Goal: Task Accomplishment & Management: Manage account settings

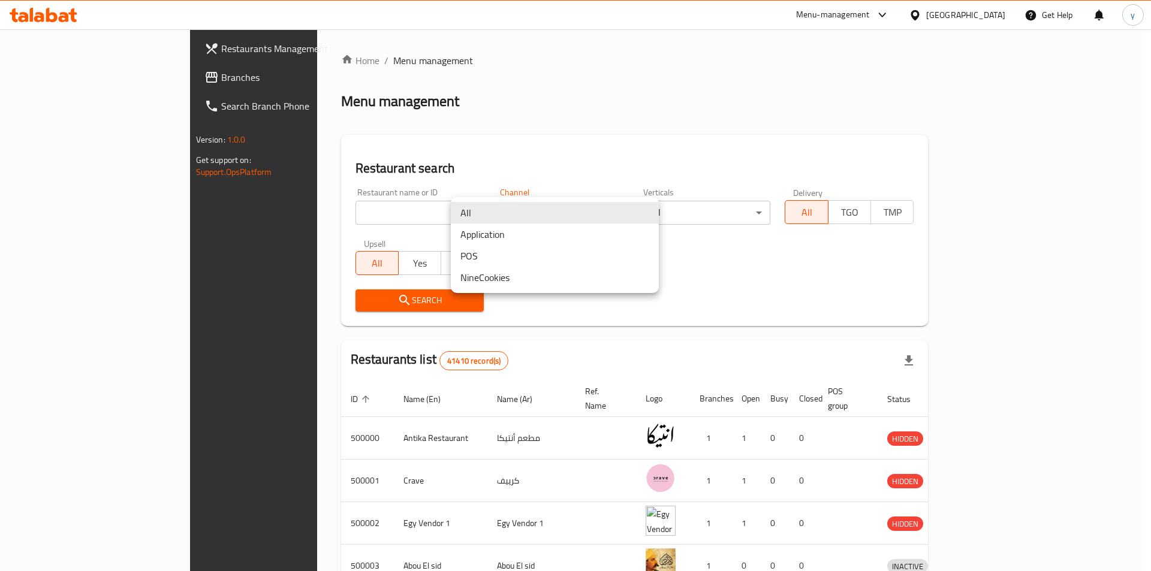
click at [996, 13] on div at bounding box center [575, 285] width 1151 height 571
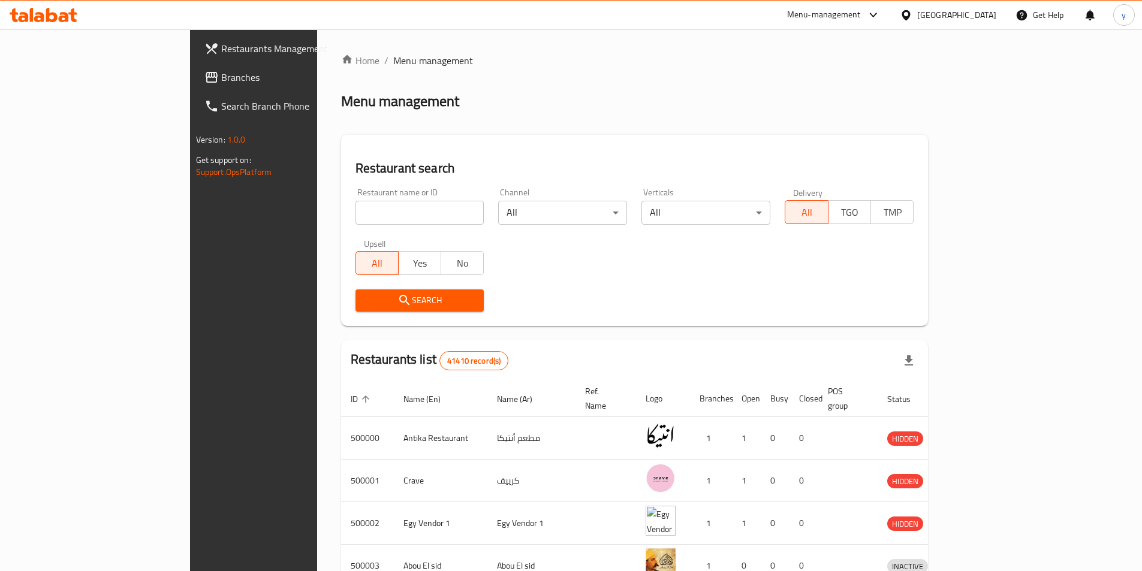
click at [989, 13] on div "Egypt" at bounding box center [957, 14] width 79 height 13
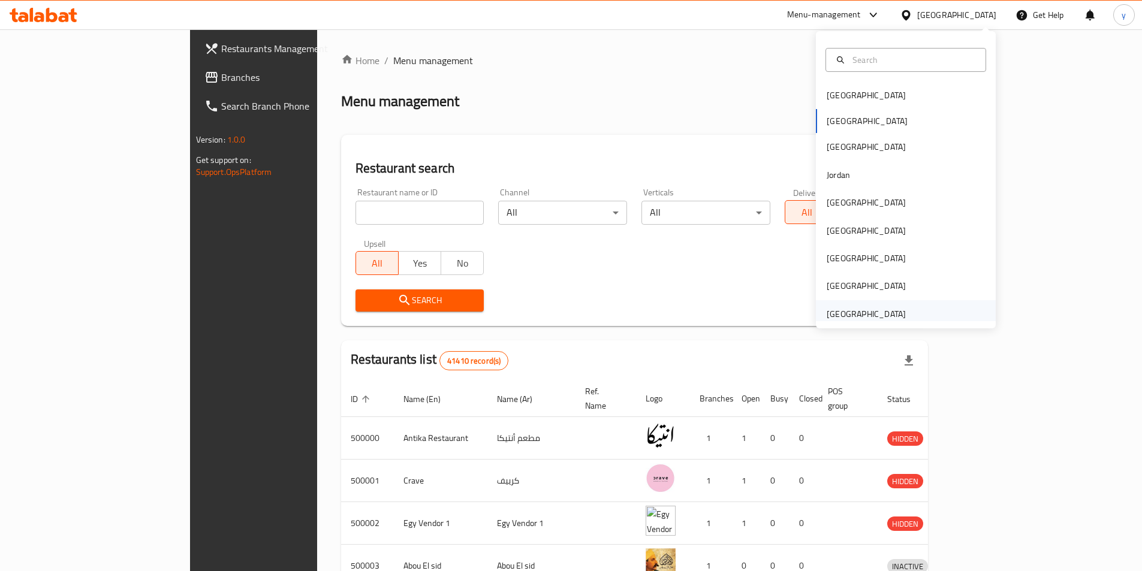
click at [874, 309] on div "[GEOGRAPHIC_DATA]" at bounding box center [866, 314] width 79 height 13
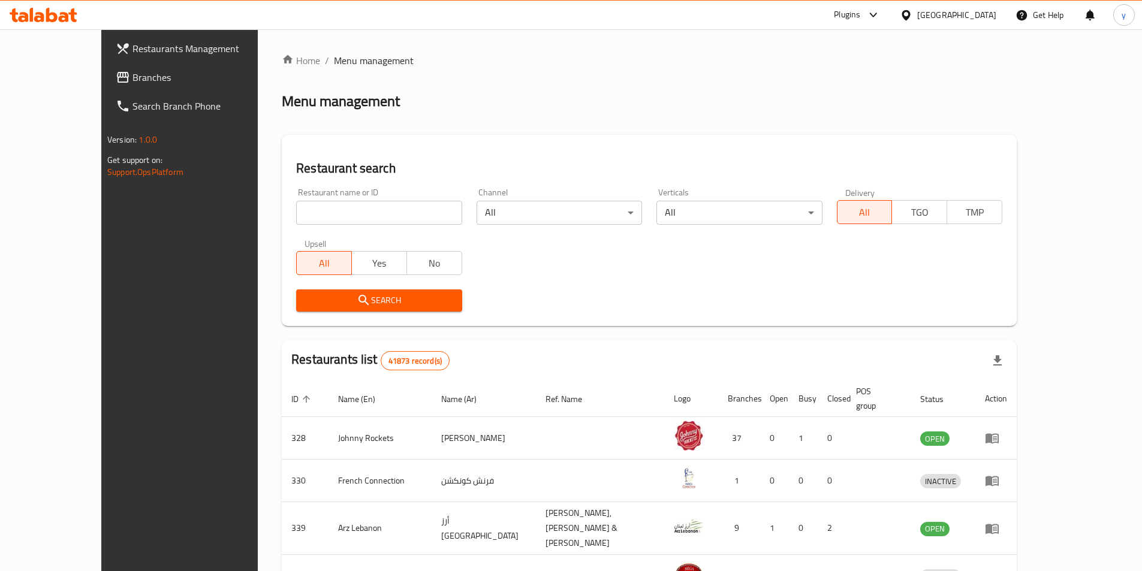
click at [133, 79] on span "Branches" at bounding box center [208, 77] width 150 height 14
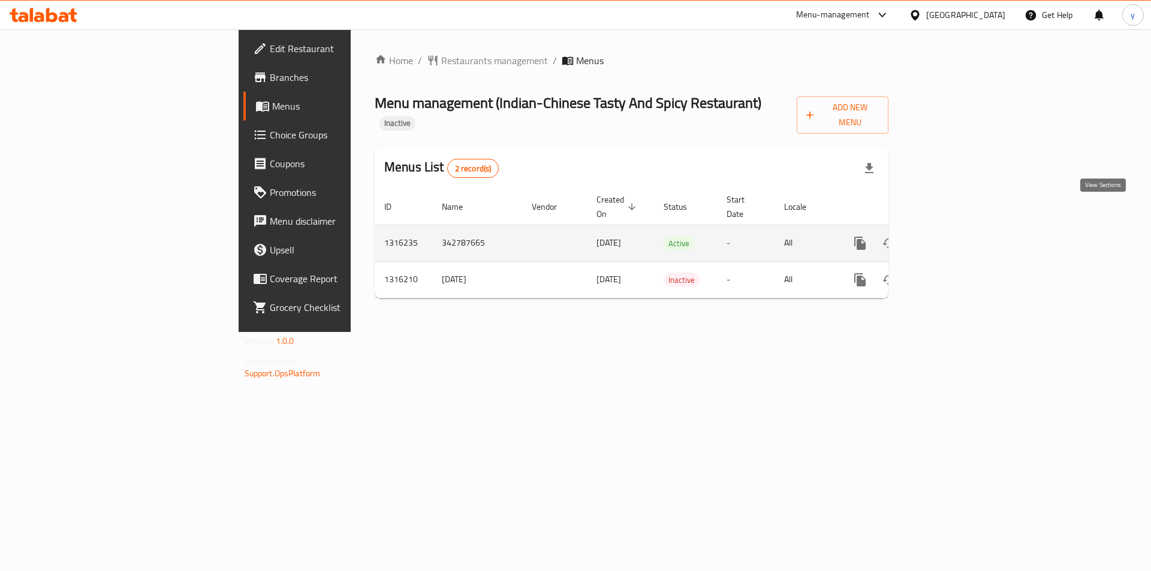
click at [954, 236] on icon "enhanced table" at bounding box center [947, 243] width 14 height 14
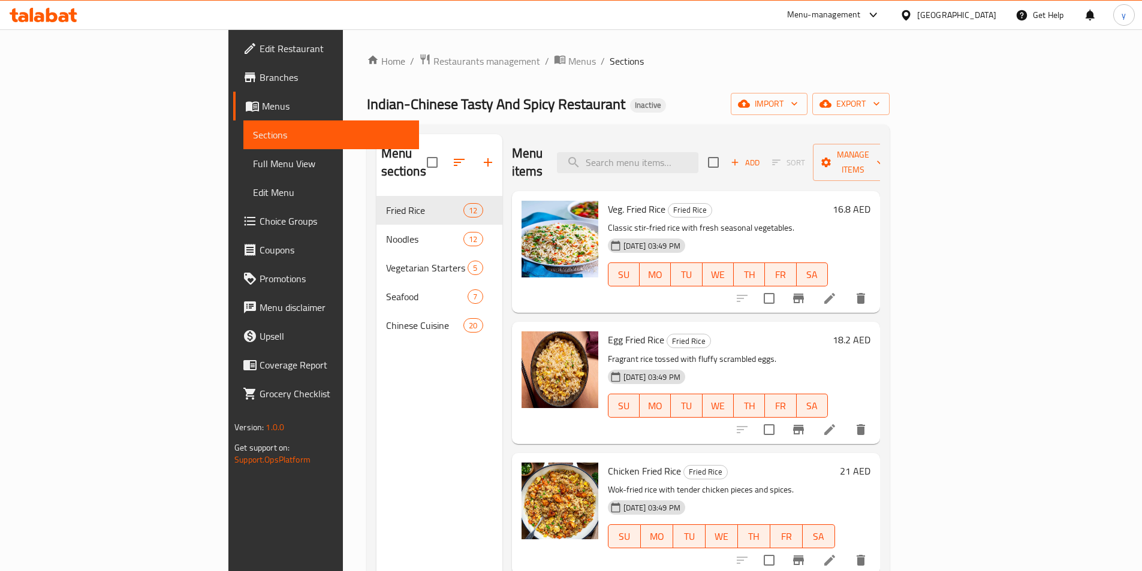
click at [260, 54] on span "Edit Restaurant" at bounding box center [335, 48] width 150 height 14
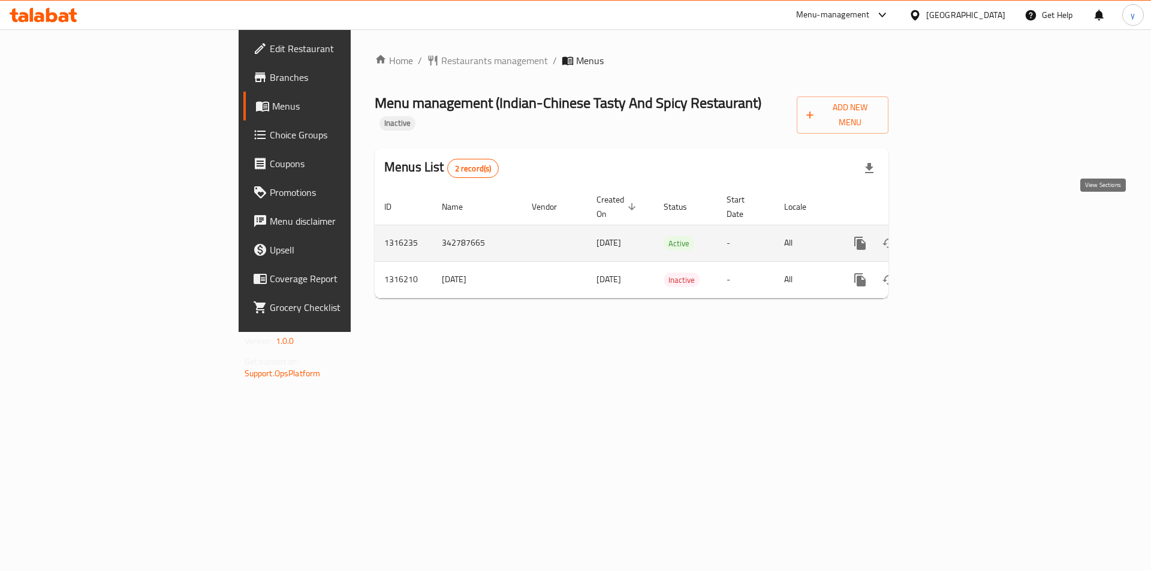
click at [954, 236] on icon "enhanced table" at bounding box center [947, 243] width 14 height 14
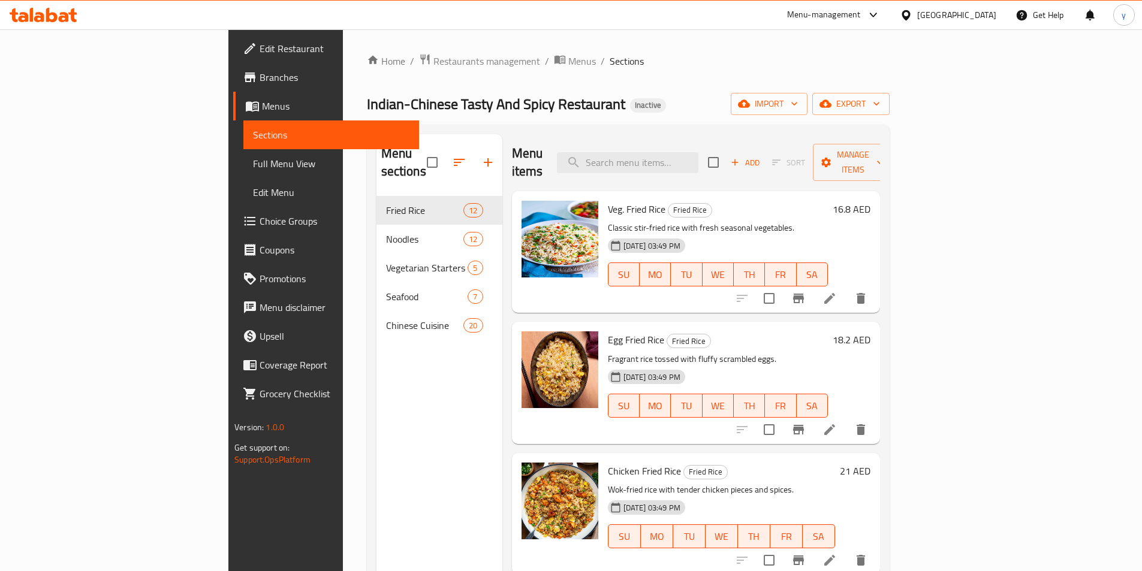
click at [253, 168] on span "Full Menu View" at bounding box center [331, 164] width 157 height 14
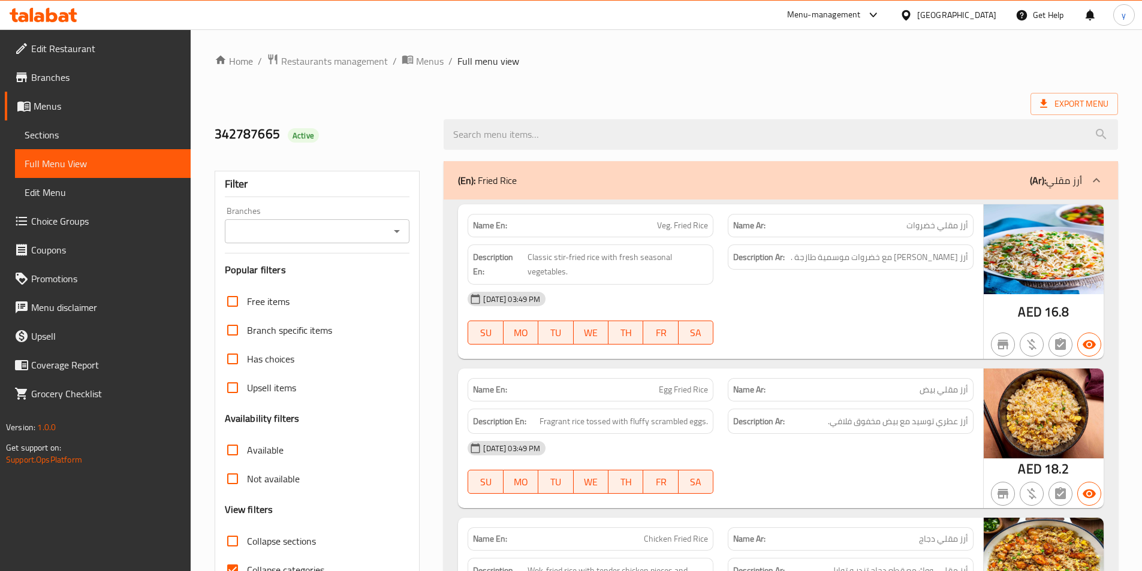
click at [766, 95] on div "Export Menu" at bounding box center [667, 104] width 904 height 22
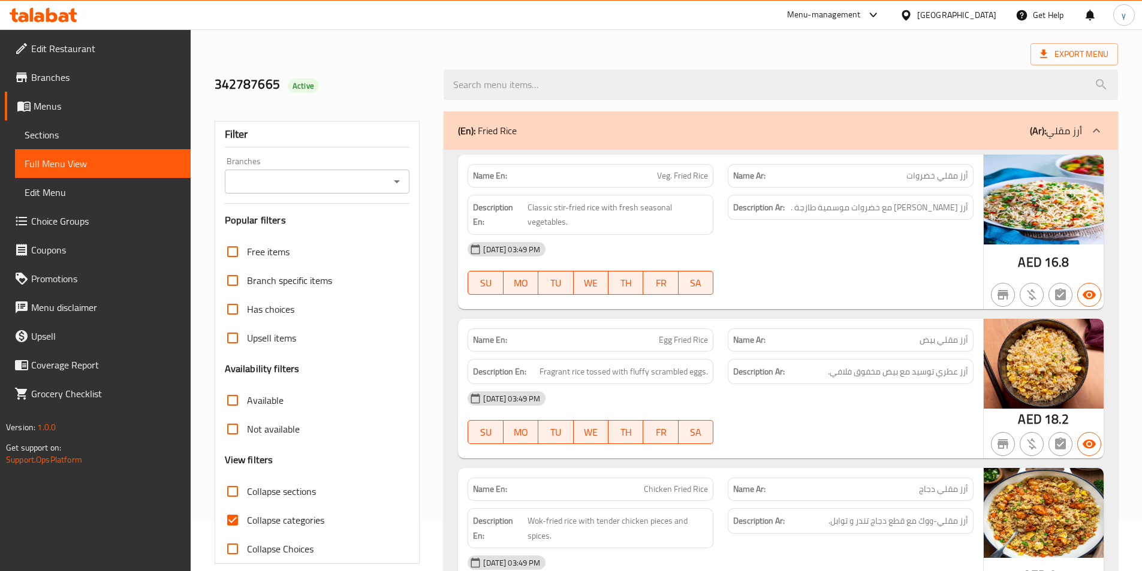
scroll to position [60, 0]
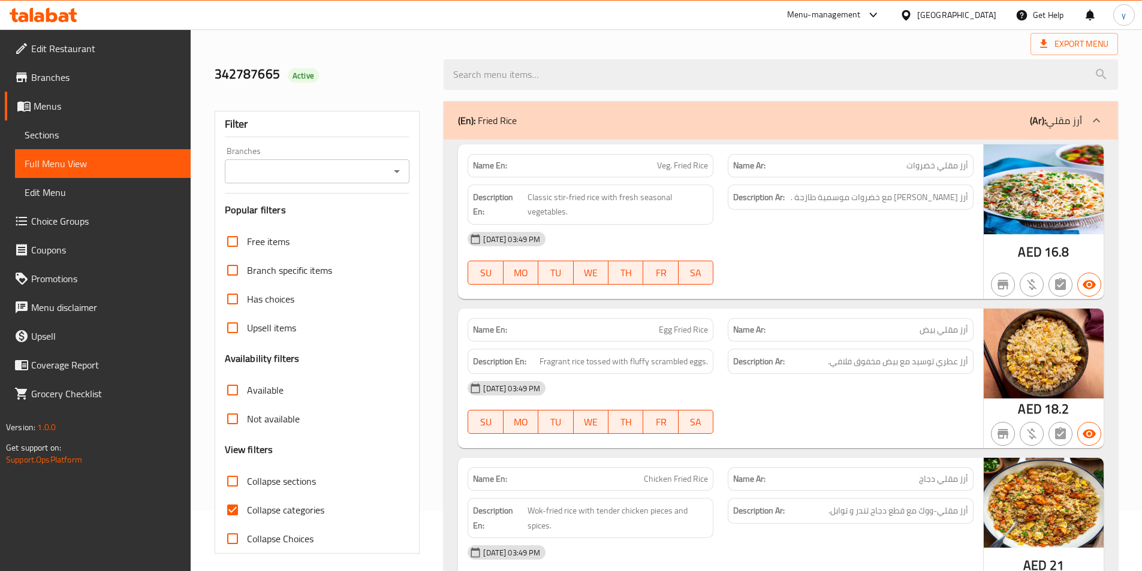
click at [252, 505] on span "Collapse categories" at bounding box center [285, 510] width 77 height 14
click at [247, 505] on input "Collapse categories" at bounding box center [232, 510] width 29 height 29
checkbox input "false"
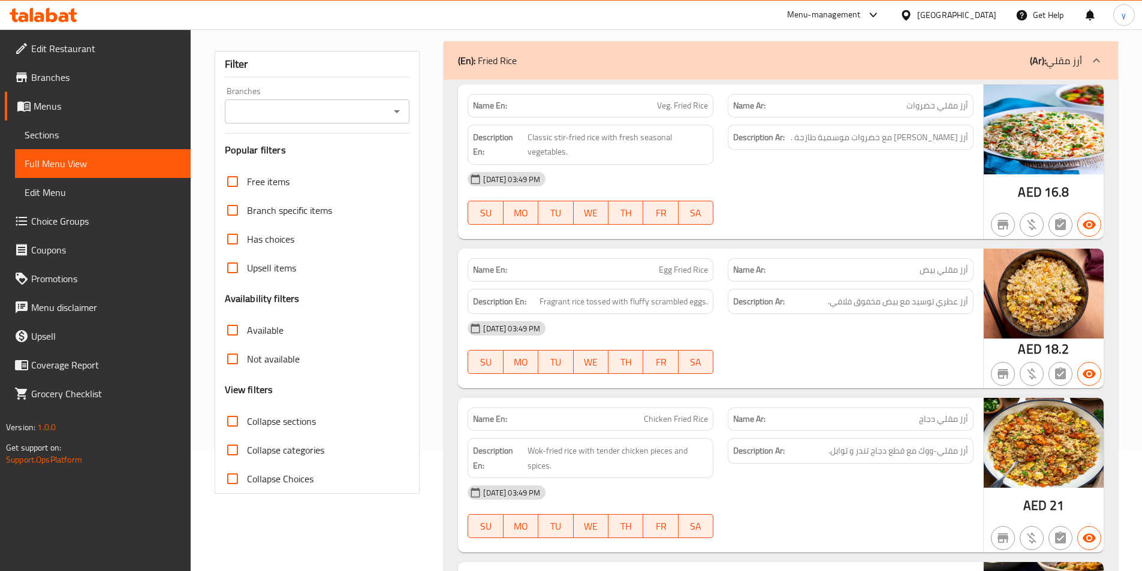
scroll to position [0, 0]
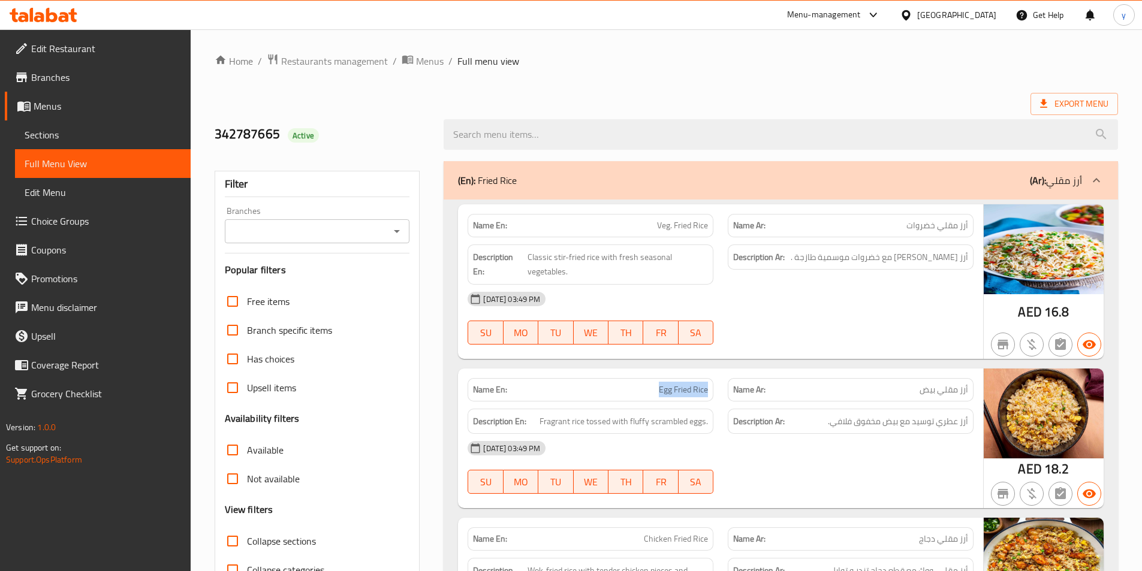
drag, startPoint x: 658, startPoint y: 387, endPoint x: 706, endPoint y: 394, distance: 49.0
click at [706, 394] on p "Name En: Egg Fried Rice" at bounding box center [590, 390] width 235 height 13
copy span "Egg Fried Rice"
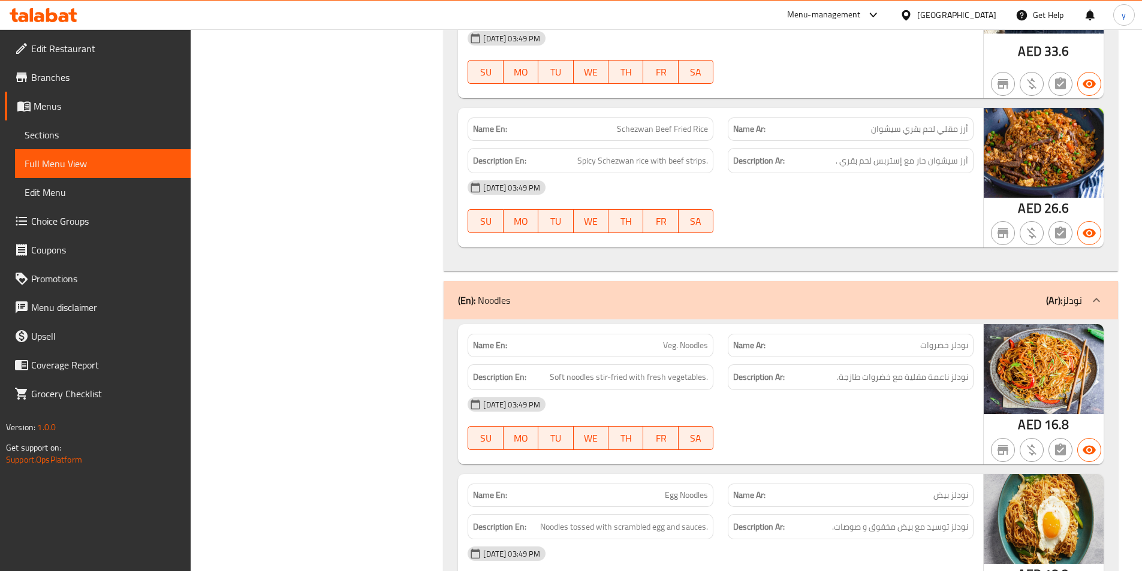
scroll to position [1859, 0]
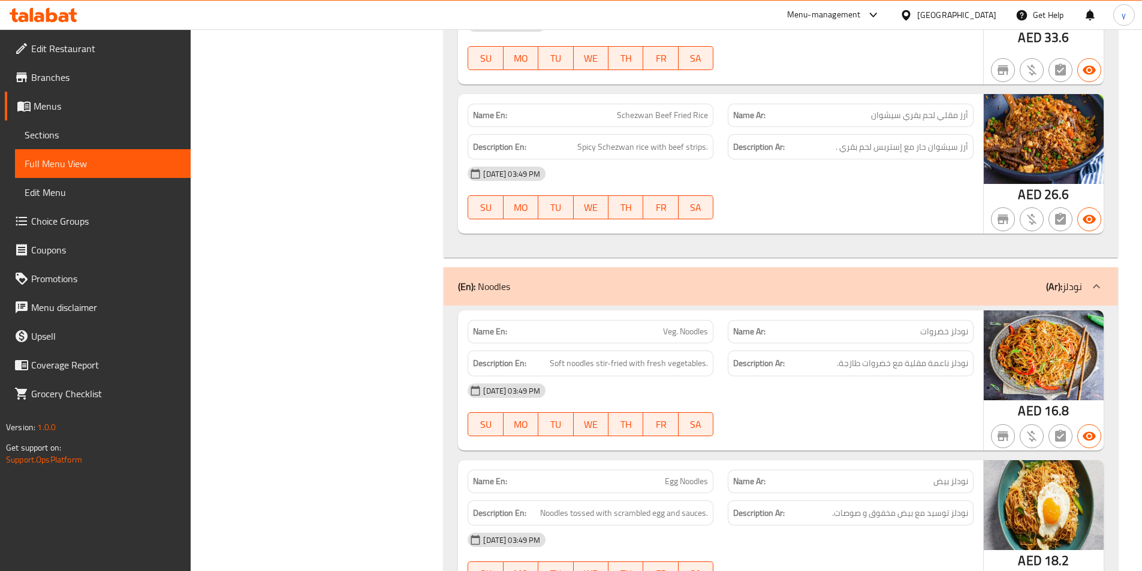
click at [661, 476] on p "Name En: Egg Noodles" at bounding box center [590, 482] width 235 height 13
copy span "Egg Noodles"
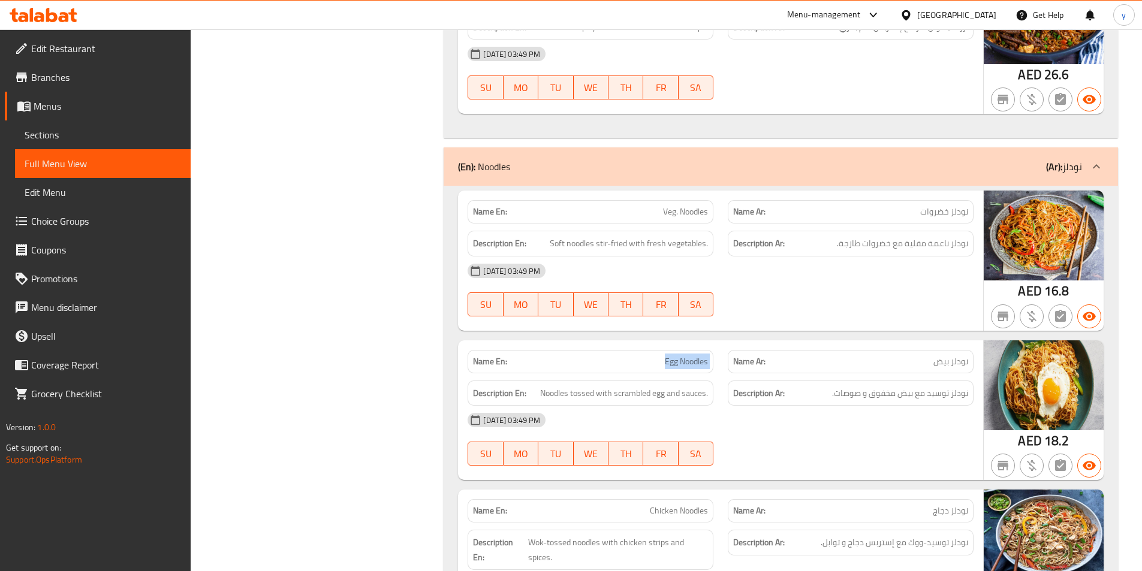
scroll to position [2039, 0]
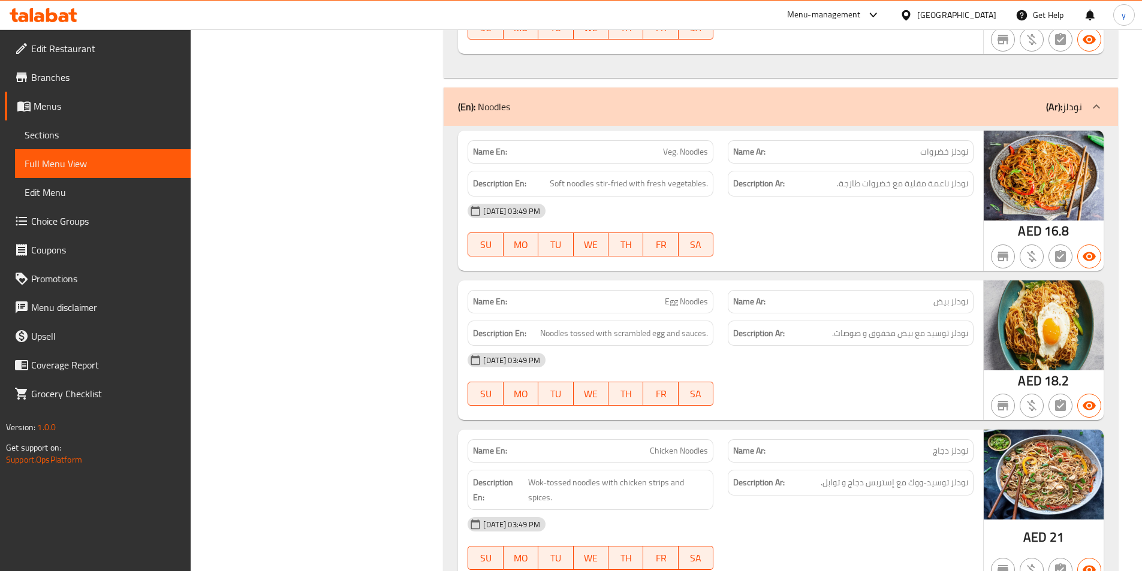
click at [680, 445] on span "Chicken Noodles" at bounding box center [679, 451] width 58 height 13
copy span "Chicken Noodles"
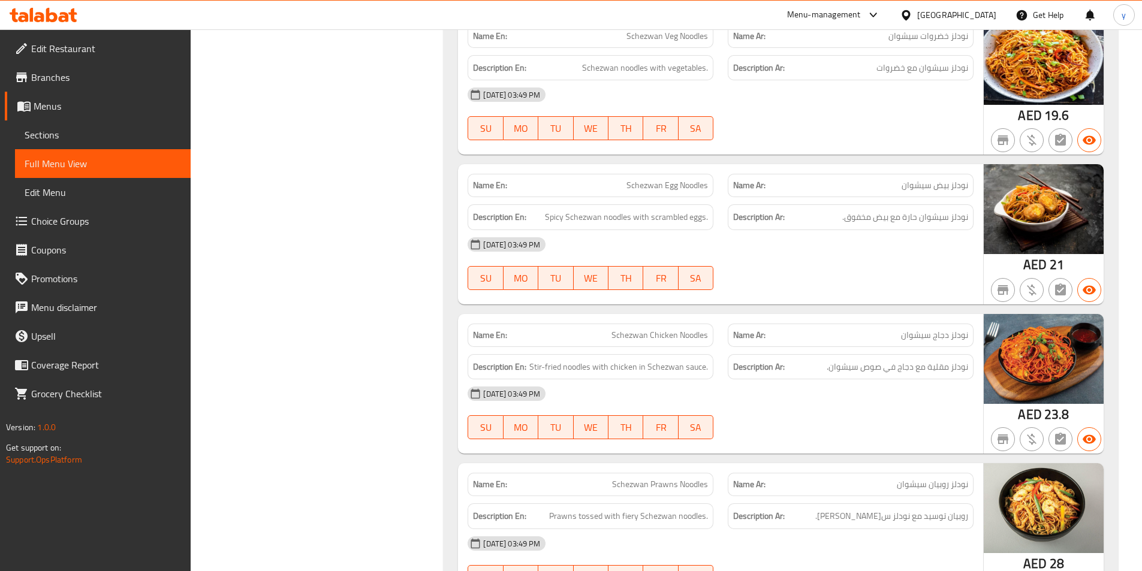
scroll to position [3118, 0]
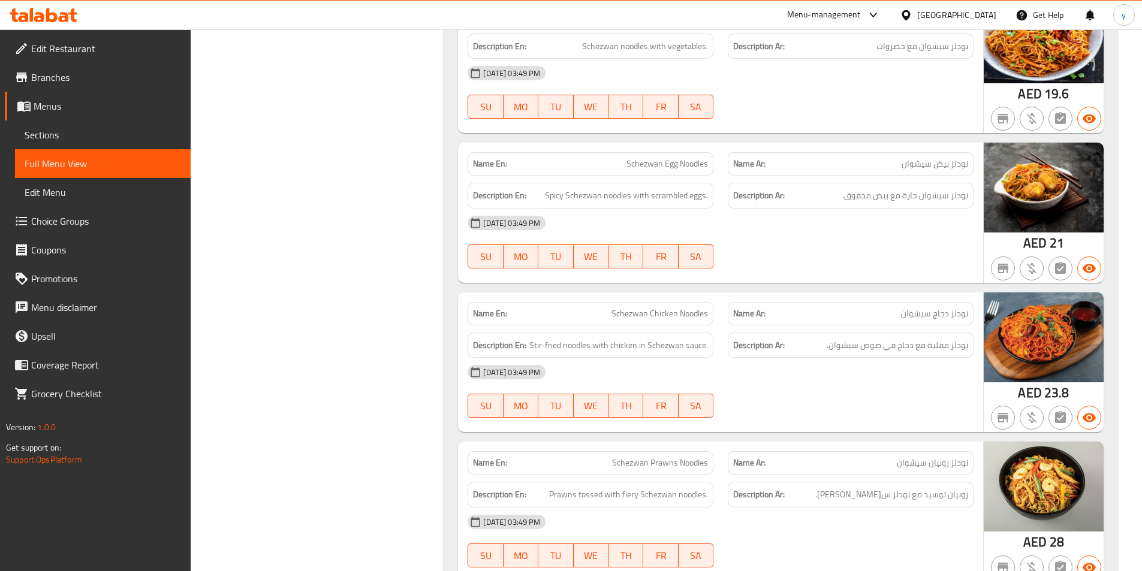
click at [633, 457] on span "Schezwan Prawns Noodles" at bounding box center [660, 463] width 96 height 13
copy span "Schezwan Prawns Noodles"
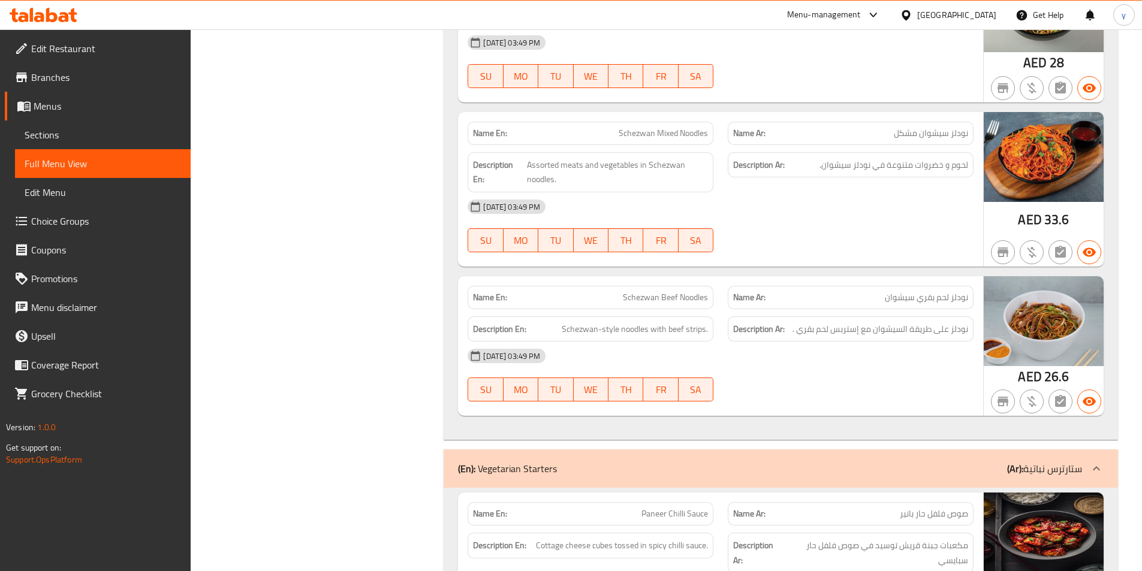
scroll to position [3658, 0]
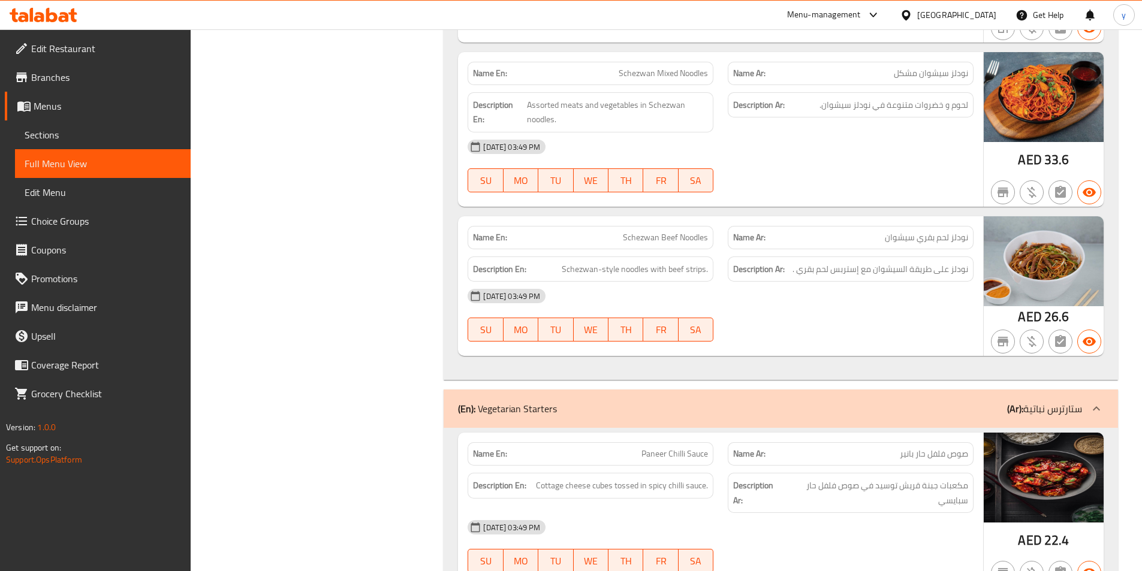
click at [650, 448] on span "Paneer Chilli Sauce" at bounding box center [675, 454] width 67 height 13
copy span "Paneer Chilli Sauce"
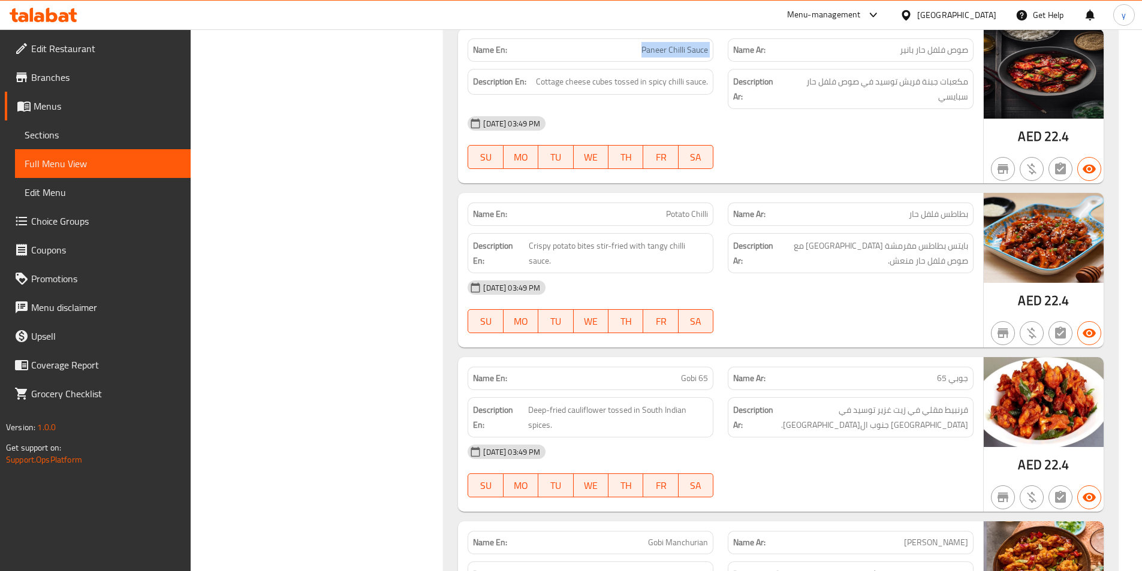
scroll to position [4138, 0]
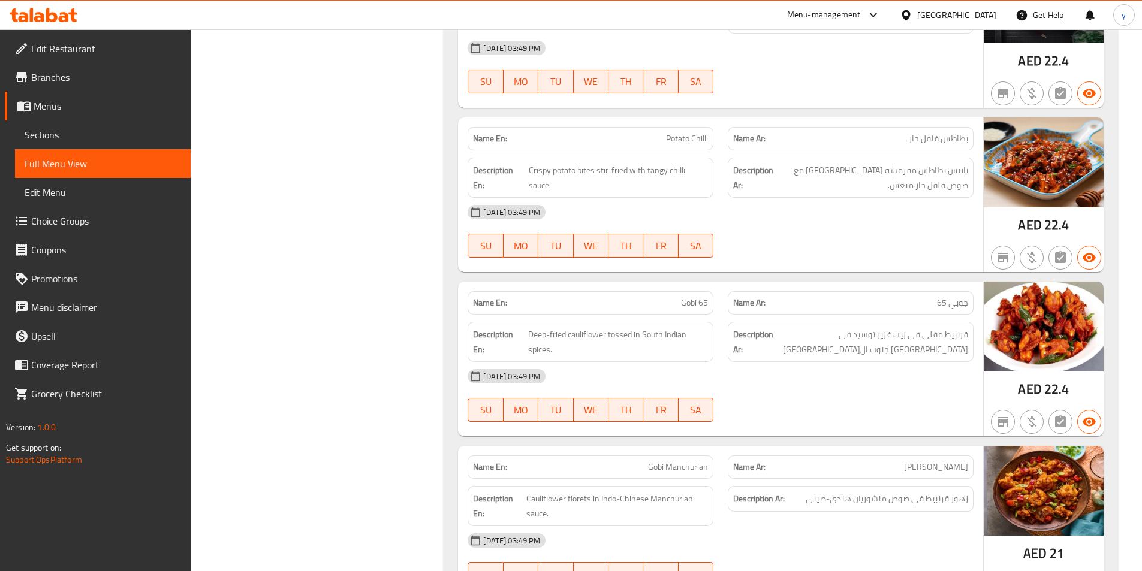
click at [688, 297] on span "Gobi 65" at bounding box center [694, 303] width 27 height 13
copy span "Gobi 65"
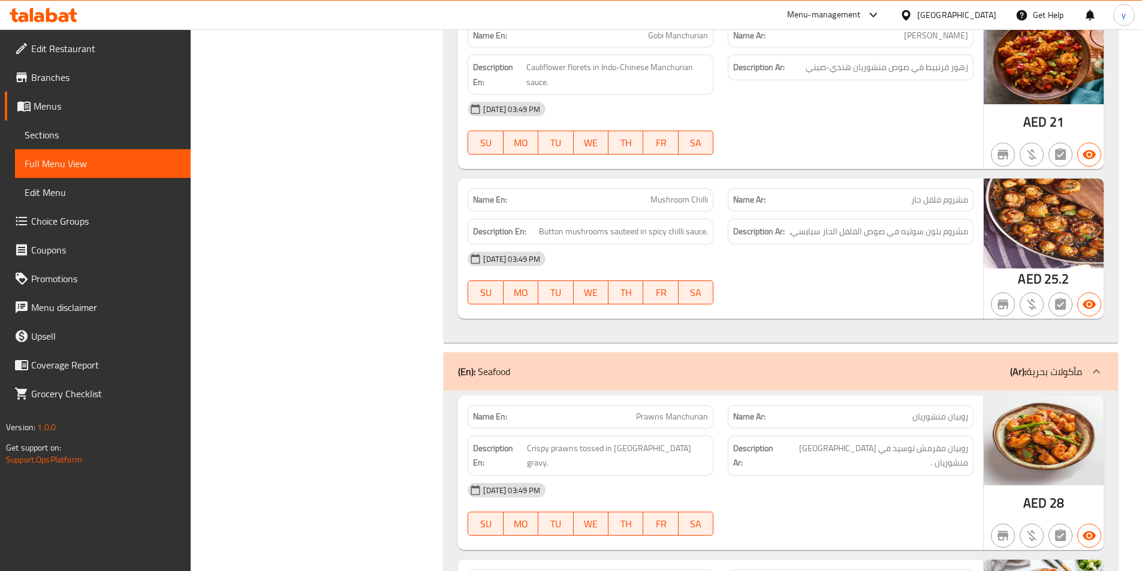
scroll to position [4618, 0]
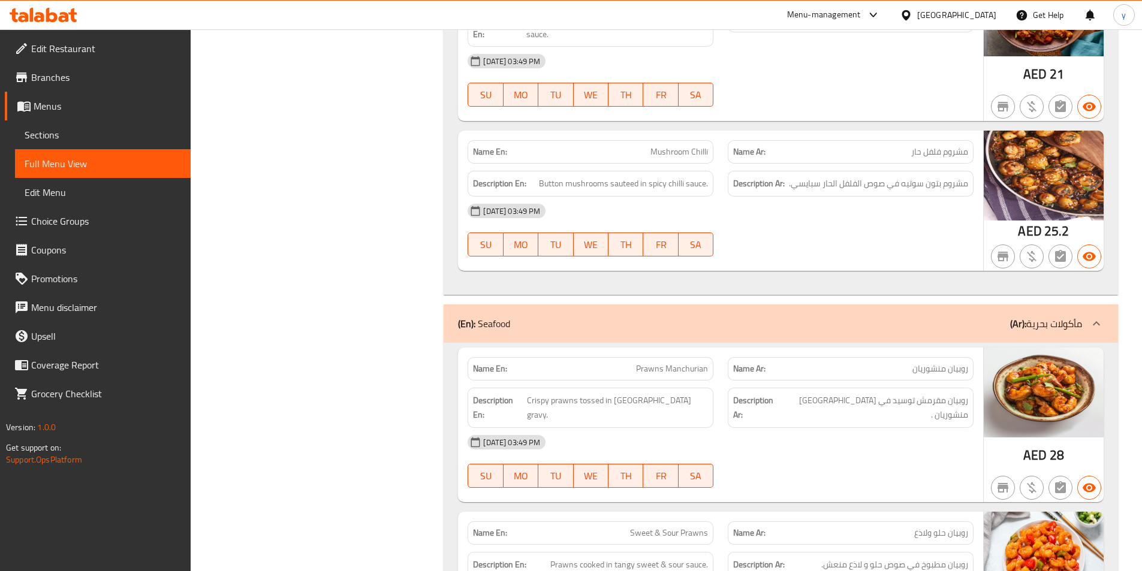
click at [631, 363] on p "Name En: Prawns Manchurian" at bounding box center [590, 369] width 235 height 13
click at [633, 363] on p "Name En: Prawns Manchurian" at bounding box center [590, 369] width 235 height 13
click at [678, 363] on span "Prawns Manchurian" at bounding box center [672, 369] width 72 height 13
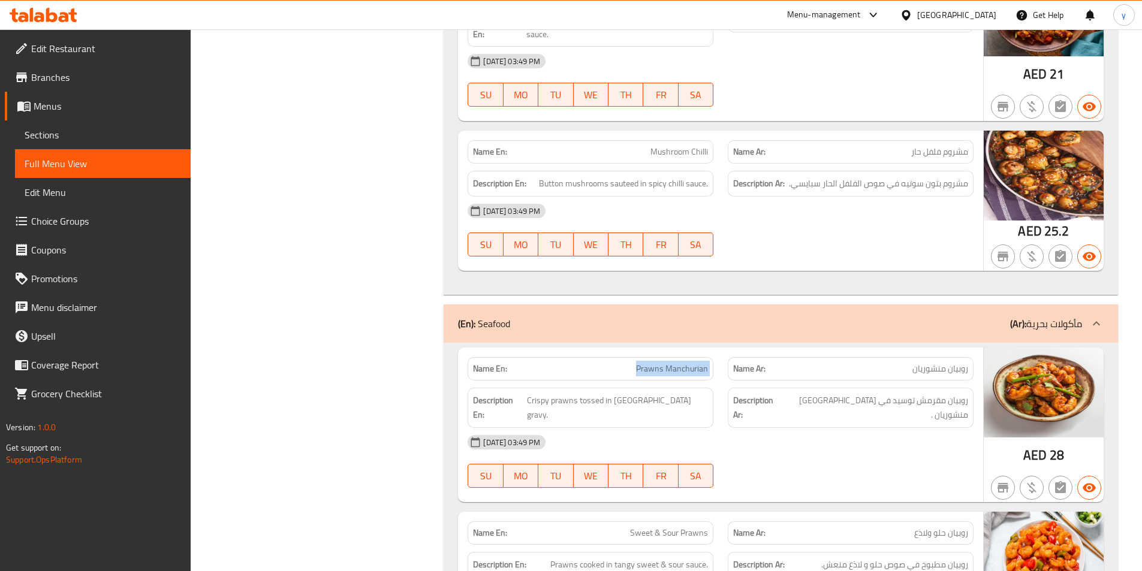
click at [678, 363] on span "Prawns Manchurian" at bounding box center [672, 369] width 72 height 13
copy span "Prawns Manchurian"
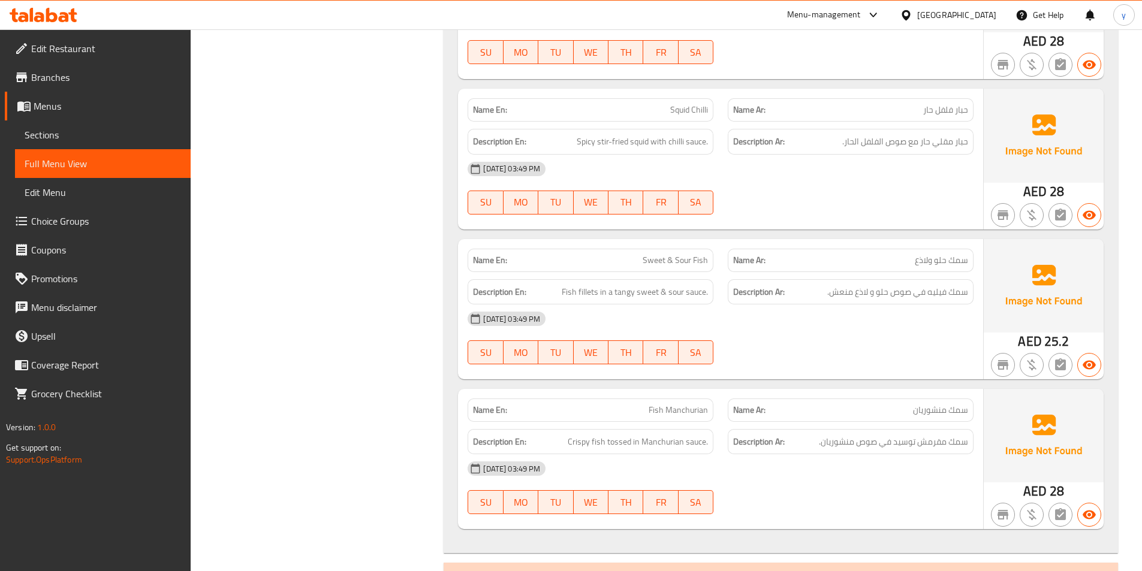
scroll to position [5517, 0]
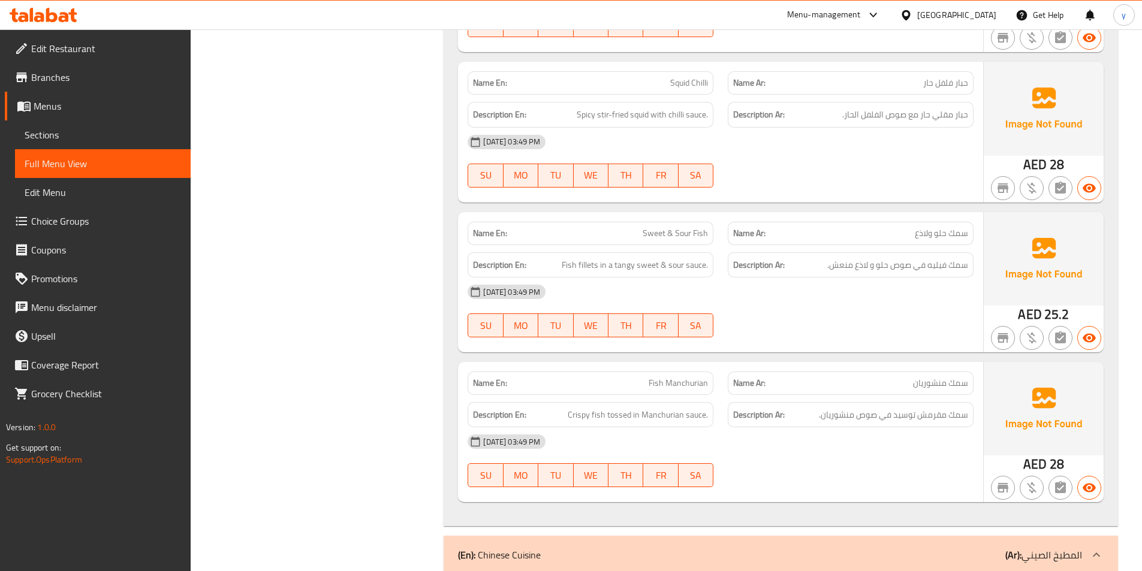
click at [673, 377] on span "Fish Manchurian" at bounding box center [678, 383] width 59 height 13
copy span "Fish Manchurian"
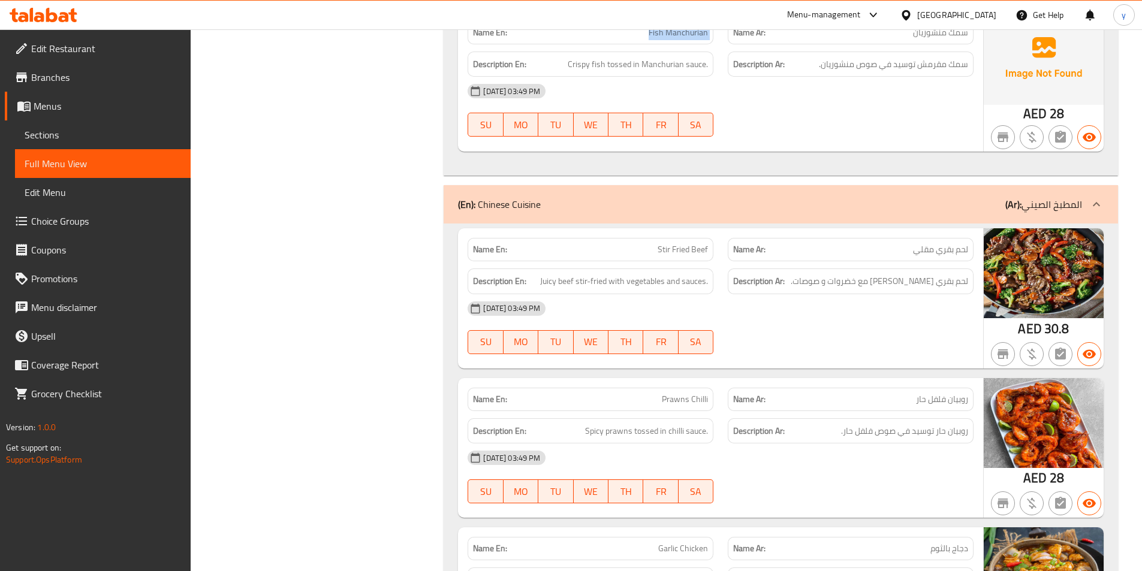
scroll to position [5877, 0]
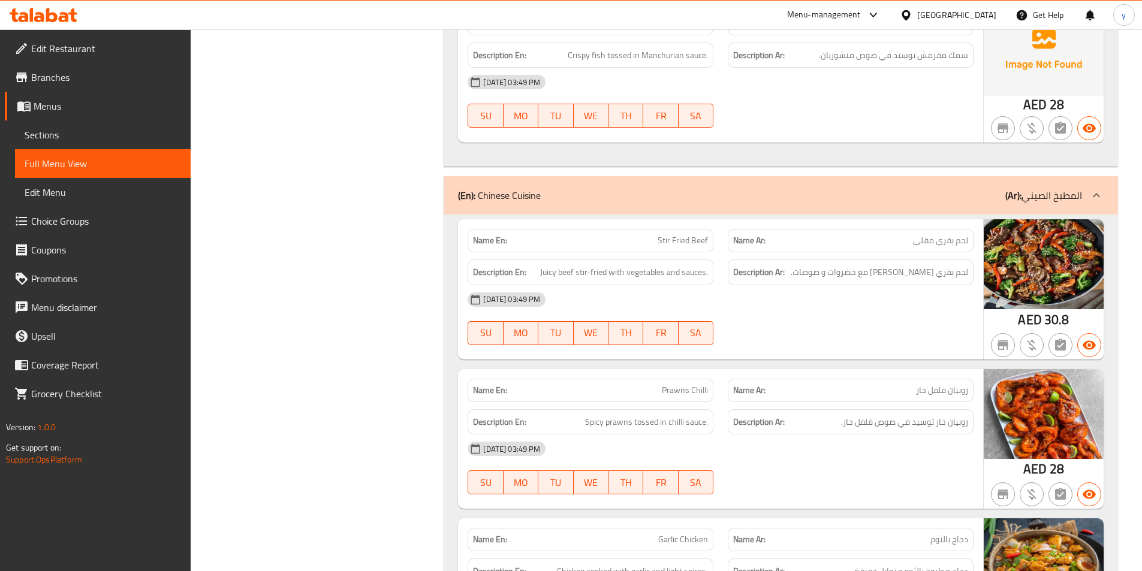
click at [682, 384] on span "Prawns Chilli" at bounding box center [685, 390] width 46 height 13
copy span "Prawns Chilli"
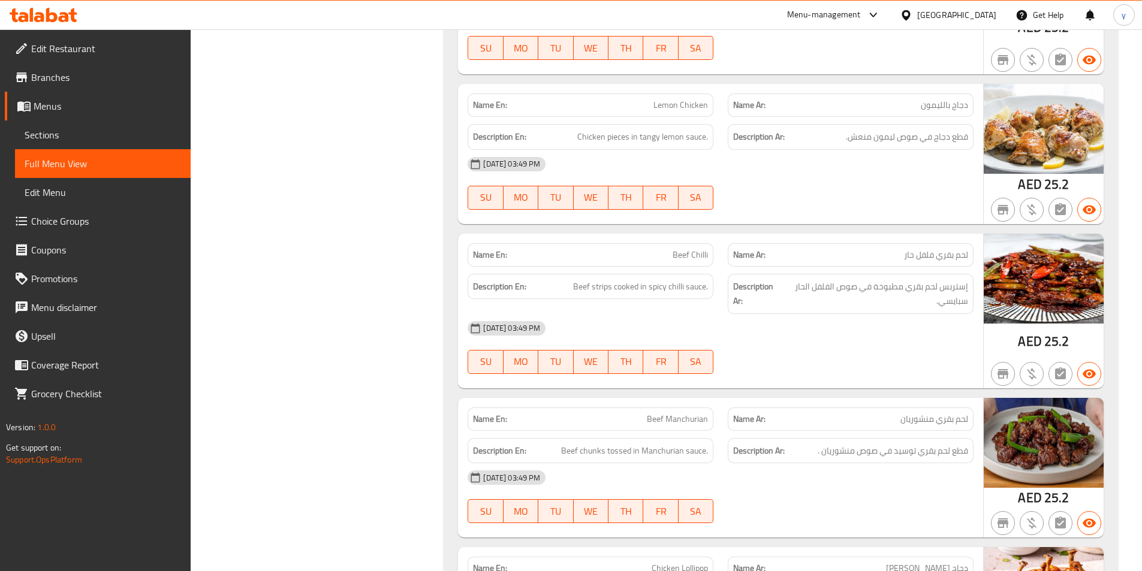
scroll to position [6776, 0]
click at [673, 413] on span "Beef Manchurian" at bounding box center [677, 419] width 61 height 13
copy span "Beef Manchurian"
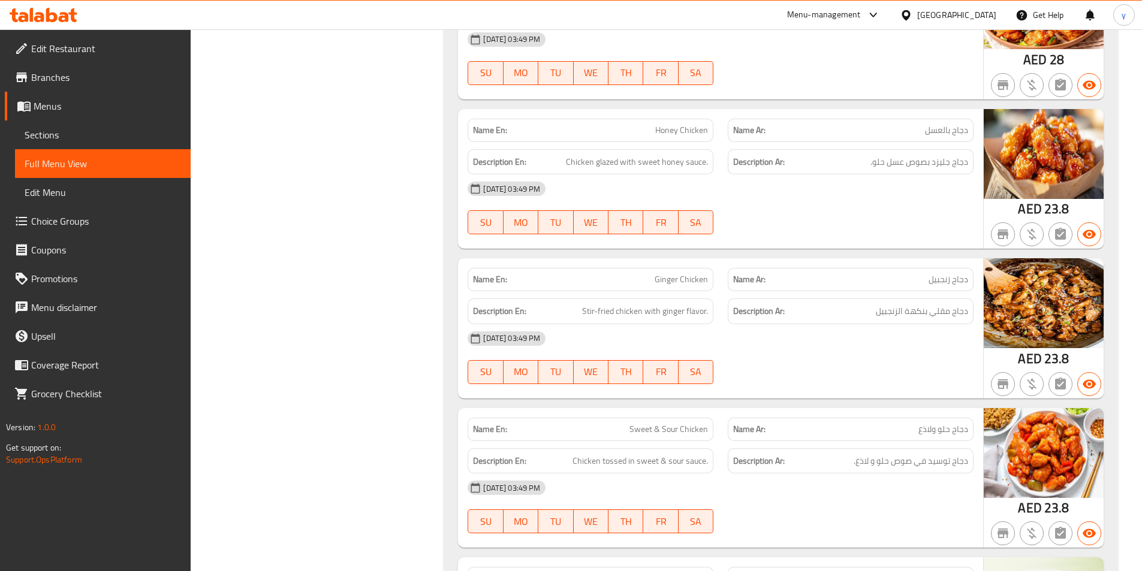
scroll to position [7376, 0]
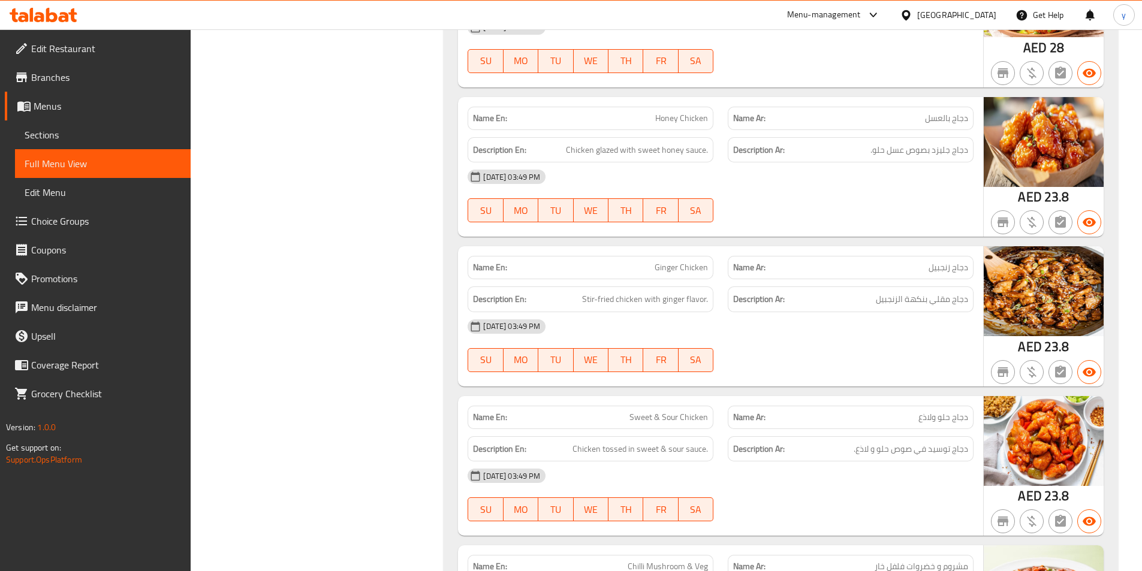
click at [629, 411] on p "Name En: Sweet & Sour Chicken" at bounding box center [590, 417] width 235 height 13
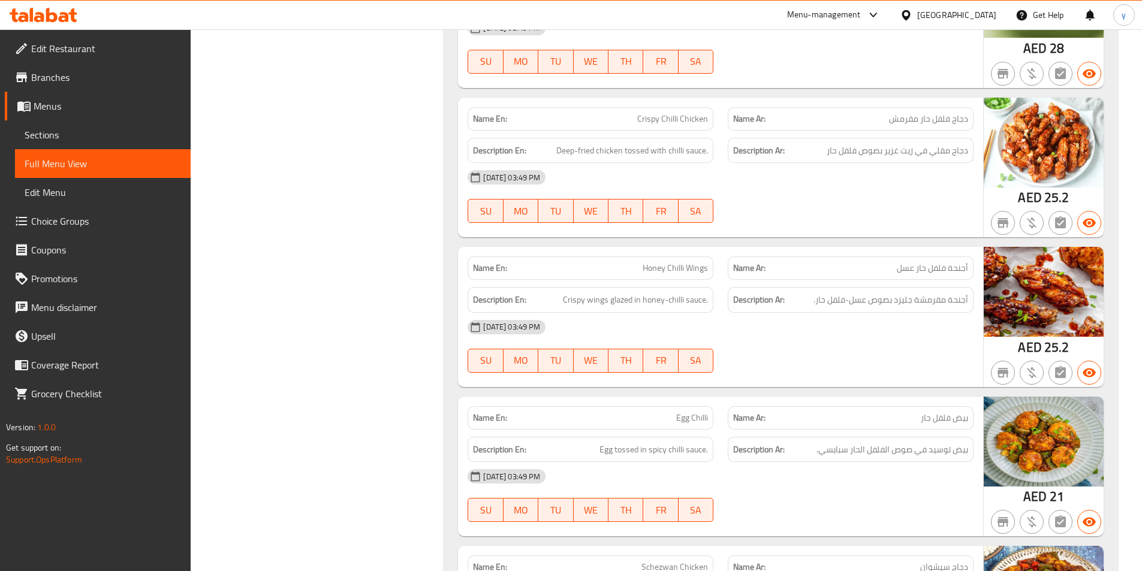
scroll to position [7976, 0]
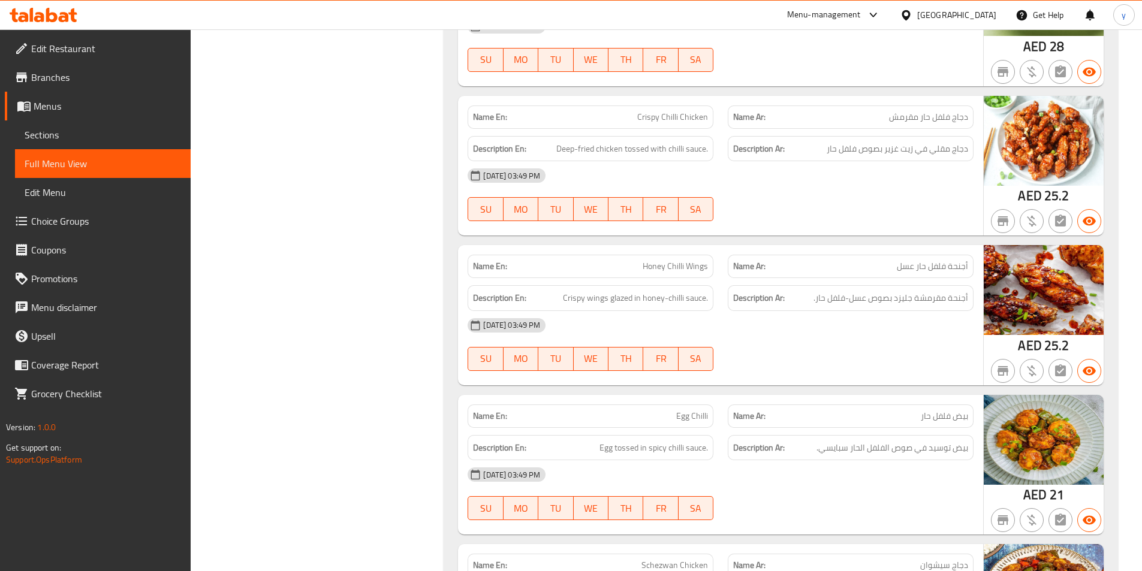
click at [676, 410] on span "Egg Chilli" at bounding box center [692, 416] width 32 height 13
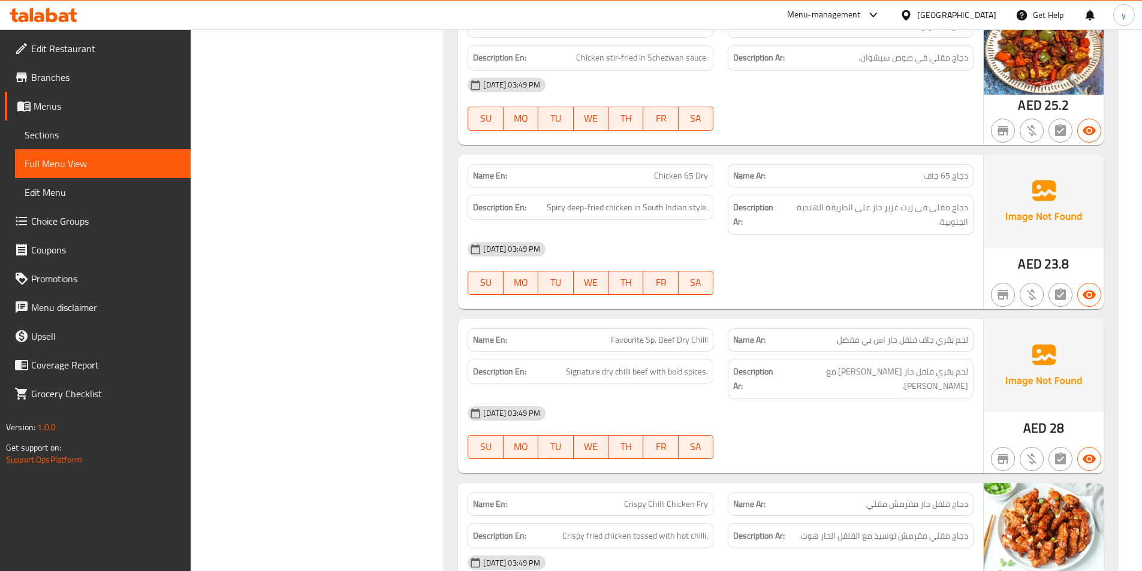
scroll to position [8542, 0]
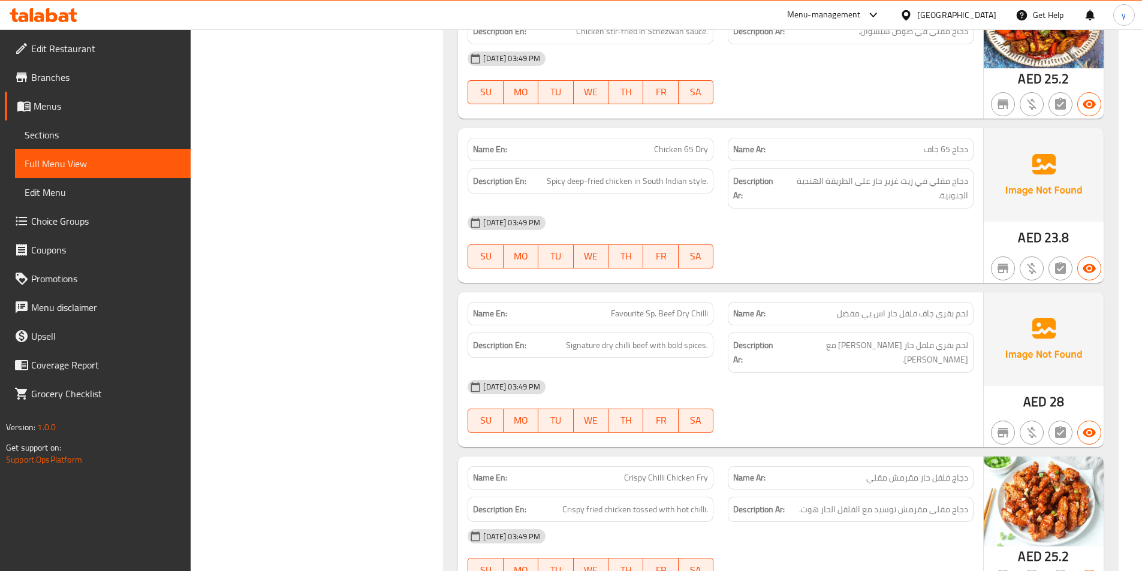
click at [649, 472] on span "Crispy Chilli Chicken Fry" at bounding box center [666, 478] width 84 height 13
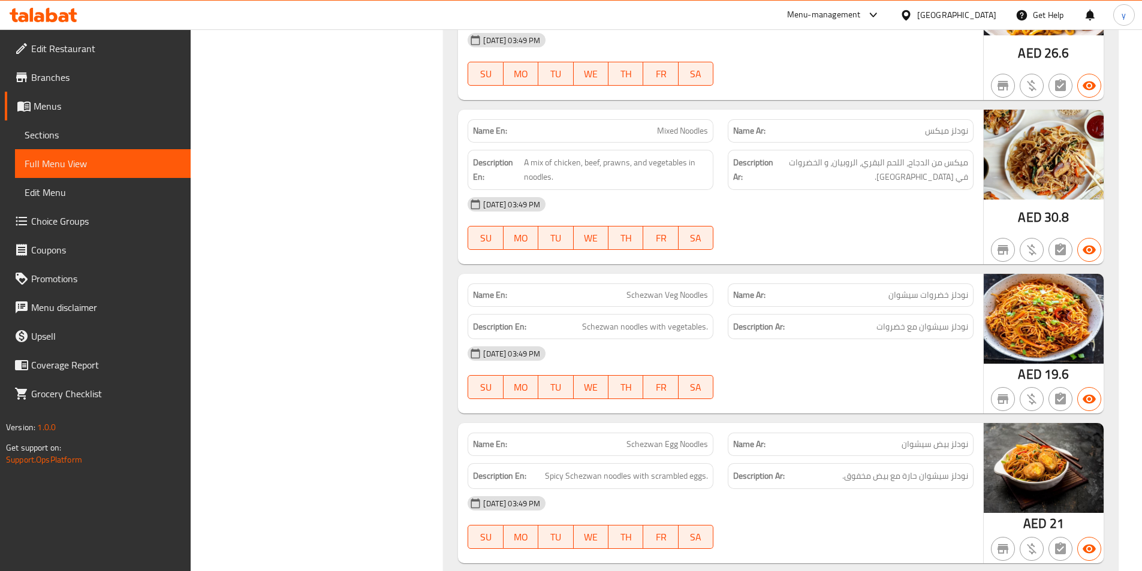
scroll to position [1908, 0]
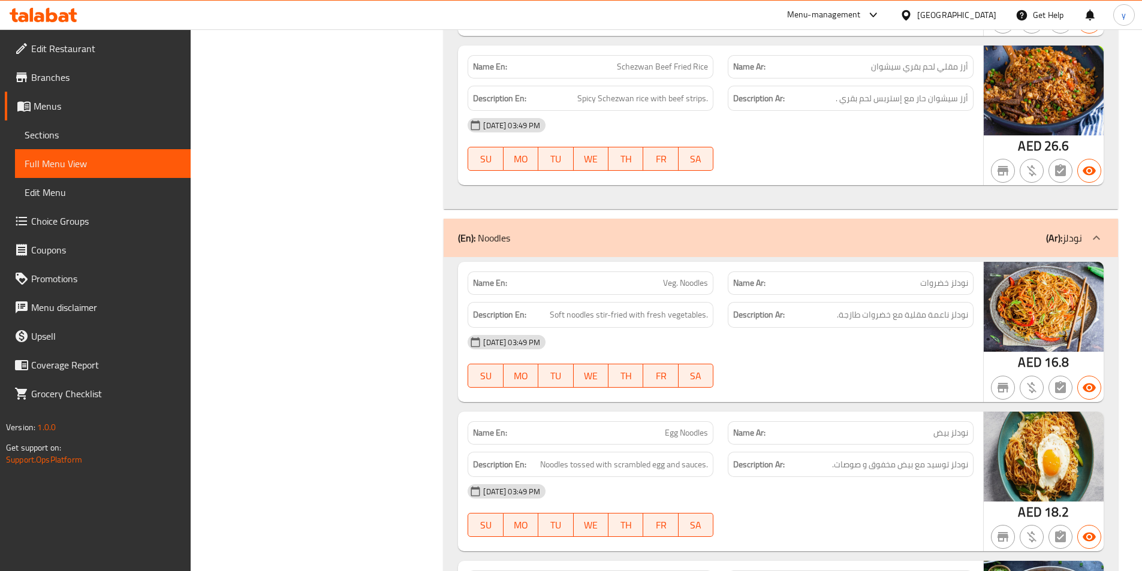
click at [659, 277] on p "Name En: Veg. Noodles" at bounding box center [590, 283] width 235 height 13
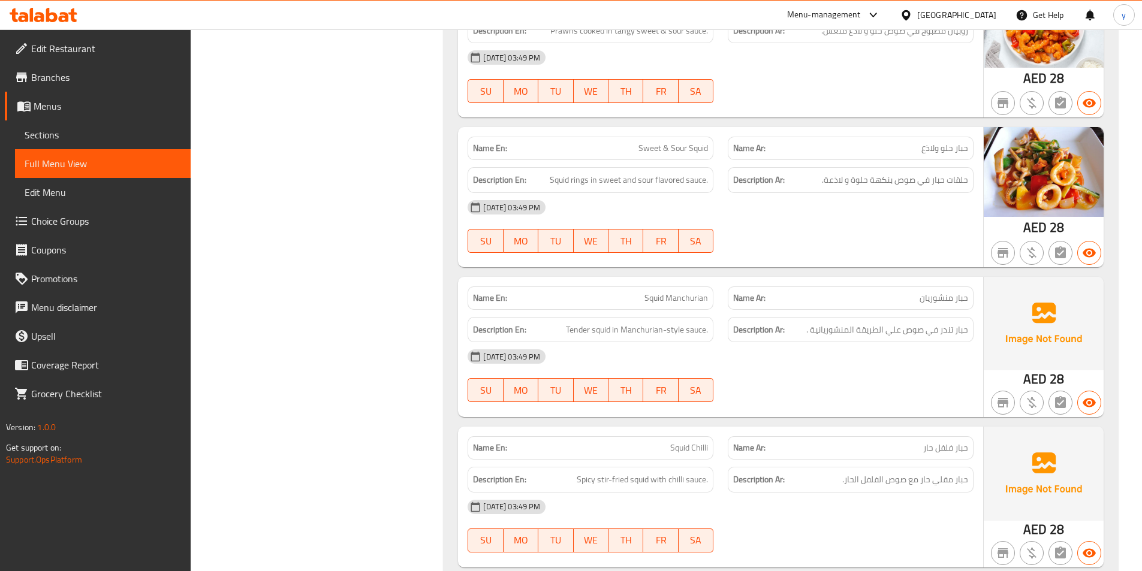
click at [684, 292] on span "Squid Manchurian" at bounding box center [677, 298] width 64 height 13
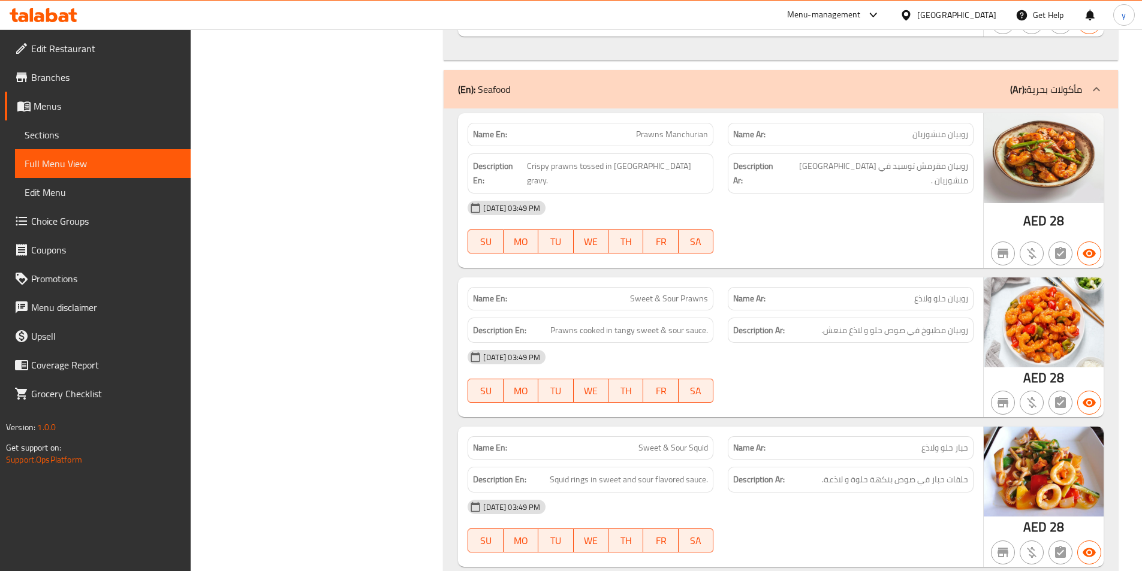
scroll to position [7598, 0]
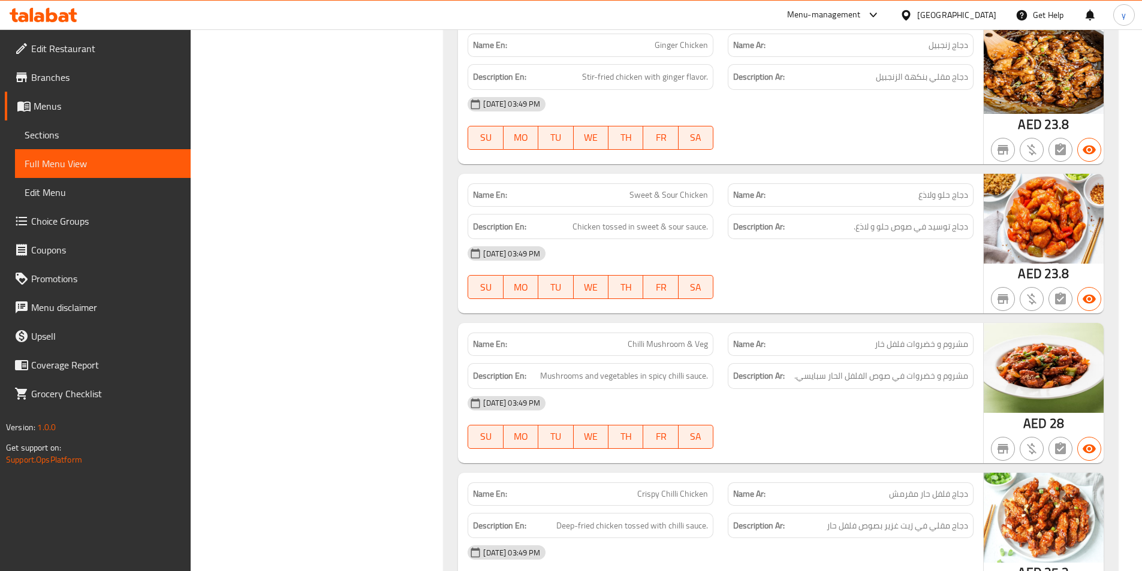
click at [625, 338] on p "Name En: Chilli Mushroom & Veg" at bounding box center [590, 344] width 235 height 13
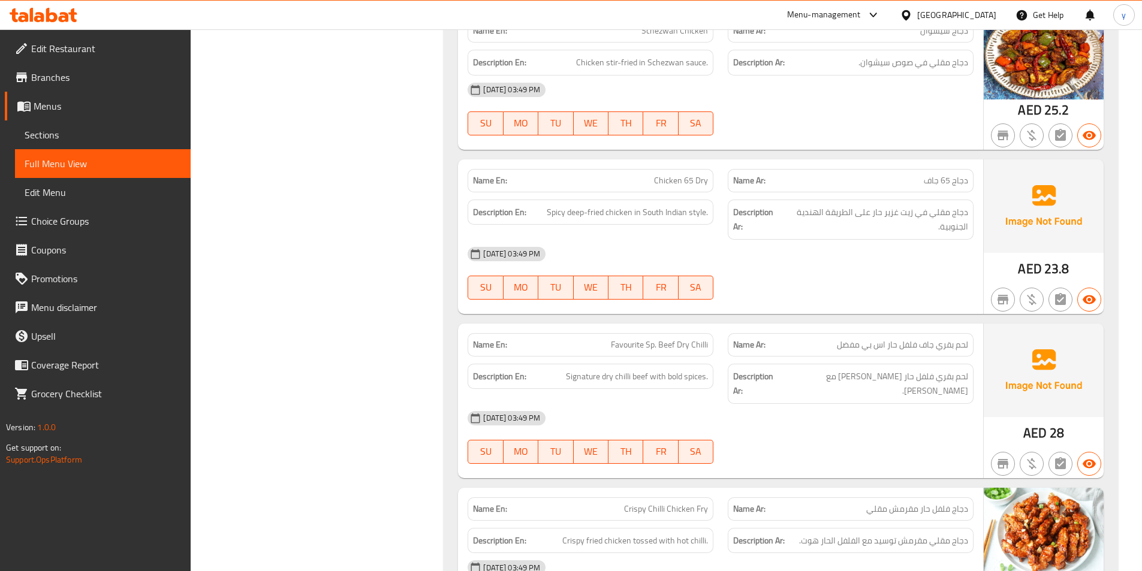
click at [610, 339] on p "Name En: Favourite Sp. Beef Dry Chilli" at bounding box center [590, 345] width 235 height 13
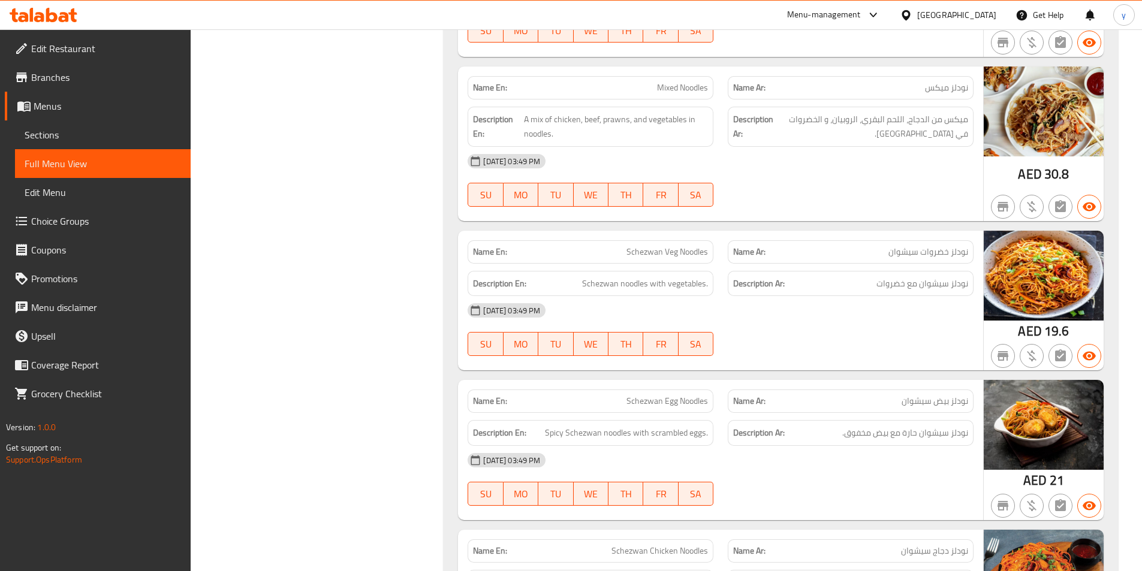
scroll to position [5152, 0]
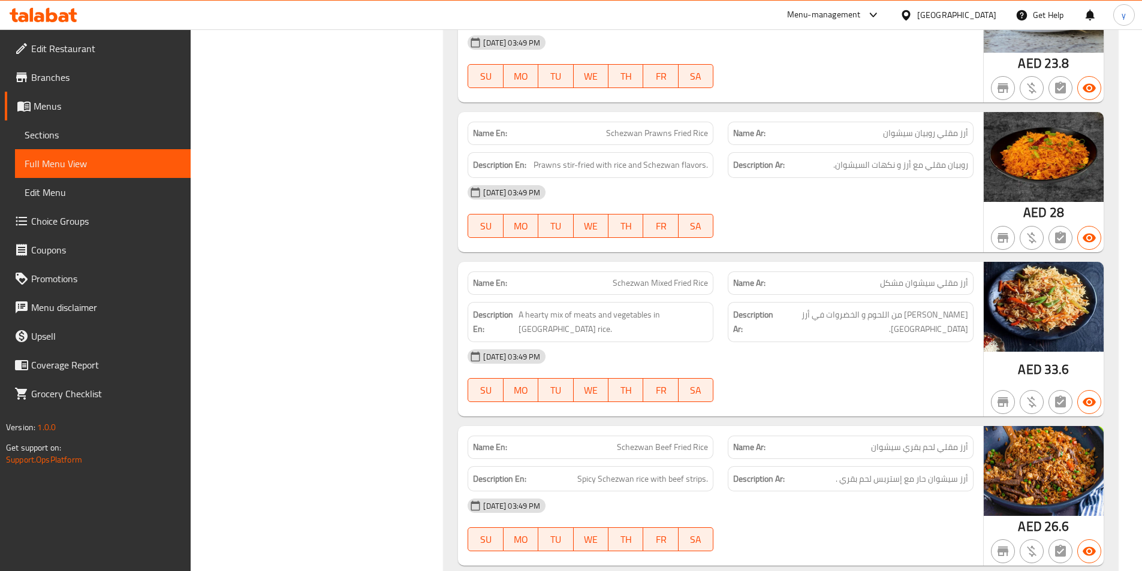
click at [619, 277] on span "Schezwan Mixed Fried Rice" at bounding box center [660, 283] width 95 height 13
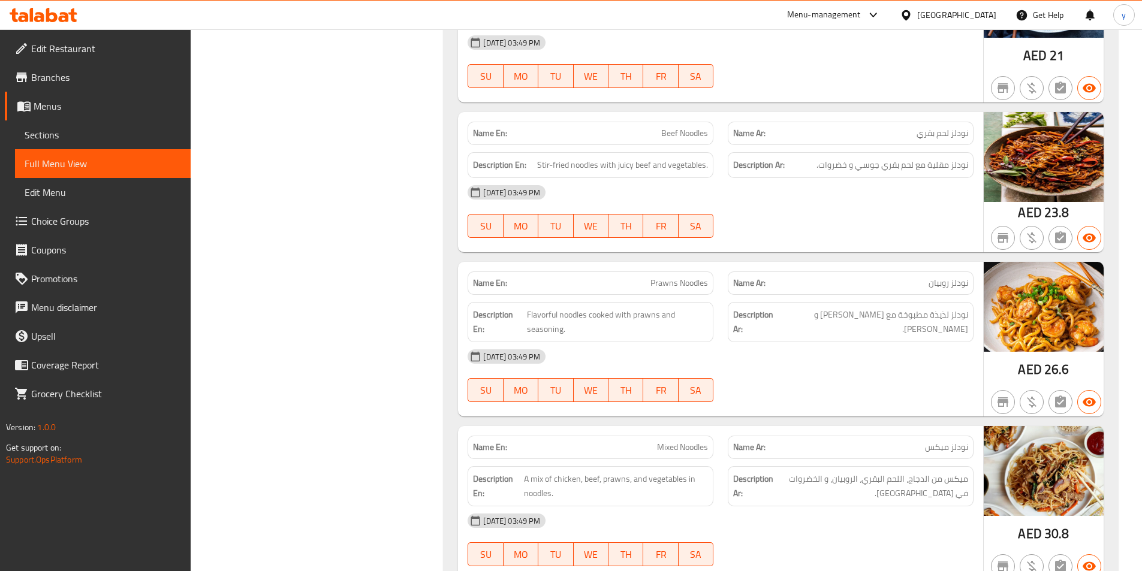
click at [646, 277] on p "Name En: Prawns Noodles" at bounding box center [590, 283] width 235 height 13
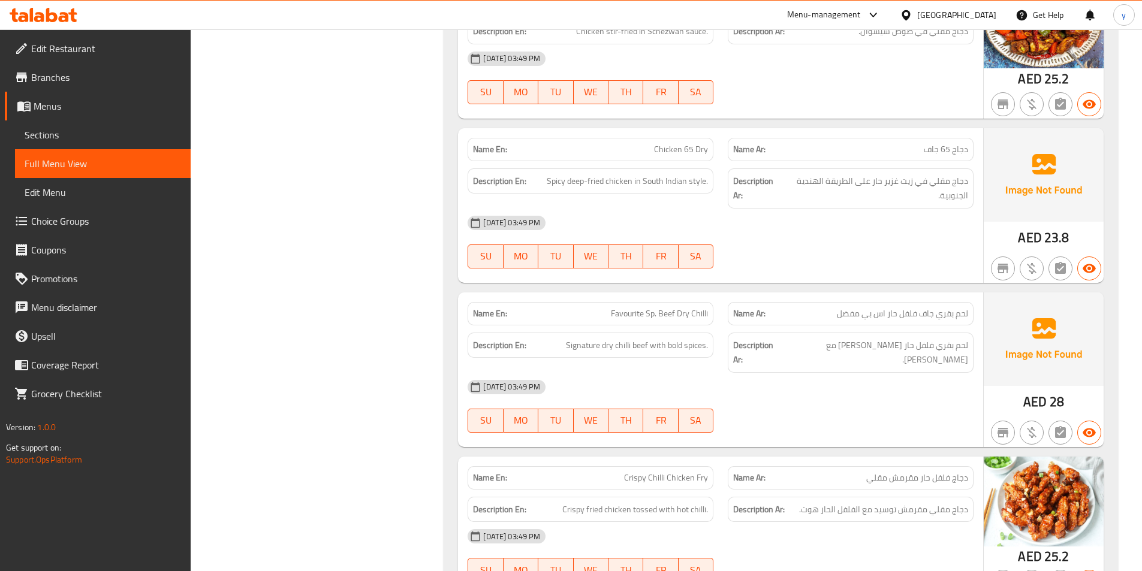
click at [612, 308] on span "Favourite Sp. Beef Dry Chilli" at bounding box center [659, 314] width 97 height 13
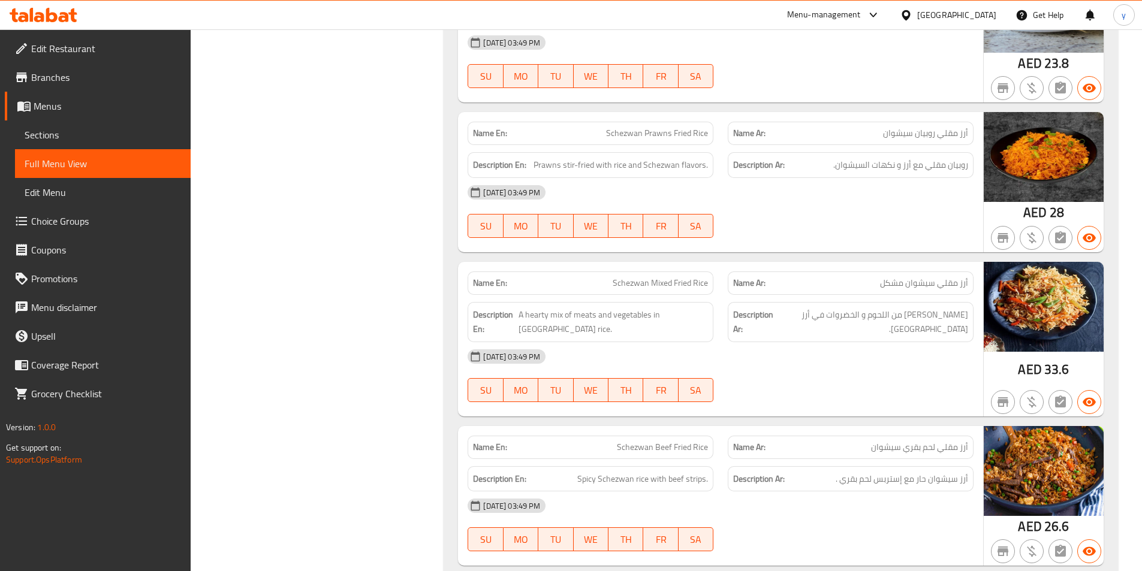
click at [670, 277] on span "Schezwan Mixed Fried Rice" at bounding box center [660, 283] width 95 height 13
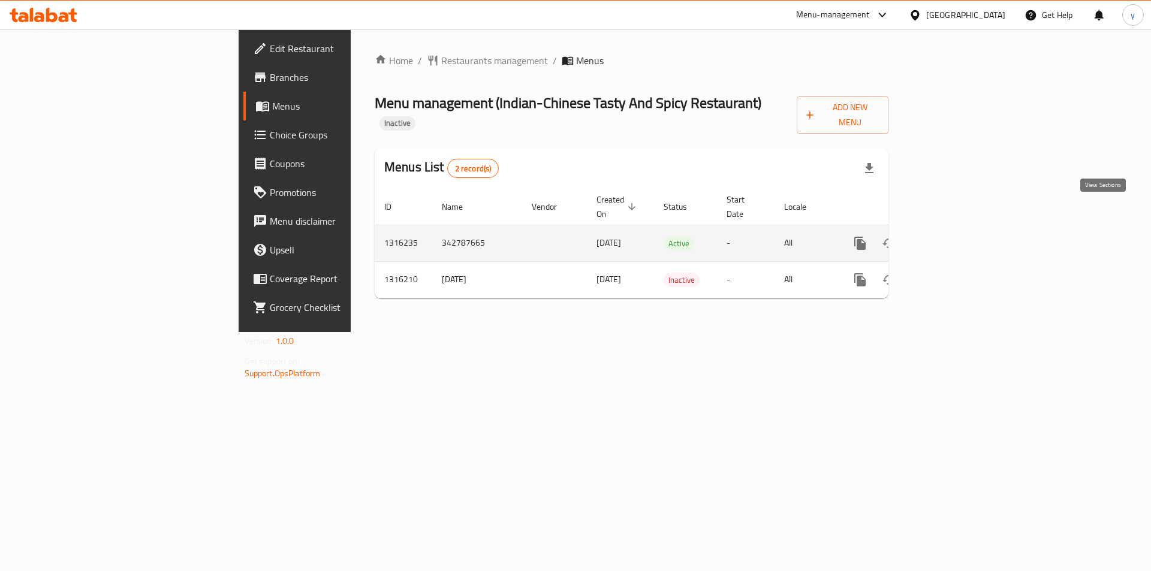
click at [954, 236] on icon "enhanced table" at bounding box center [947, 243] width 14 height 14
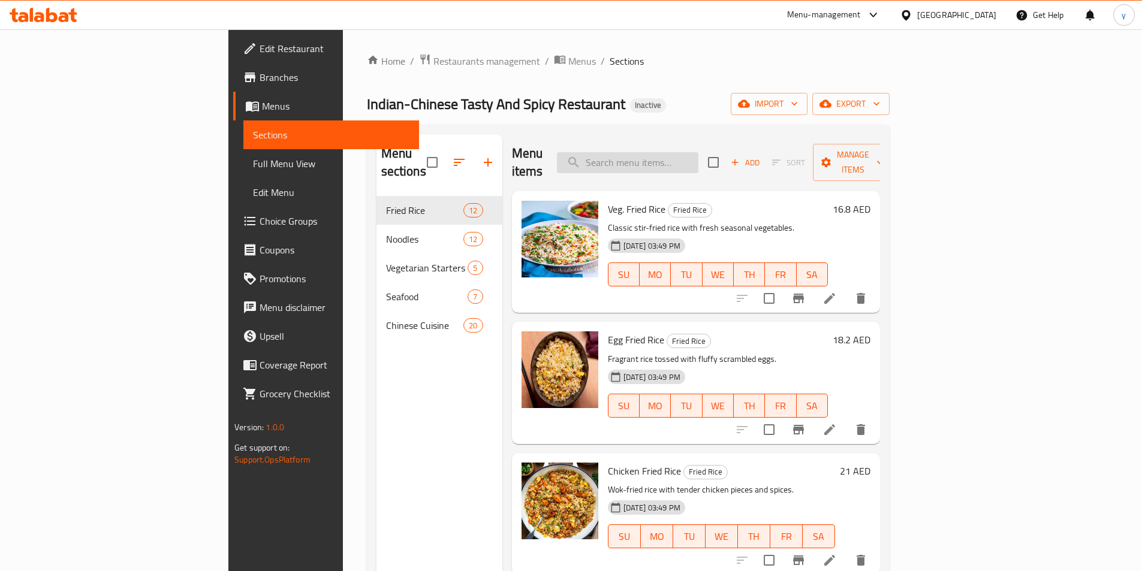
click at [699, 155] on input "search" at bounding box center [628, 162] width 142 height 21
paste input "Egg Fried Rice"
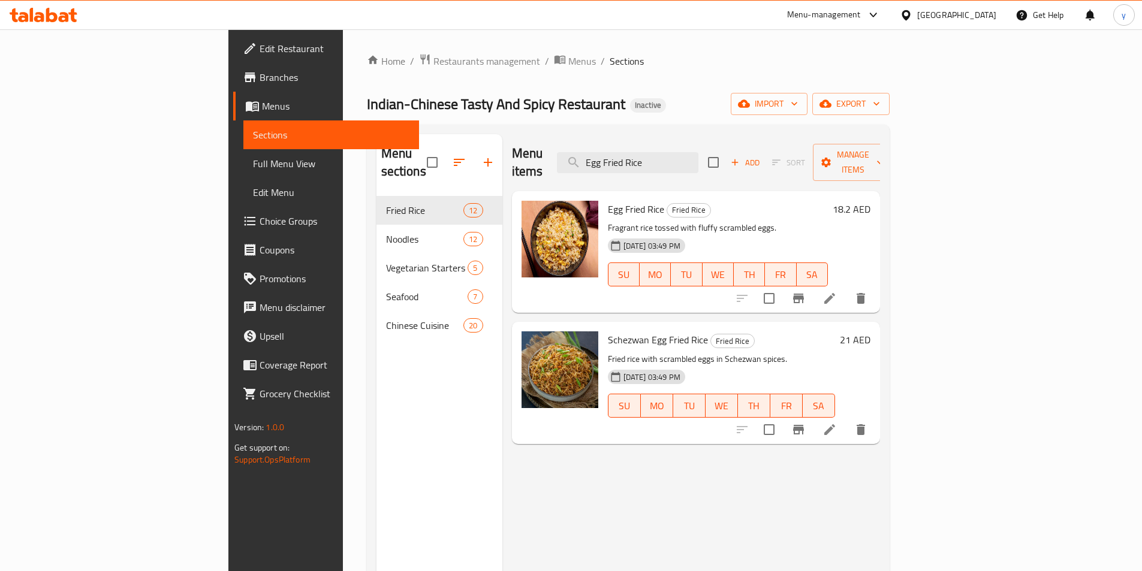
type input "Egg Fried Rice"
click at [847, 288] on li at bounding box center [830, 299] width 34 height 22
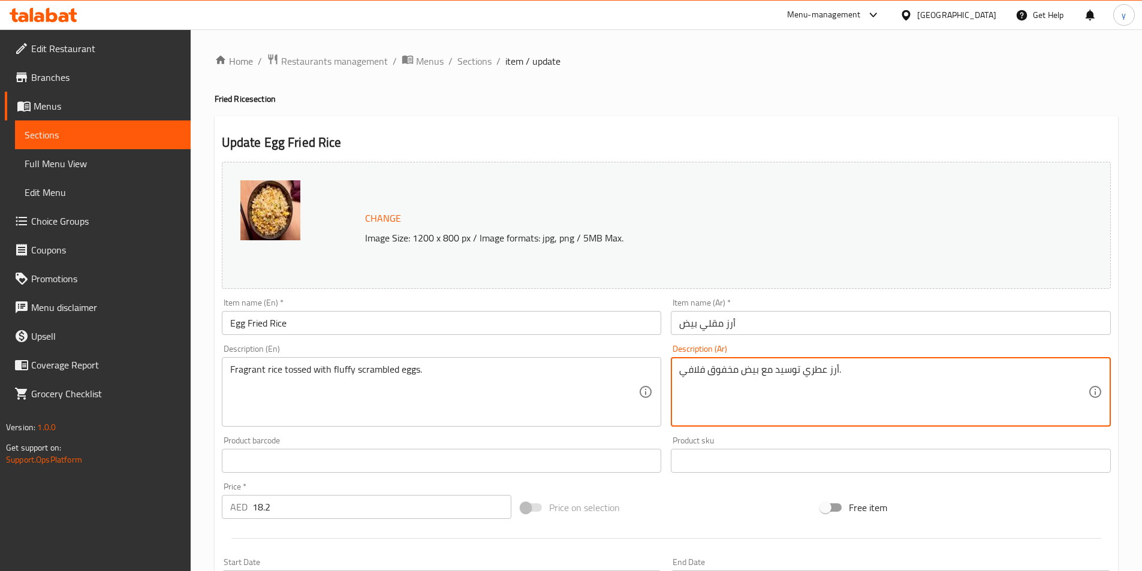
drag, startPoint x: 775, startPoint y: 372, endPoint x: 800, endPoint y: 378, distance: 25.9
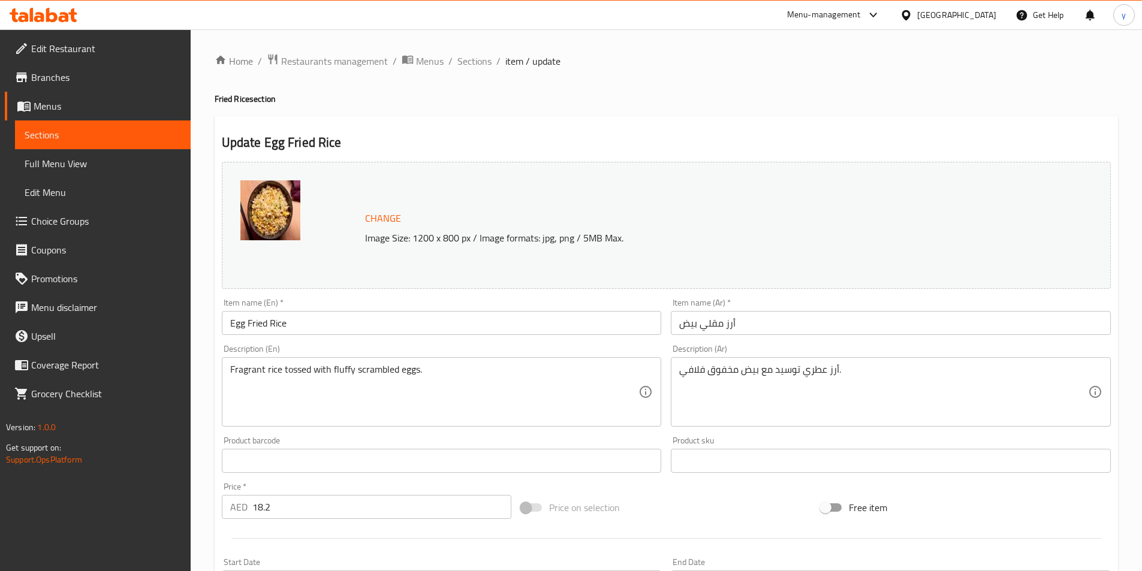
click at [786, 371] on textarea "أرز عطري توسيد مع بيض مخفوق فلافي." at bounding box center [883, 392] width 409 height 57
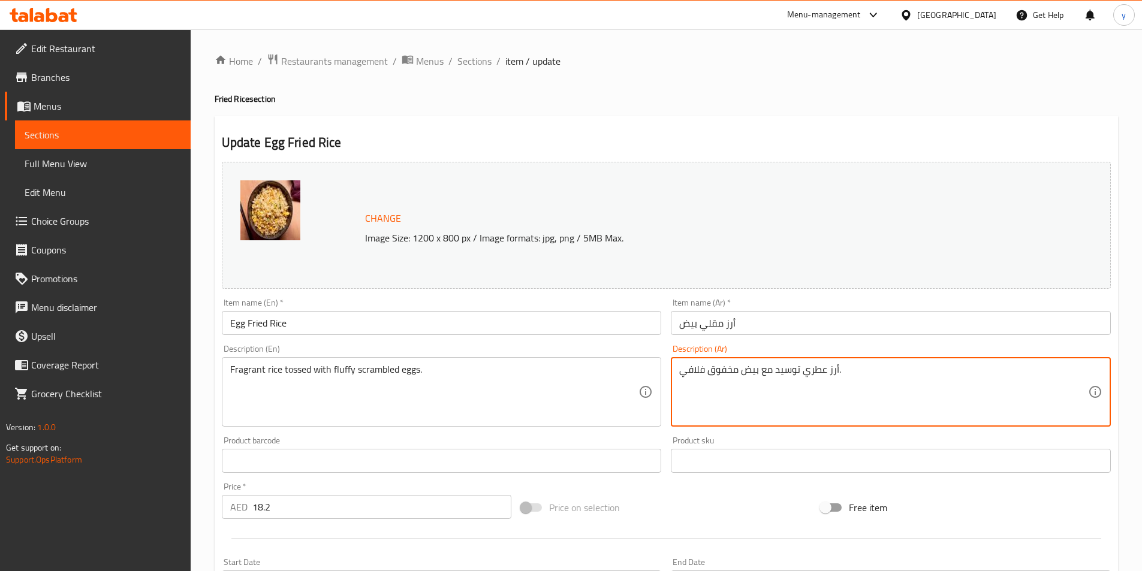
click at [786, 371] on textarea "أرز عطري توسيد مع بيض مخفوق فلافي." at bounding box center [883, 392] width 409 height 57
click at [781, 372] on textarea "أرز عطري توسيد مع بيض مخفوق فلافي." at bounding box center [883, 392] width 409 height 57
click at [781, 371] on textarea "أرز عطري توسيد مع بيض مخفوق فلافي." at bounding box center [883, 392] width 409 height 57
paste textarea "مغمسة"
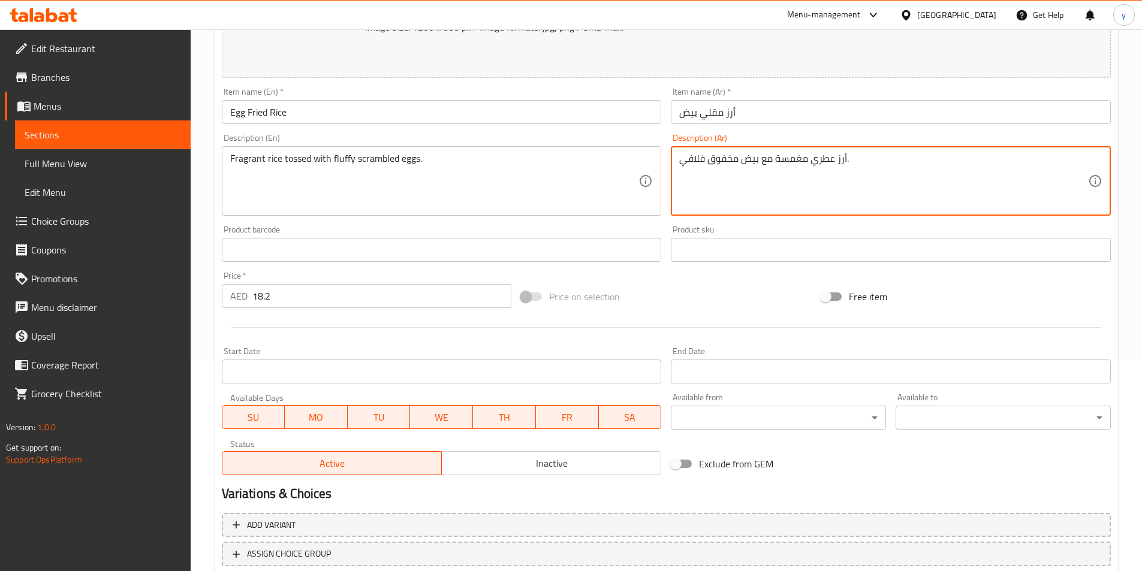
scroll to position [293, 0]
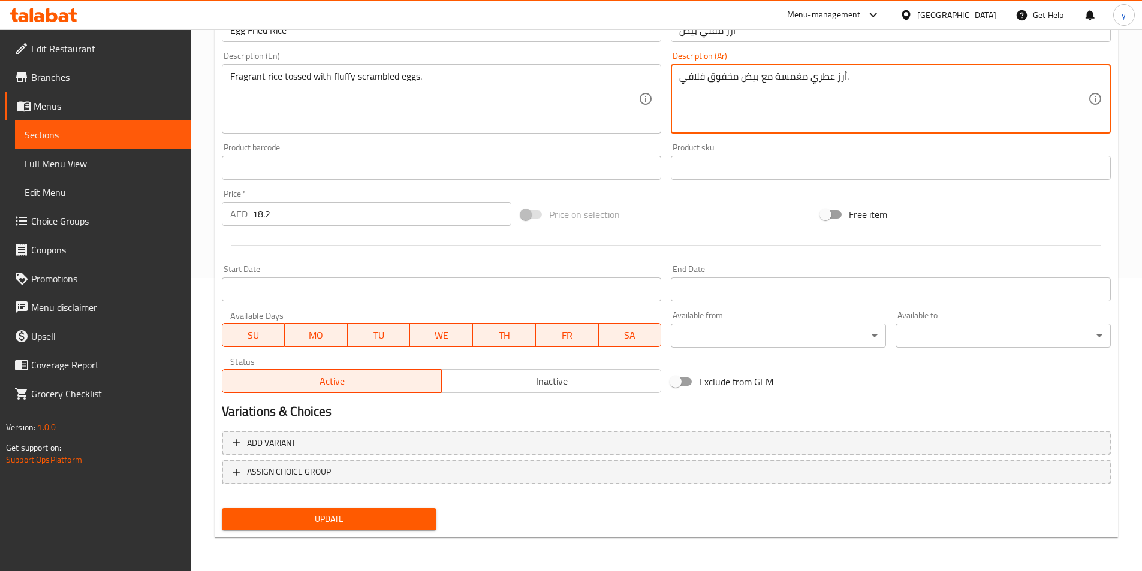
type textarea "أرز عطري مغمسة مع بيض مخفوق فلافي."
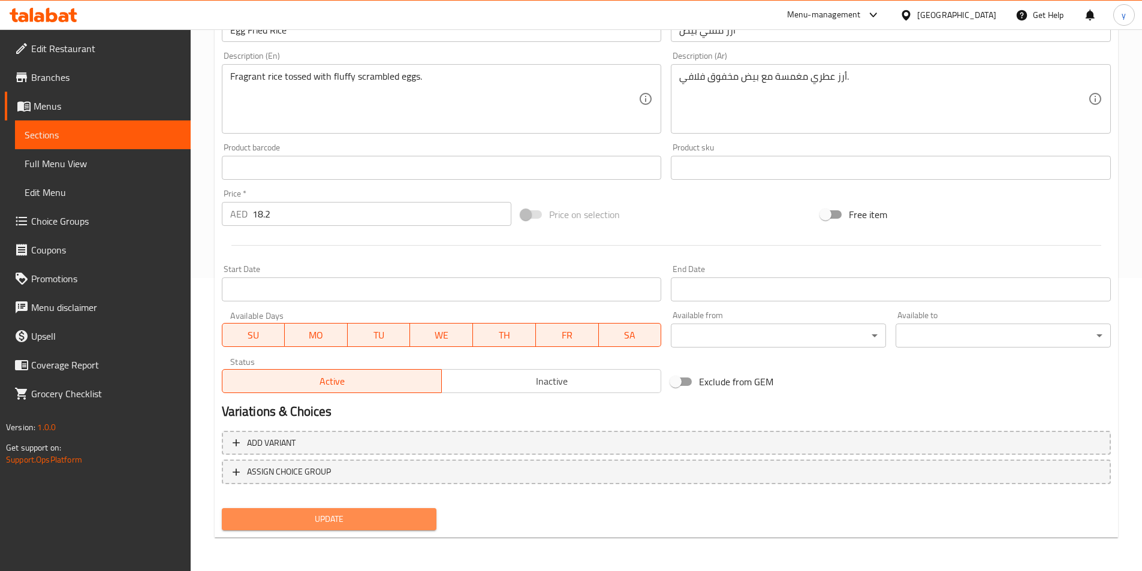
click at [420, 520] on span "Update" at bounding box center [329, 519] width 196 height 15
click at [367, 528] on button "Update" at bounding box center [329, 520] width 215 height 22
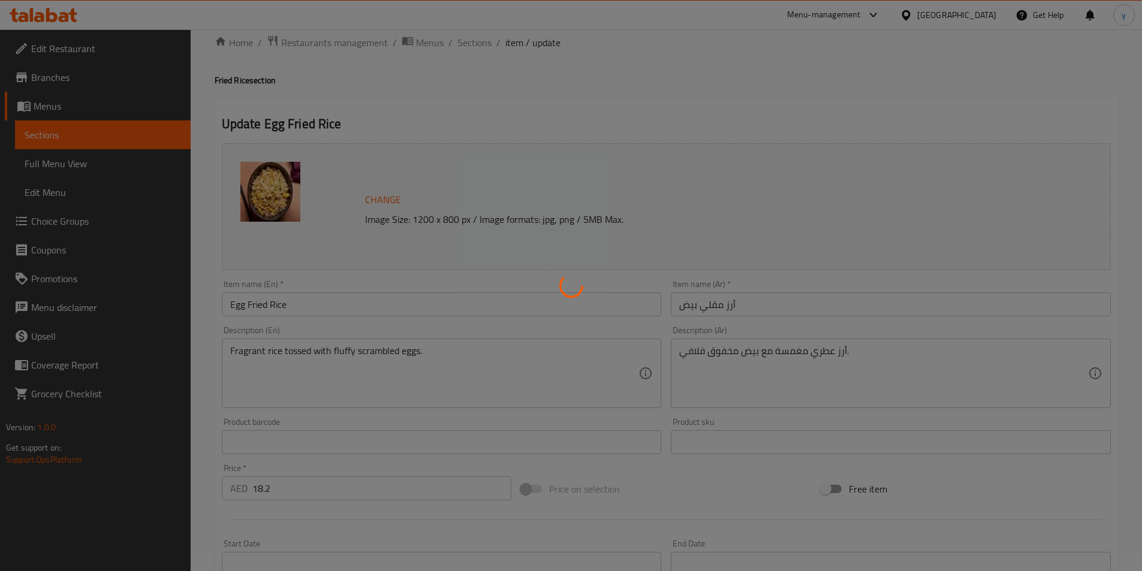
scroll to position [0, 0]
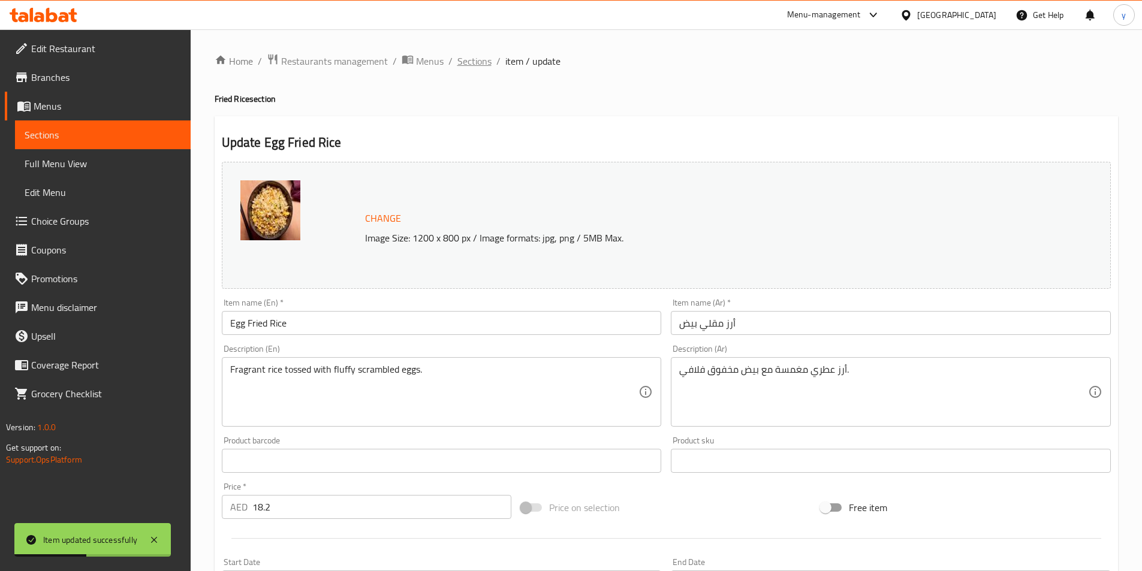
click at [467, 59] on span "Sections" at bounding box center [475, 61] width 34 height 14
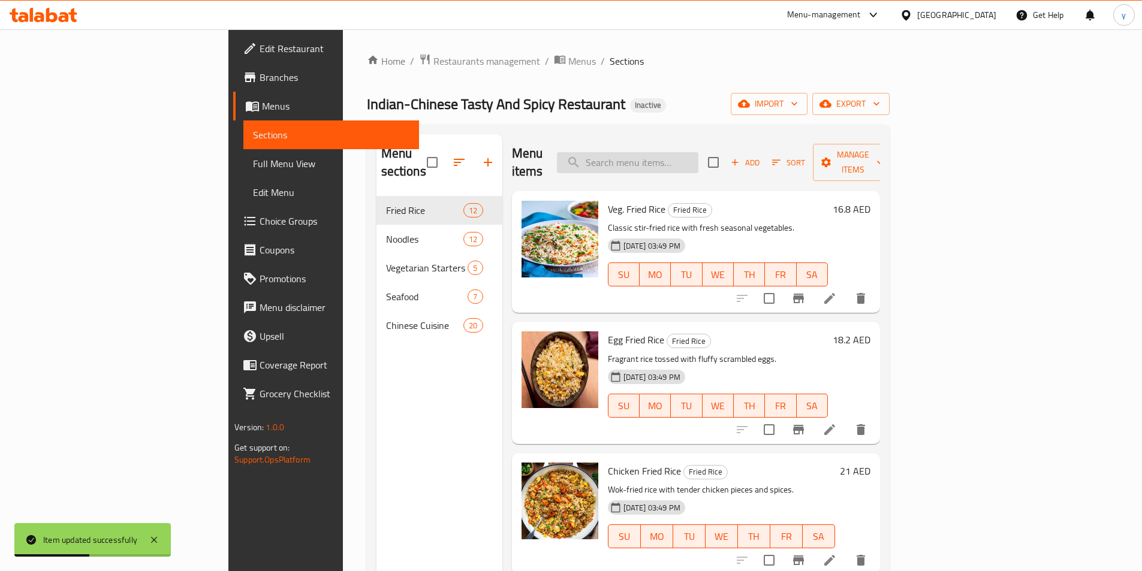
click at [688, 152] on input "search" at bounding box center [628, 162] width 142 height 21
paste input "Egg Noodles"
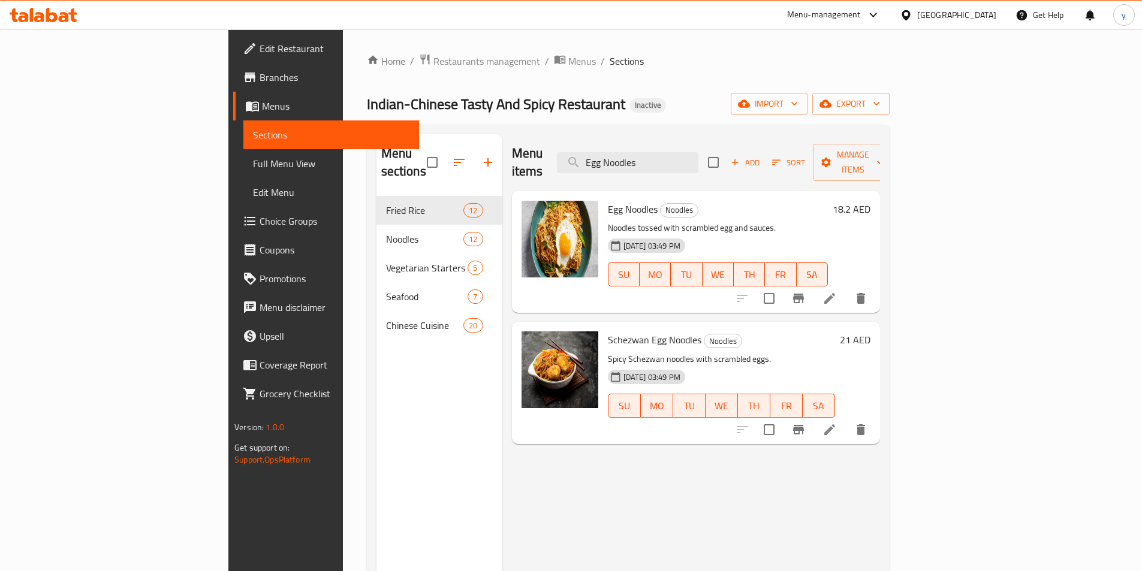
type input "Egg Noodles"
click at [847, 291] on li at bounding box center [830, 299] width 34 height 22
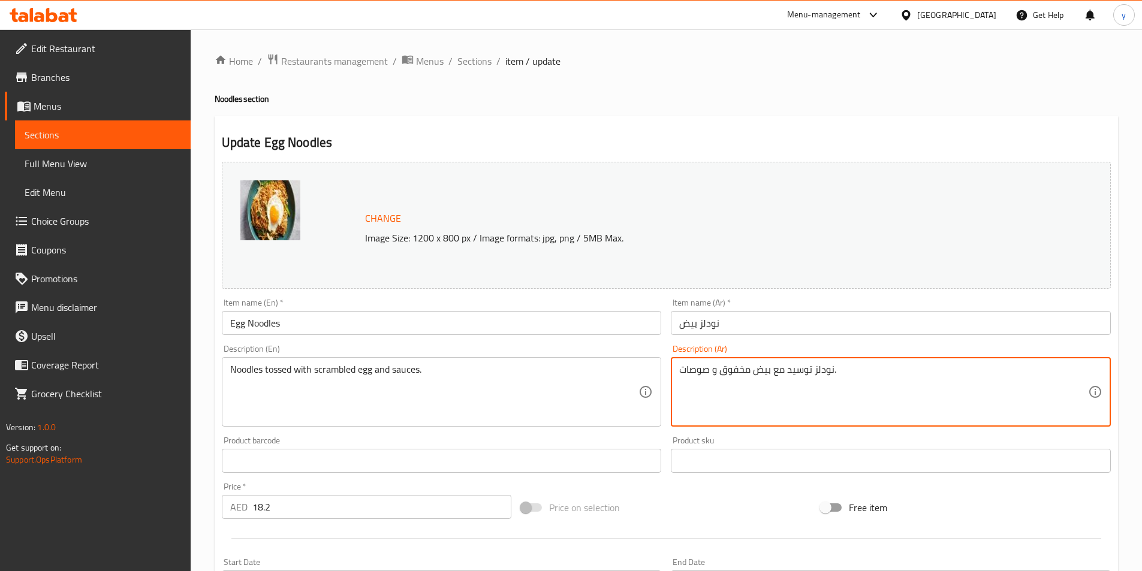
click at [804, 372] on textarea "نودلز توسيد مع بيض مخفوق و صوصات." at bounding box center [883, 392] width 409 height 57
paste textarea "مغمسة"
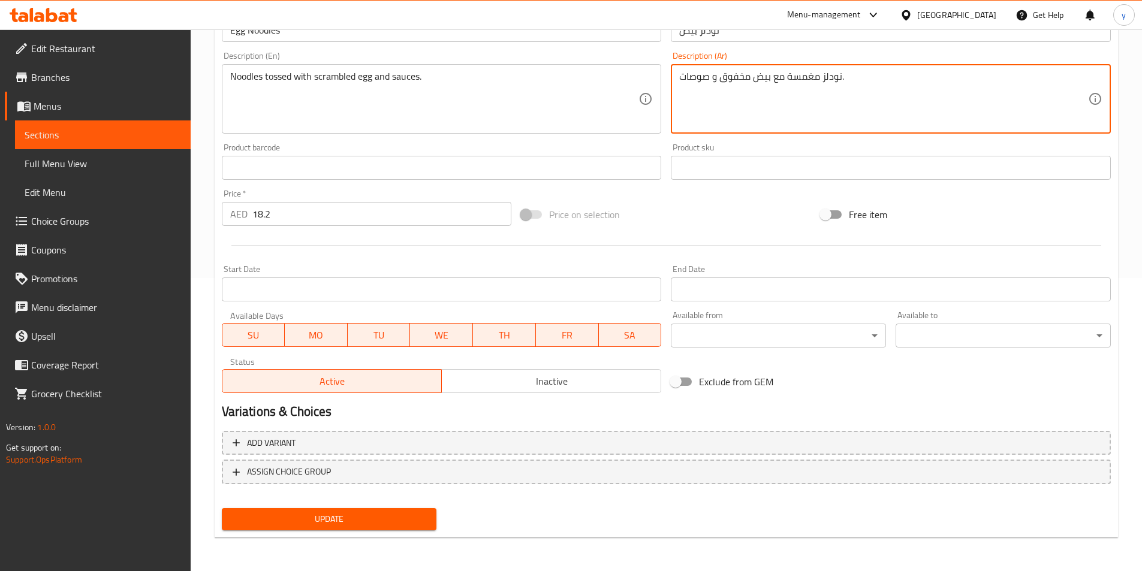
type textarea "نودلز مغمسة مع بيض مخفوق و صوصات."
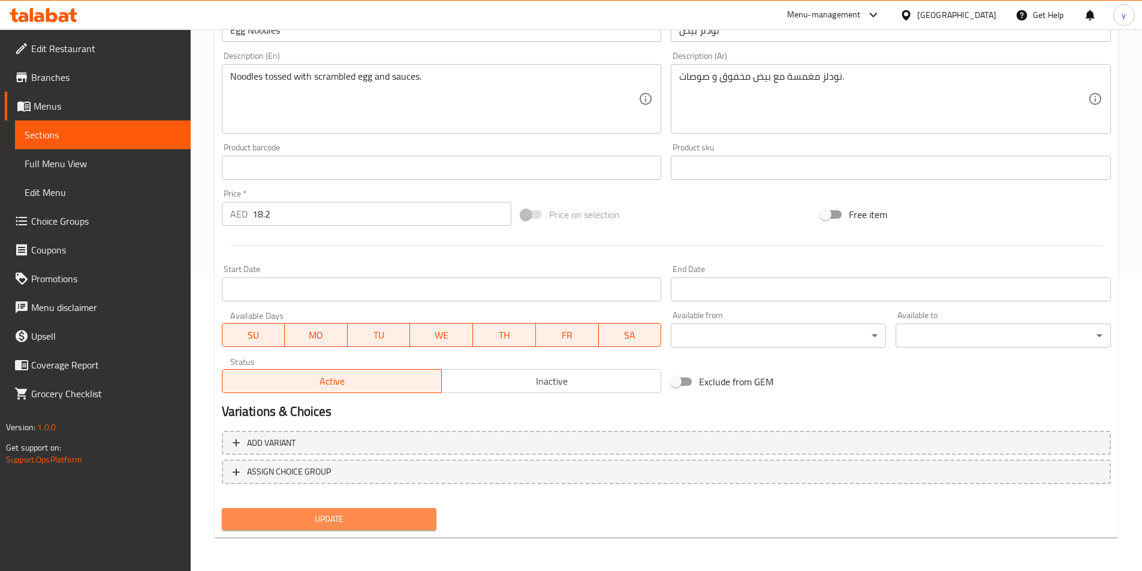
click at [324, 519] on span "Update" at bounding box center [329, 519] width 196 height 15
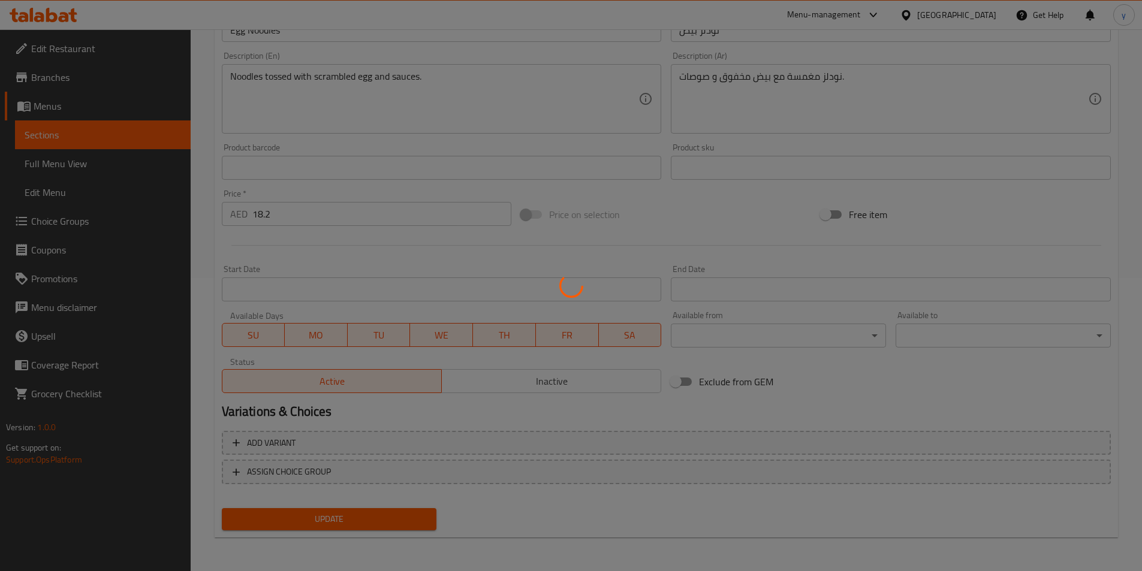
scroll to position [0, 0]
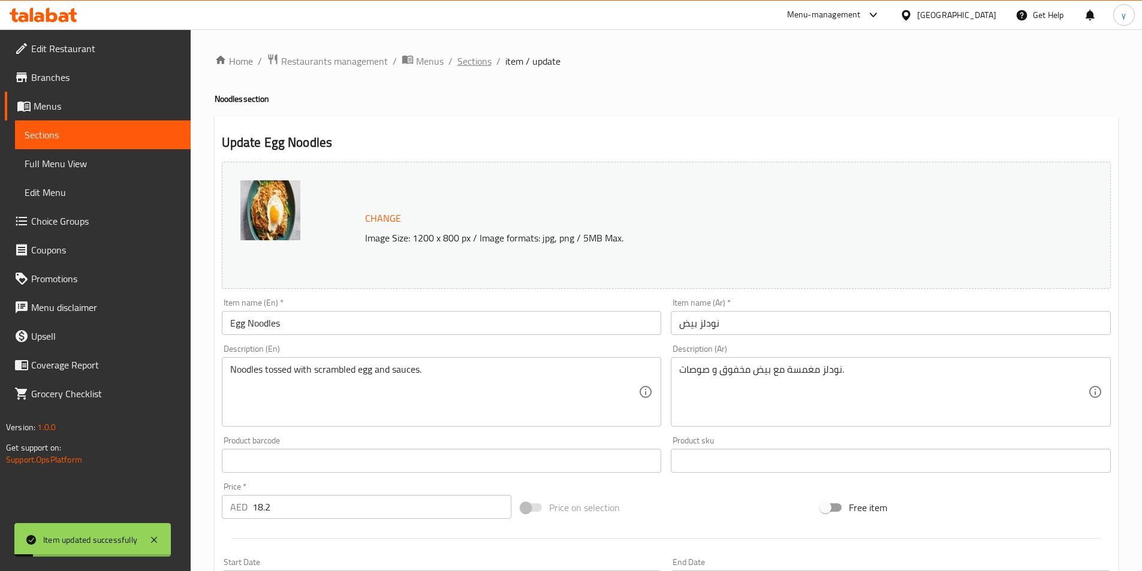
click at [467, 59] on span "Sections" at bounding box center [475, 61] width 34 height 14
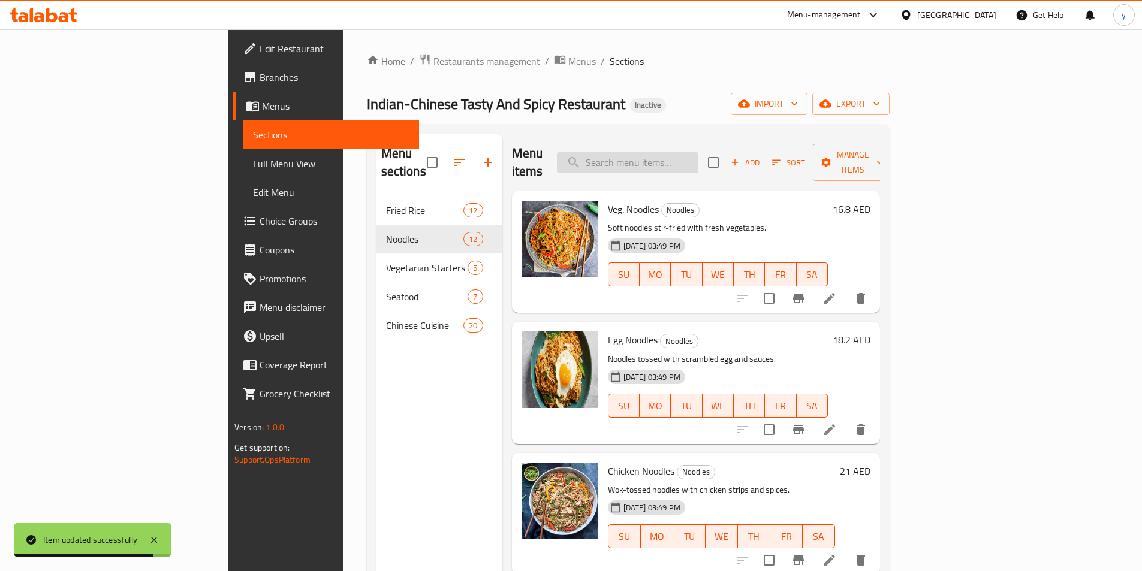
click at [699, 152] on input "search" at bounding box center [628, 162] width 142 height 21
paste input "Chicken Noodles"
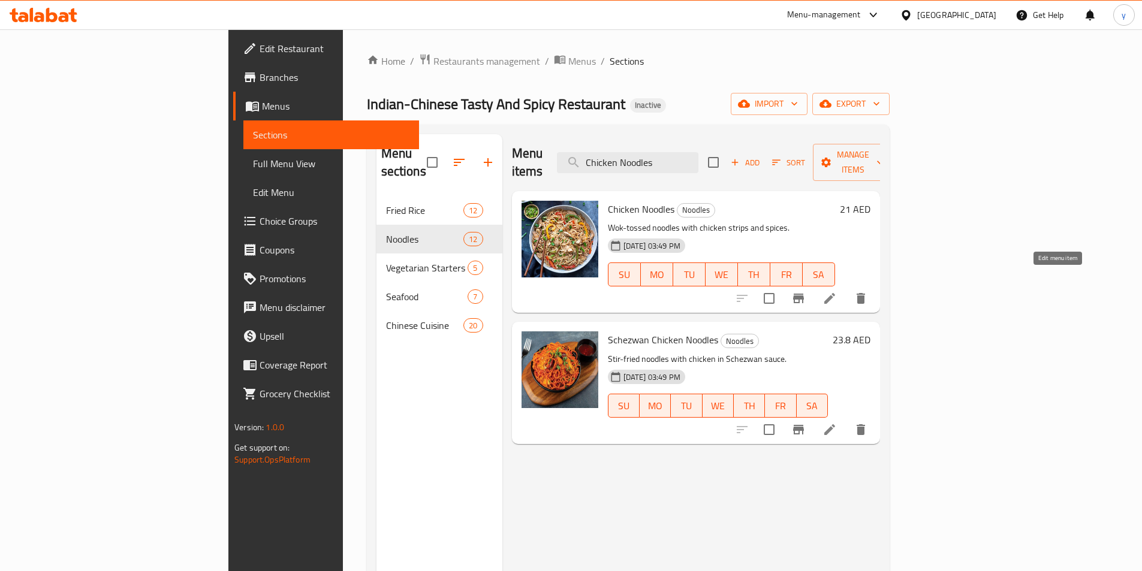
type input "Chicken Noodles"
click at [837, 291] on icon at bounding box center [830, 298] width 14 height 14
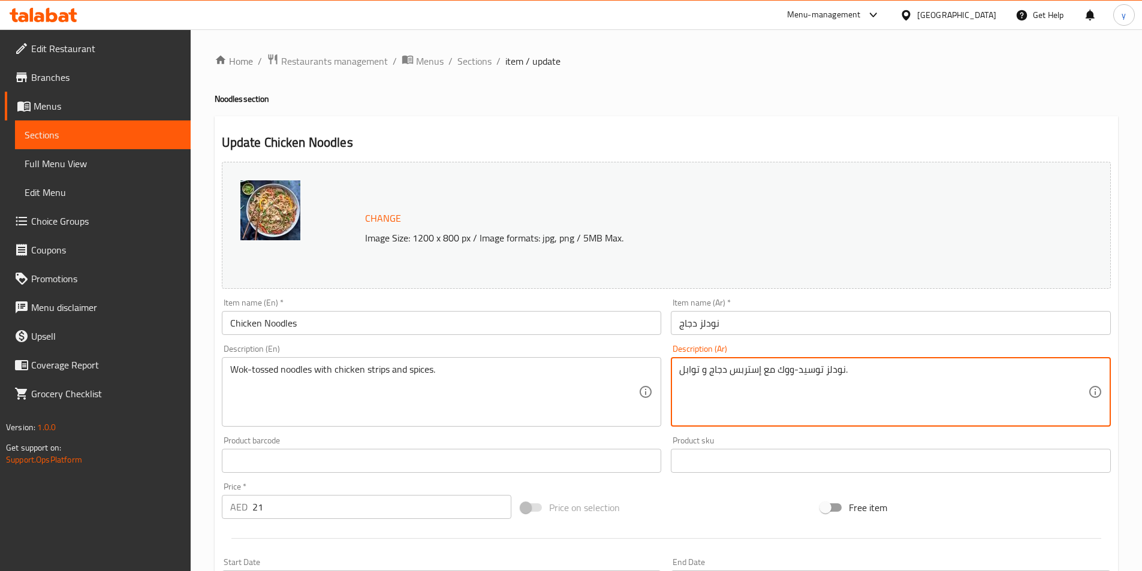
click at [802, 372] on textarea "نودلز توسيد-ووك مع إستربس دجاج و توابل." at bounding box center [883, 392] width 409 height 57
click at [810, 372] on textarea "نودلز توسيد-ووك مع إستربس دجاج و توابل." at bounding box center [883, 392] width 409 height 57
paste textarea "مغمسة"
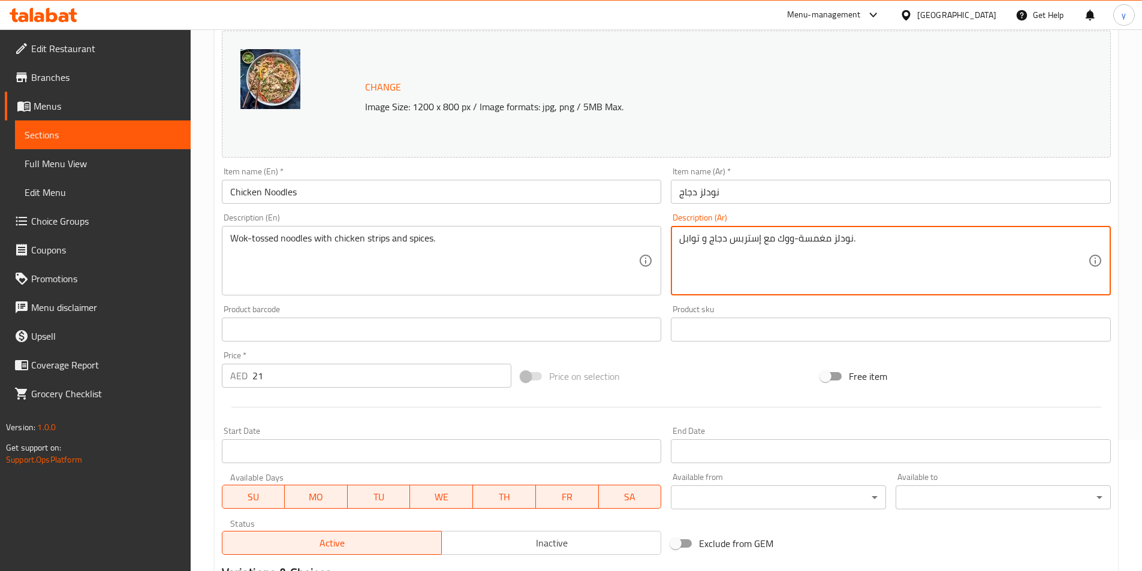
scroll to position [293, 0]
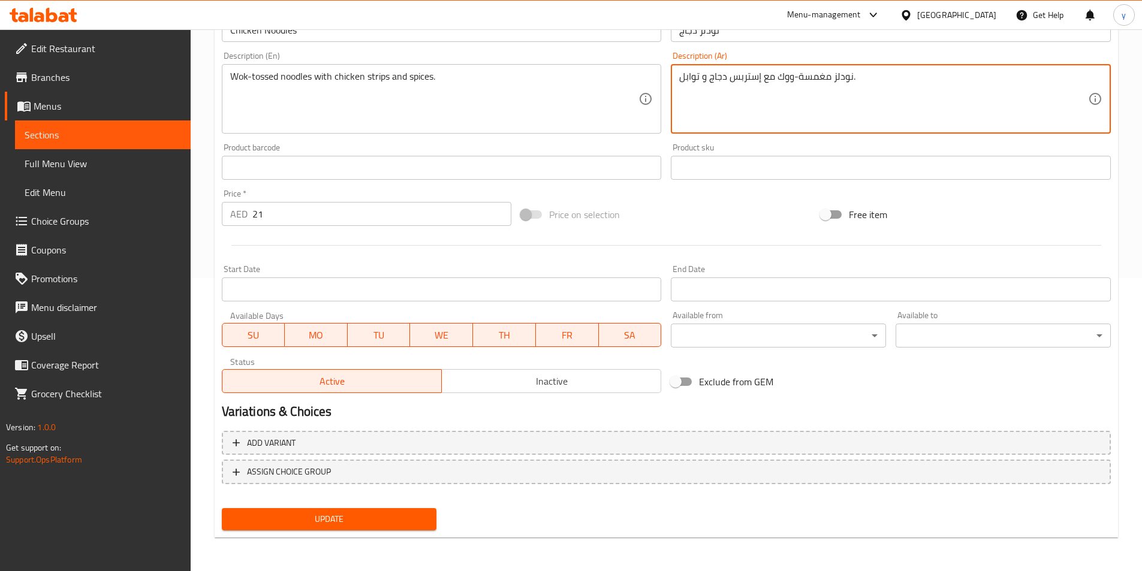
type textarea "نودلز مغمسة-ووك مع إستربس دجاج و توابل."
click at [354, 522] on span "Update" at bounding box center [329, 519] width 196 height 15
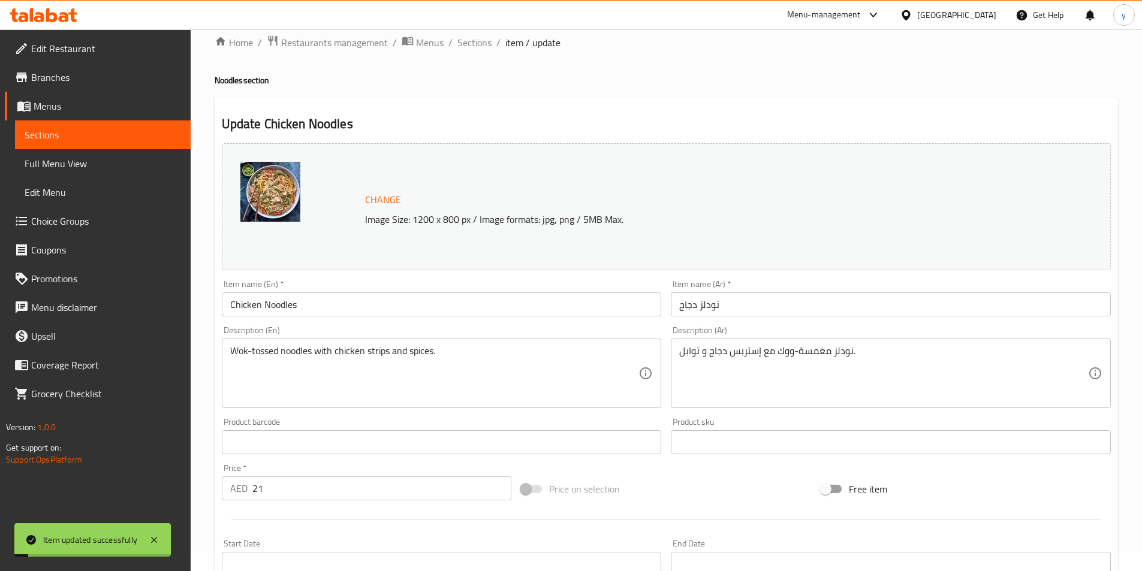
scroll to position [0, 0]
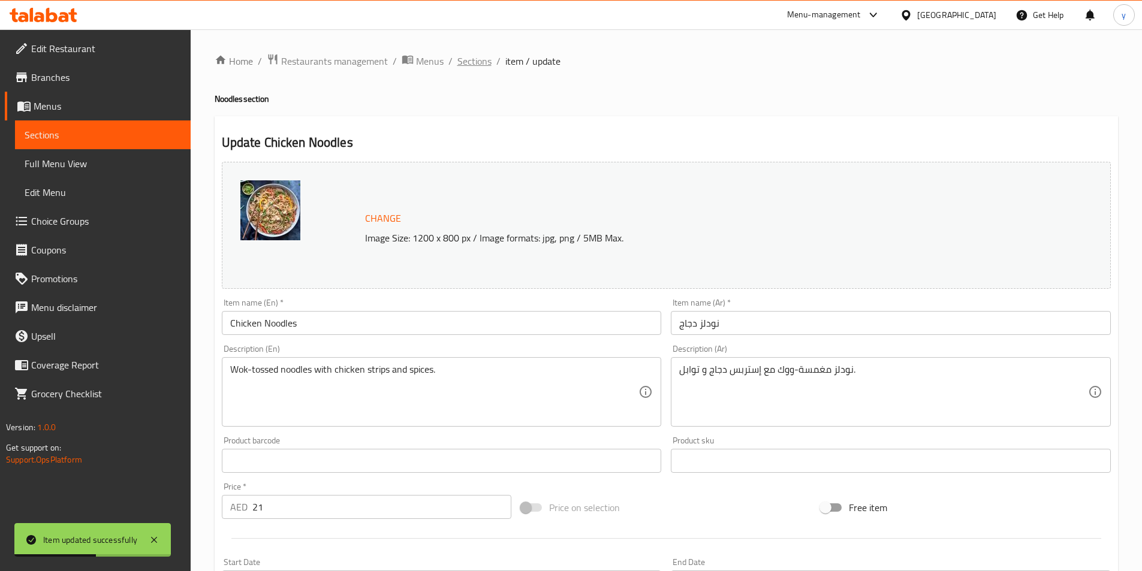
click at [465, 57] on span "Sections" at bounding box center [475, 61] width 34 height 14
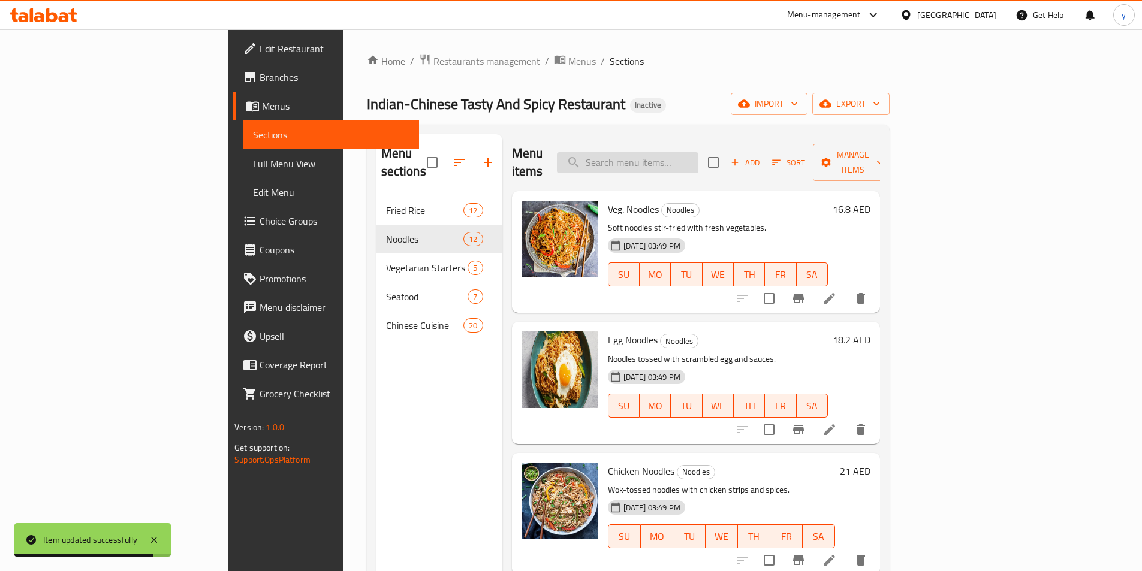
click at [699, 152] on input "search" at bounding box center [628, 162] width 142 height 21
paste input "Schezwan Prawns Noodles"
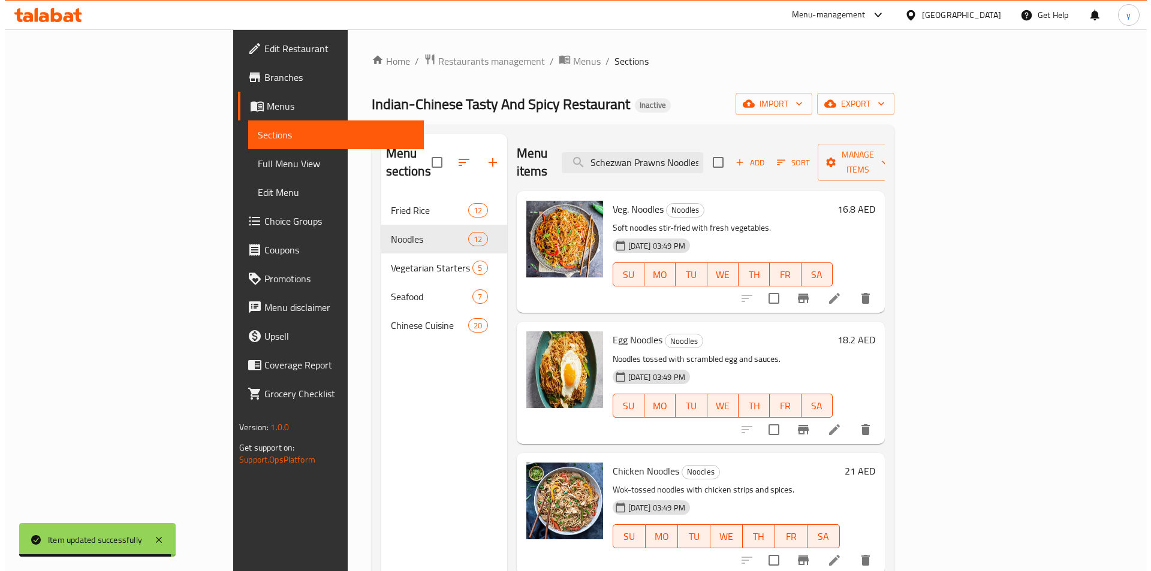
scroll to position [0, 1]
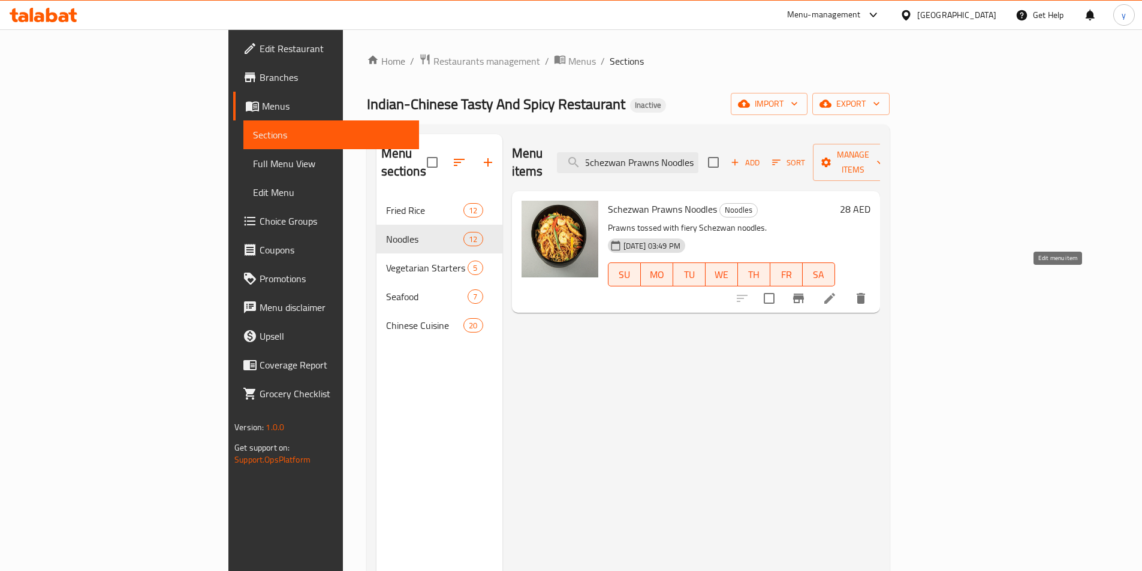
type input "Schezwan Prawns Noodles"
click at [837, 291] on icon at bounding box center [830, 298] width 14 height 14
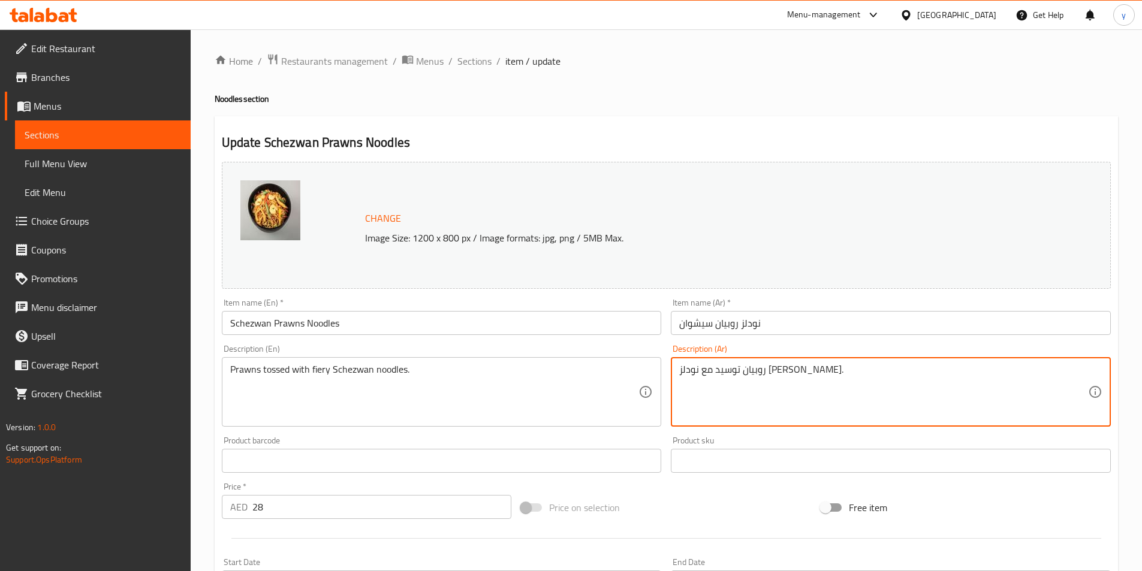
click at [784, 372] on textarea "روبيان توسيد مع نودلز سيشوان فايري." at bounding box center [883, 392] width 409 height 57
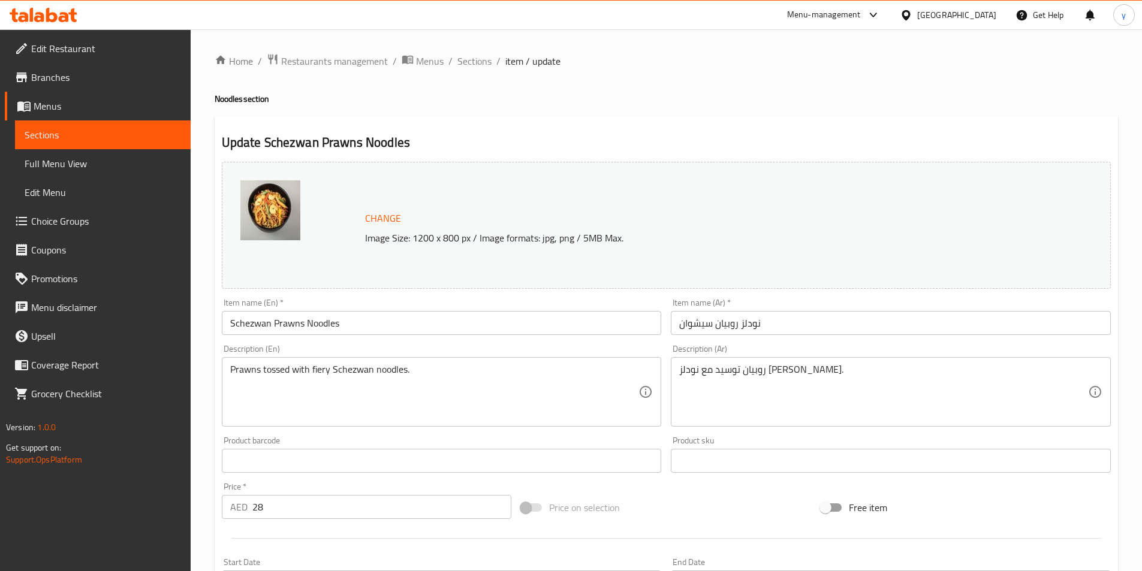
click at [783, 369] on textarea "روبيان توسيد مع نودلز سيشوان فايري." at bounding box center [883, 392] width 409 height 57
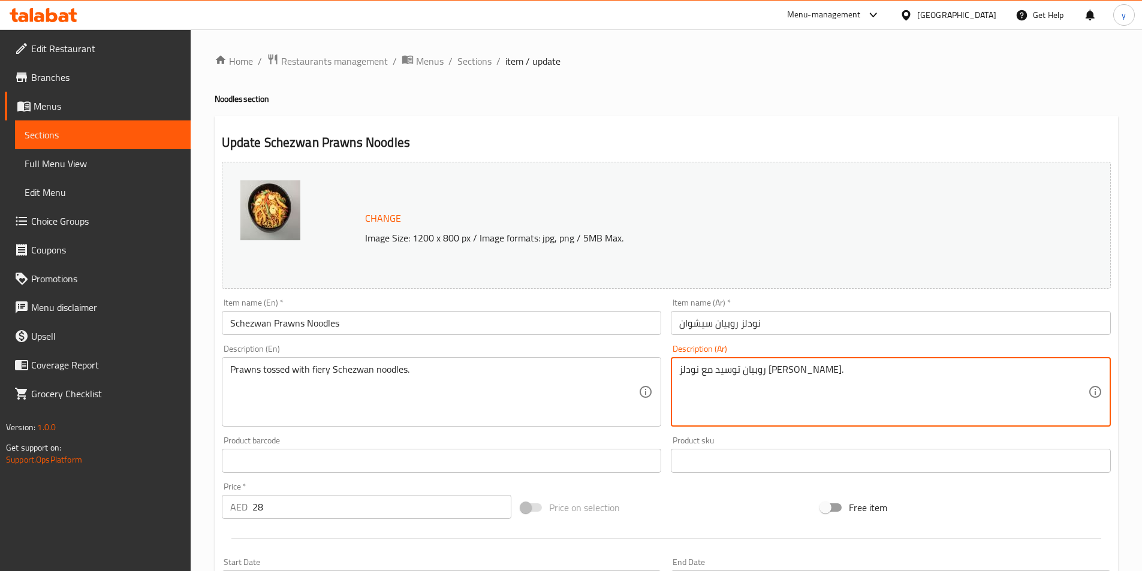
click at [780, 368] on textarea "روبيان توسيد مع نودلز سيشوان فايري." at bounding box center [883, 392] width 409 height 57
paste textarea "مغمسة"
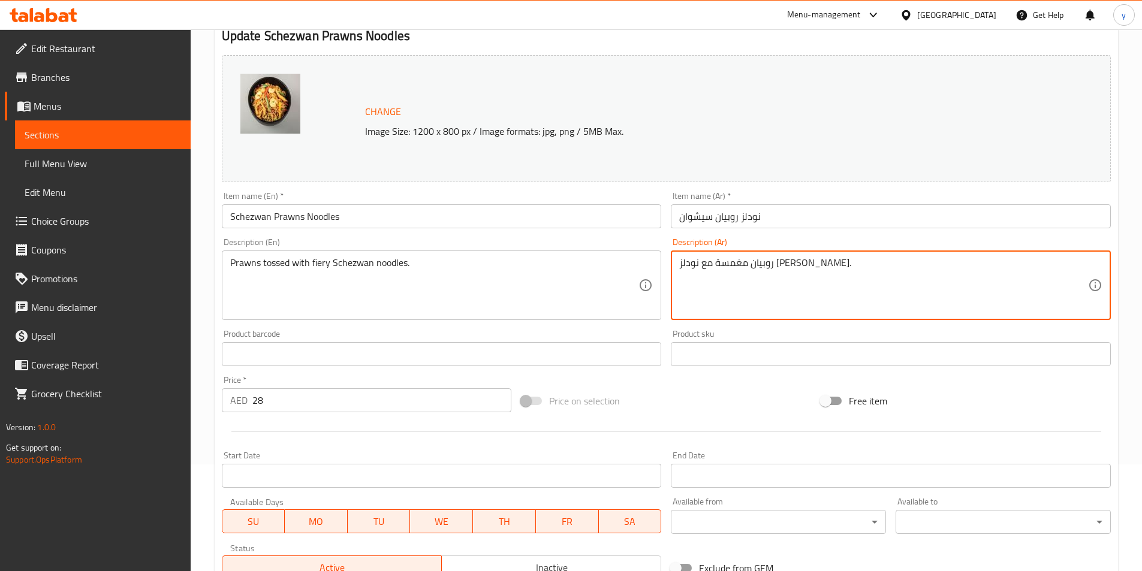
scroll to position [293, 0]
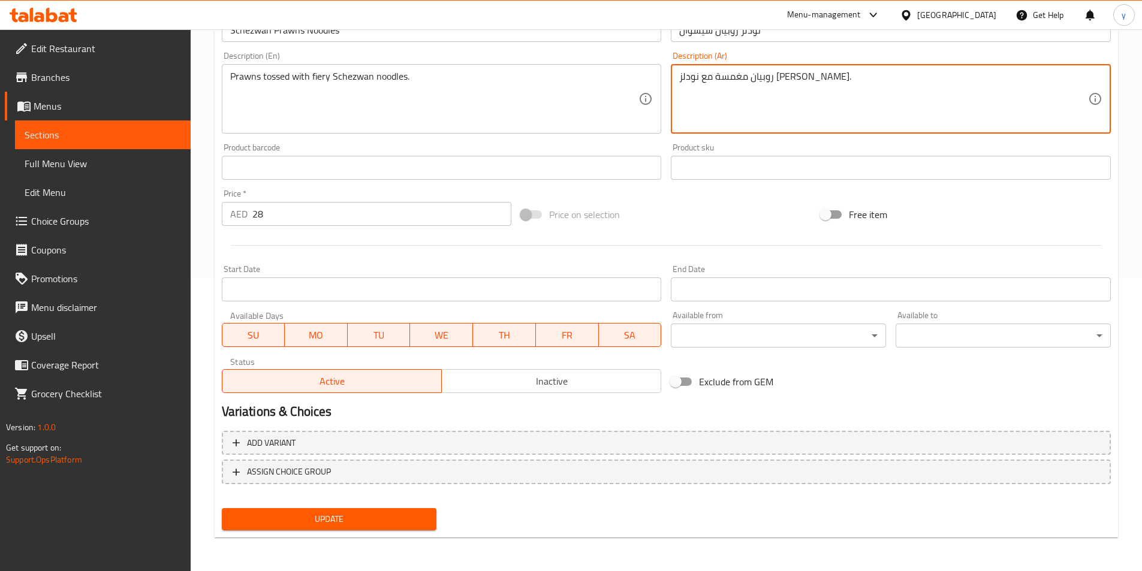
type textarea "روبيان مغمسة مع نودلز س[PERSON_NAME]."
click at [293, 513] on span "Update" at bounding box center [329, 519] width 196 height 15
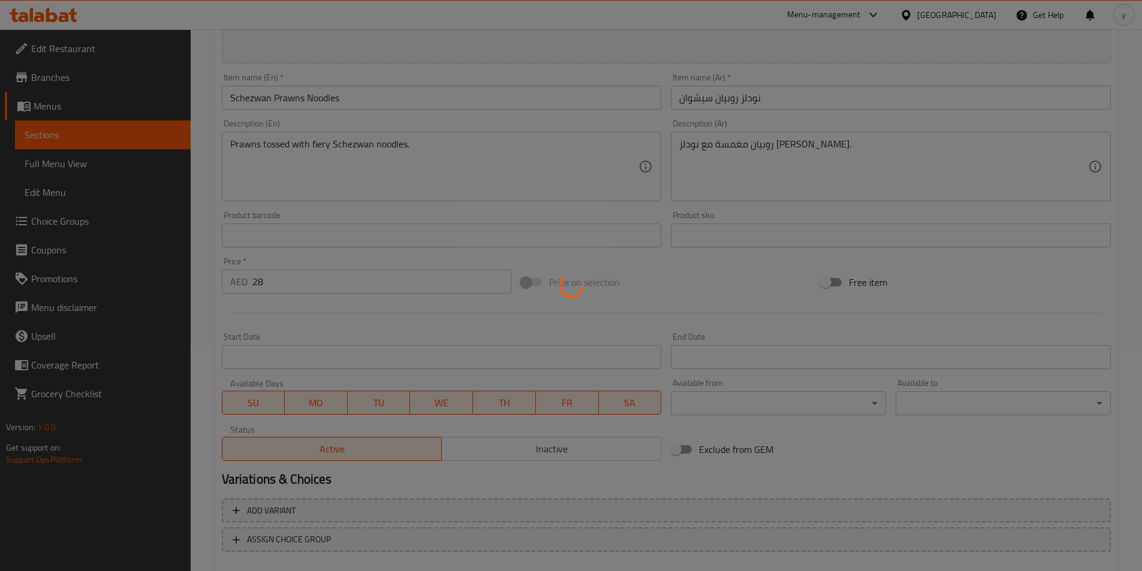
scroll to position [0, 0]
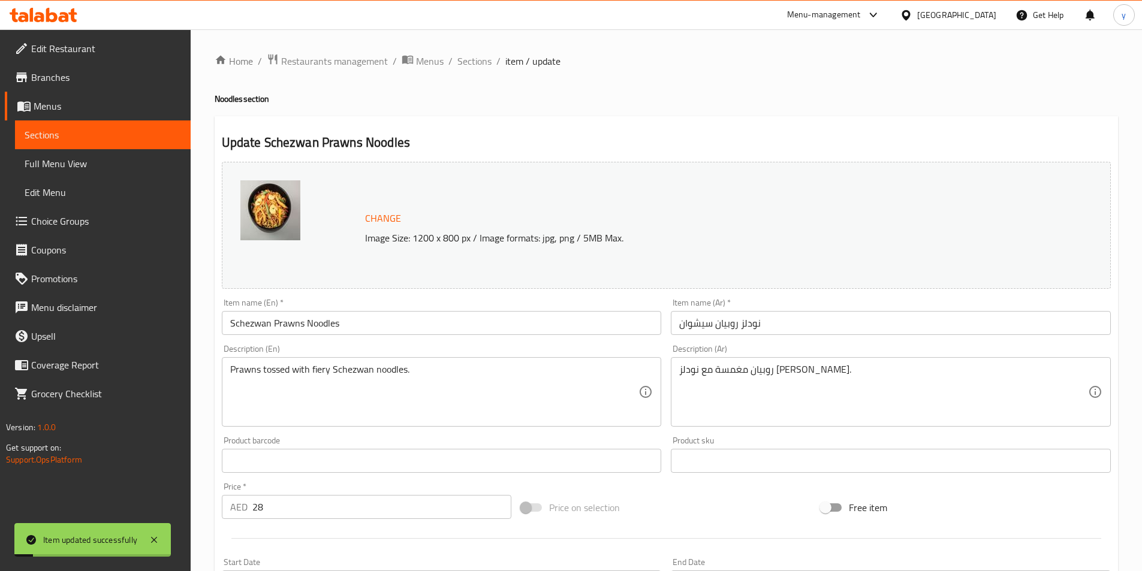
click at [480, 62] on span "Sections" at bounding box center [475, 61] width 34 height 14
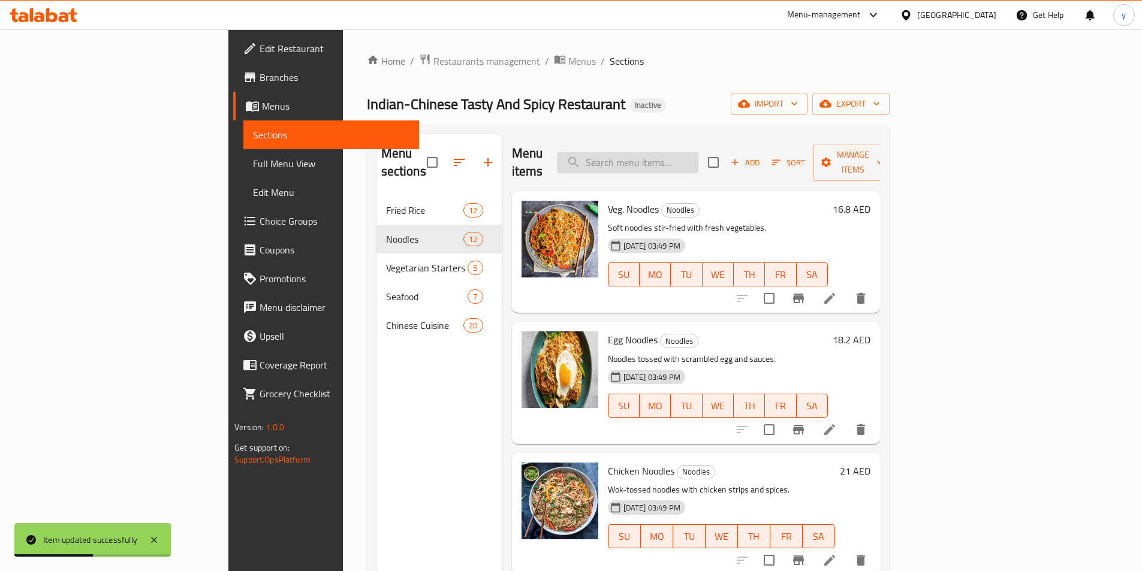
click at [699, 155] on input "search" at bounding box center [628, 162] width 142 height 21
paste input "Paneer Chilli Sauce"
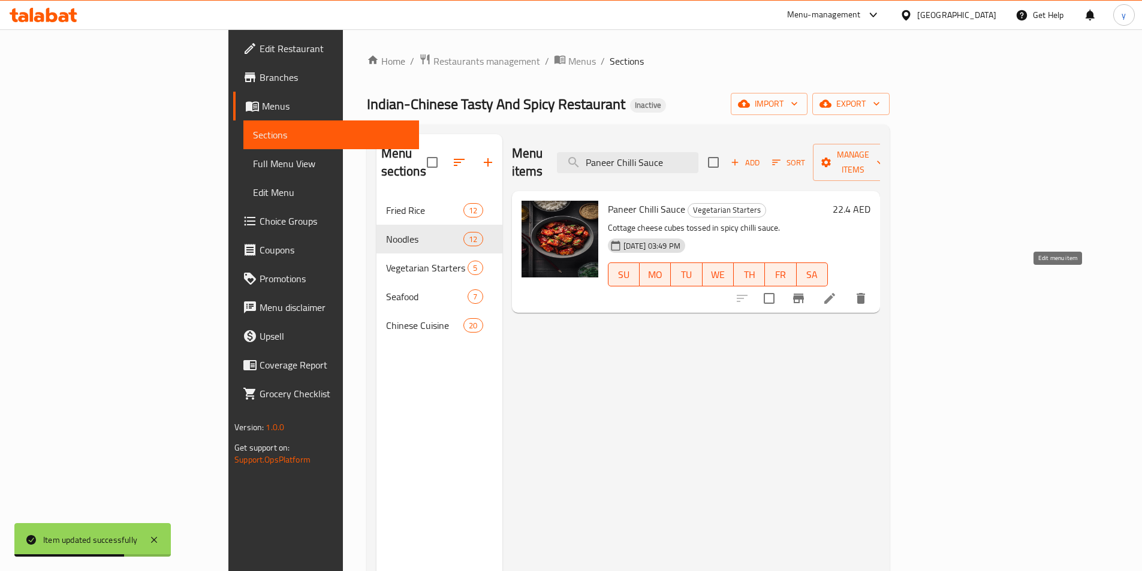
type input "Paneer Chilli Sauce"
click at [835, 293] on icon at bounding box center [830, 298] width 11 height 11
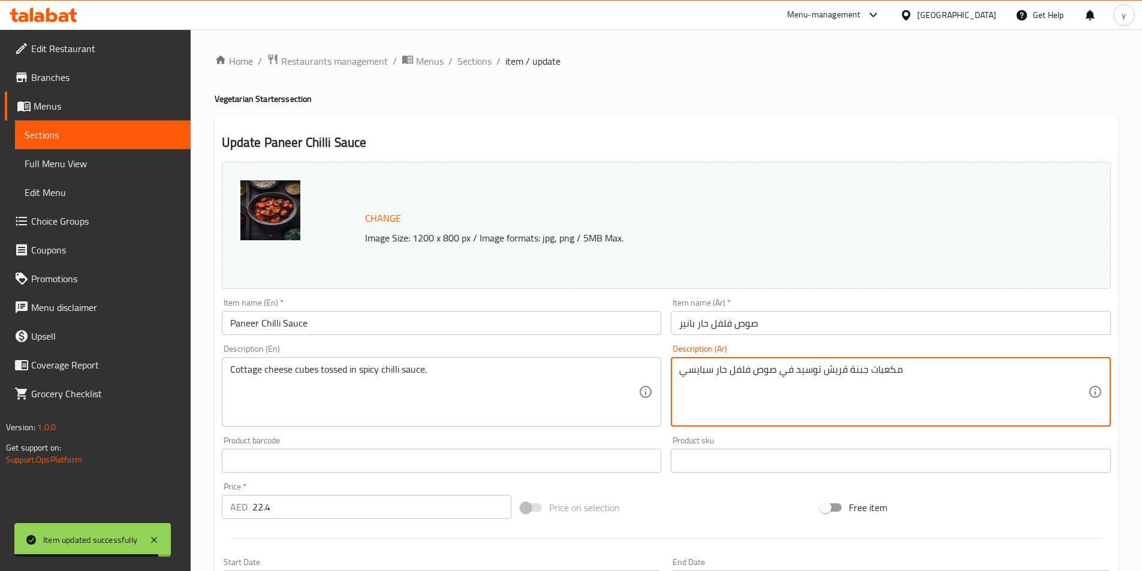
click at [799, 371] on textarea "مكعبات جبنة قريش توسيد في صوص فلفل حار سبايسي" at bounding box center [883, 392] width 409 height 57
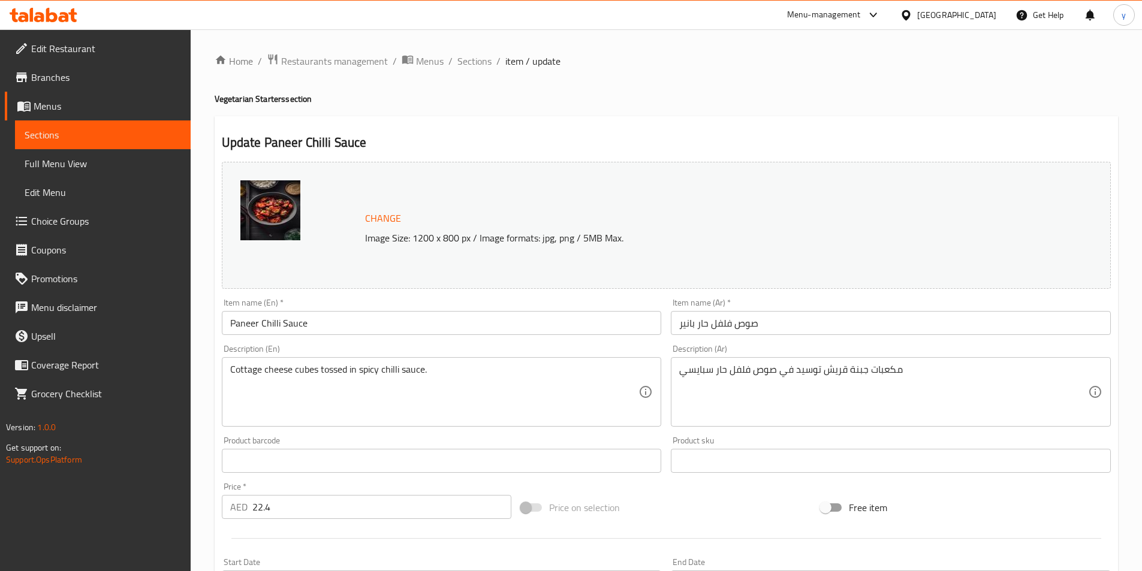
click at [793, 371] on textarea "مكعبات جبنة قريش توسيد في صوص فلفل حار سبايسي" at bounding box center [883, 392] width 409 height 57
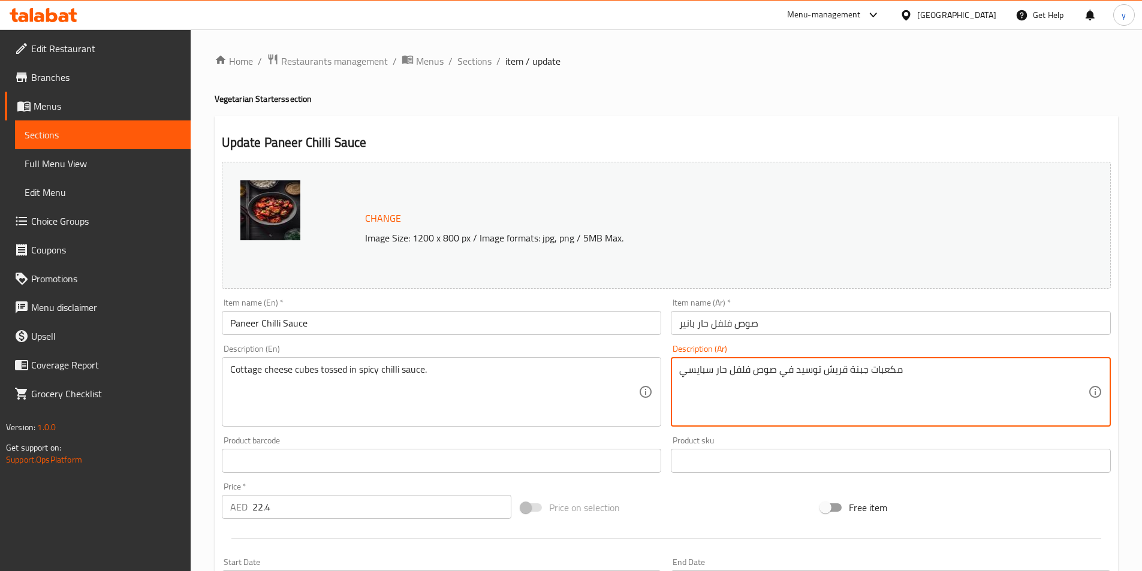
drag, startPoint x: 795, startPoint y: 370, endPoint x: 820, endPoint y: 373, distance: 25.4
click at [820, 373] on textarea "مكعبات جبنة قريش توسيد في صوص فلفل حار سبايسي" at bounding box center [883, 392] width 409 height 57
paste textarea "مغمسة"
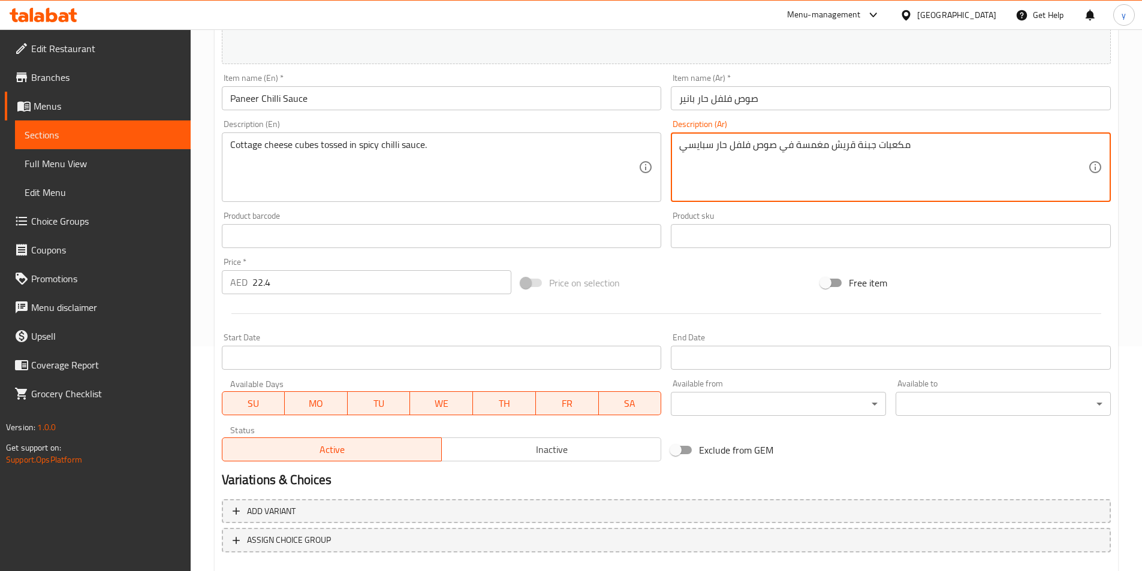
scroll to position [293, 0]
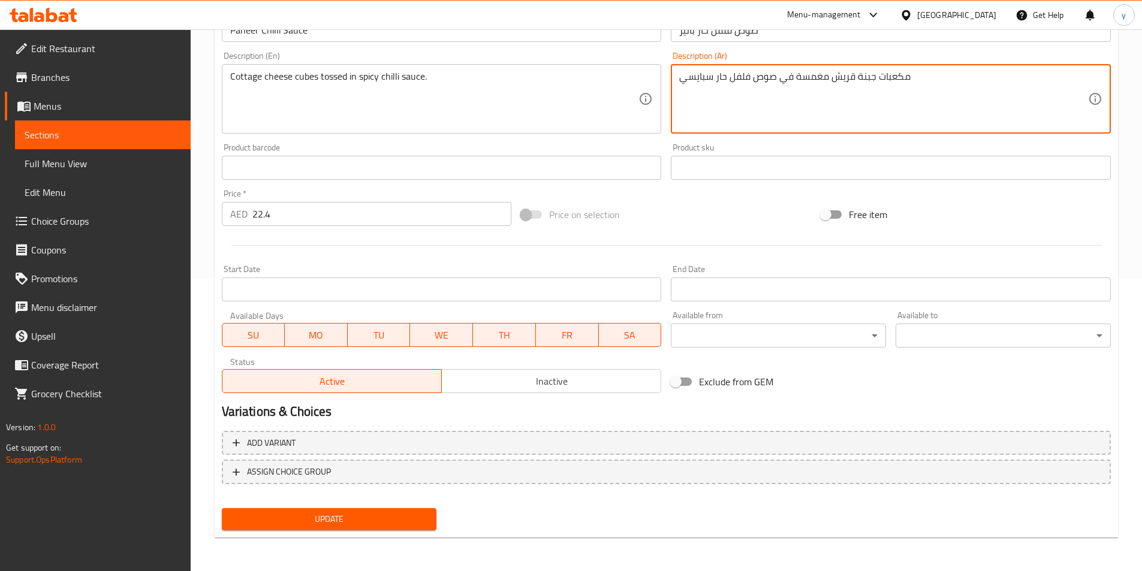
type textarea "مكعبات جبنة قريش مغمسة في صوص فلفل حار سبايسي"
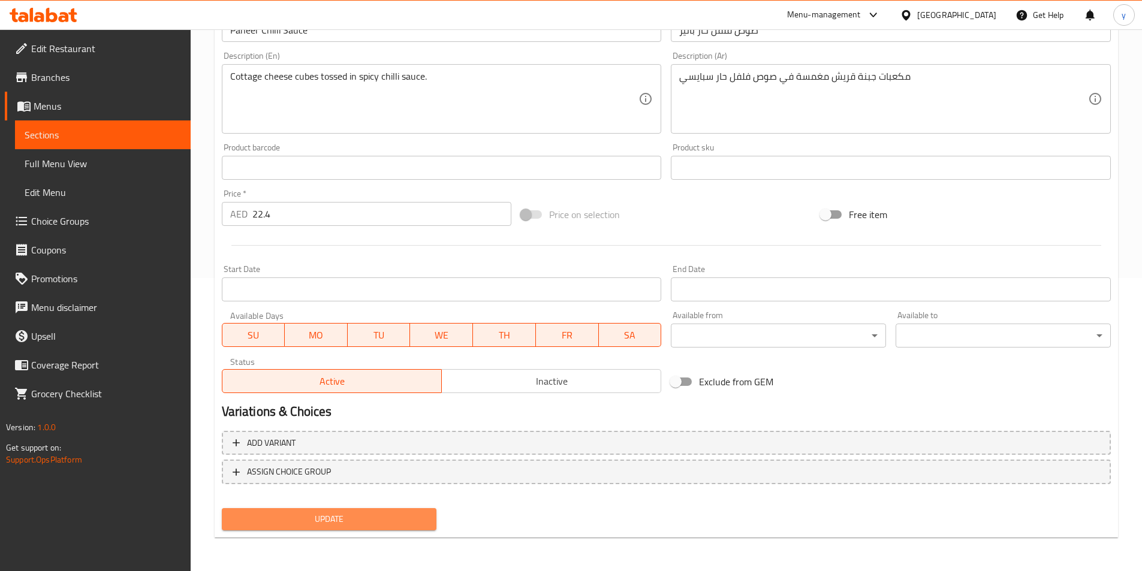
click at [407, 515] on span "Update" at bounding box center [329, 519] width 196 height 15
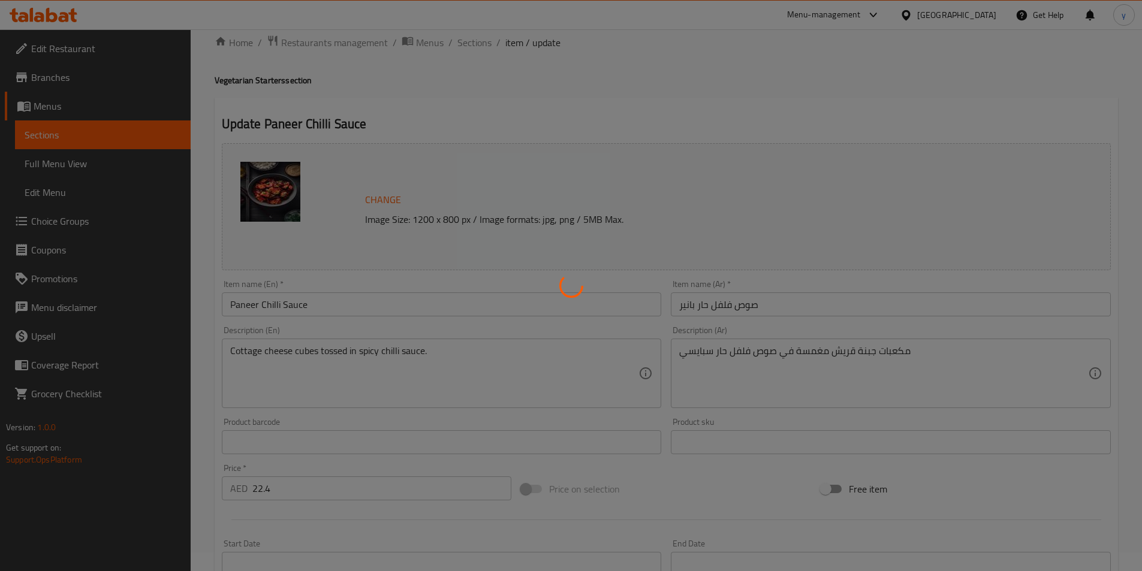
scroll to position [0, 0]
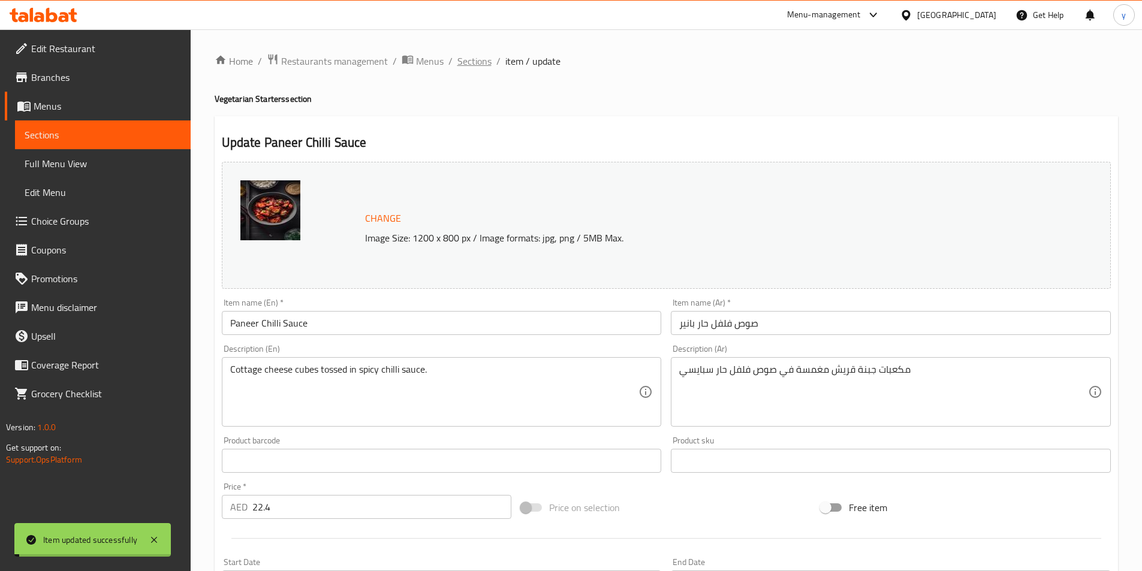
click at [482, 61] on span "Sections" at bounding box center [475, 61] width 34 height 14
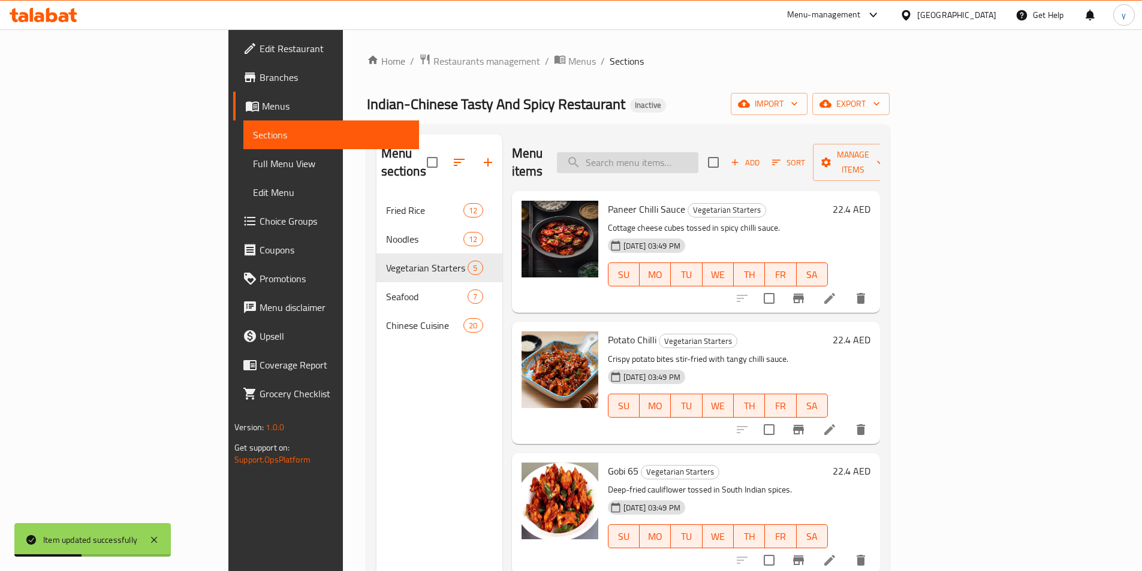
click at [699, 157] on input "search" at bounding box center [628, 162] width 142 height 21
paste input "Gobi 65"
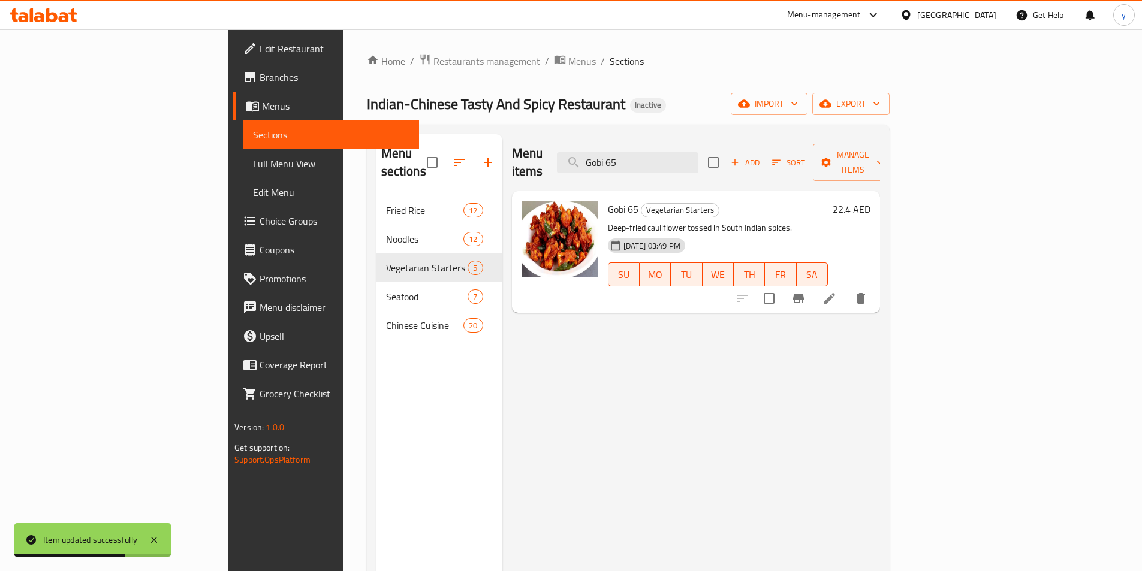
type input "Gobi 65"
click at [837, 291] on icon at bounding box center [830, 298] width 14 height 14
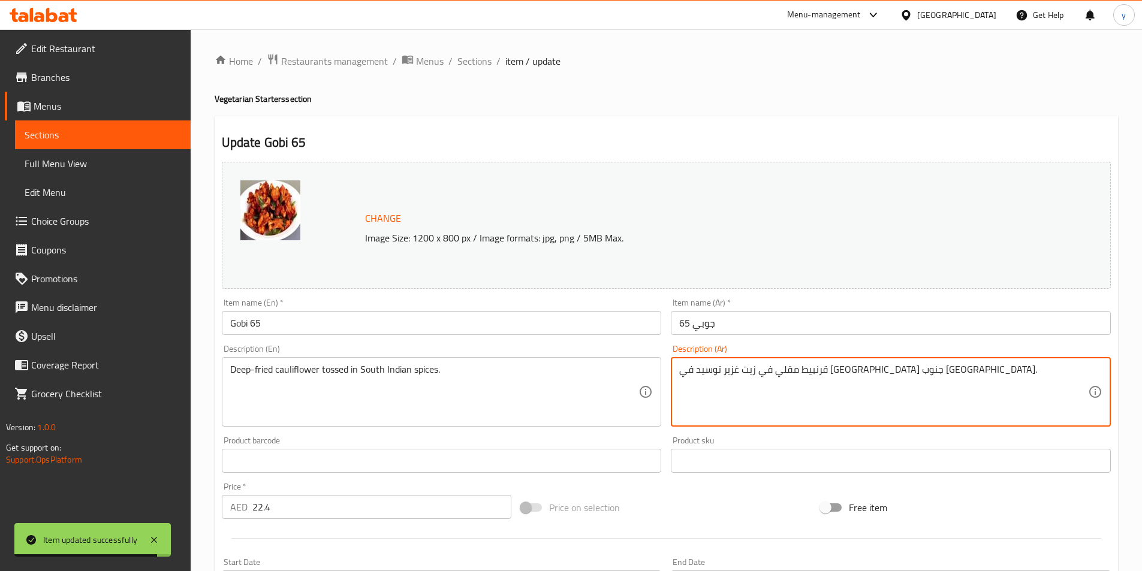
click at [781, 375] on textarea "قرنبيط مقلي في زيت غزير توسيد في توابل جنوب الهند." at bounding box center [883, 392] width 409 height 57
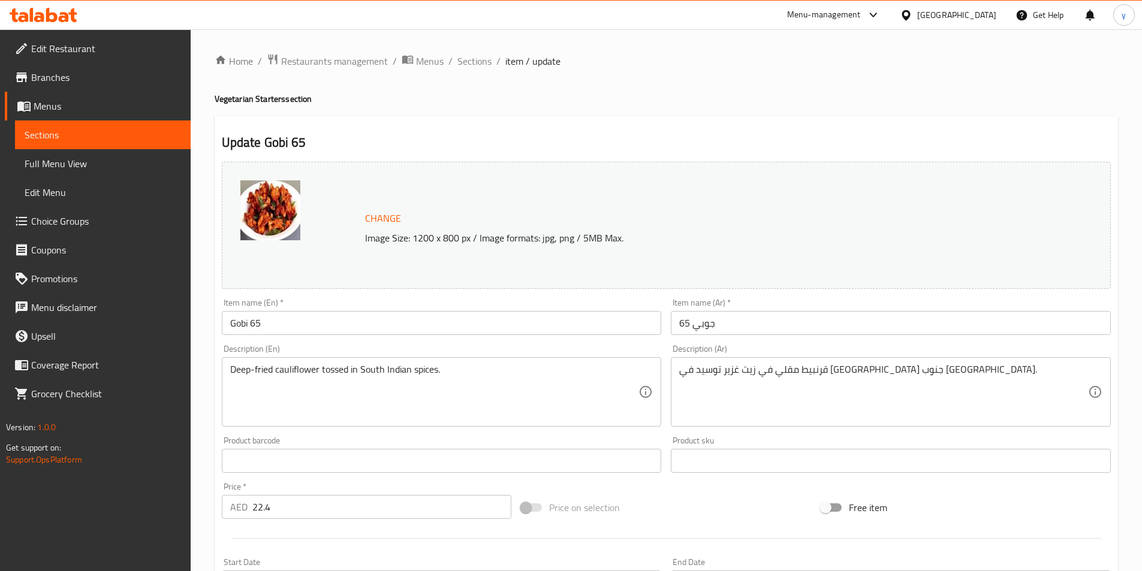
click at [777, 383] on textarea "قرنبيط مقلي في زيت غزير توسيد في توابل جنوب الهند." at bounding box center [883, 392] width 409 height 57
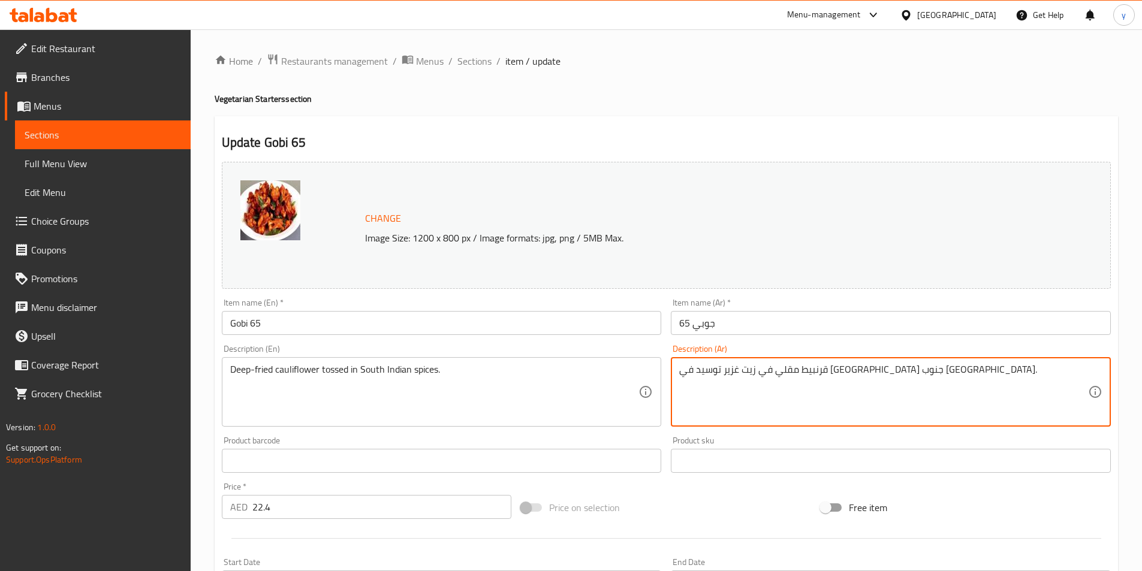
click at [771, 371] on textarea "قرنبيط مقلي في زيت غزير توسيد في توابل جنوب الهند." at bounding box center [883, 392] width 409 height 57
drag, startPoint x: 768, startPoint y: 371, endPoint x: 790, endPoint y: 378, distance: 23.3
click at [790, 378] on textarea "قرنبيط مقلي في زيت غزير توسيد في توابل جنوب الهند." at bounding box center [883, 392] width 409 height 57
paste textarea "مغمسة"
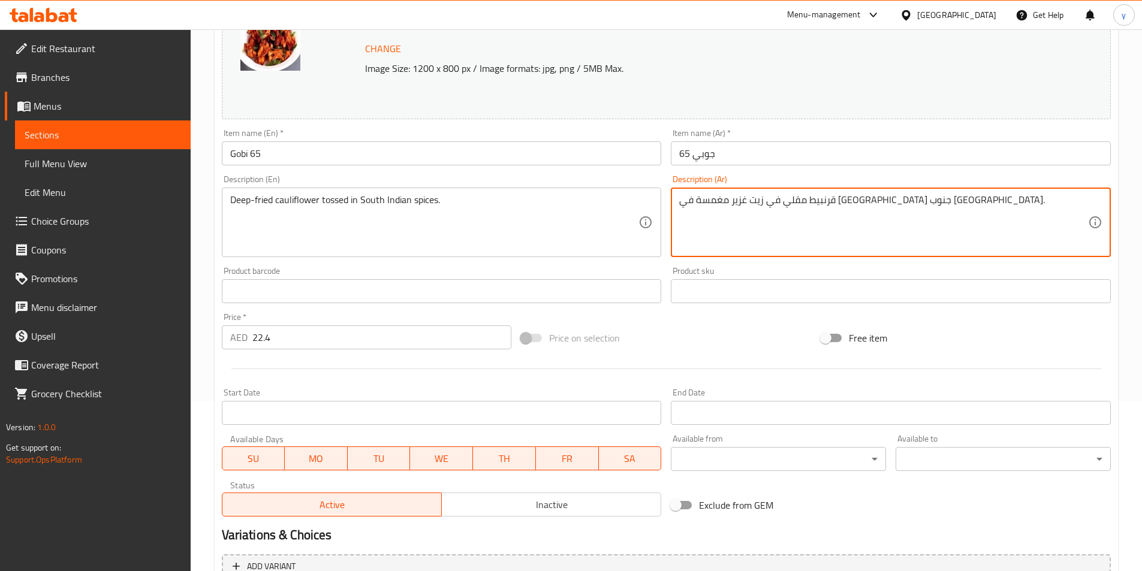
scroll to position [293, 0]
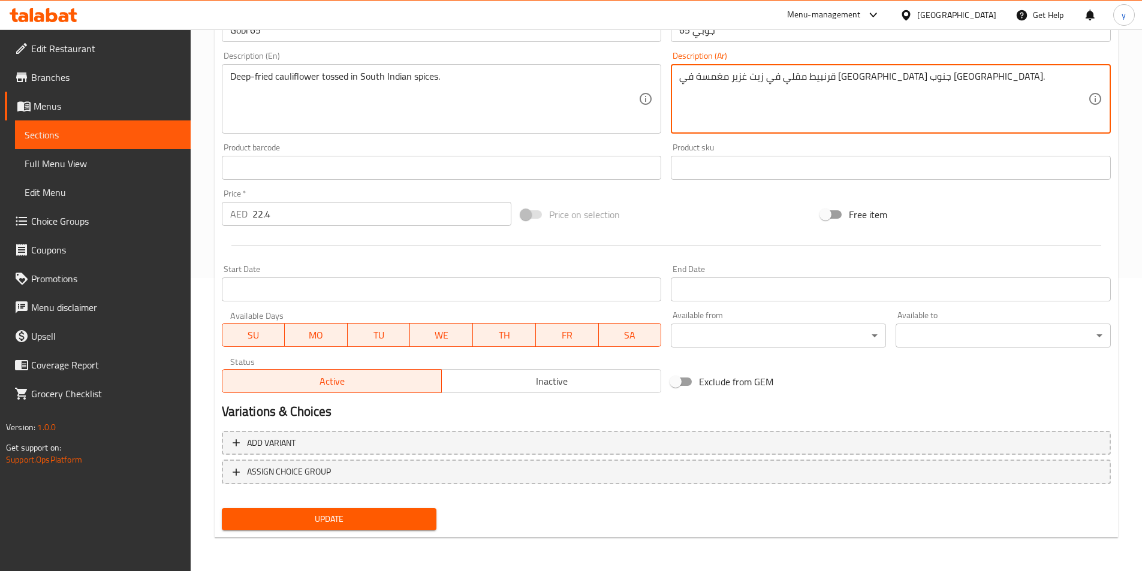
type textarea "قرنبيط مقلي في زيت غزير مغمسة في [GEOGRAPHIC_DATA] جنوب ال[GEOGRAPHIC_DATA]."
click at [388, 513] on span "Update" at bounding box center [329, 519] width 196 height 15
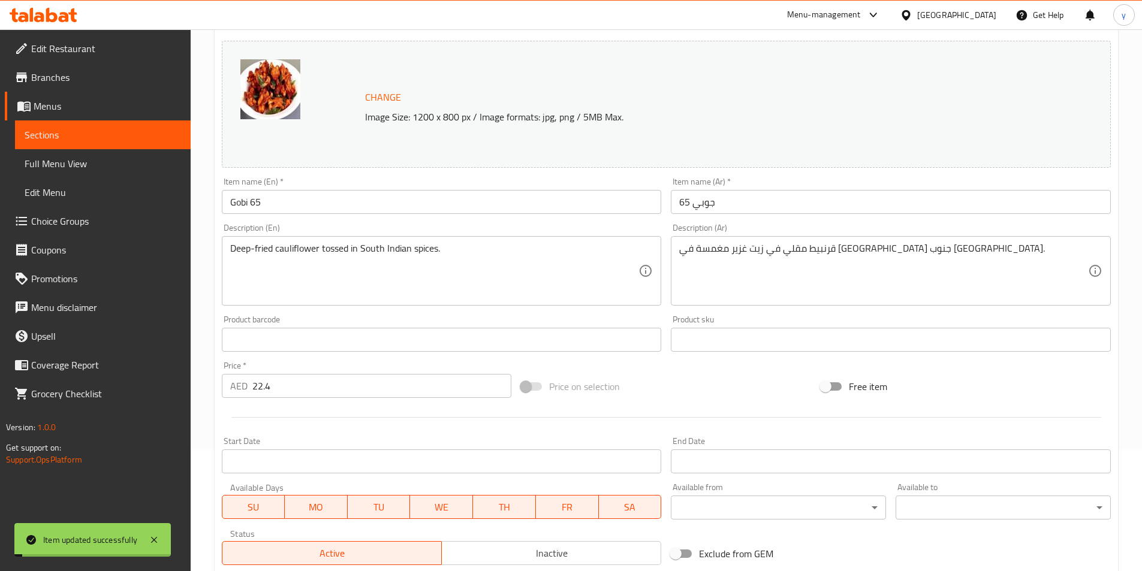
scroll to position [0, 0]
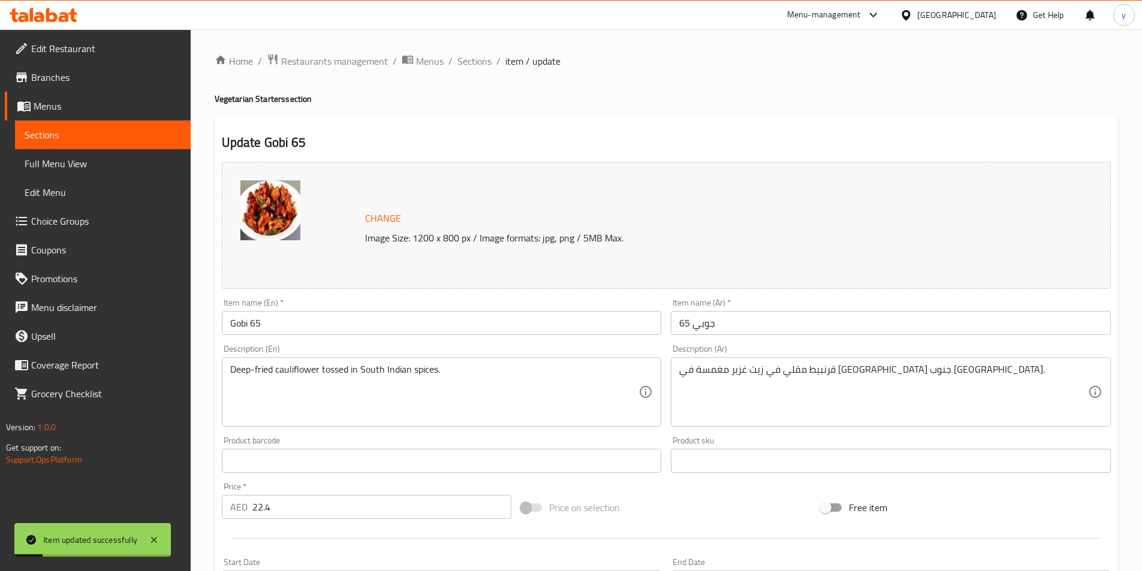
click at [474, 73] on div "Home / Restaurants management / Menus / Sections / item / update Vegetarian Sta…" at bounding box center [667, 446] width 904 height 787
click at [477, 67] on span "Sections" at bounding box center [475, 61] width 34 height 14
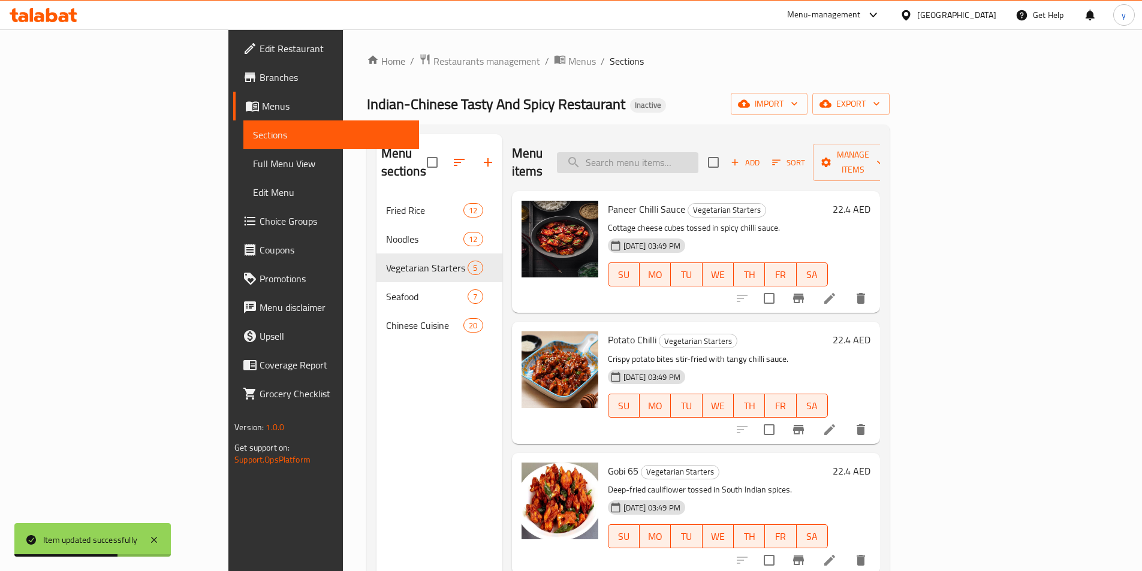
click at [690, 160] on input "search" at bounding box center [628, 162] width 142 height 21
paste input "Prawns Manchurian"
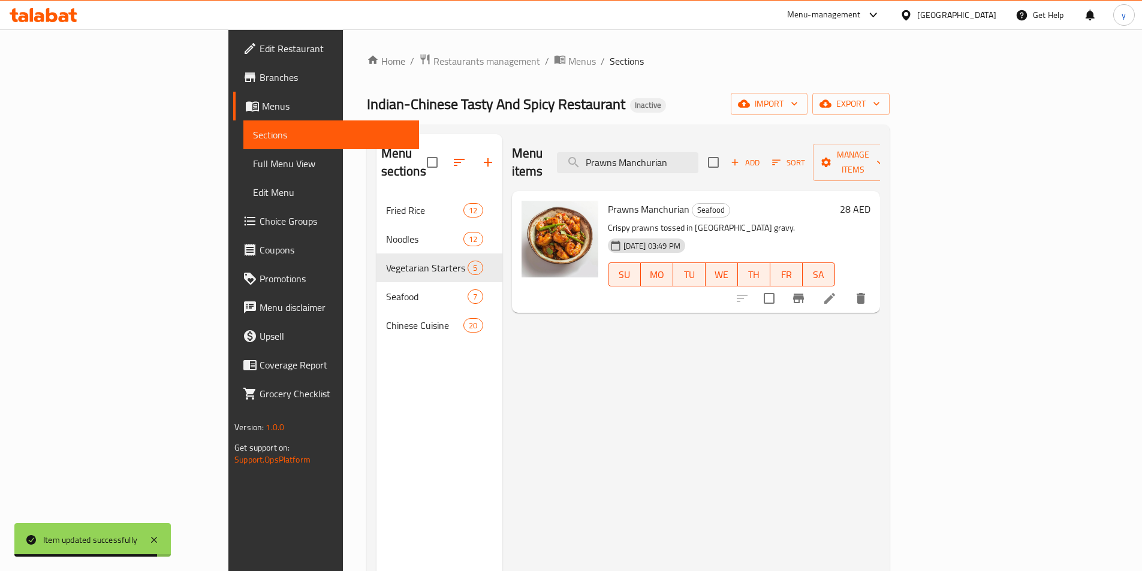
type input "Prawns Manchurian"
click at [835, 293] on icon at bounding box center [830, 298] width 11 height 11
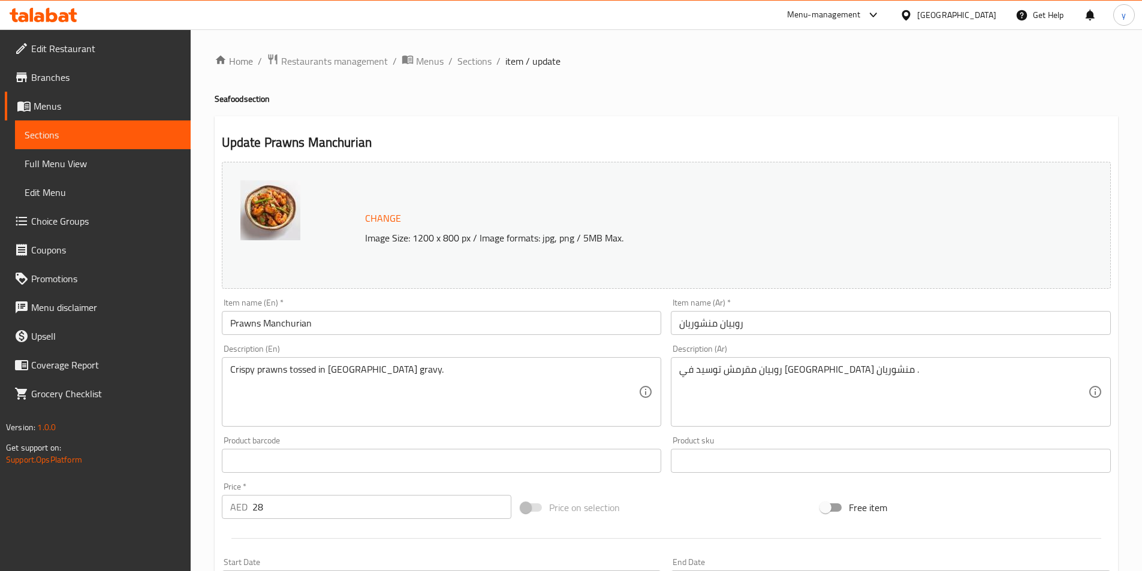
scroll to position [60, 0]
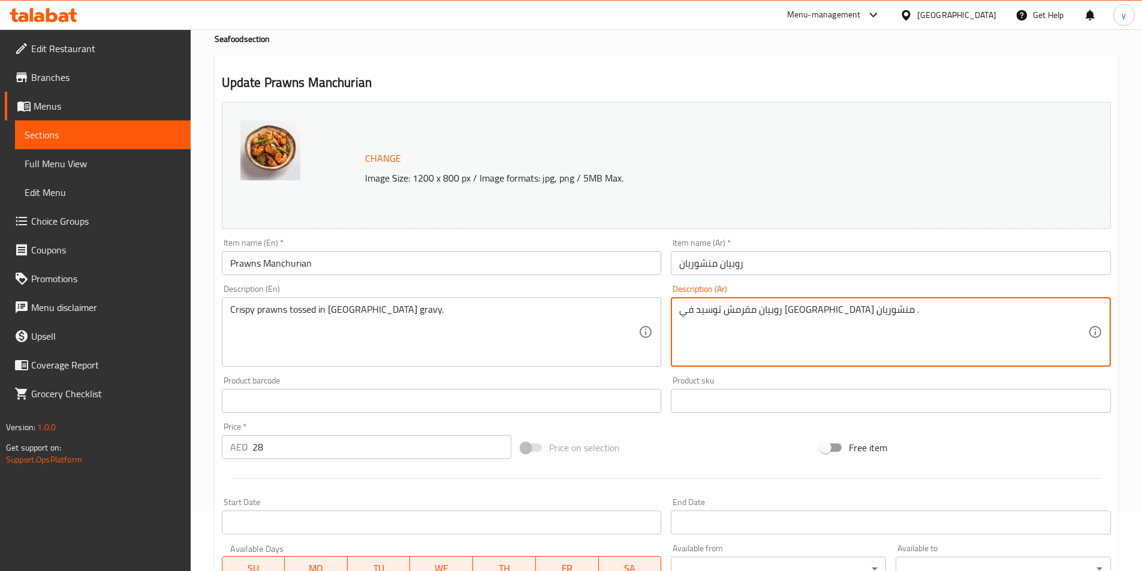
click at [778, 314] on textarea "روبيان مقرمش توسيد في جريفي منشوريان ." at bounding box center [883, 332] width 409 height 57
click at [780, 321] on textarea "روبيان مقرمش توسيد في جريفي منشوريان ." at bounding box center [883, 332] width 409 height 57
drag, startPoint x: 767, startPoint y: 309, endPoint x: 790, endPoint y: 317, distance: 24.5
click at [790, 317] on textarea "روبيان مقرمش توسيد في جريفي منشوريان ." at bounding box center [883, 332] width 409 height 57
paste textarea "مغمسة"
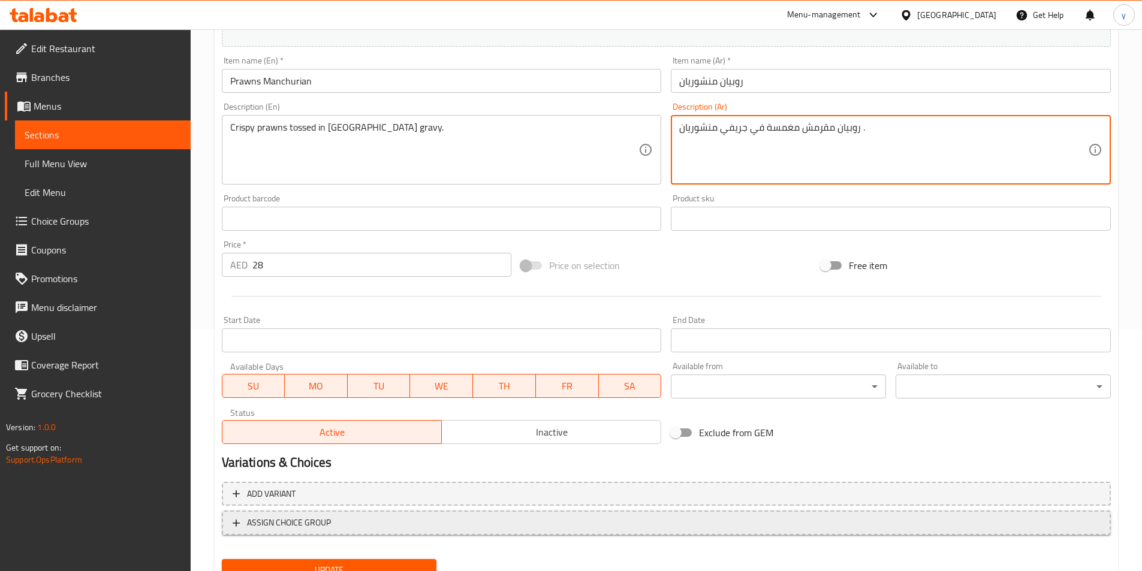
scroll to position [293, 0]
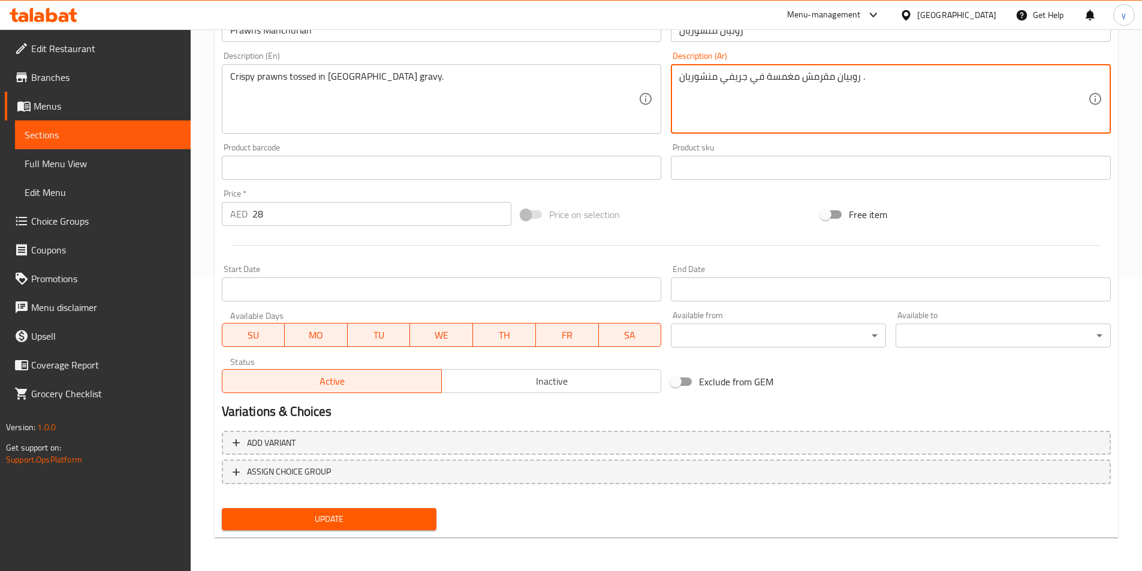
type textarea "روبيان مقرمش مغمسة في جريفي منشوريان ."
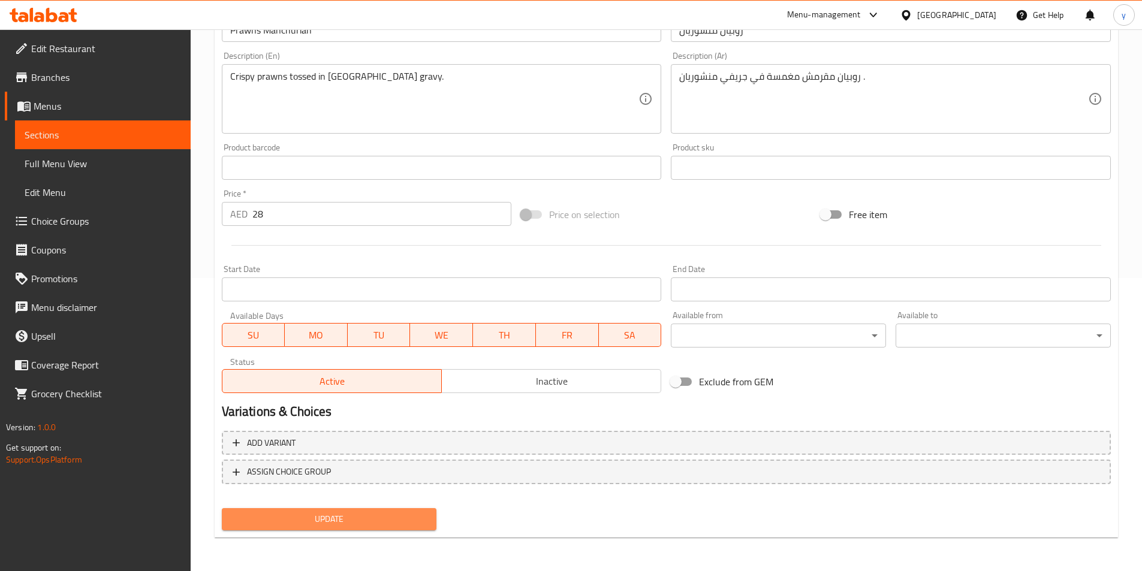
click at [392, 510] on button "Update" at bounding box center [329, 520] width 215 height 22
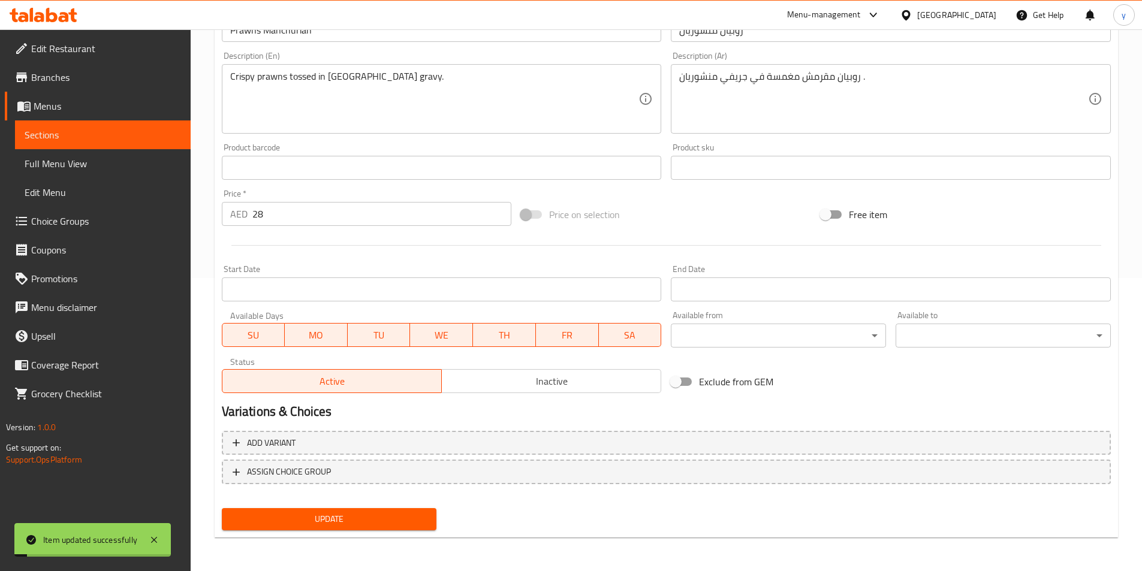
scroll to position [0, 0]
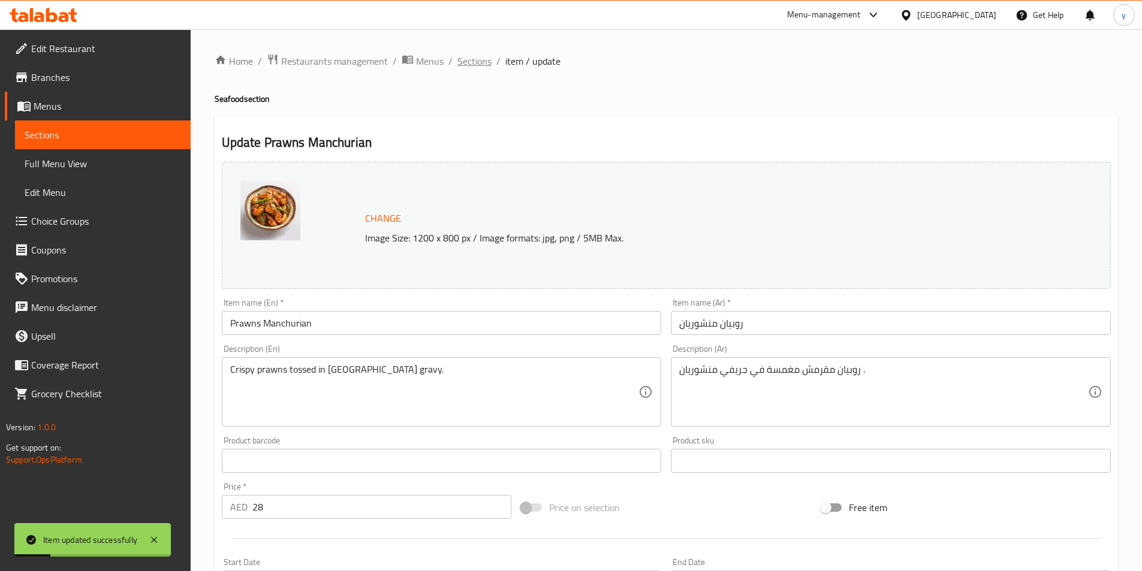
click at [480, 65] on span "Sections" at bounding box center [475, 61] width 34 height 14
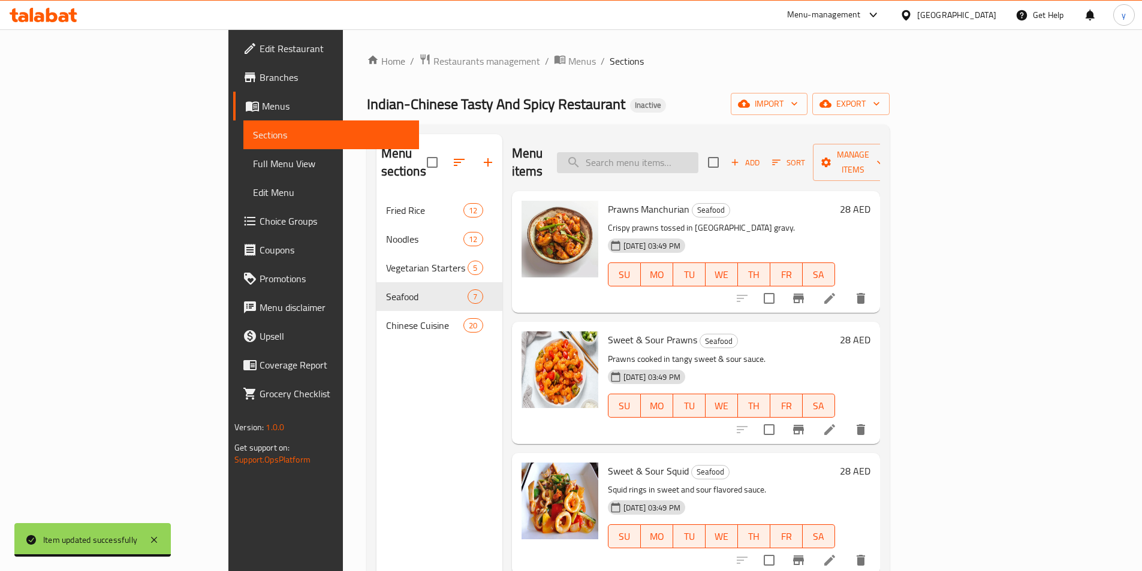
click at [699, 152] on input "search" at bounding box center [628, 162] width 142 height 21
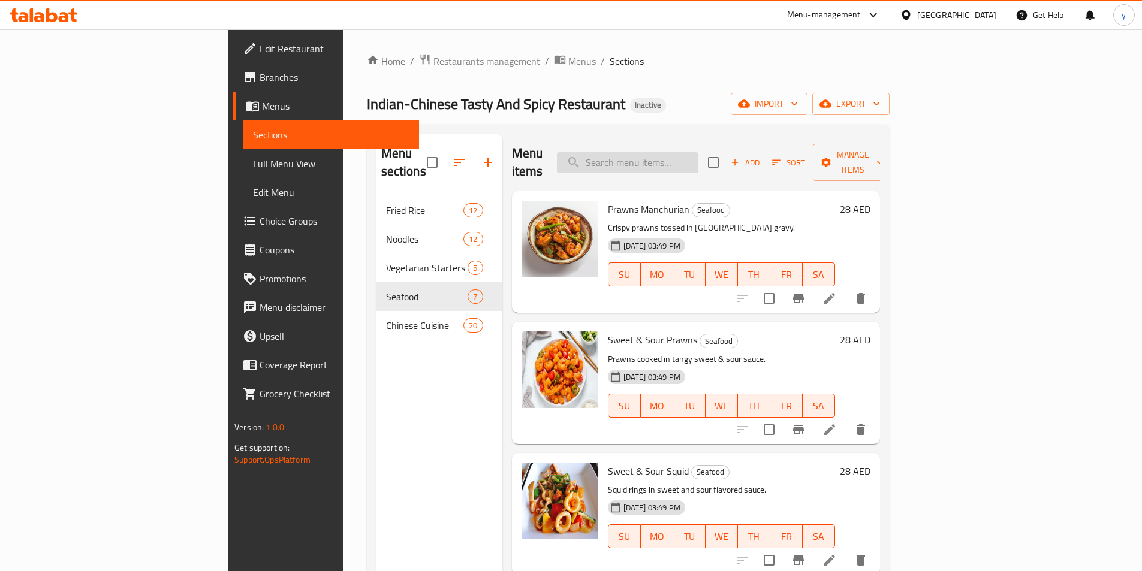
paste input "Fish Manchurian"
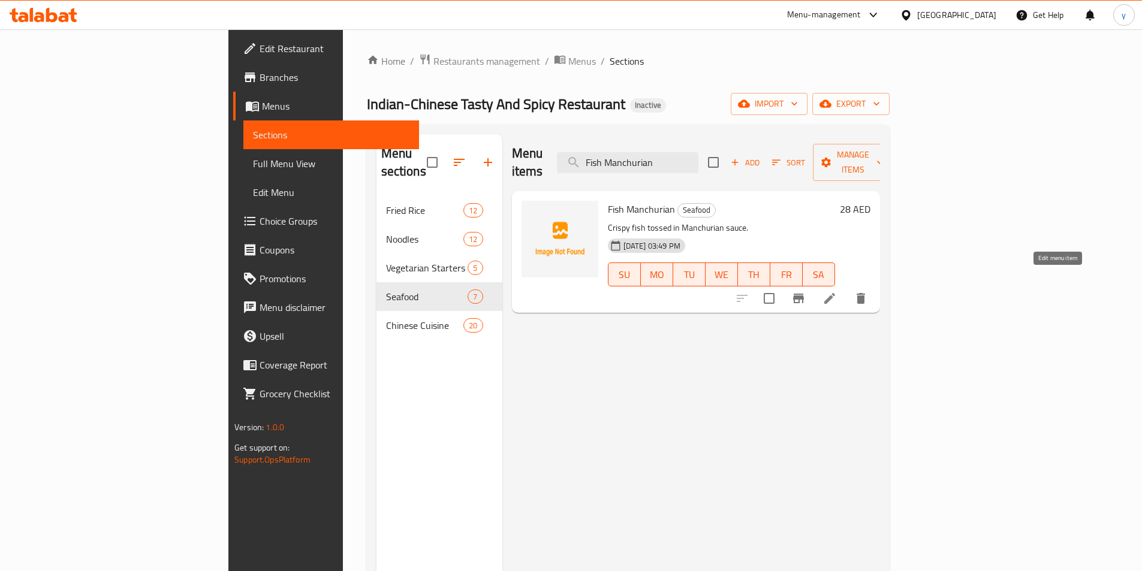
type input "Fish Manchurian"
click at [837, 291] on icon at bounding box center [830, 298] width 14 height 14
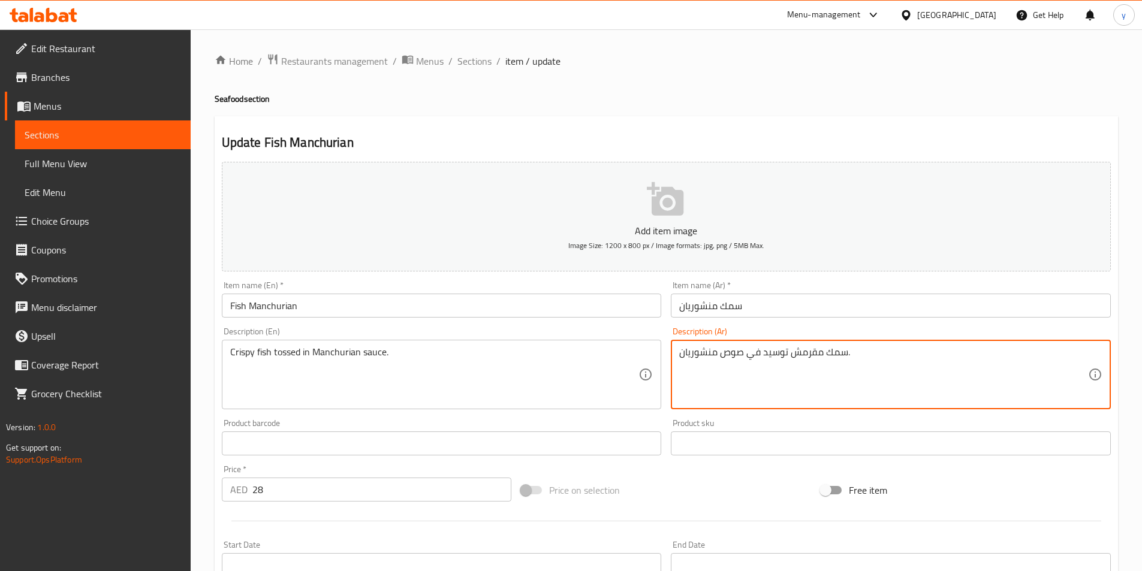
click at [770, 351] on textarea "سمك مقرمش توسيد في صوص منشوريان." at bounding box center [883, 375] width 409 height 57
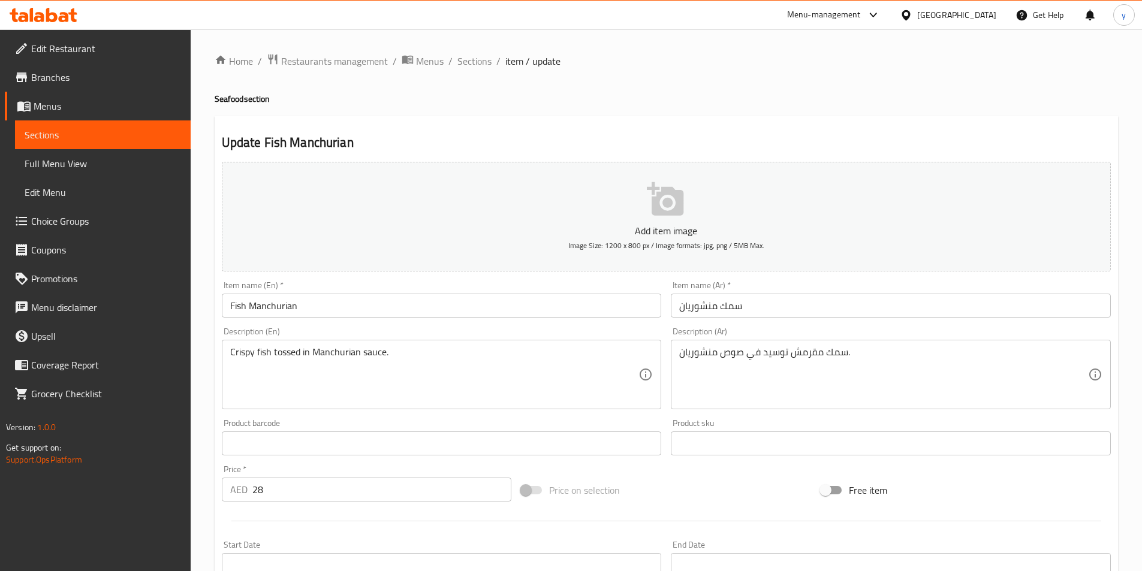
click at [768, 350] on textarea "سمك مقرمش توسيد في صوص منشوريان." at bounding box center [883, 375] width 409 height 57
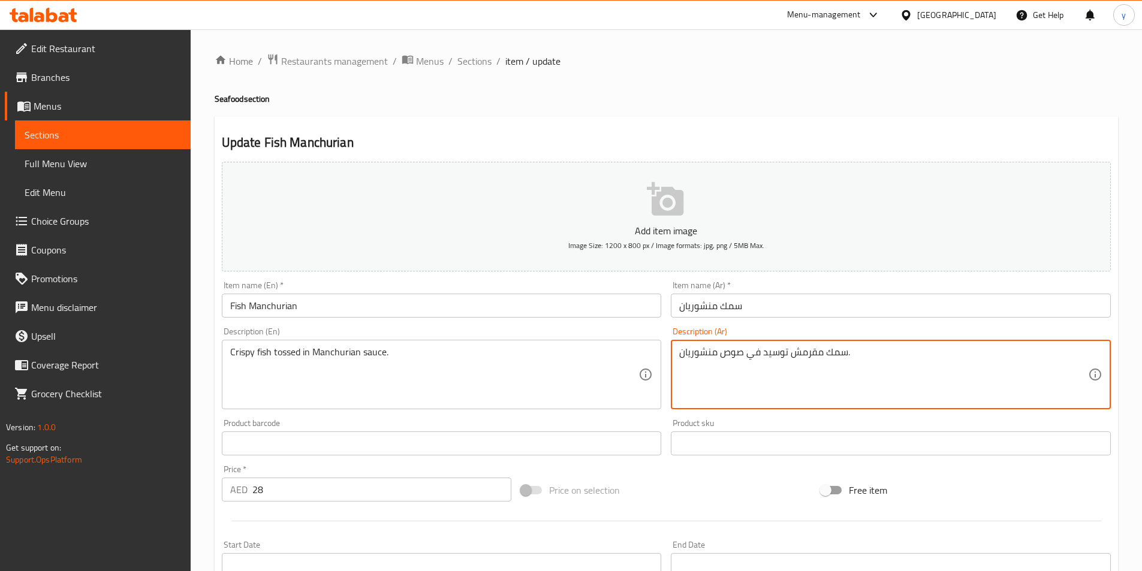
drag, startPoint x: 763, startPoint y: 356, endPoint x: 784, endPoint y: 361, distance: 21.5
click at [784, 361] on textarea "سمك مقرمش توسيد في صوص منشوريان." at bounding box center [883, 375] width 409 height 57
click at [788, 352] on textarea "سمك مقرمش توسيد في صوص منشوريان." at bounding box center [883, 375] width 409 height 57
drag, startPoint x: 787, startPoint y: 353, endPoint x: 781, endPoint y: 357, distance: 8.2
click at [781, 357] on textarea "سمك مقرمش توسيد في صوص منشوريان." at bounding box center [883, 375] width 409 height 57
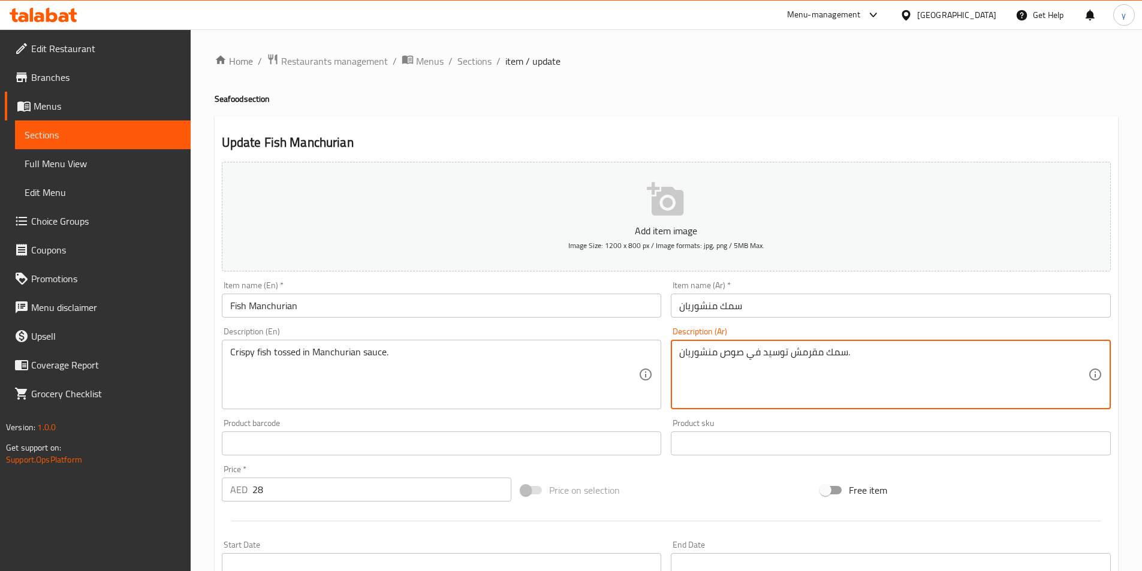
paste textarea "مغمسة"
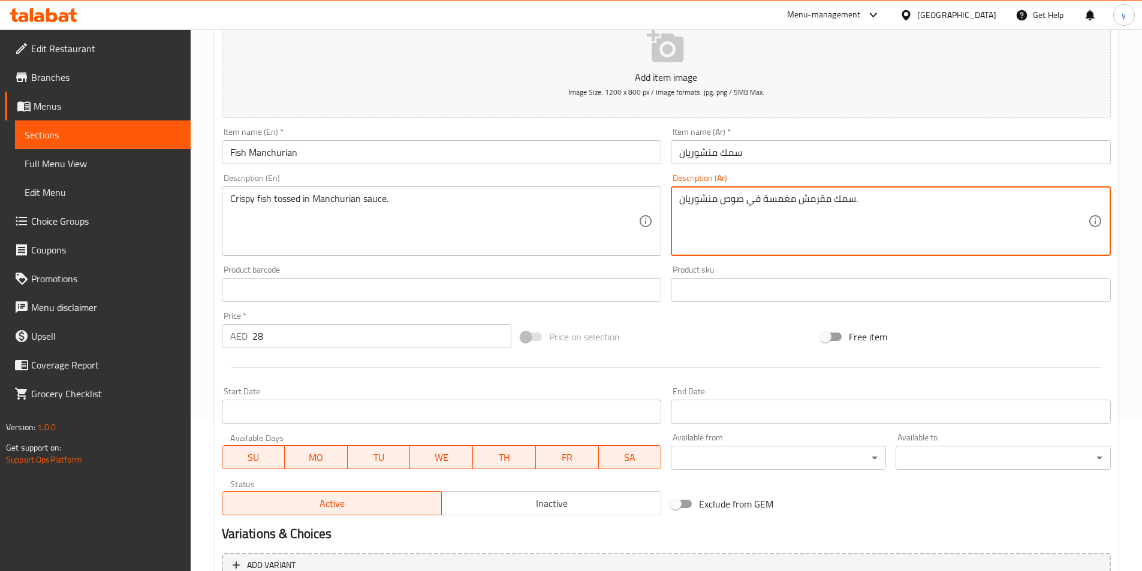
scroll to position [276, 0]
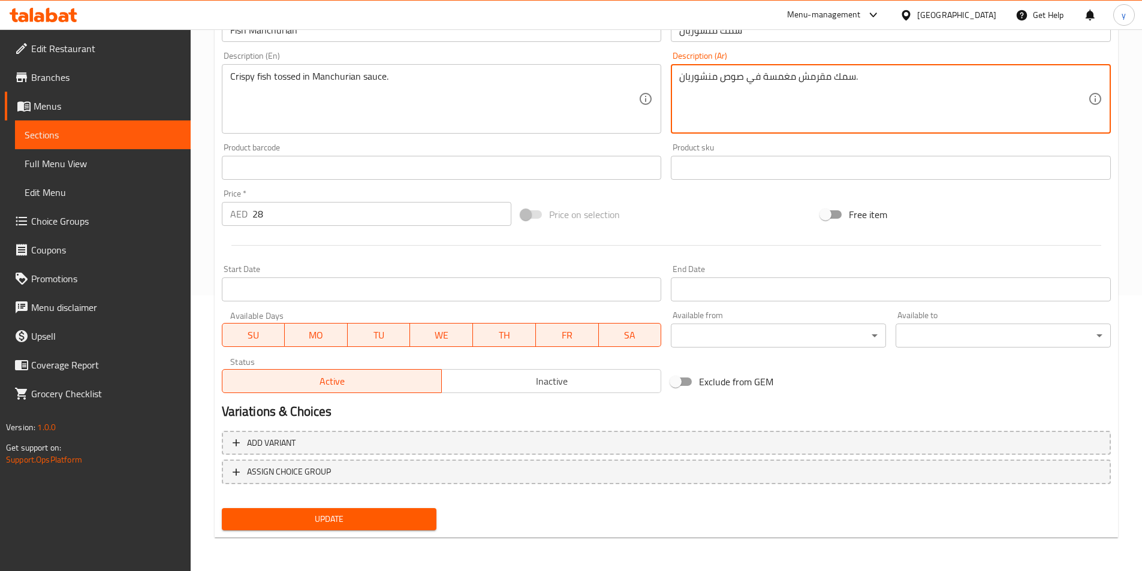
type textarea "سمك مقرمش مغمسة في صوص منشوريان."
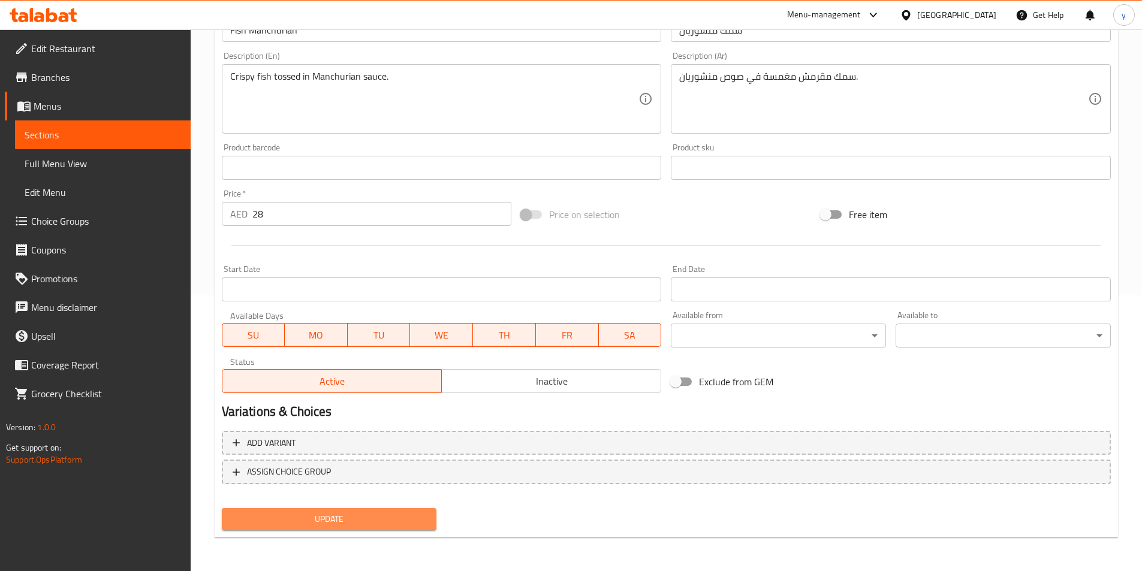
click at [383, 524] on span "Update" at bounding box center [329, 519] width 196 height 15
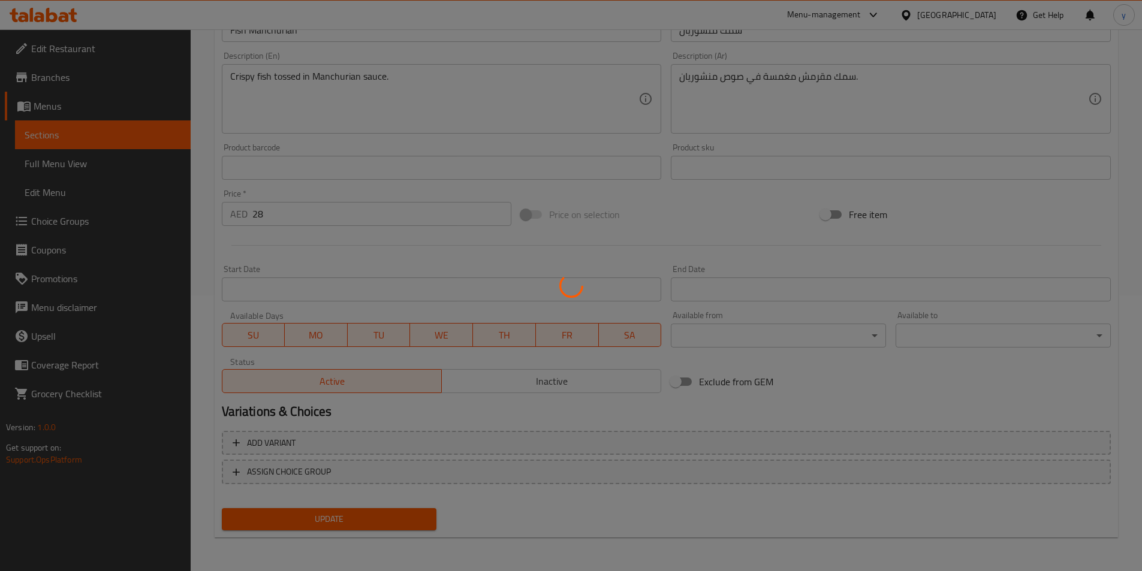
scroll to position [0, 0]
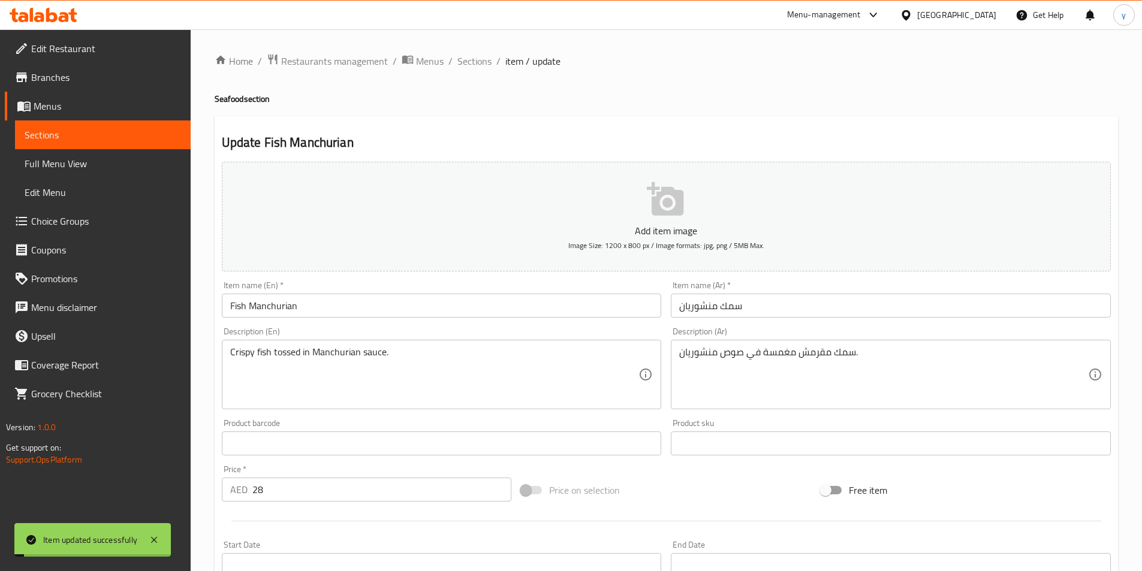
click at [468, 58] on span "Sections" at bounding box center [475, 61] width 34 height 14
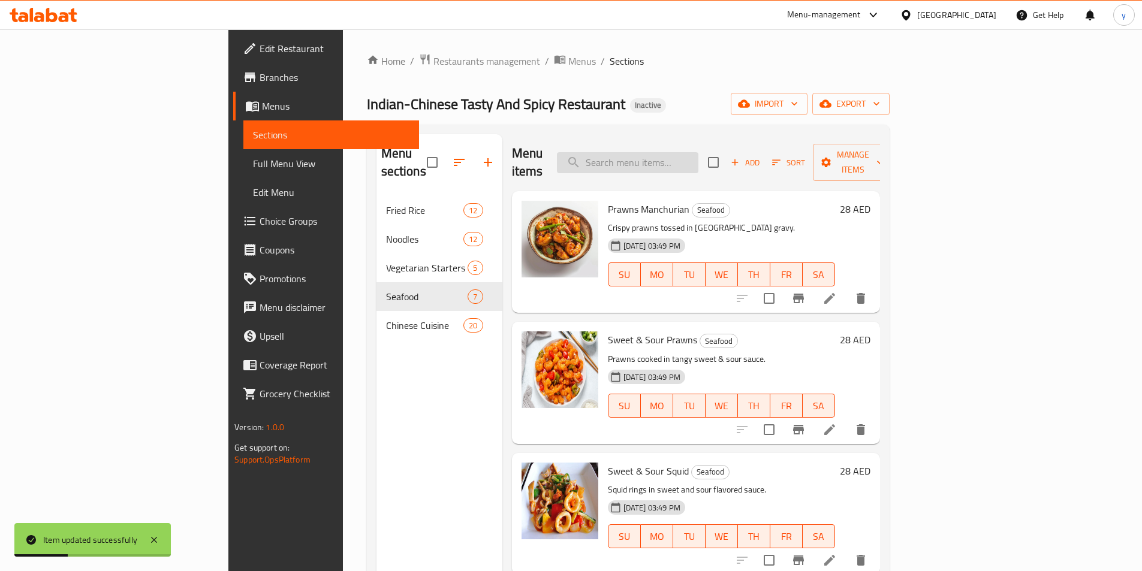
click at [693, 152] on input "search" at bounding box center [628, 162] width 142 height 21
paste input "Prawns Chilli"
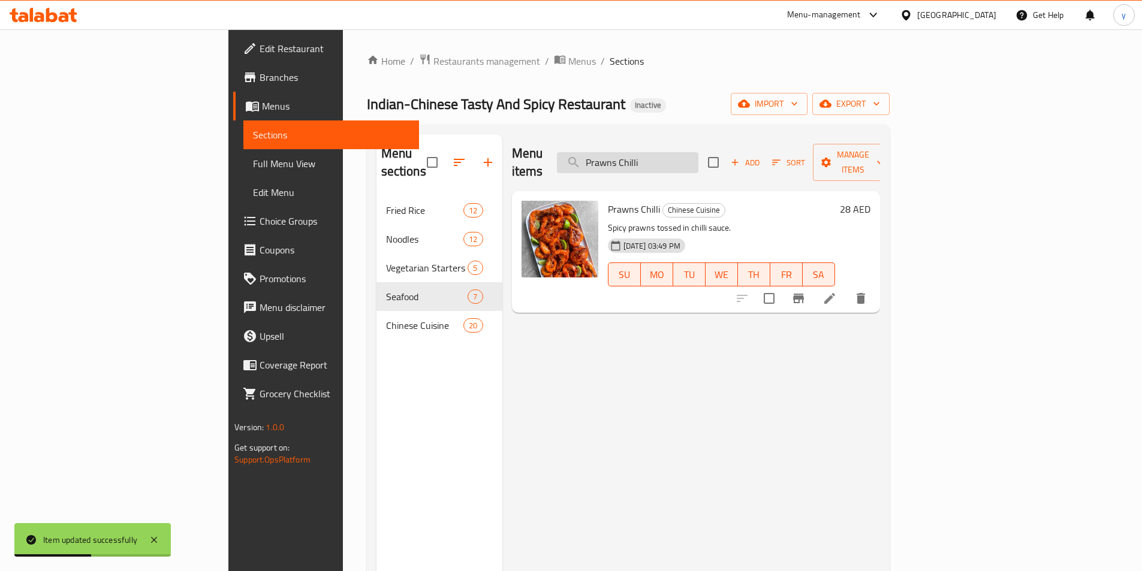
type input "Prawns Chilli"
click at [847, 291] on li at bounding box center [830, 299] width 34 height 22
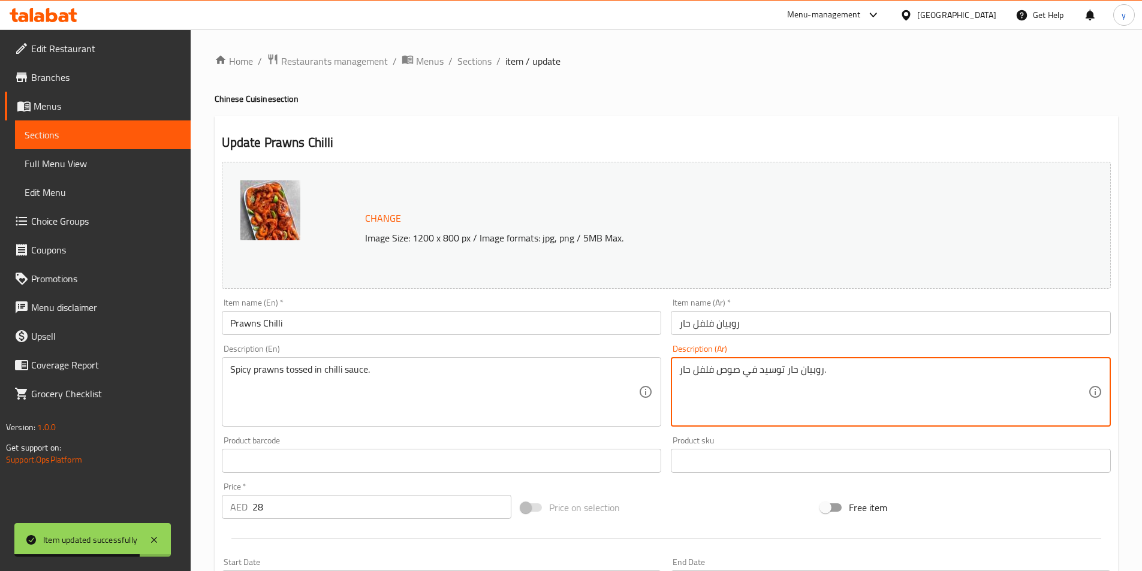
click at [766, 372] on textarea "روبيان حار توسيد في صوص فلفل حار." at bounding box center [883, 392] width 409 height 57
click at [765, 373] on textarea "روبيان حار توسيد في صوص فلفل حار." at bounding box center [883, 392] width 409 height 57
paste textarea "مغمسة"
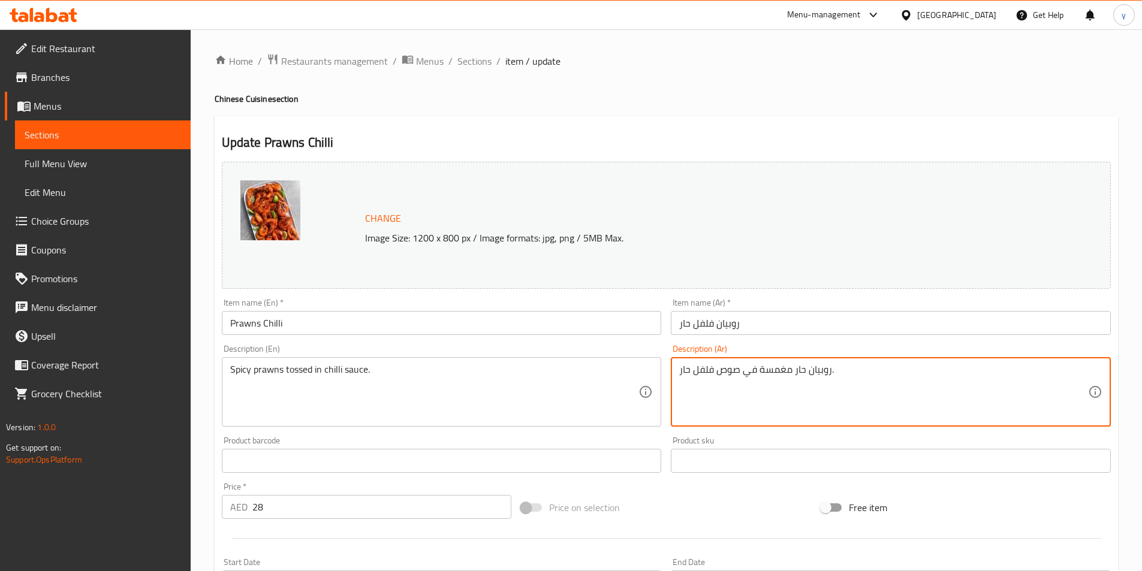
scroll to position [293, 0]
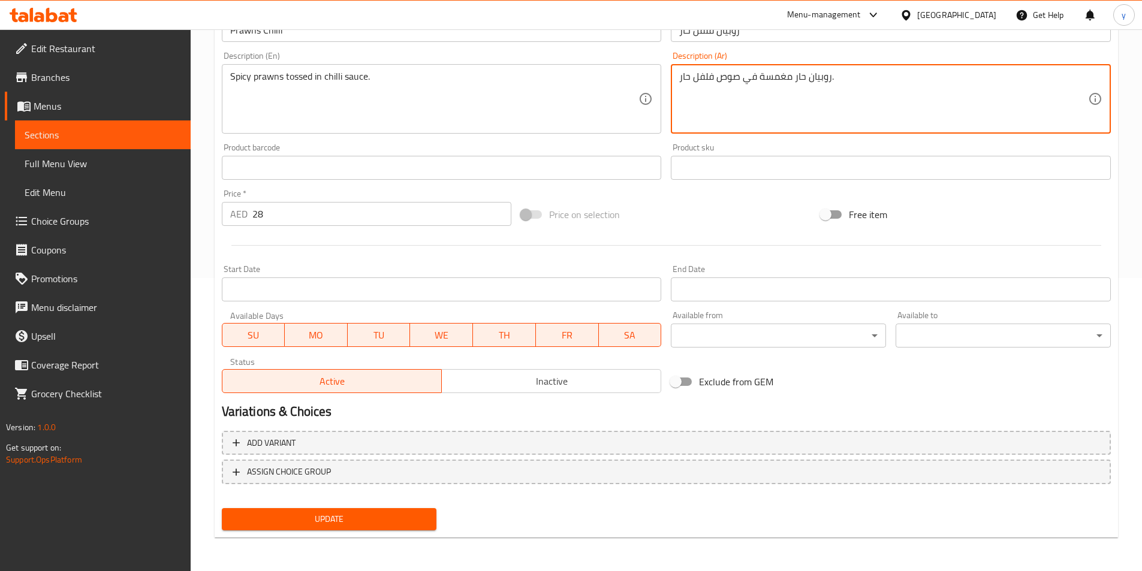
type textarea "روبيان حار مغمسة في صوص فلفل حار."
click at [390, 515] on span "Update" at bounding box center [329, 519] width 196 height 15
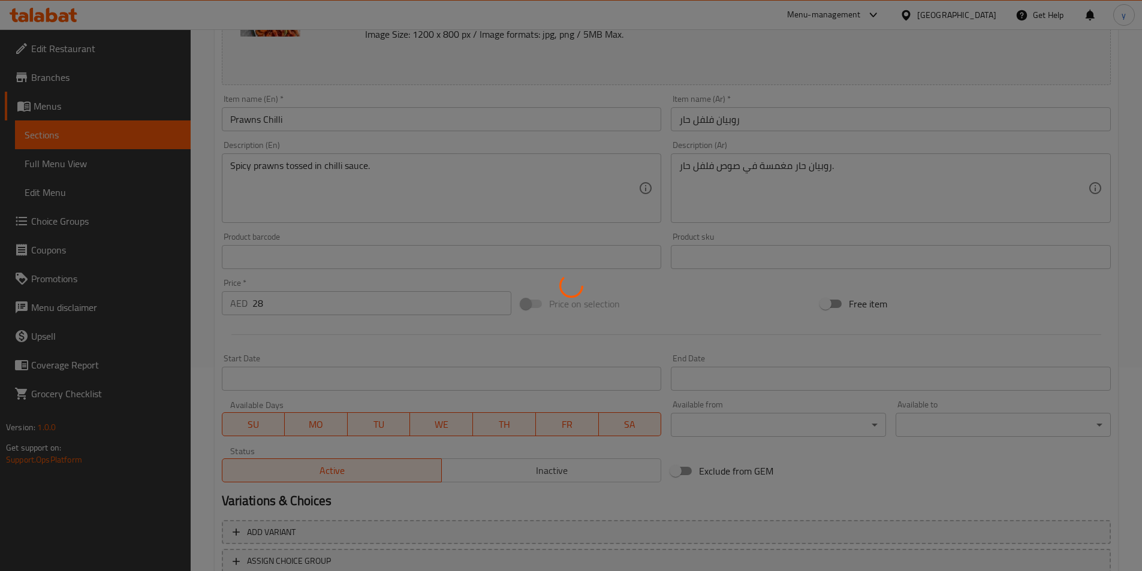
scroll to position [0, 0]
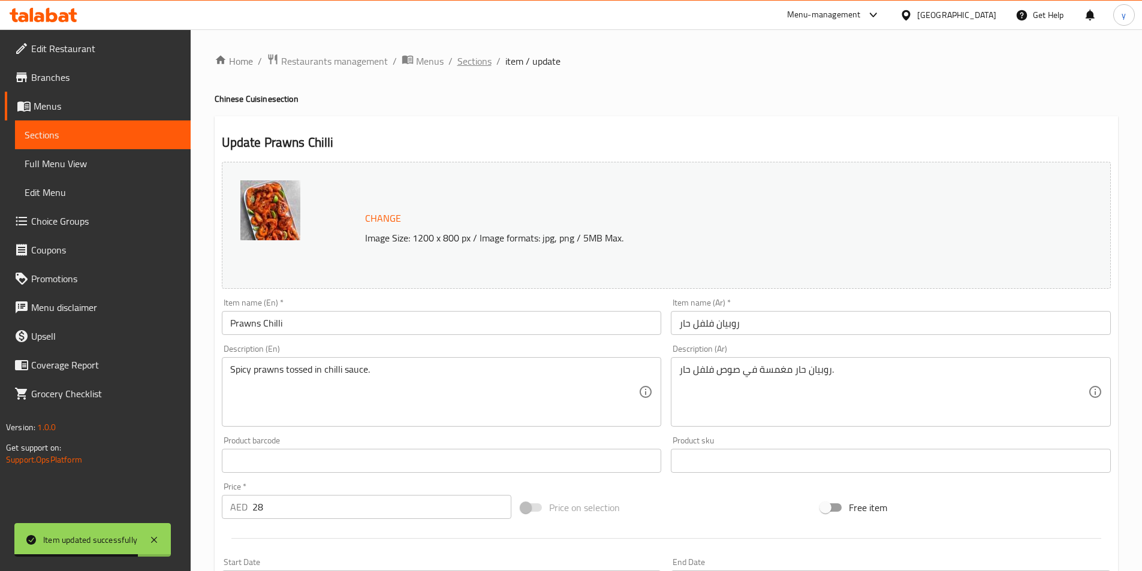
click at [475, 60] on span "Sections" at bounding box center [475, 61] width 34 height 14
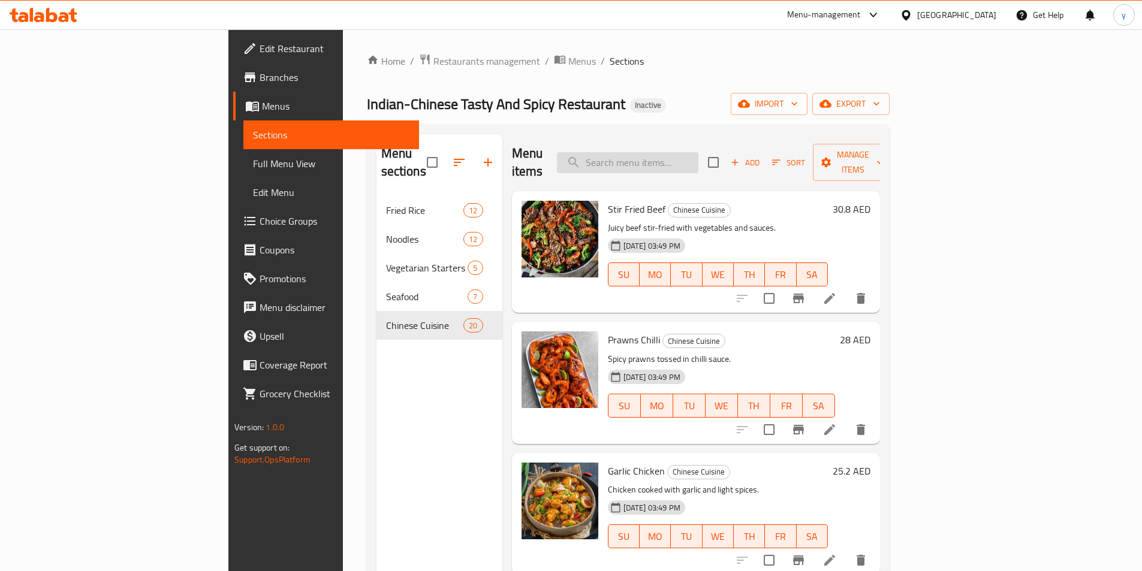
click at [699, 152] on input "search" at bounding box center [628, 162] width 142 height 21
paste input "Beef Manchurian"
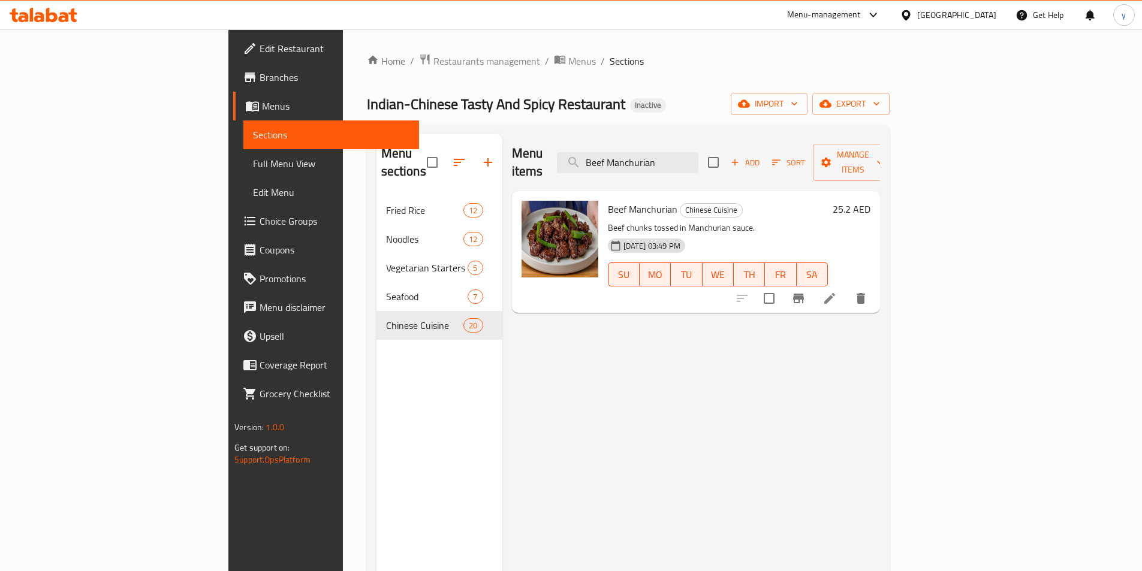
type input "Beef Manchurian"
click at [847, 288] on li at bounding box center [830, 299] width 34 height 22
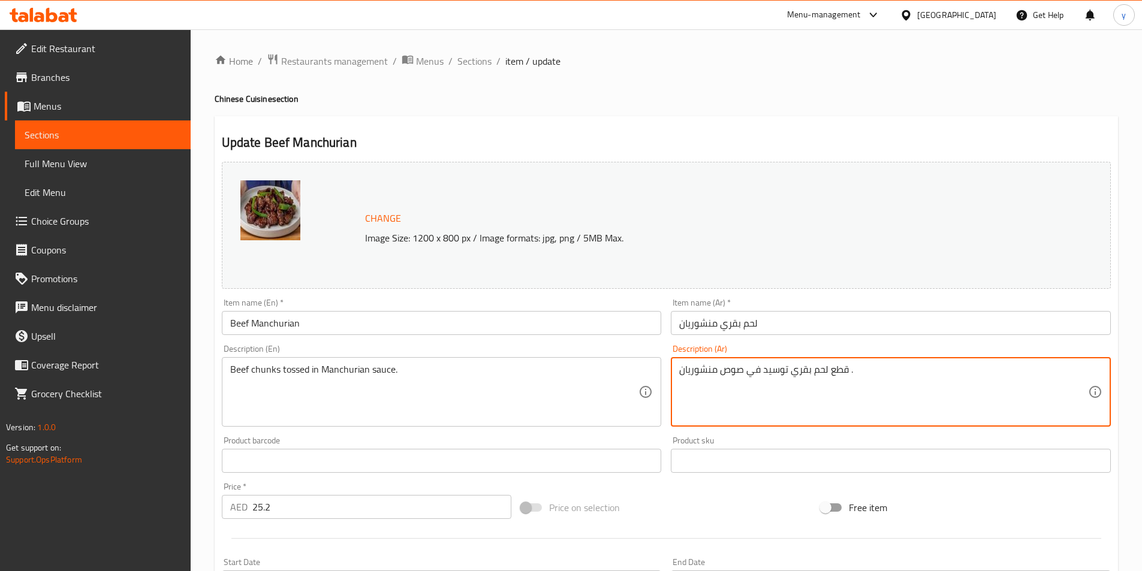
click at [772, 374] on textarea "قطع لحم بقري توسيد في صوص منشوريان ." at bounding box center [883, 392] width 409 height 57
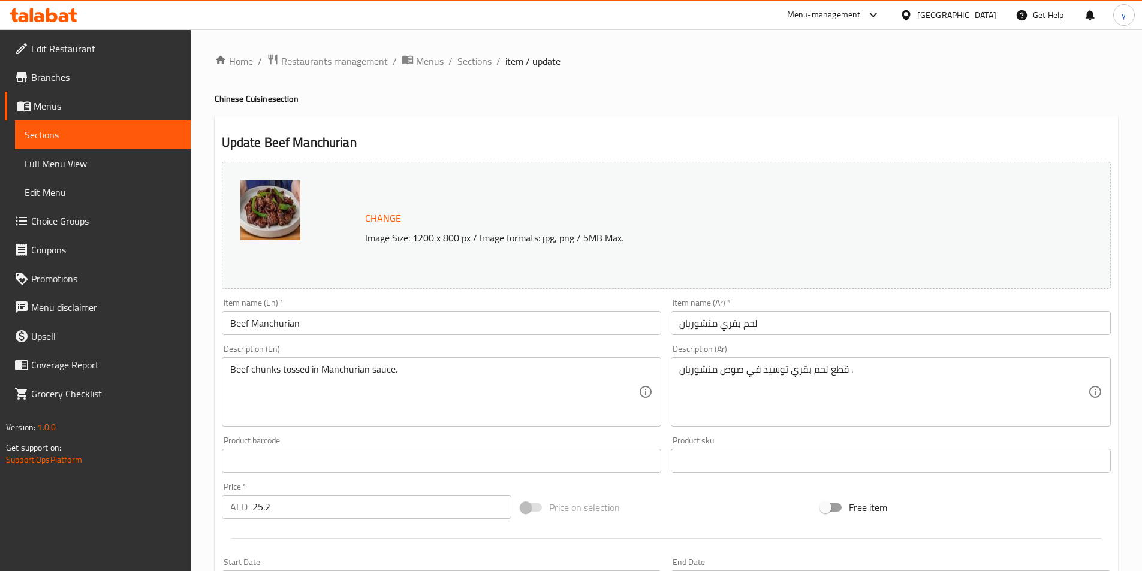
click at [766, 373] on textarea "قطع لحم بقري توسيد في صوص منشوريان ." at bounding box center [883, 392] width 409 height 57
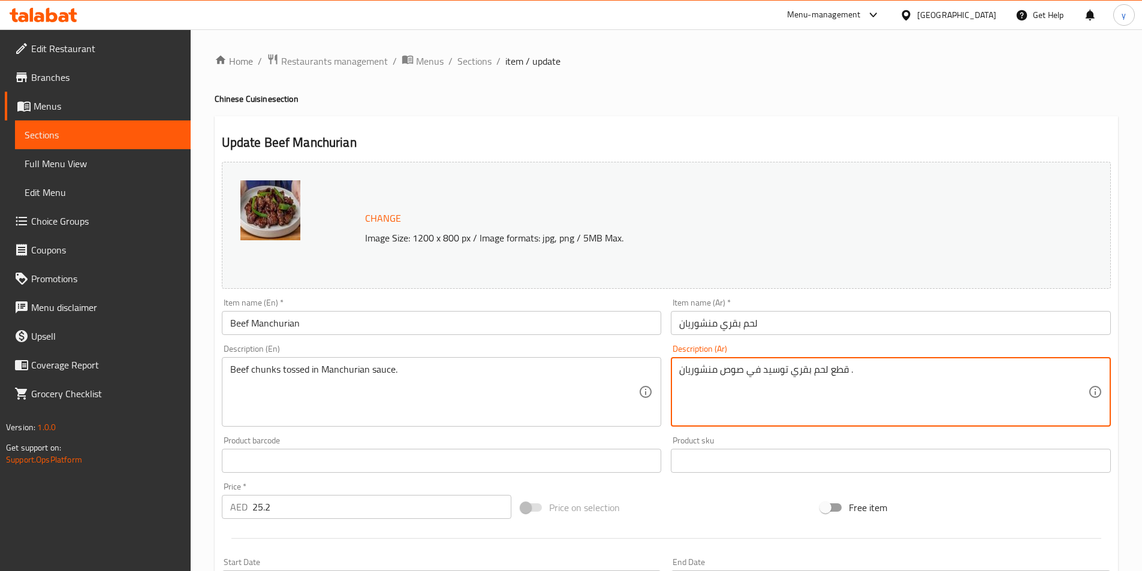
drag, startPoint x: 765, startPoint y: 372, endPoint x: 772, endPoint y: 371, distance: 7.4
click at [772, 371] on textarea "قطع لحم بقري توسيد في صوص منشوريان ." at bounding box center [883, 392] width 409 height 57
paste textarea "مغمسة"
type textarea "قطع لحم بقري مغمسة في صوص منشوريان ."
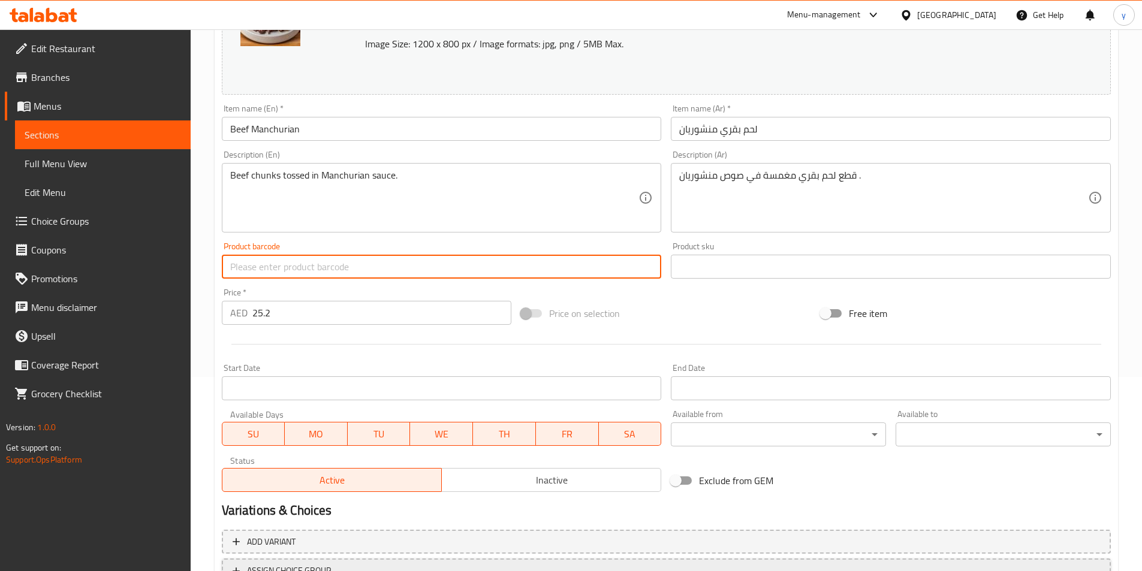
scroll to position [293, 0]
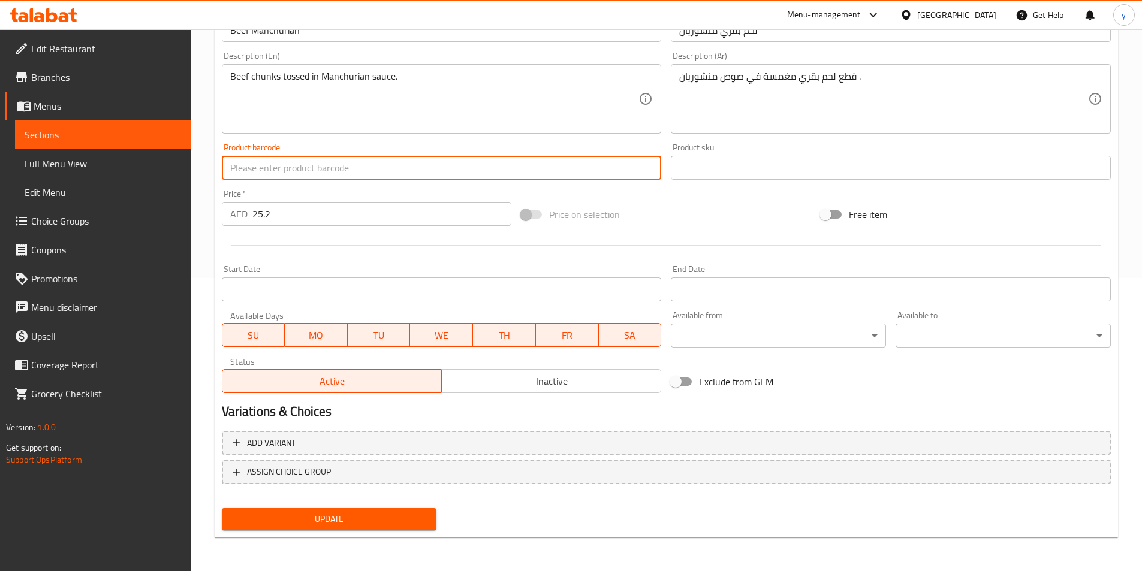
click at [377, 515] on span "Update" at bounding box center [329, 519] width 196 height 15
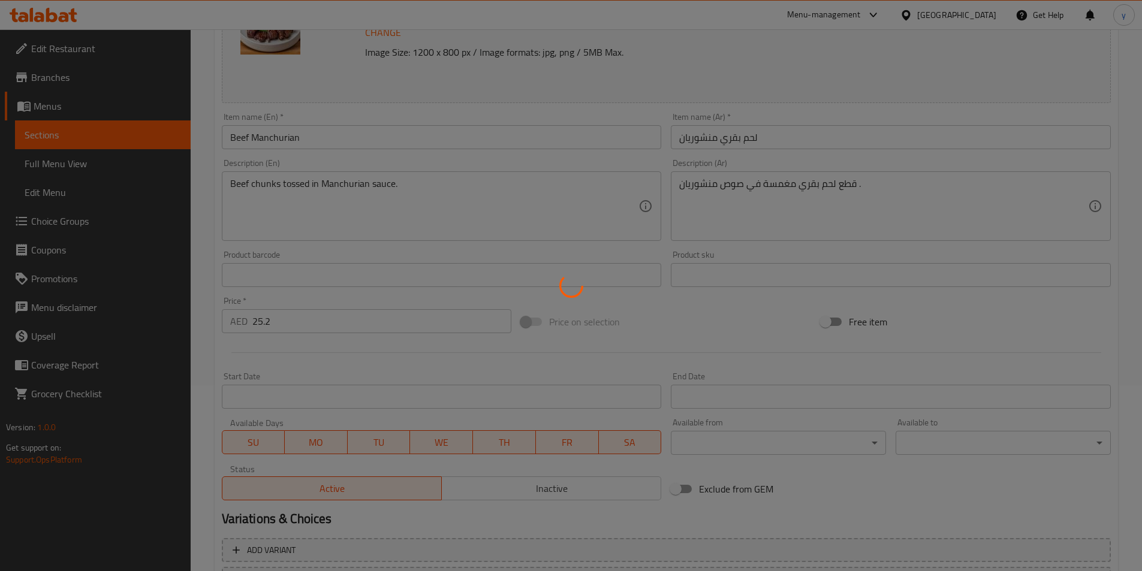
scroll to position [0, 0]
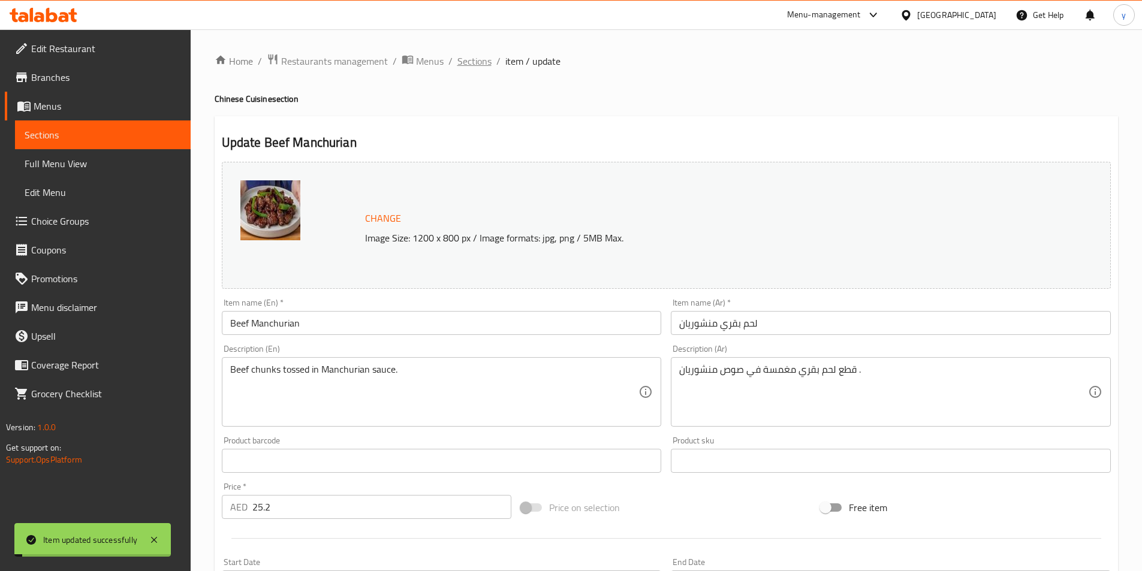
click at [479, 65] on span "Sections" at bounding box center [475, 61] width 34 height 14
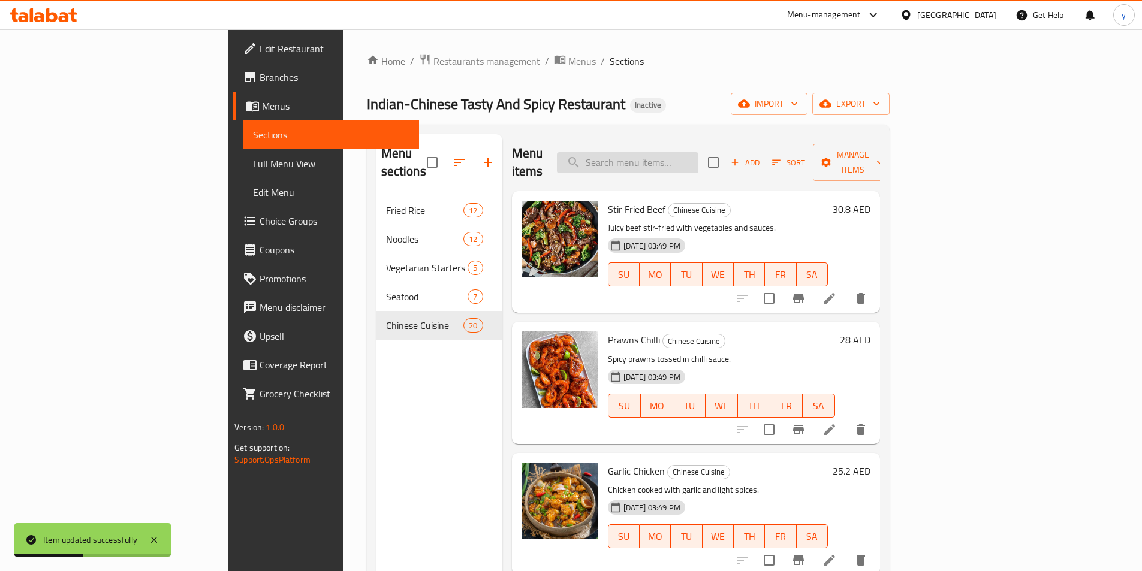
click at [699, 152] on input "search" at bounding box center [628, 162] width 142 height 21
paste input "Sweet & Sour Chicken"
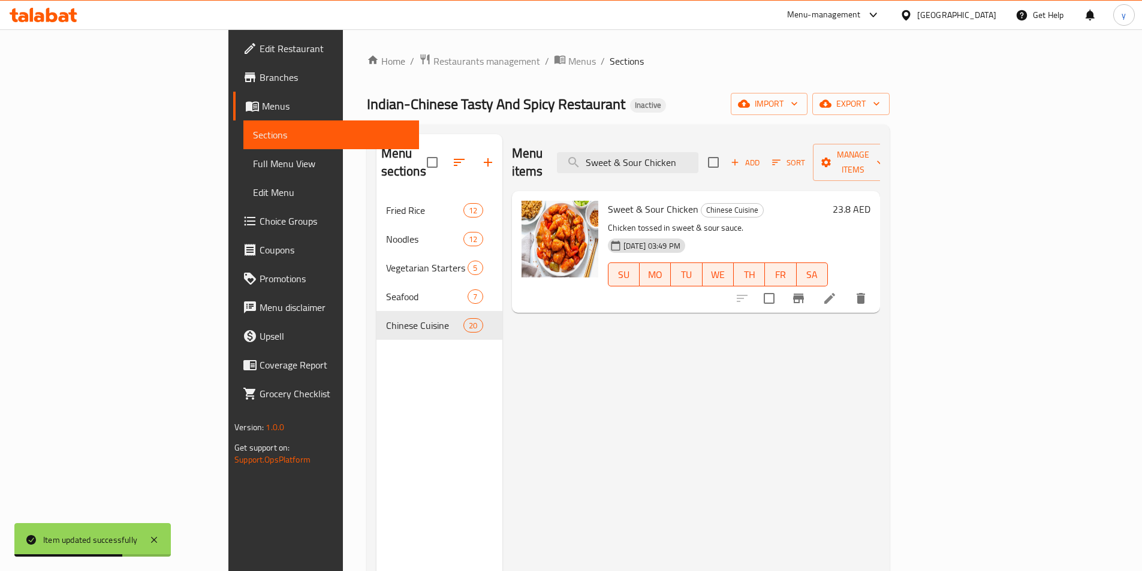
type input "Sweet & Sour Chicken"
click at [835, 293] on icon at bounding box center [830, 298] width 11 height 11
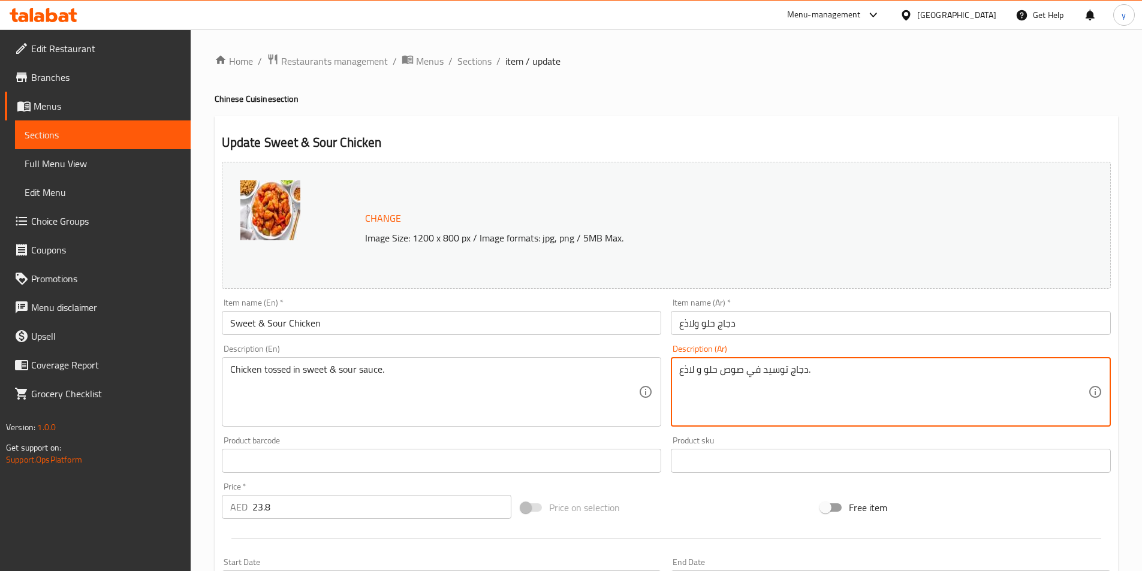
click at [772, 373] on textarea "دجاج توسيد في صوص حلو و لاذع." at bounding box center [883, 392] width 409 height 57
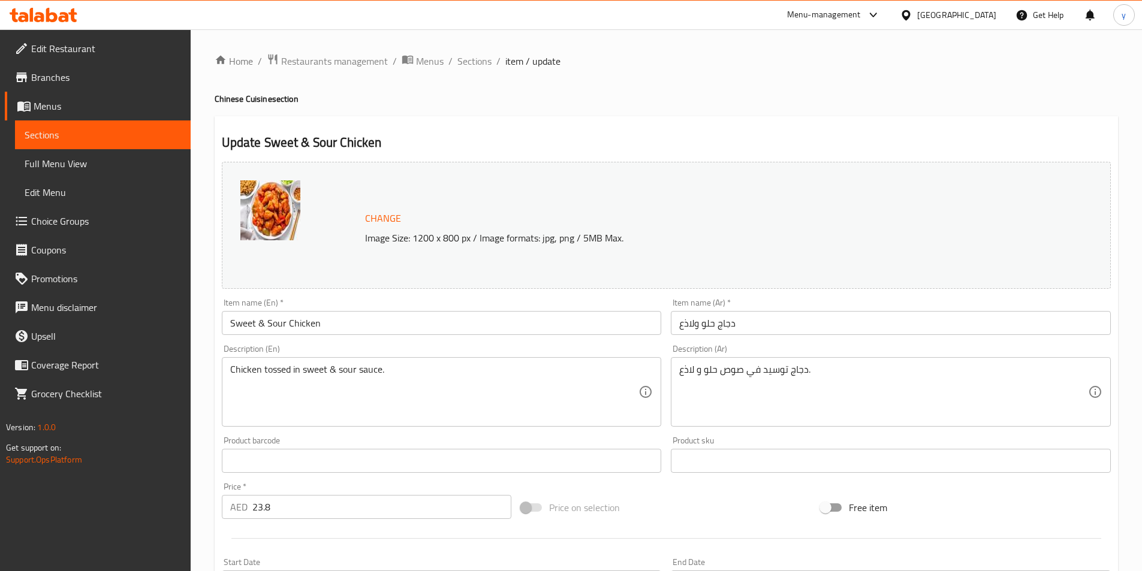
click at [781, 394] on textarea "دجاج توسيد في صوص حلو و لاذع." at bounding box center [883, 392] width 409 height 57
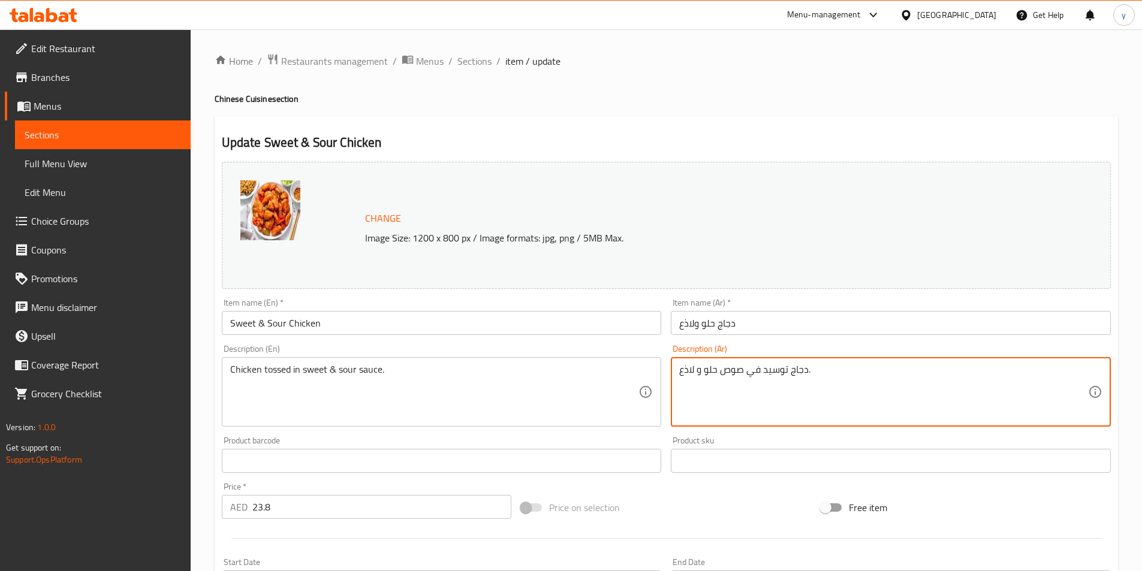
drag, startPoint x: 763, startPoint y: 373, endPoint x: 788, endPoint y: 377, distance: 24.9
click at [788, 377] on textarea "دجاج توسيد في صوص حلو و لاذع." at bounding box center [883, 392] width 409 height 57
paste textarea "مغمسة"
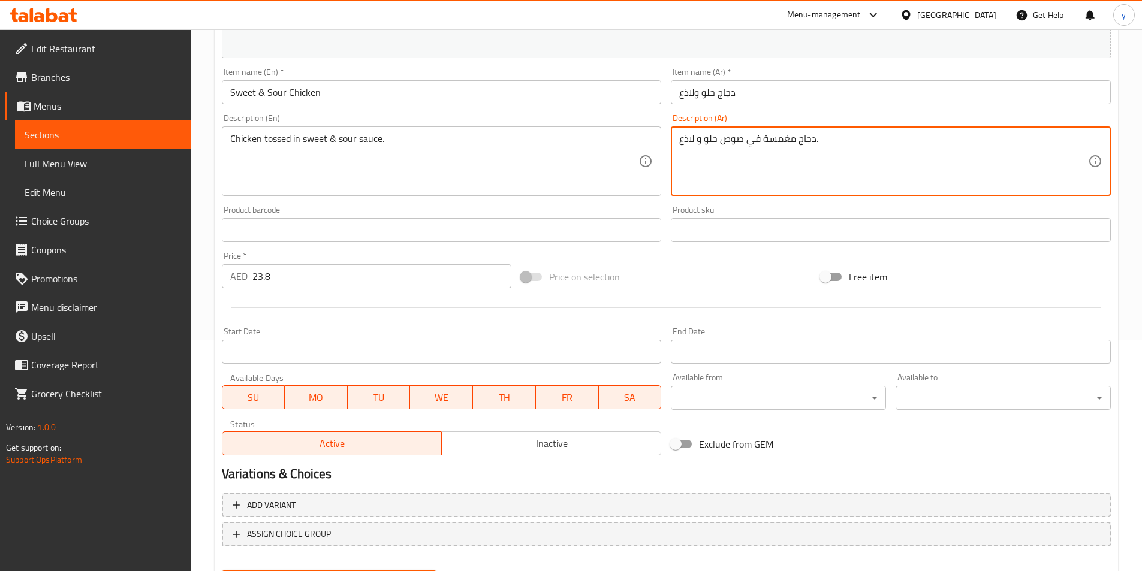
scroll to position [293, 0]
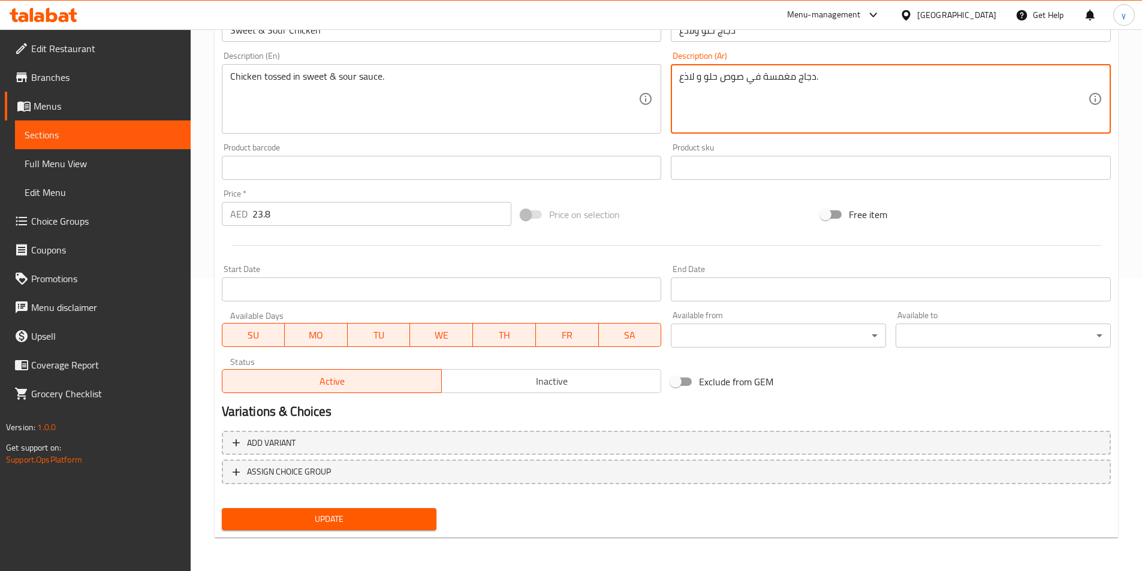
type textarea "دجاج مغمسة في صوص حلو و لاذع."
click at [421, 524] on span "Update" at bounding box center [329, 519] width 196 height 15
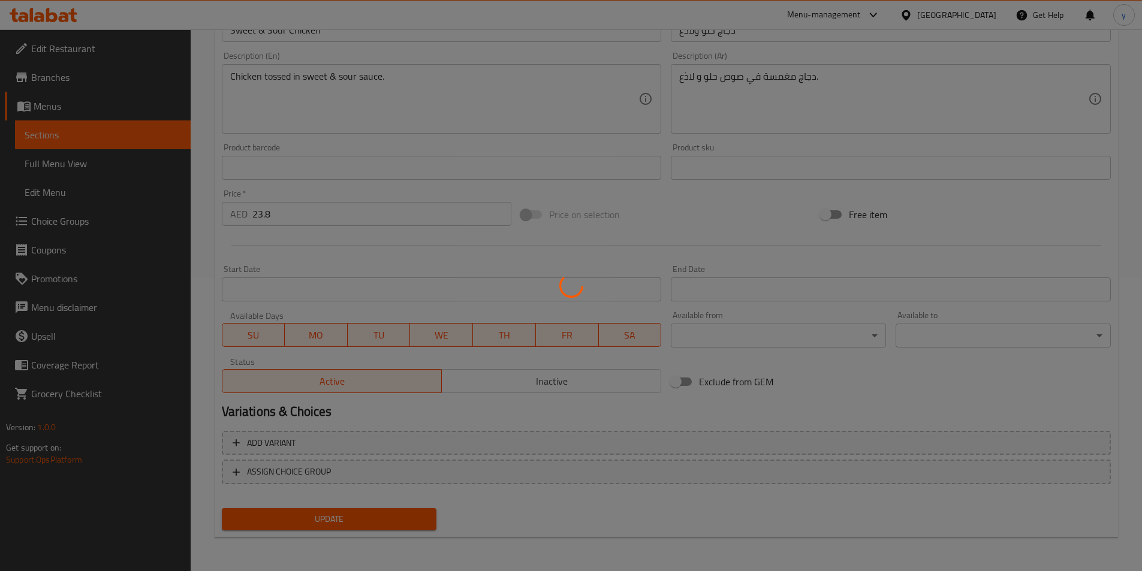
scroll to position [0, 0]
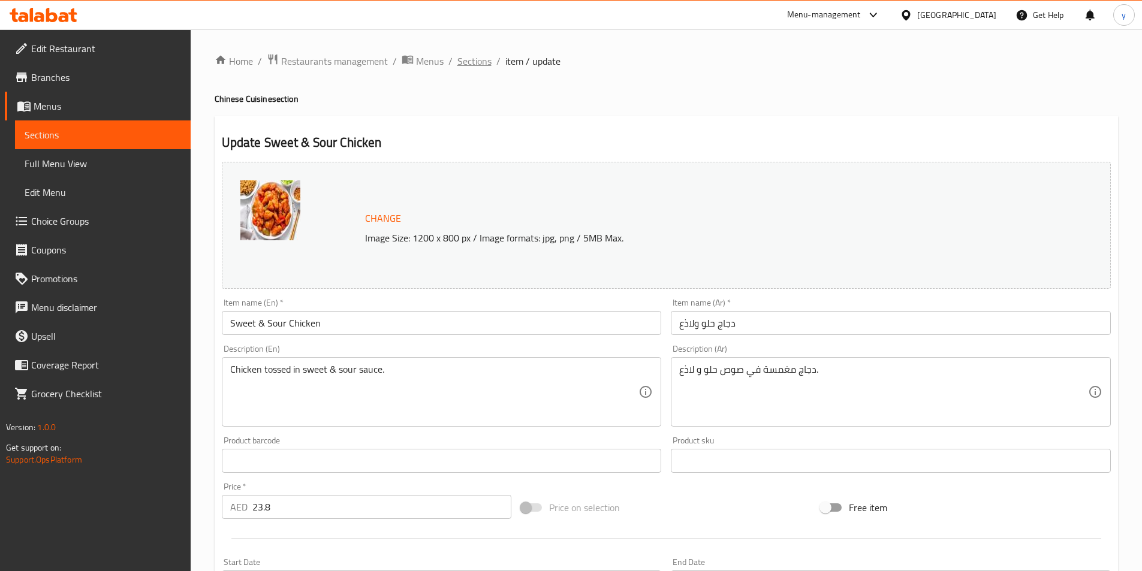
click at [473, 56] on span "Sections" at bounding box center [475, 61] width 34 height 14
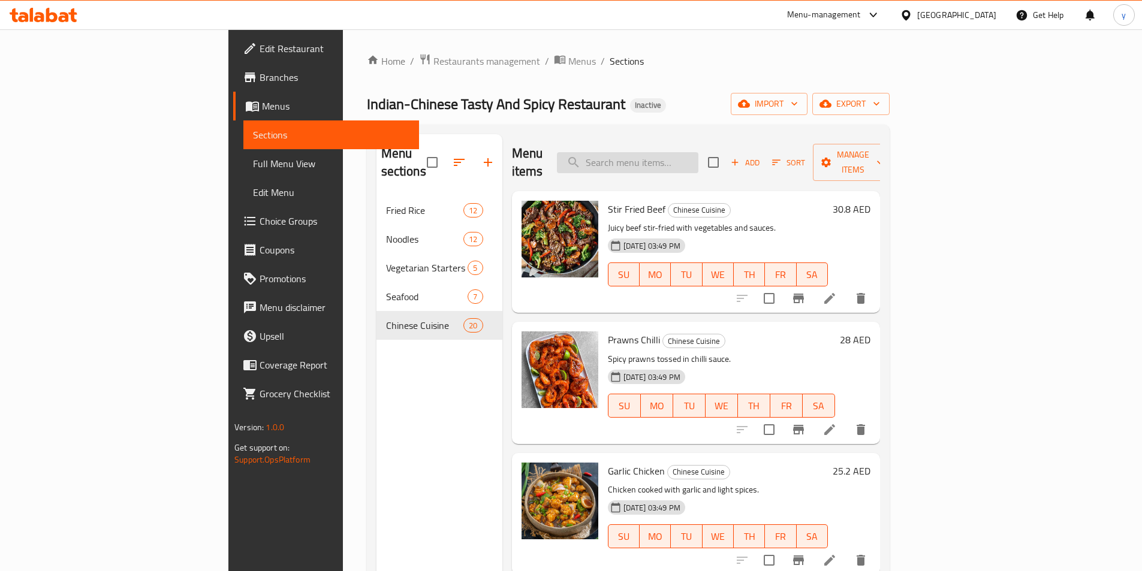
click at [699, 152] on input "search" at bounding box center [628, 162] width 142 height 21
click at [697, 154] on input "search" at bounding box center [628, 162] width 142 height 21
paste input "Sweet & Sour Chicken"
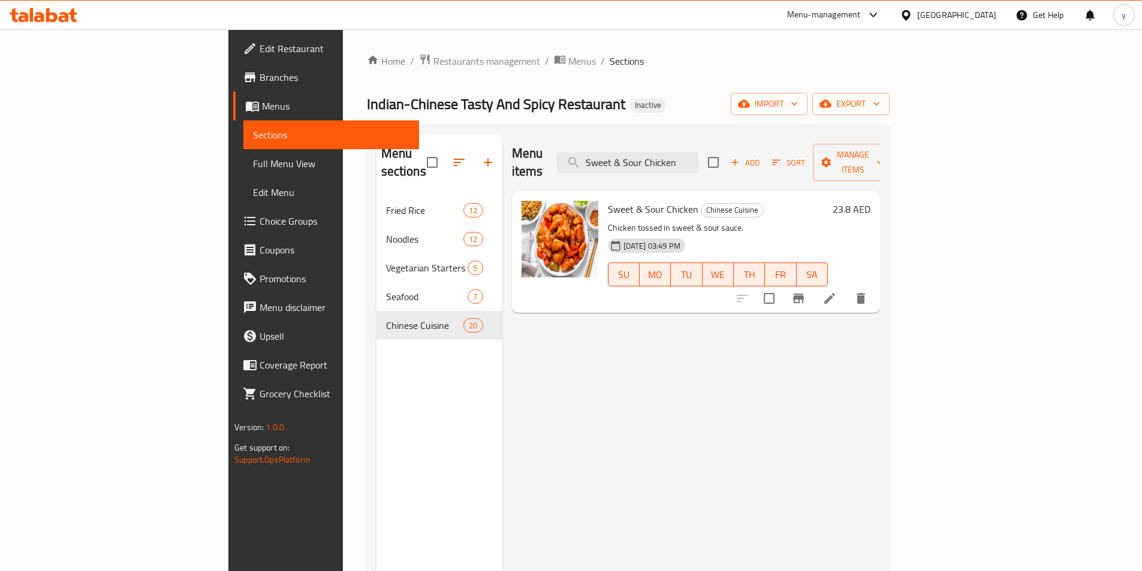
type input "Sweet & Sour Chicken"
click at [835, 293] on icon at bounding box center [830, 298] width 11 height 11
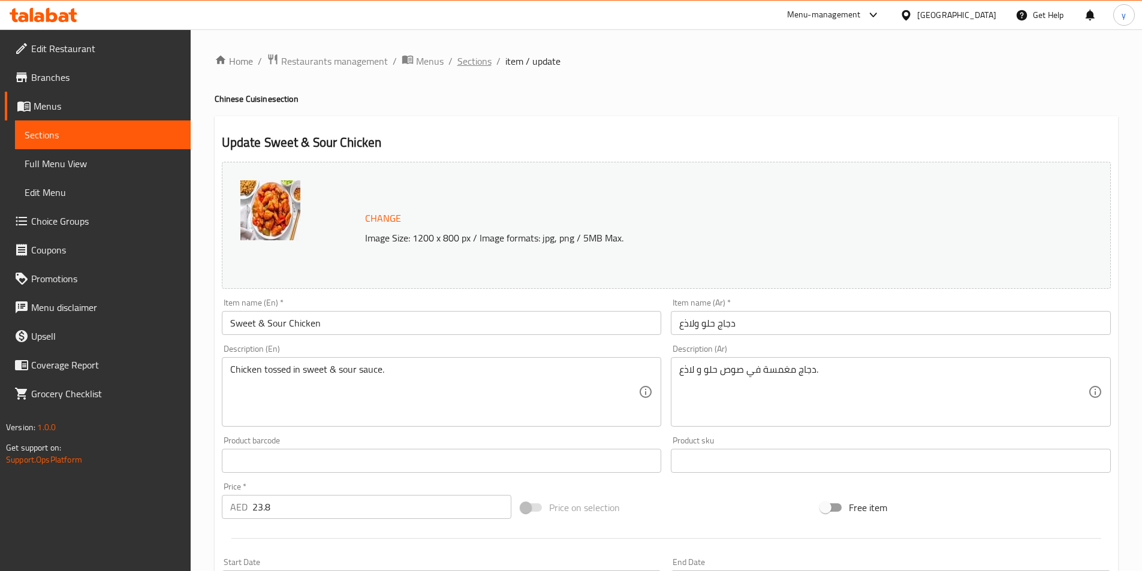
click at [481, 66] on span "Sections" at bounding box center [475, 61] width 34 height 14
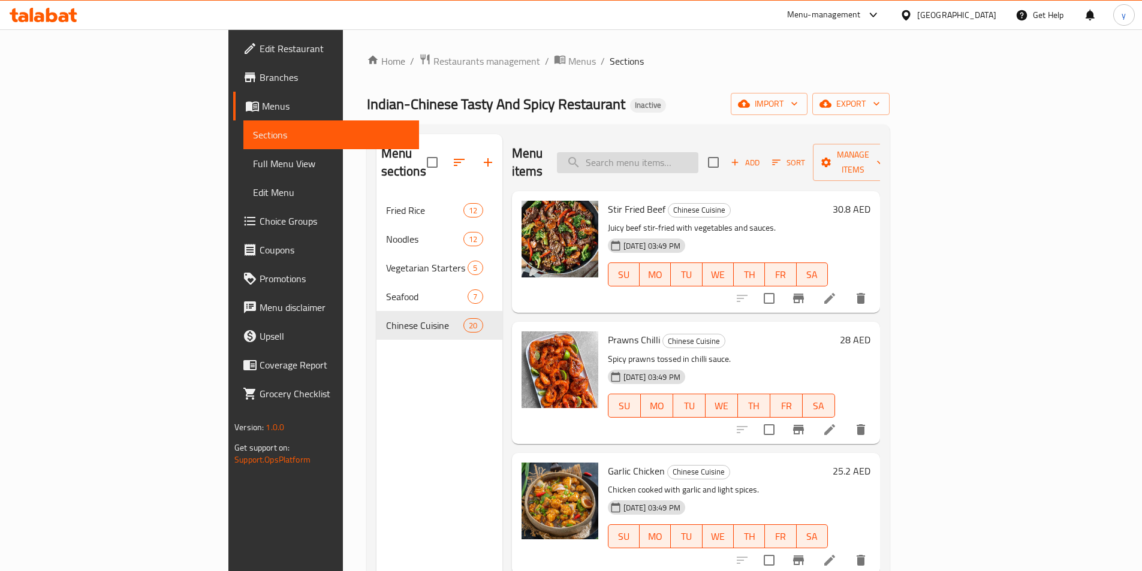
click at [666, 152] on input "search" at bounding box center [628, 162] width 142 height 21
paste input "Egg Chilli"
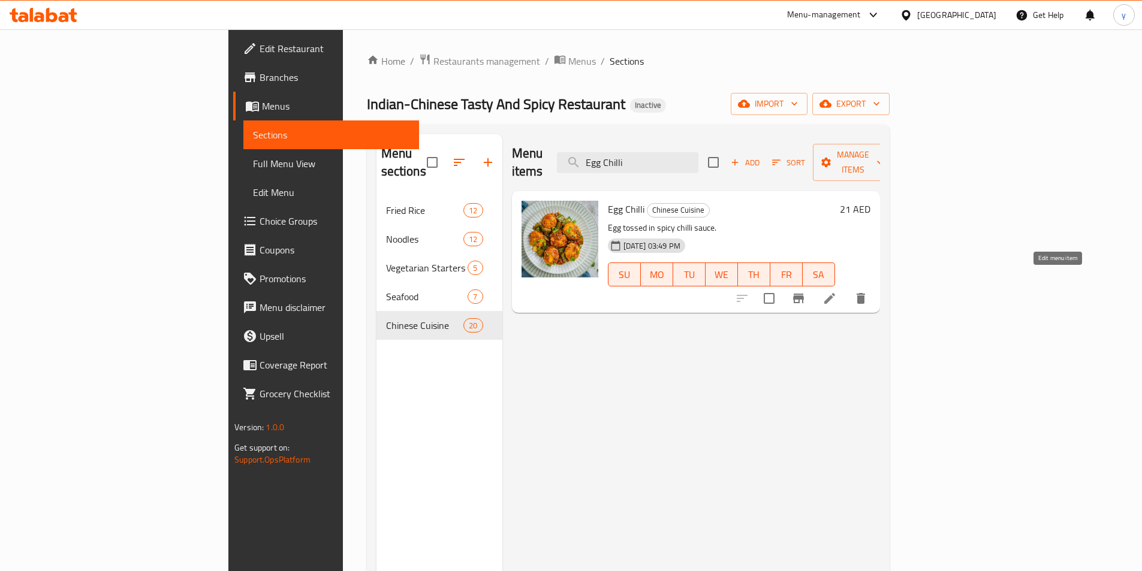
type input "Egg Chilli"
click at [837, 291] on icon at bounding box center [830, 298] width 14 height 14
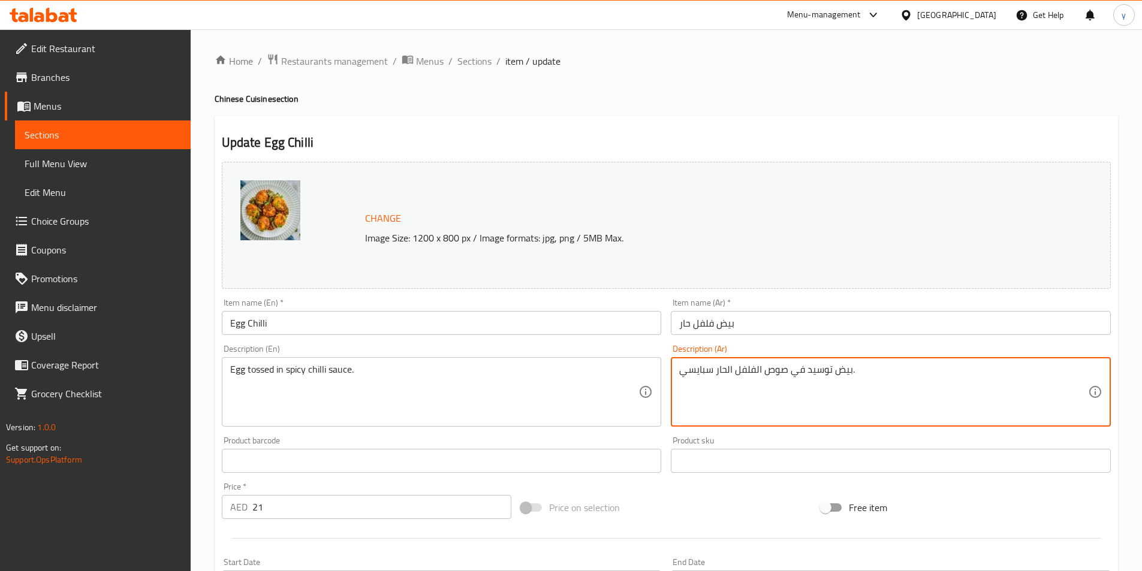
click at [813, 370] on textarea "بيض توسيد في صوص الفلفل الحار سبايسي." at bounding box center [883, 392] width 409 height 57
click at [822, 373] on textarea "بيض توسيد في صوص الفلفل الحار سبايسي." at bounding box center [883, 392] width 409 height 57
paste textarea "مغمسة"
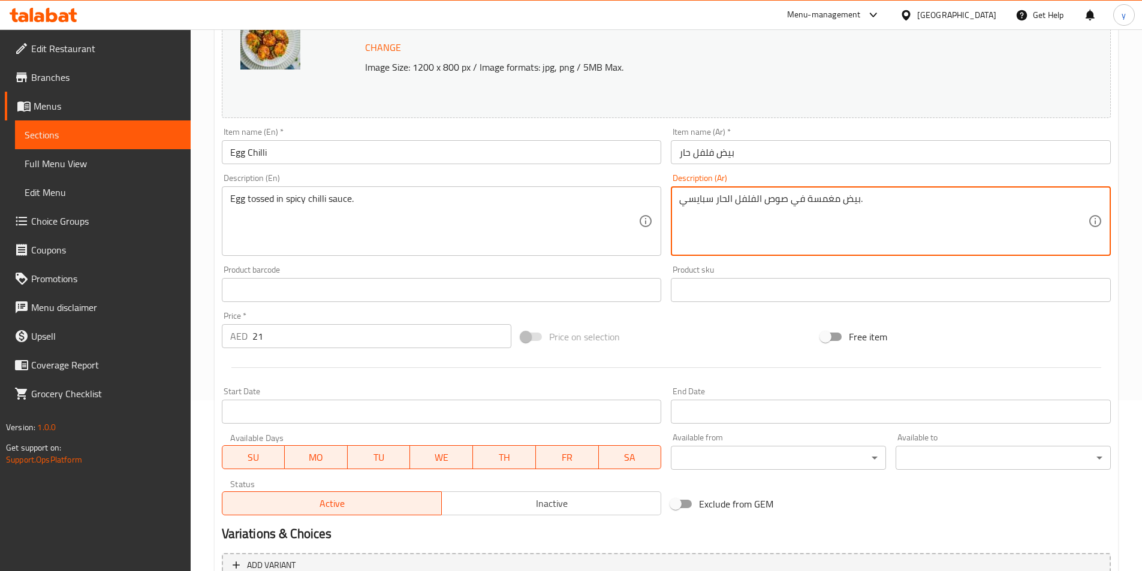
scroll to position [293, 0]
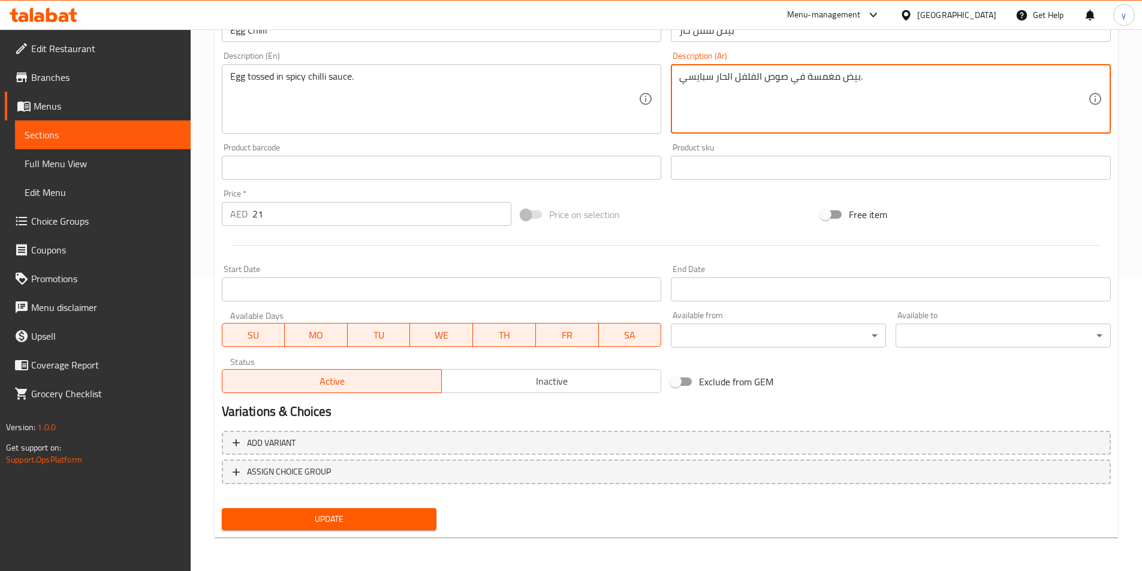
type textarea "بيض مغمسة في صوص الفلفل الحار سبايسي."
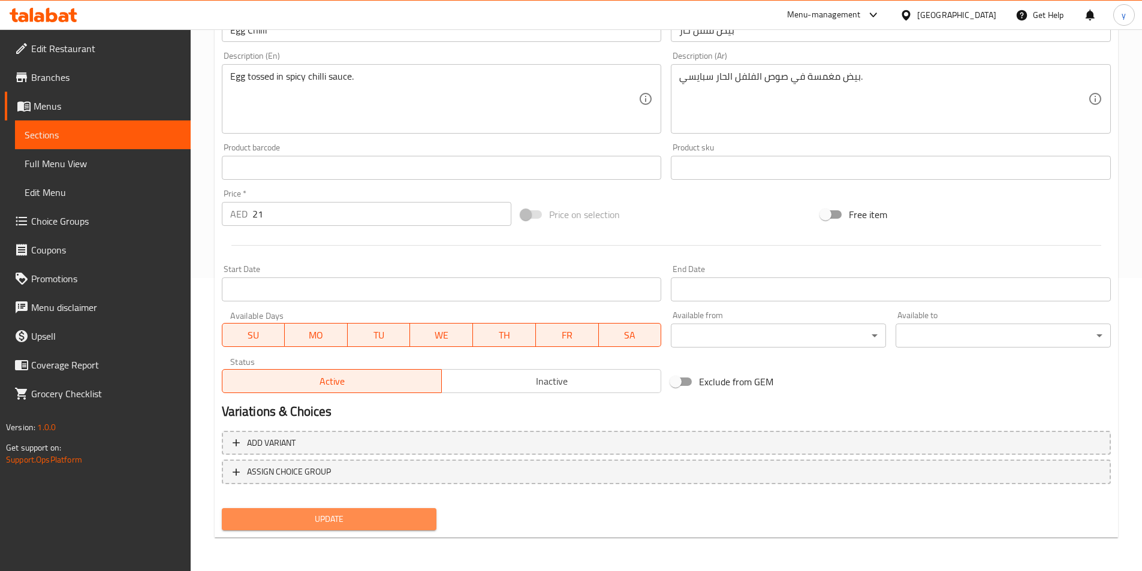
click at [407, 525] on span "Update" at bounding box center [329, 519] width 196 height 15
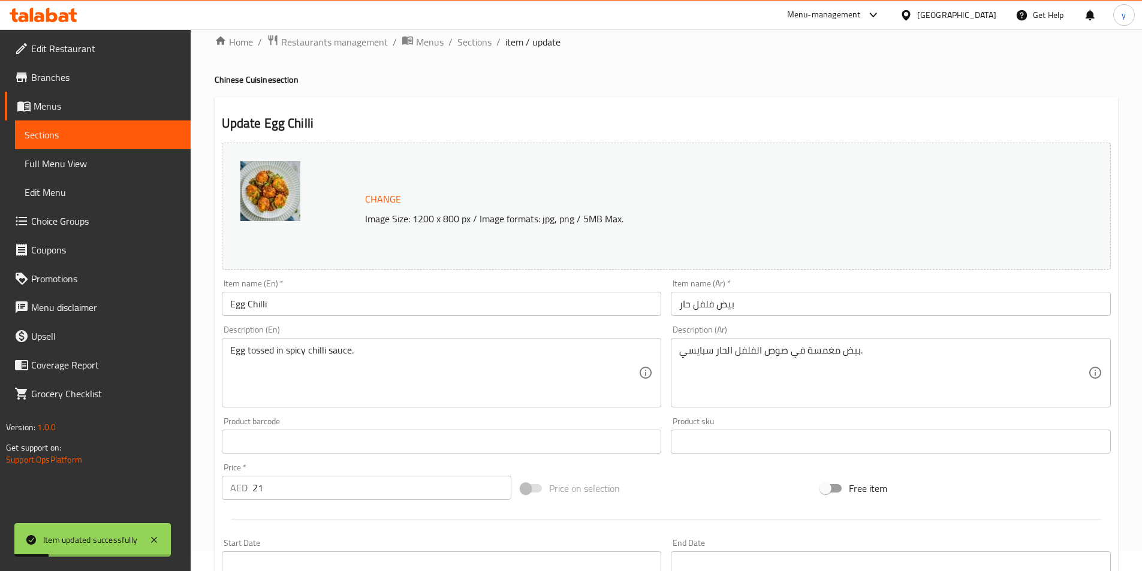
scroll to position [0, 0]
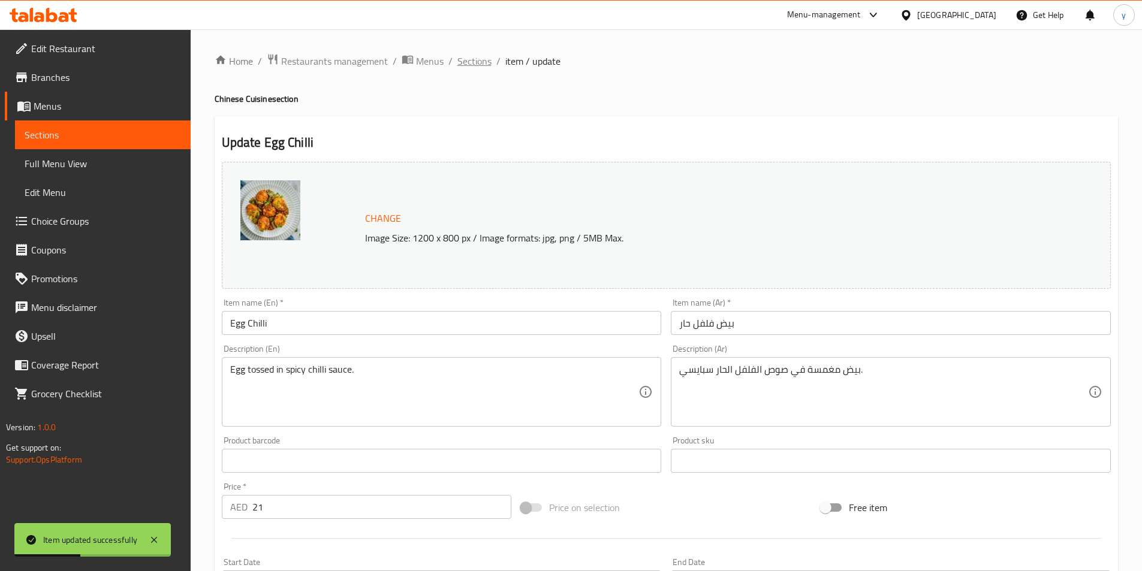
click at [482, 59] on span "Sections" at bounding box center [475, 61] width 34 height 14
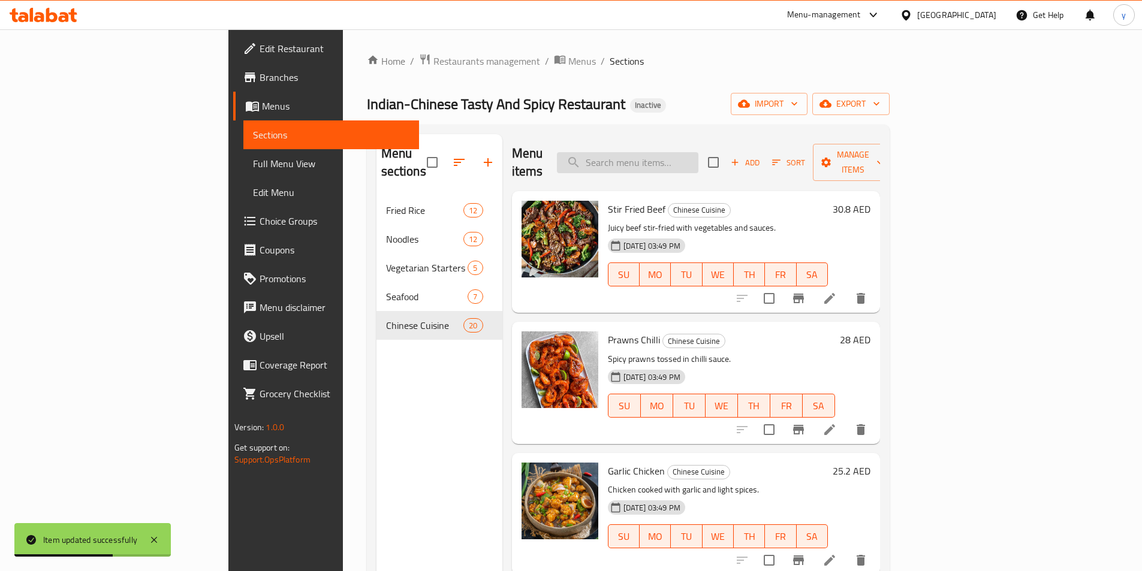
click at [699, 152] on input "search" at bounding box center [628, 162] width 142 height 21
paste input "Crispy Chilli Chicken Fry"
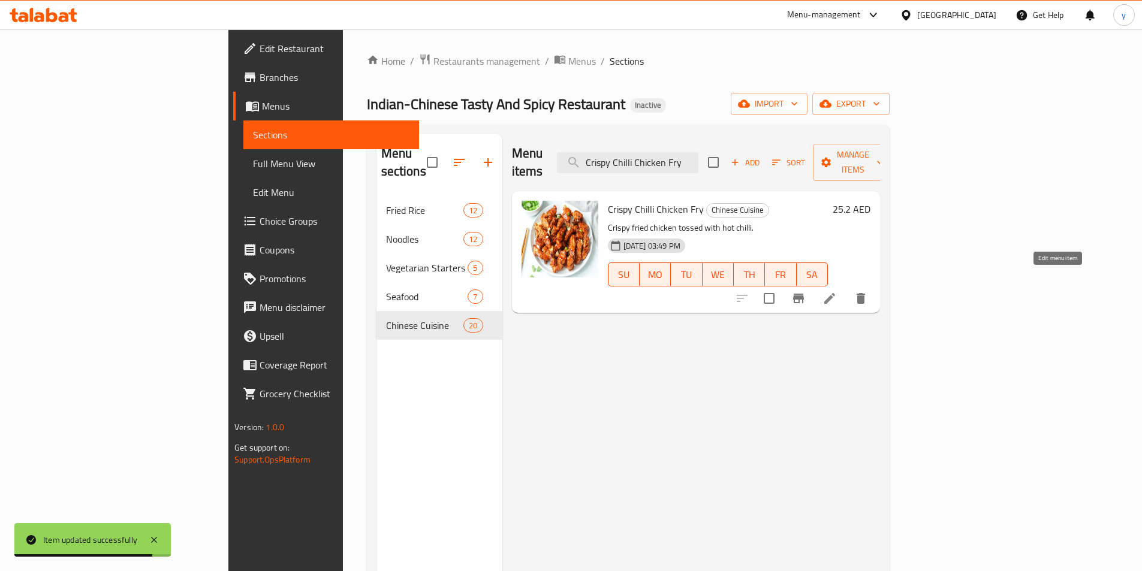
type input "Crispy Chilli Chicken Fry"
click at [835, 293] on icon at bounding box center [830, 298] width 11 height 11
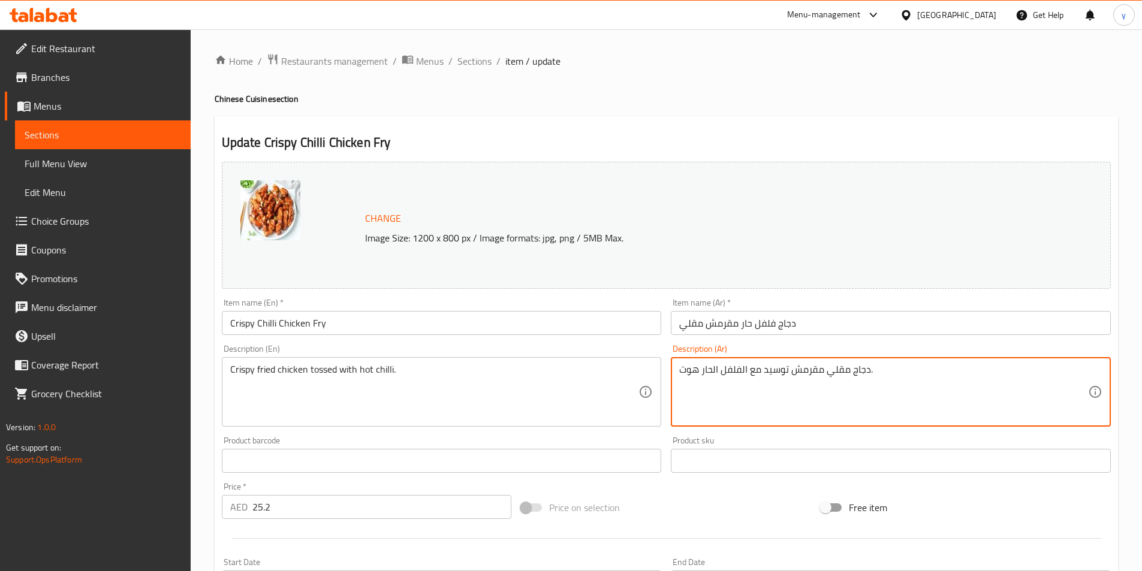
click at [772, 369] on textarea "دجاج مقلي مقرمش توسيد مع الفلفل الحار هوت." at bounding box center [883, 392] width 409 height 57
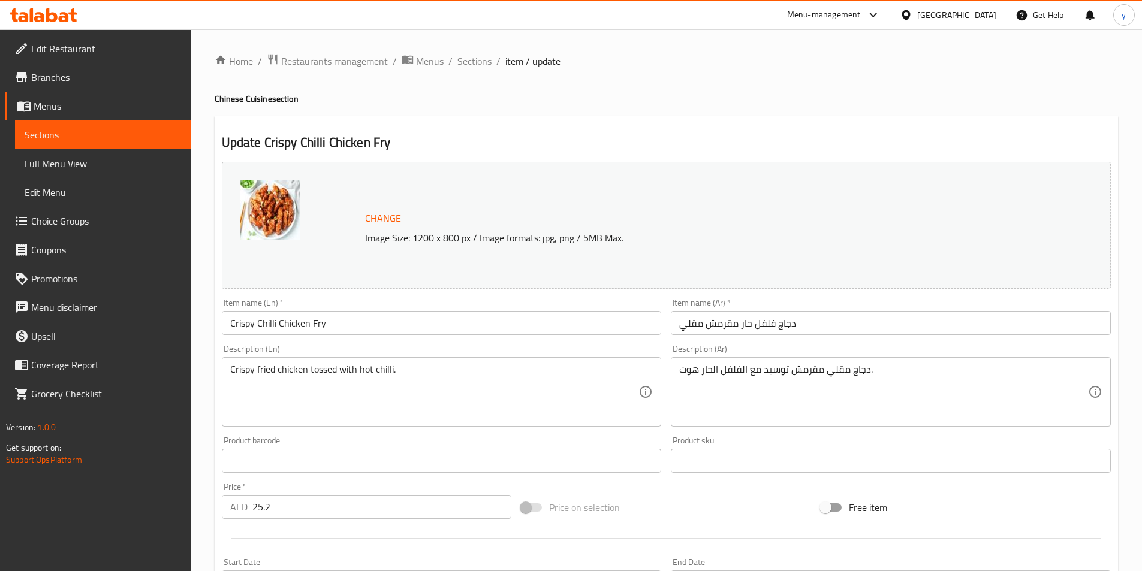
click at [771, 372] on textarea "دجاج مقلي مقرمش توسيد مع الفلفل الحار هوت." at bounding box center [883, 392] width 409 height 57
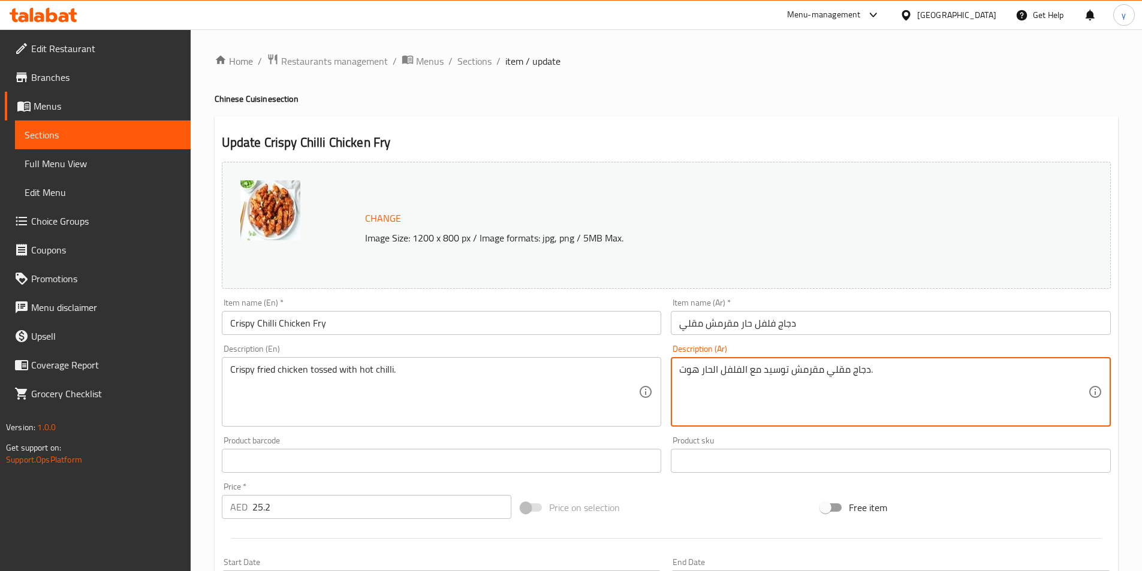
click at [767, 370] on textarea "دجاج مقلي مقرمش توسيد مع الفلفل الحار هوت." at bounding box center [883, 392] width 409 height 57
drag, startPoint x: 765, startPoint y: 371, endPoint x: 787, endPoint y: 376, distance: 23.3
click at [787, 376] on textarea "دجاج مقلي مقرمش توسيد مع الفلفل الحار هوت." at bounding box center [883, 392] width 409 height 57
paste textarea "مغمسة"
type textarea "دجاج مقلي مقرمش مغمسة مع الفلفل الحار هوت."
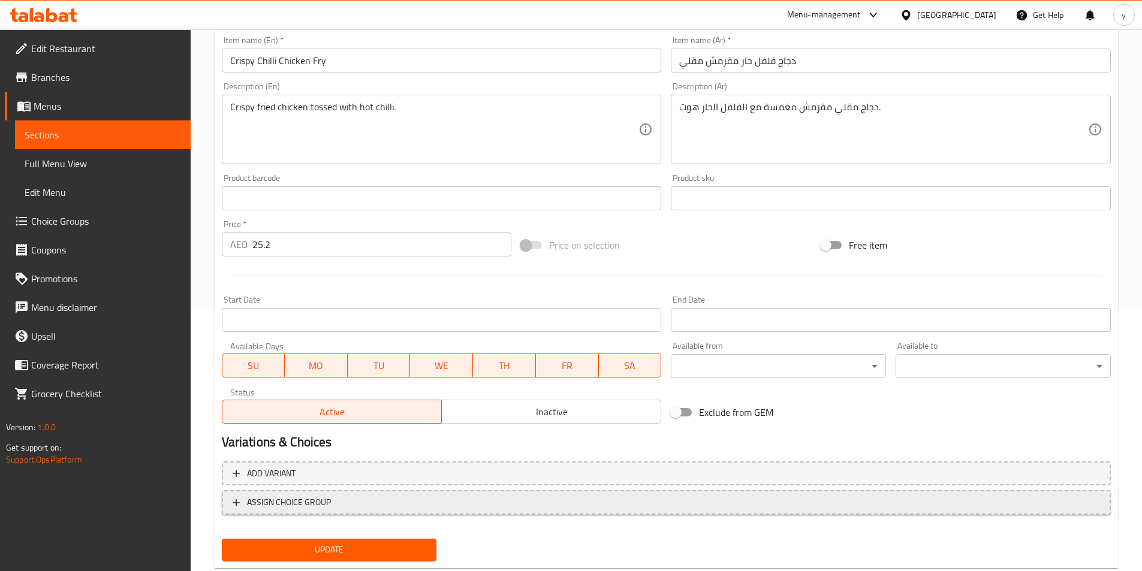
scroll to position [293, 0]
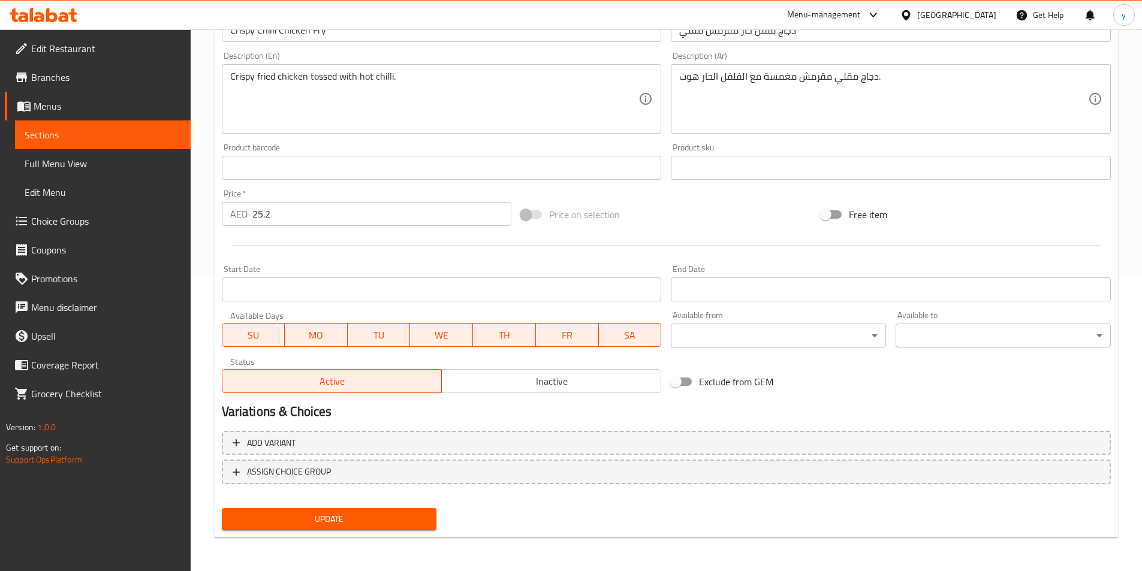
click at [383, 512] on button "Update" at bounding box center [329, 520] width 215 height 22
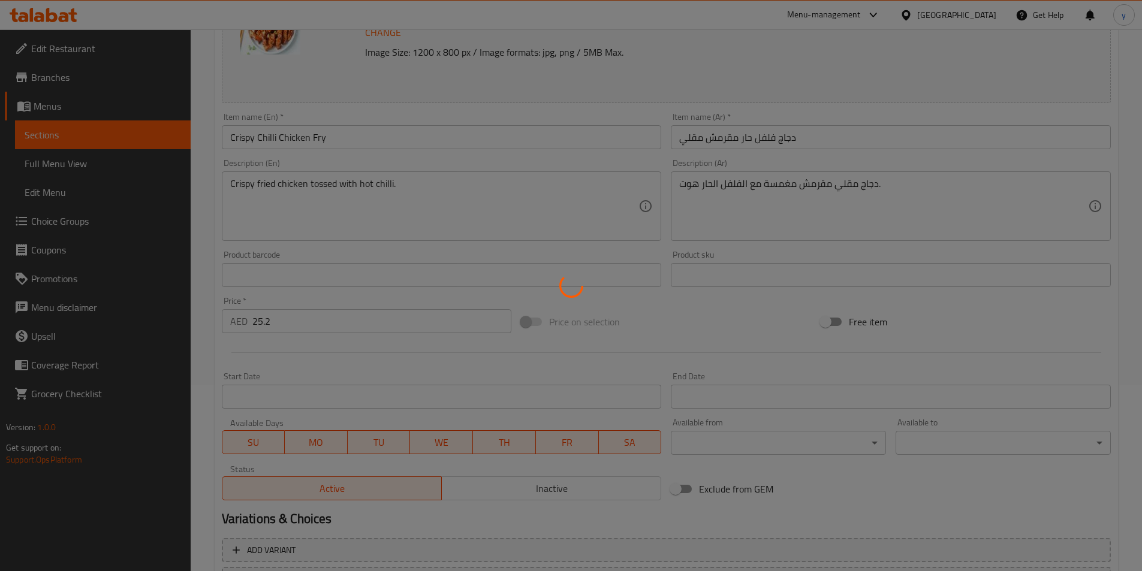
scroll to position [0, 0]
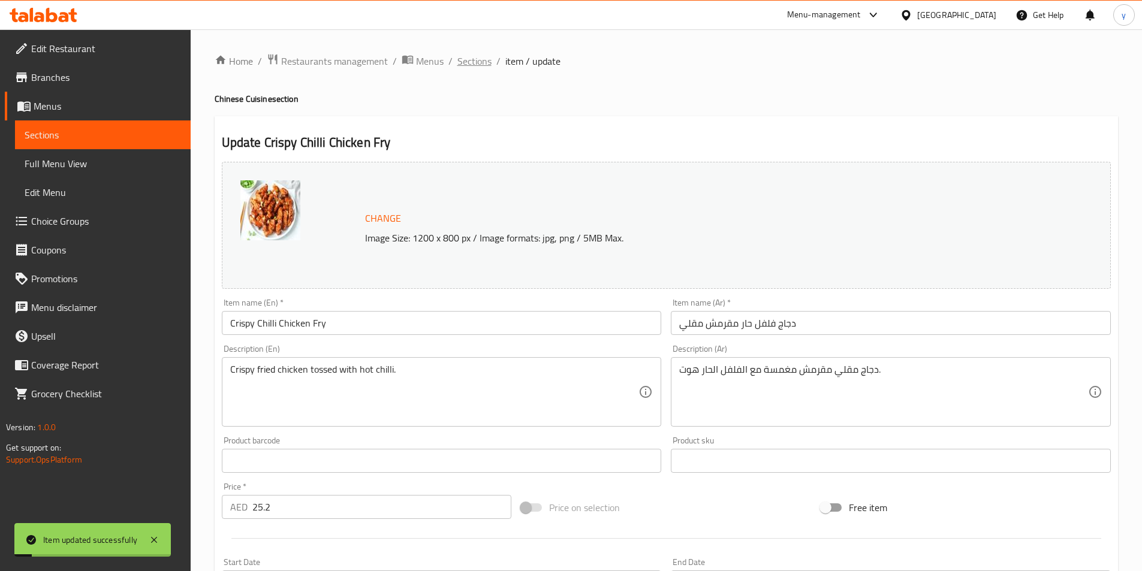
click at [469, 66] on span "Sections" at bounding box center [475, 61] width 34 height 14
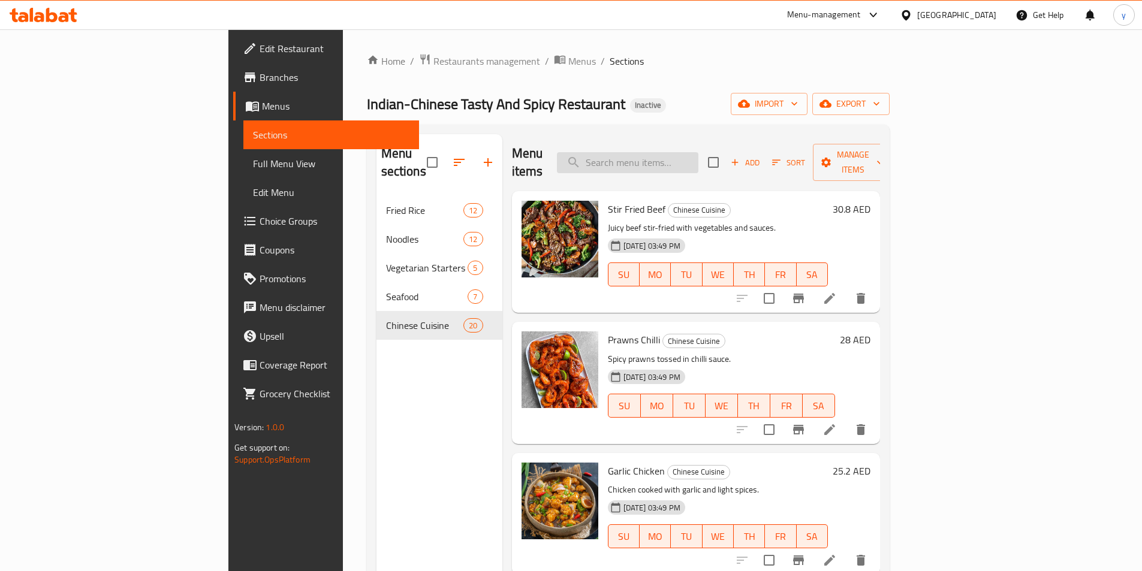
click at [690, 160] on input "search" at bounding box center [628, 162] width 142 height 21
paste input "Paneer Chilli Sauce"
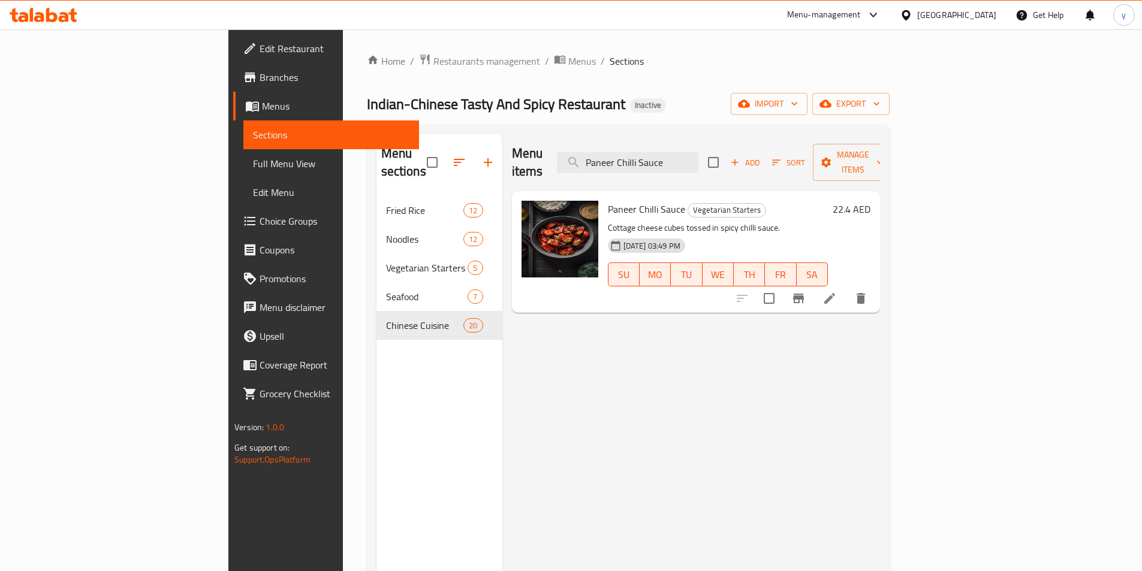
type input "Paneer Chilli Sauce"
click at [837, 291] on icon at bounding box center [830, 298] width 14 height 14
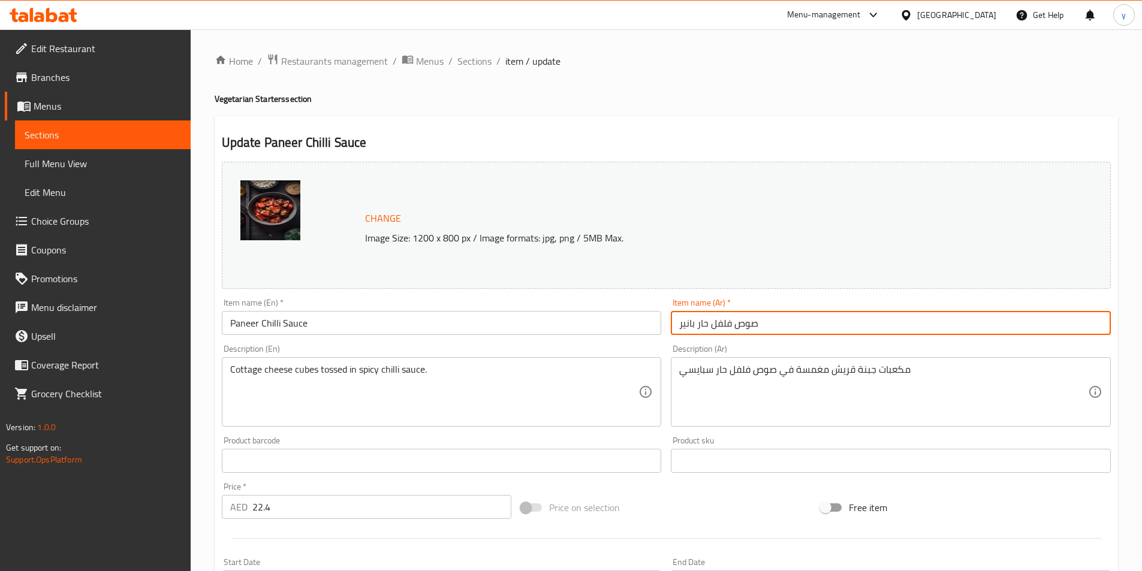
drag, startPoint x: 772, startPoint y: 321, endPoint x: 644, endPoint y: 324, distance: 127.8
click at [644, 324] on div "Change Image Size: 1200 x 800 px / Image formats: jpg, png / 5MB Max. Item name…" at bounding box center [666, 424] width 899 height 534
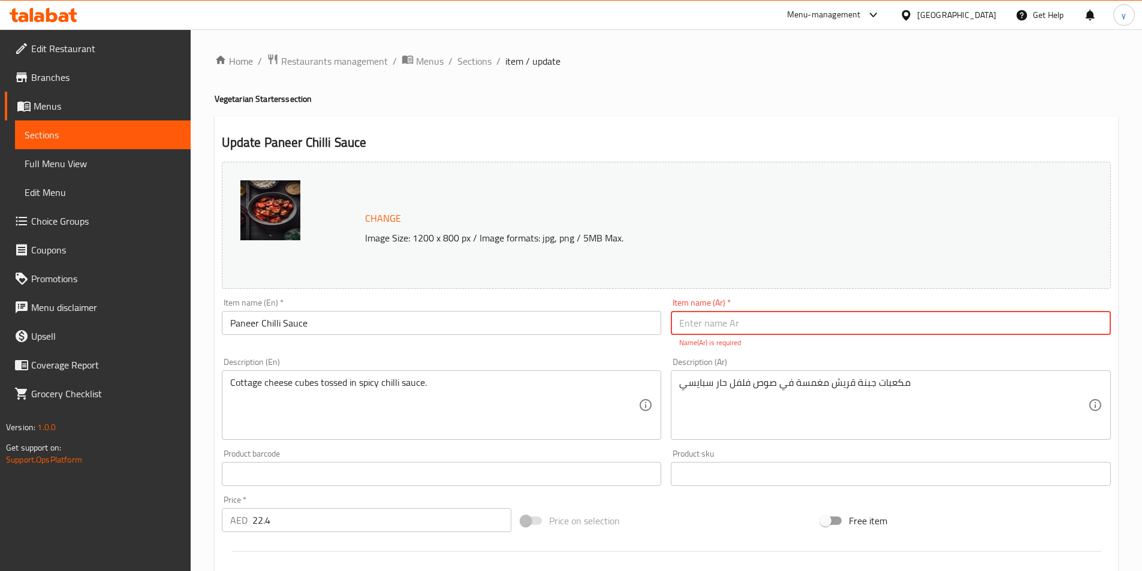
click at [781, 327] on input "text" at bounding box center [891, 323] width 440 height 24
paste input "بانير بصوص الفلفل الحار"
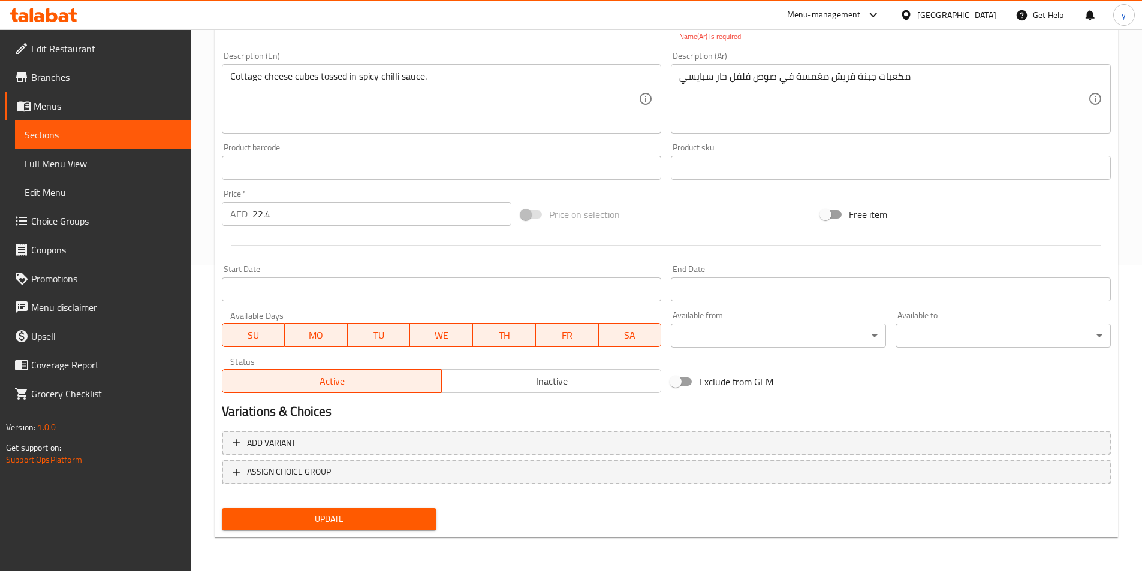
type input "بانير بصوص الفلفل الحار"
click at [401, 521] on span "Update" at bounding box center [329, 519] width 196 height 15
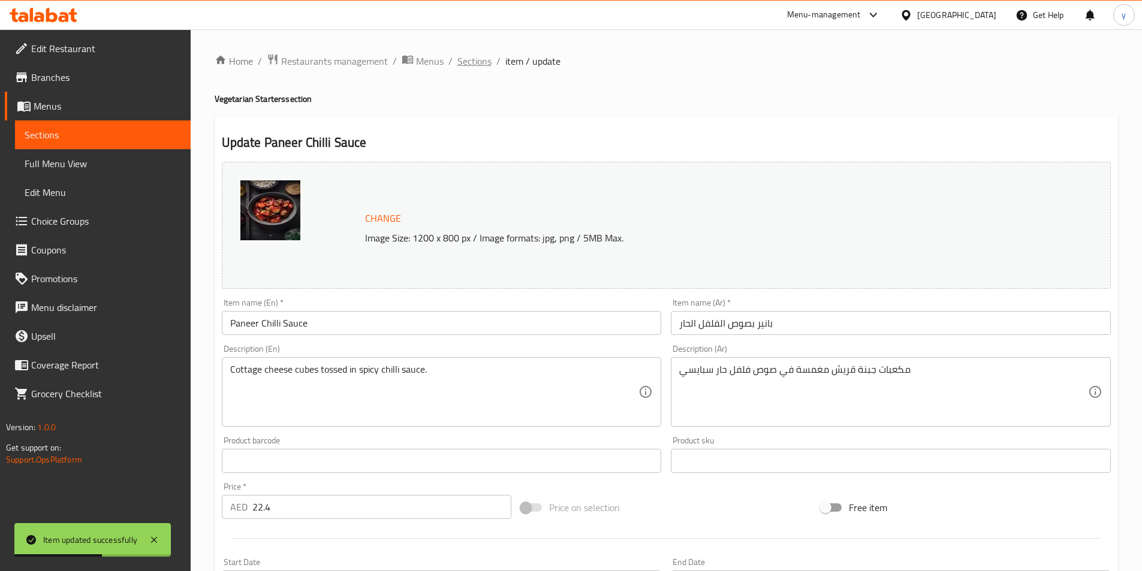
click at [486, 67] on span "Sections" at bounding box center [475, 61] width 34 height 14
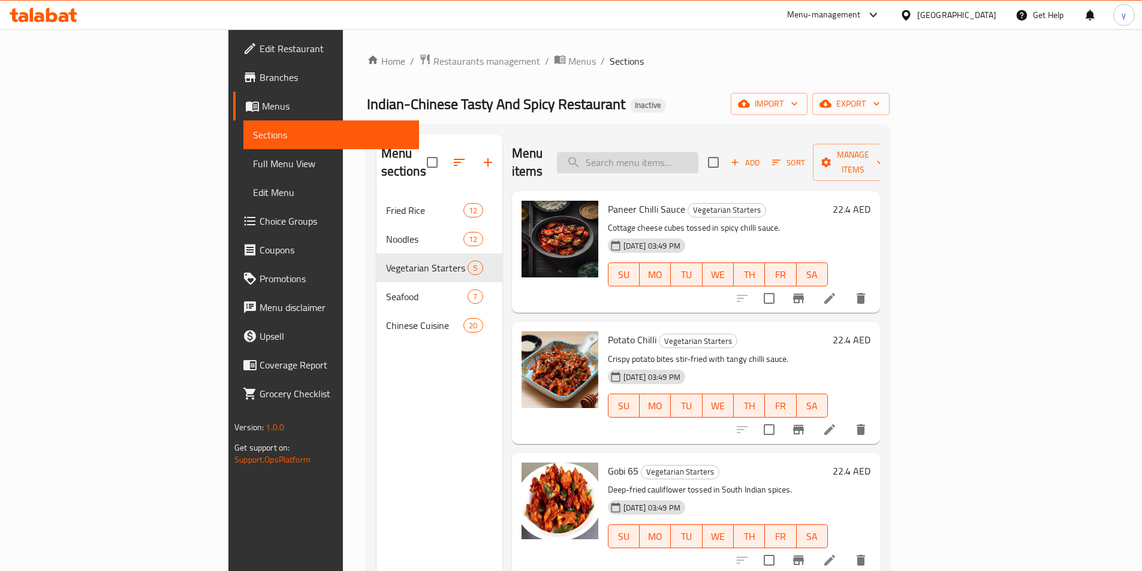
click at [699, 158] on input "search" at bounding box center [628, 162] width 142 height 21
paste input "Veg. Noodles"
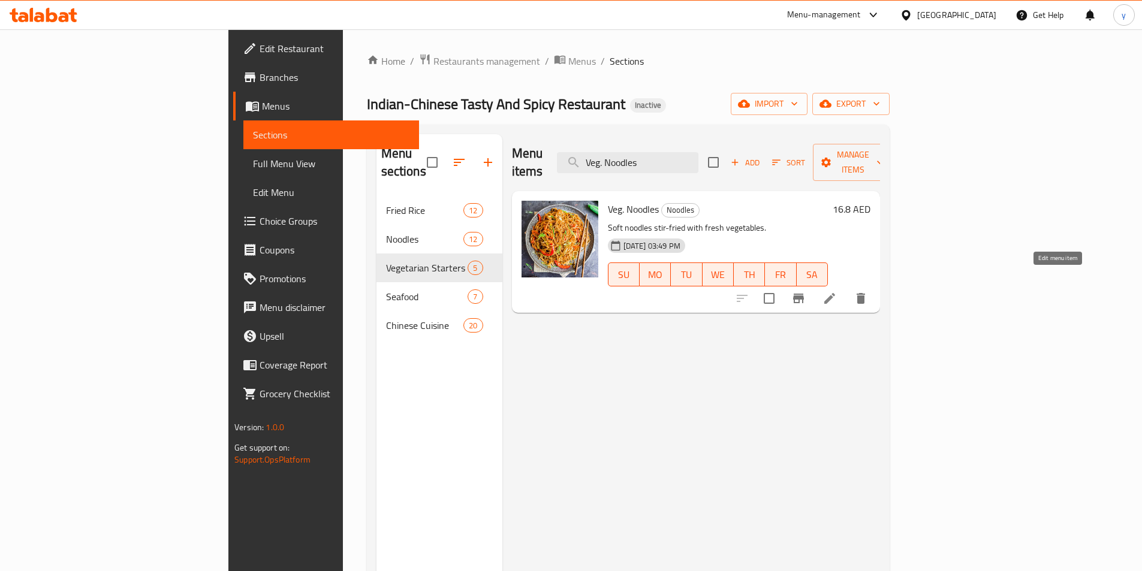
type input "Veg. Noodles"
click at [837, 291] on icon at bounding box center [830, 298] width 14 height 14
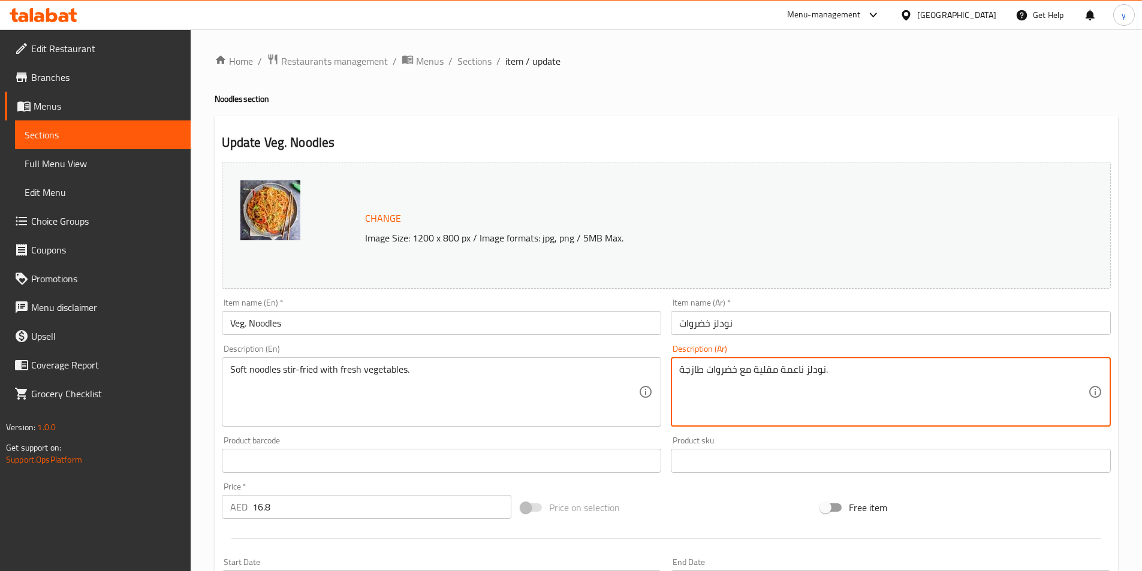
drag, startPoint x: 780, startPoint y: 372, endPoint x: 805, endPoint y: 383, distance: 26.6
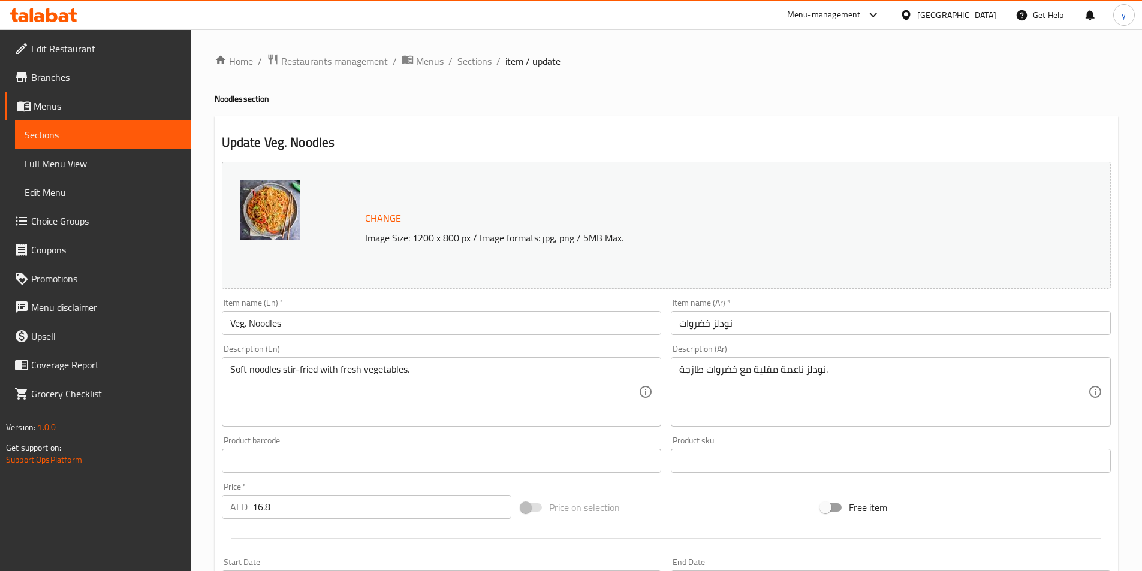
click at [801, 374] on textarea "نودلز ناعمة مقلية مع خضروات طازجة." at bounding box center [883, 392] width 409 height 57
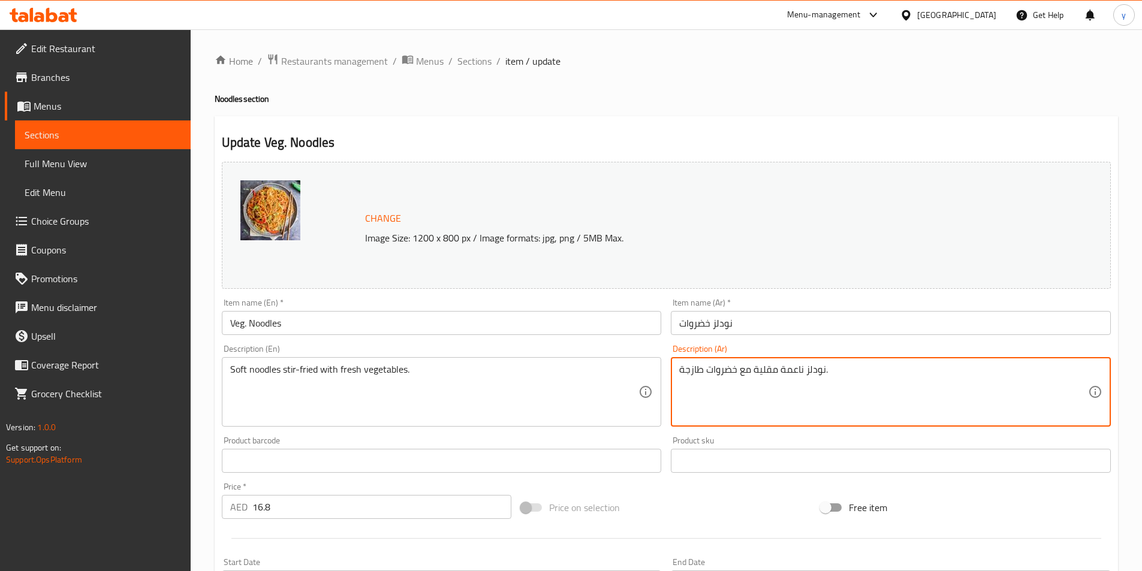
click at [797, 374] on textarea "نودلز ناعمة مقلية مع خضروات طازجة." at bounding box center [883, 392] width 409 height 57
paste textarea "طرية"
click at [801, 365] on textarea "نودلز طرية مقلية مع خضروات طازجة." at bounding box center [883, 392] width 409 height 57
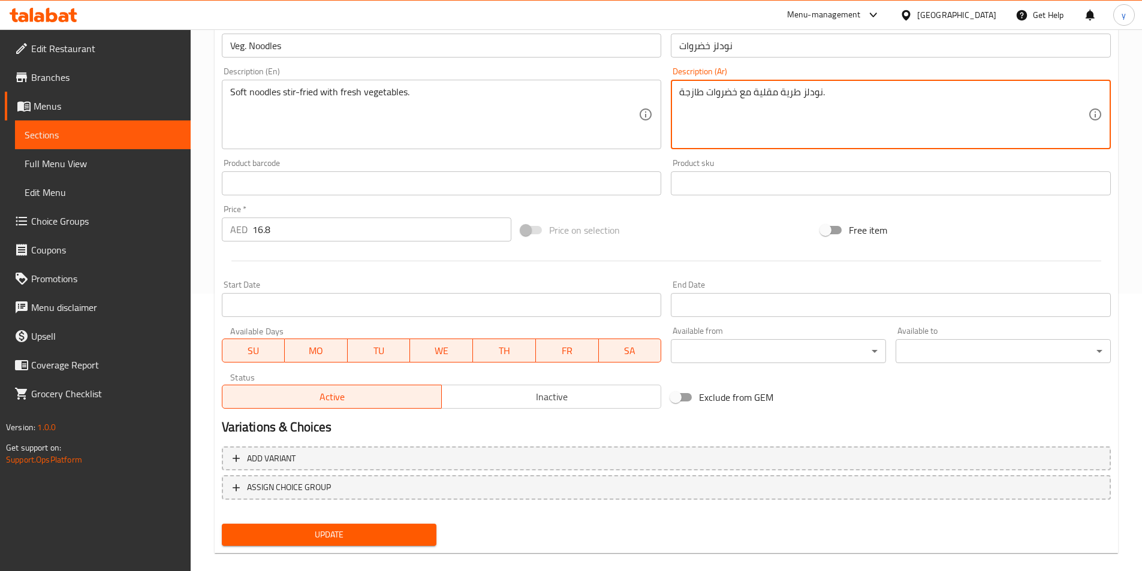
scroll to position [293, 0]
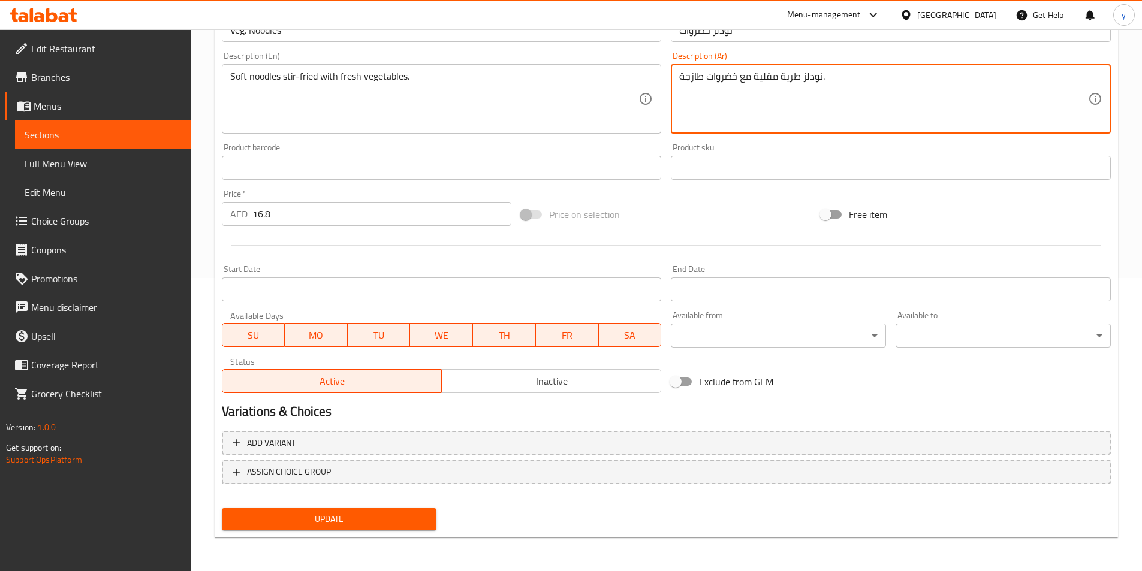
type textarea "نودلز طرية مقلية مع خضروات طازجة."
click at [370, 529] on button "Update" at bounding box center [329, 520] width 215 height 22
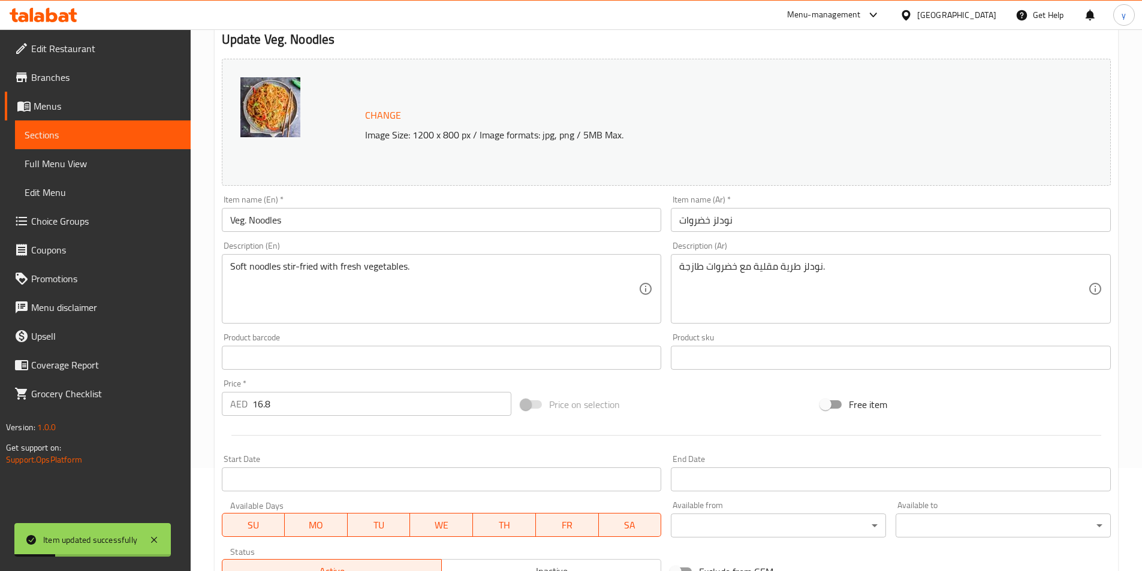
scroll to position [0, 0]
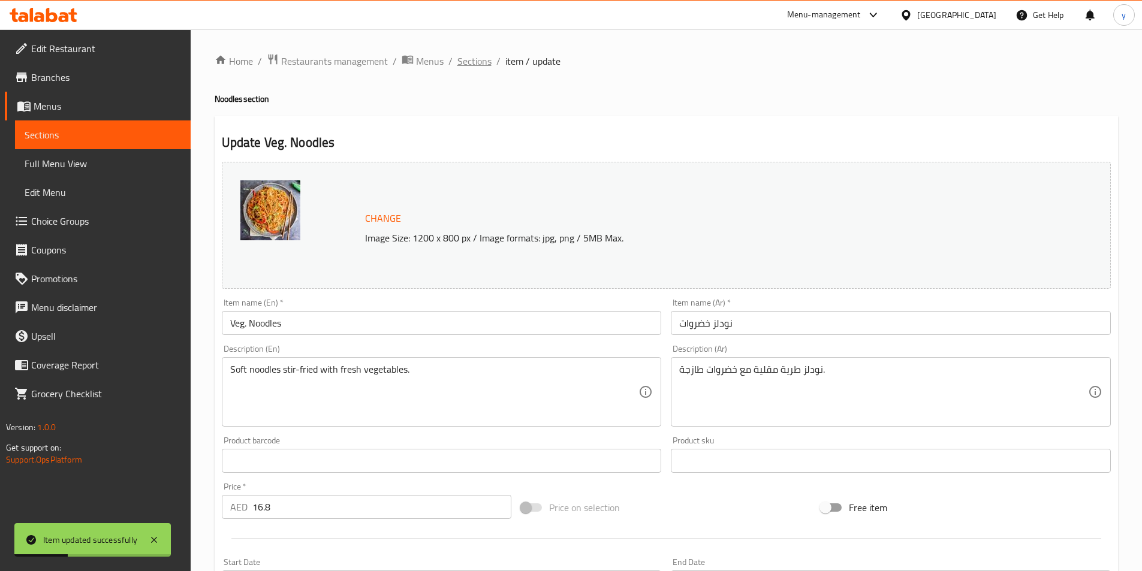
click at [474, 65] on span "Sections" at bounding box center [475, 61] width 34 height 14
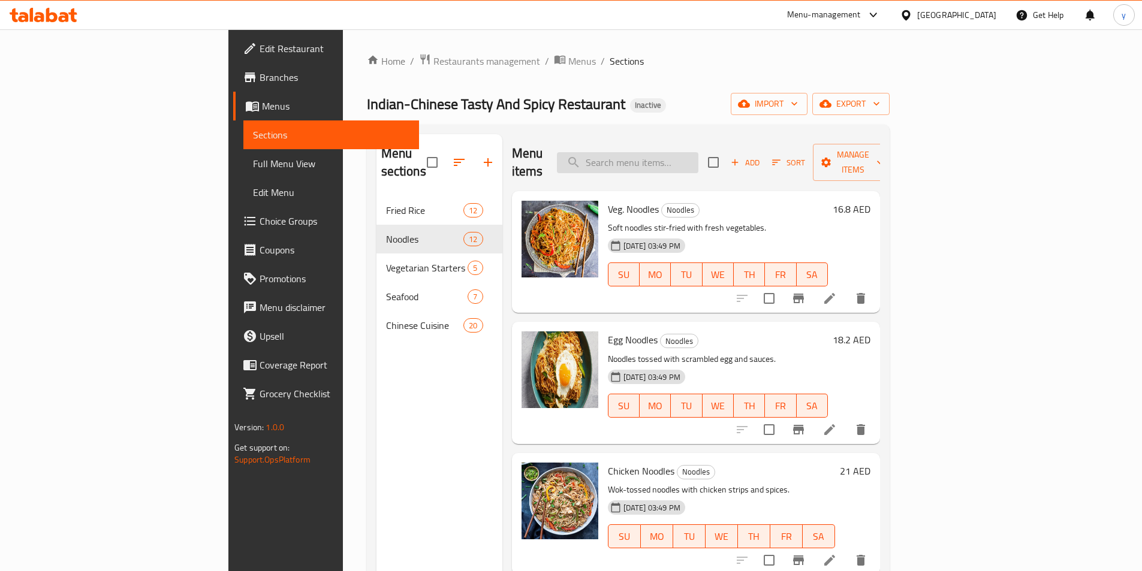
click at [699, 152] on input "search" at bounding box center [628, 162] width 142 height 21
paste input "Squid Manchurian"
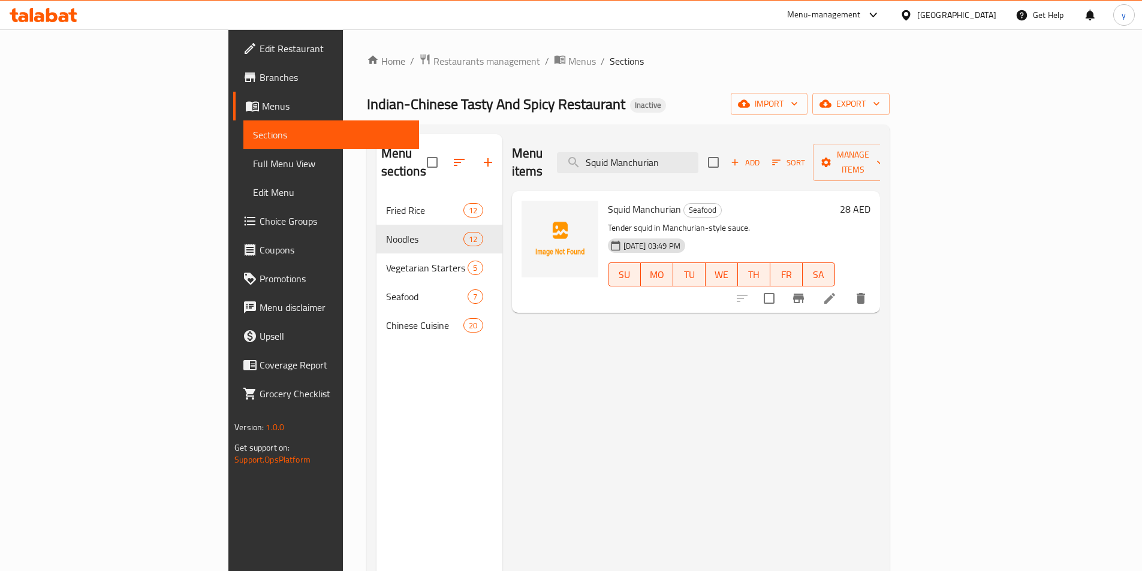
type input "Squid Manchurian"
click at [847, 288] on li at bounding box center [830, 299] width 34 height 22
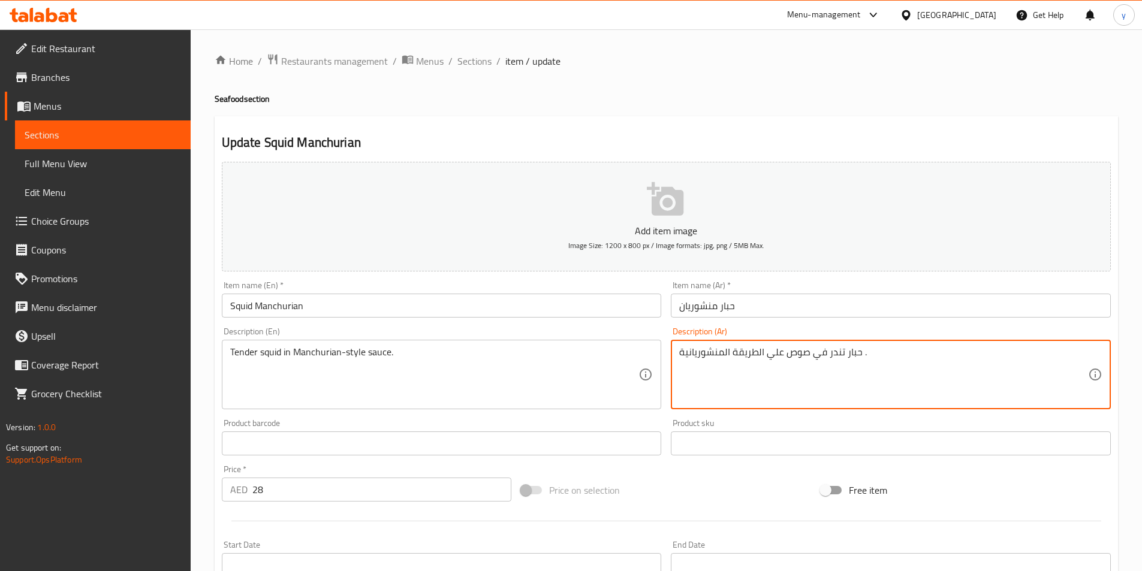
drag, startPoint x: 680, startPoint y: 357, endPoint x: 764, endPoint y: 360, distance: 84.0
paste textarea "ريقة منشوريان"
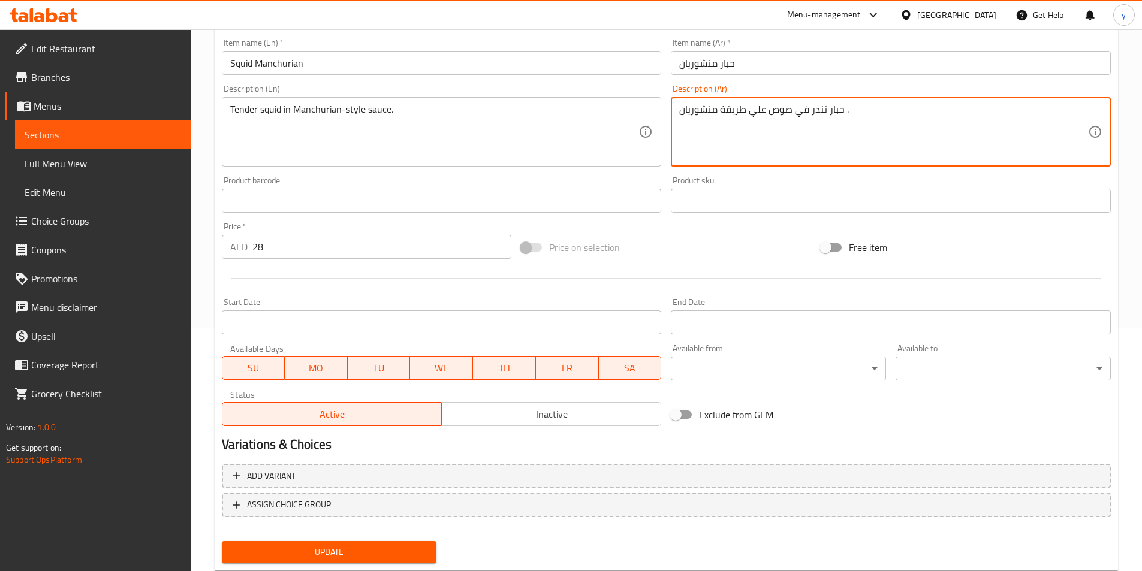
scroll to position [276, 0]
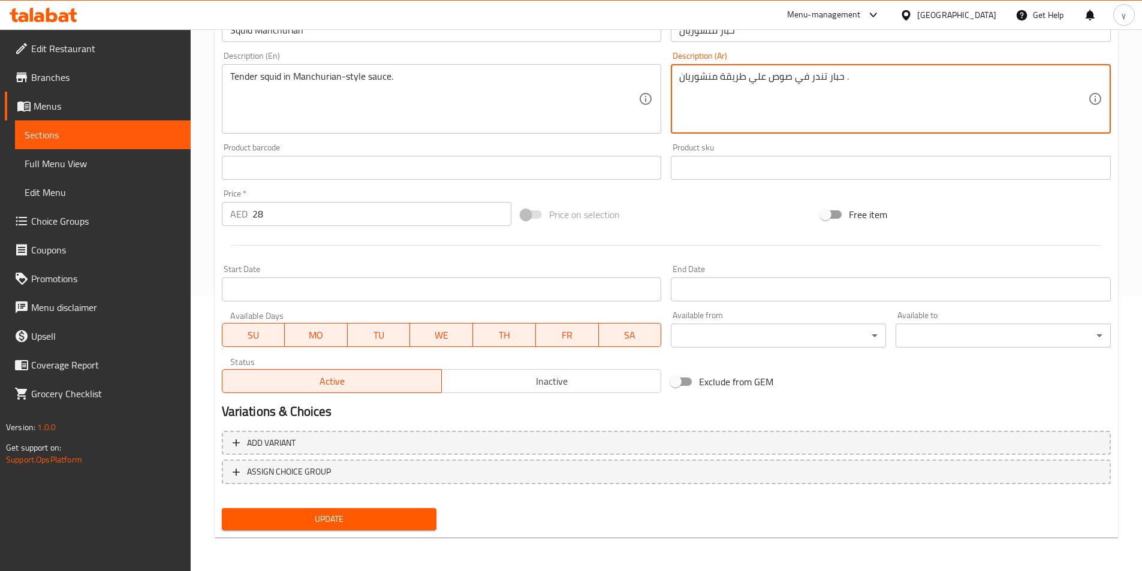
type textarea "حبار تندر في صوص علي طريقة منشوريان ."
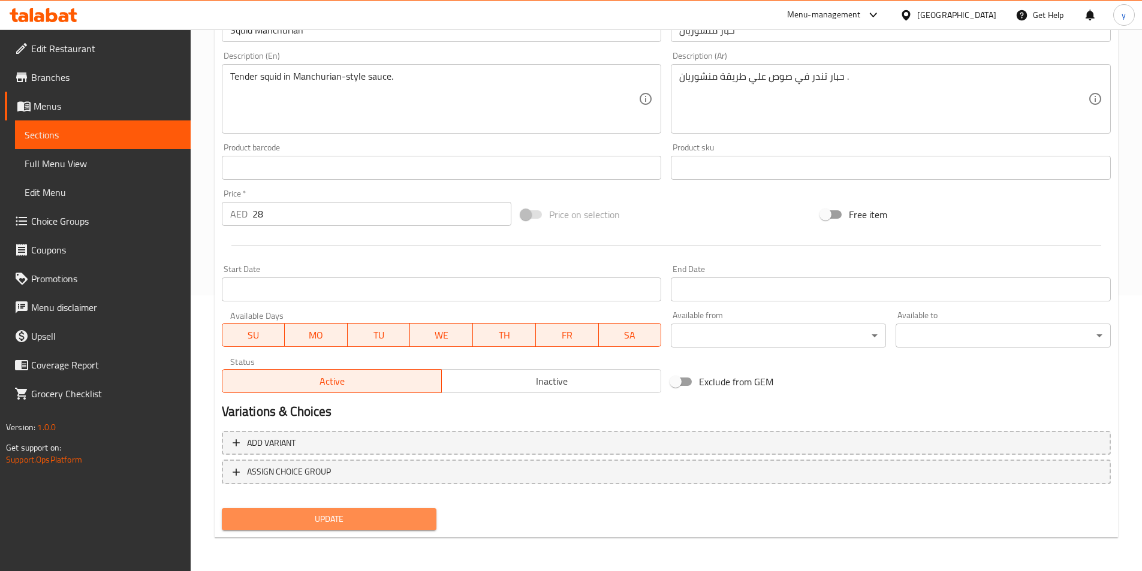
click at [416, 518] on span "Update" at bounding box center [329, 519] width 196 height 15
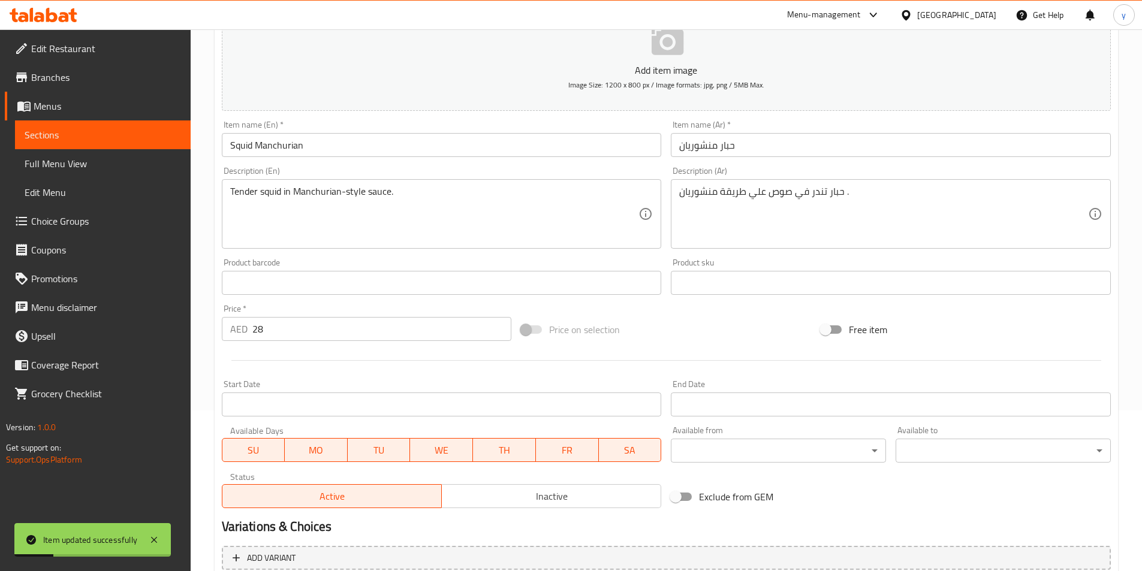
scroll to position [0, 0]
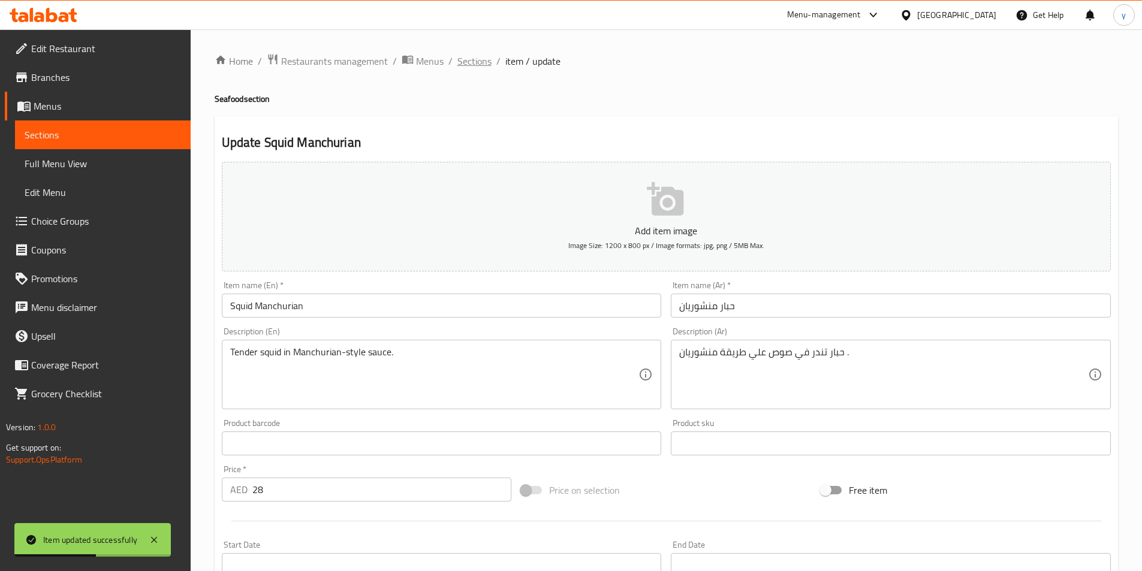
click at [475, 61] on span "Sections" at bounding box center [475, 61] width 34 height 14
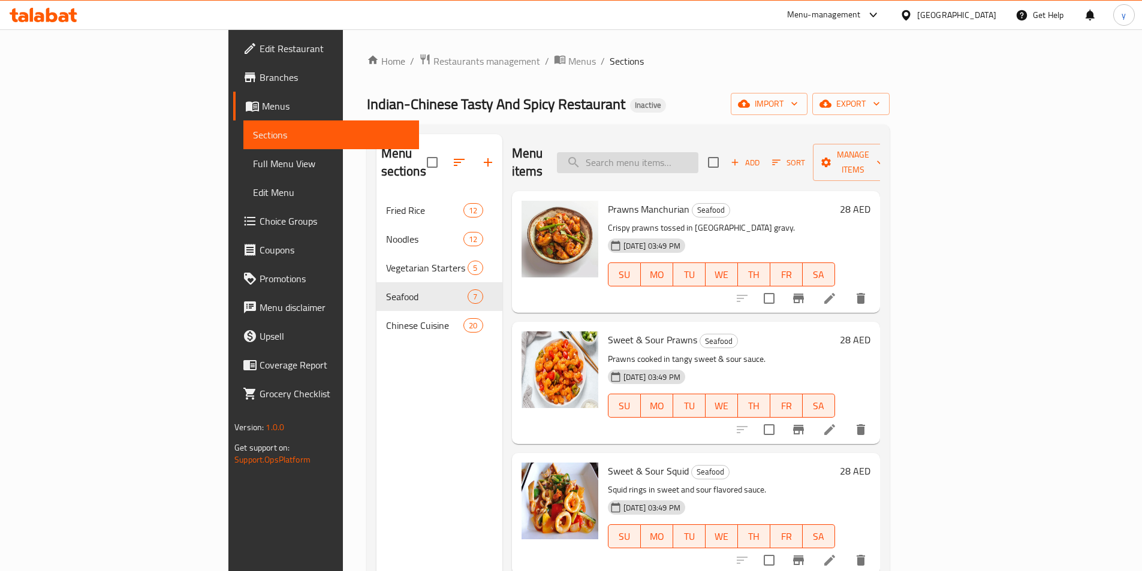
click at [682, 160] on input "search" at bounding box center [628, 162] width 142 height 21
paste input "Chilli Mushroom & Veg"
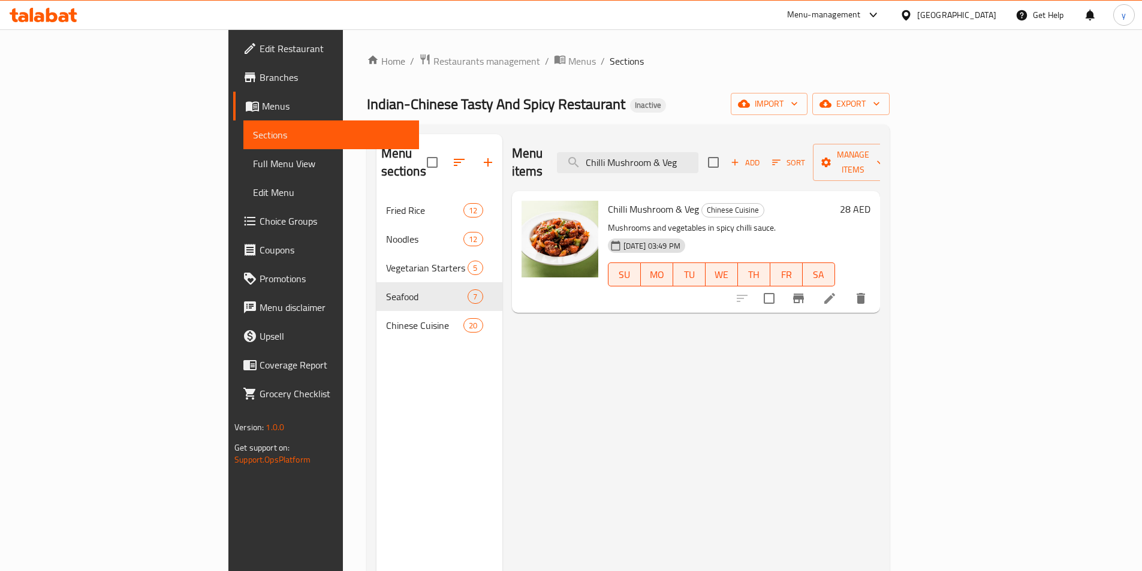
type input "Chilli Mushroom & Veg"
click at [837, 291] on icon at bounding box center [830, 298] width 14 height 14
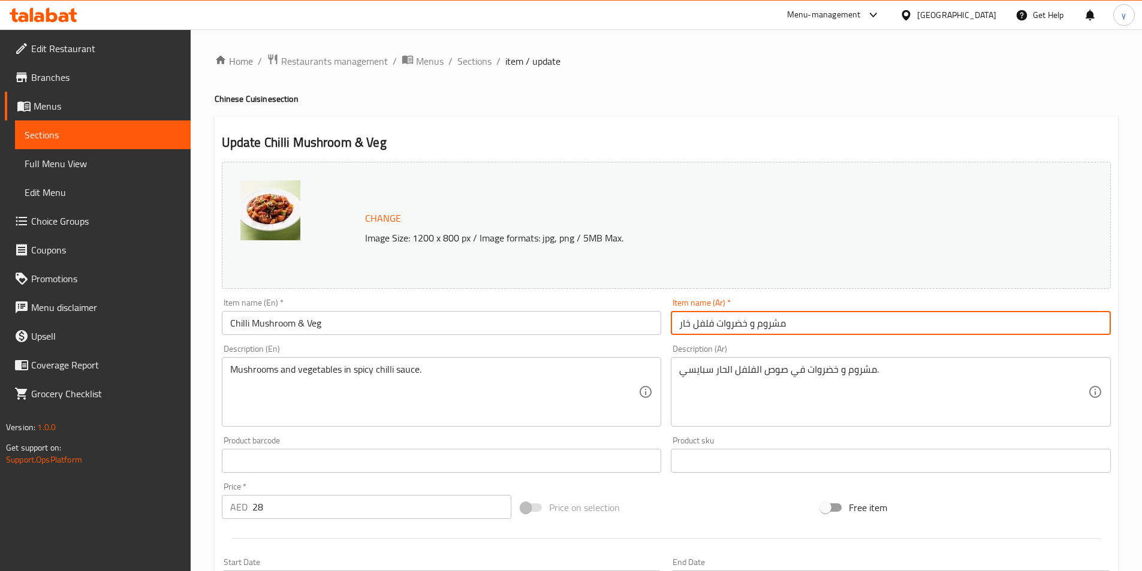
click at [689, 326] on input "مشروم و خضروات فلفل خار" at bounding box center [891, 323] width 440 height 24
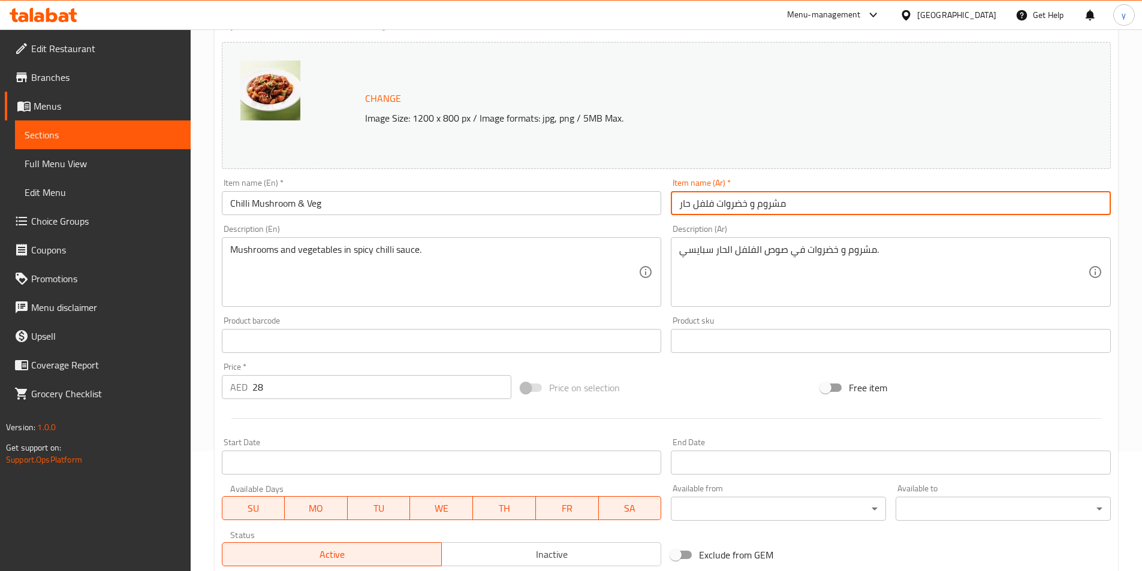
scroll to position [293, 0]
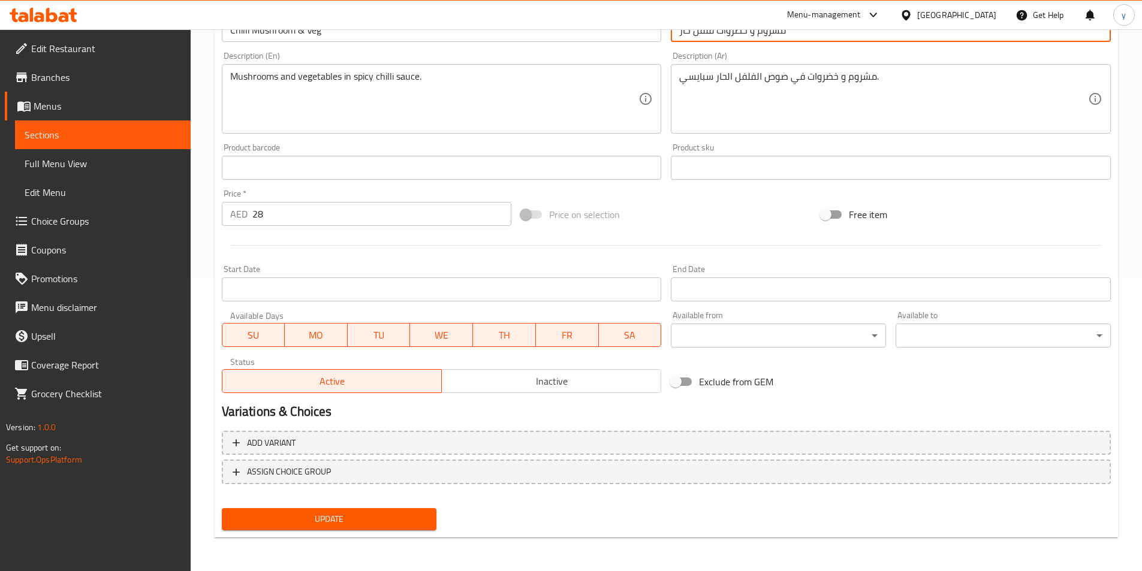
type input "مشروم و خضروات فلفل حار"
click at [394, 525] on span "Update" at bounding box center [329, 519] width 196 height 15
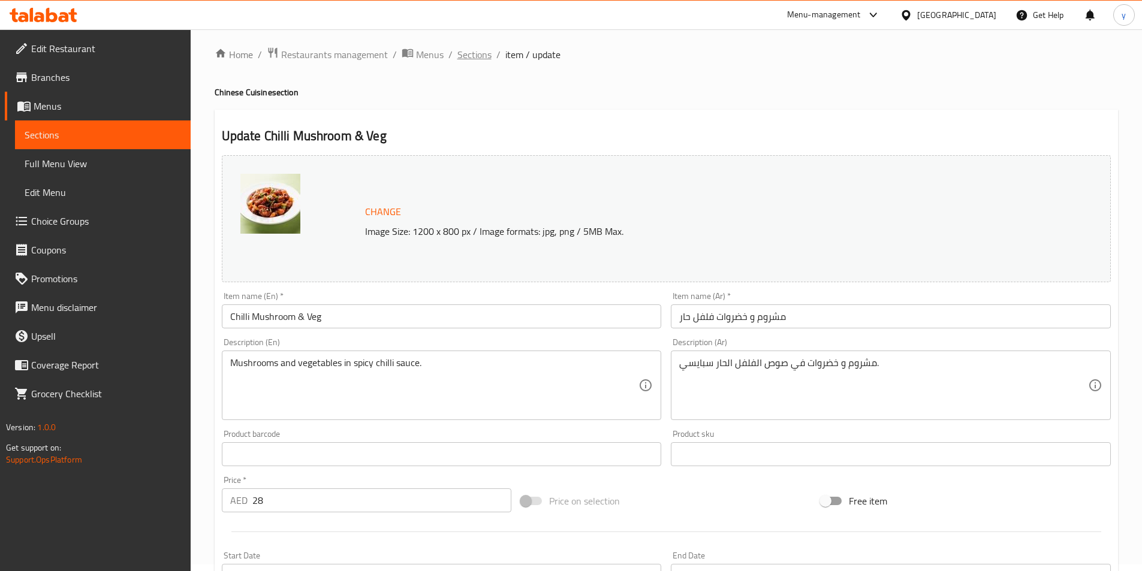
scroll to position [0, 0]
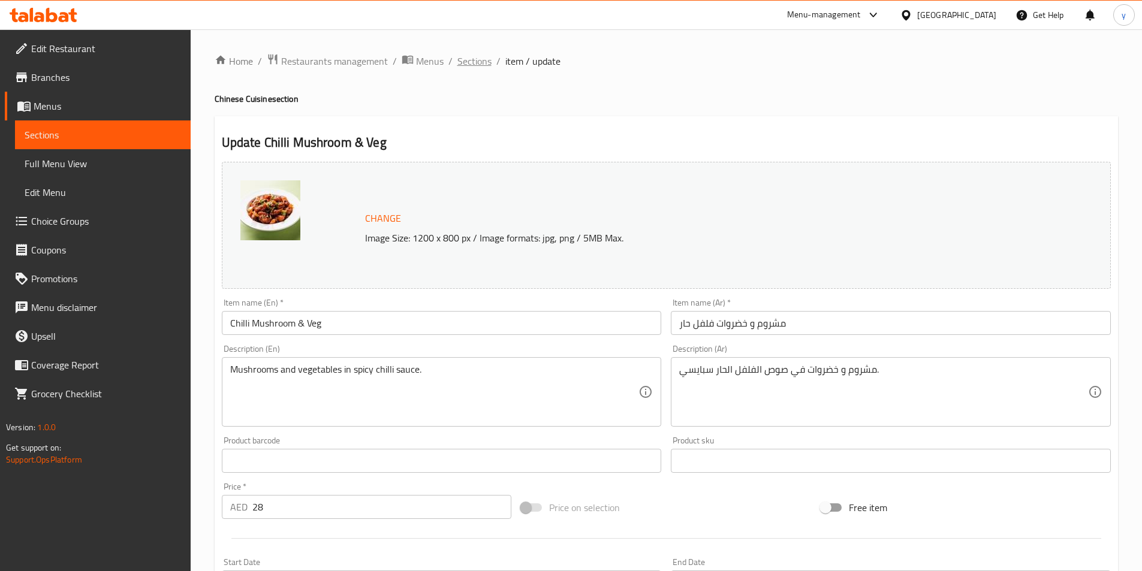
click at [471, 59] on span "Sections" at bounding box center [475, 61] width 34 height 14
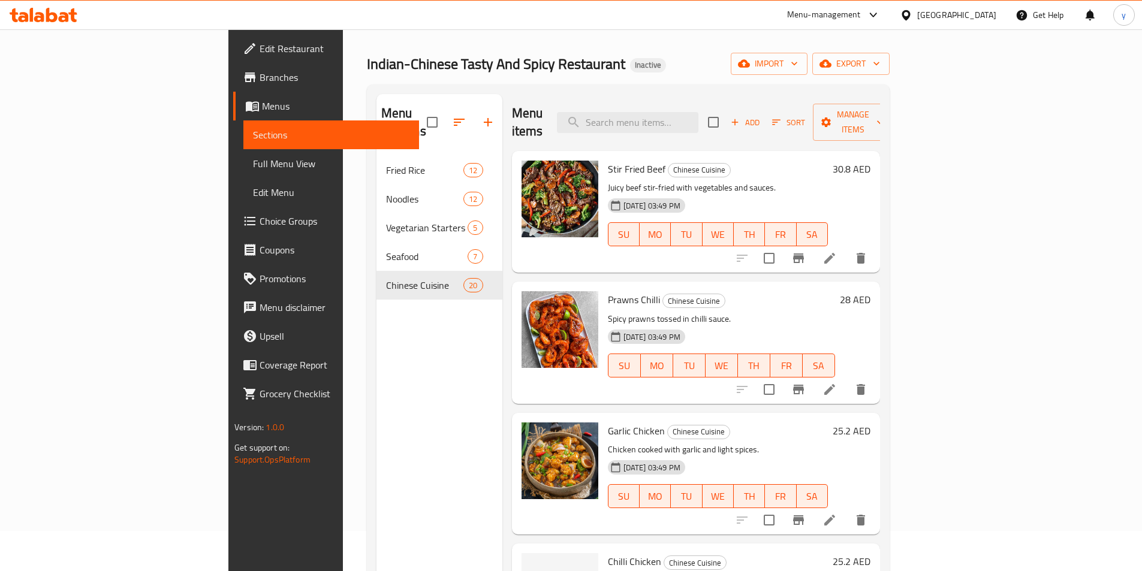
scroll to position [120, 0]
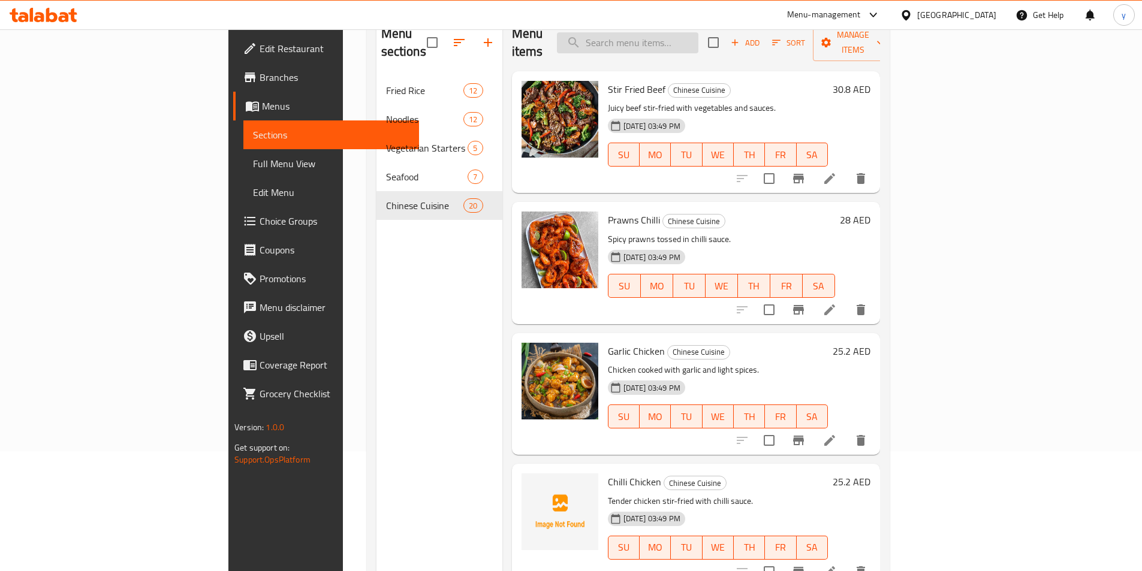
click at [699, 40] on input "search" at bounding box center [628, 42] width 142 height 21
paste input "Favourite Sp. Beef Dry Chilli"
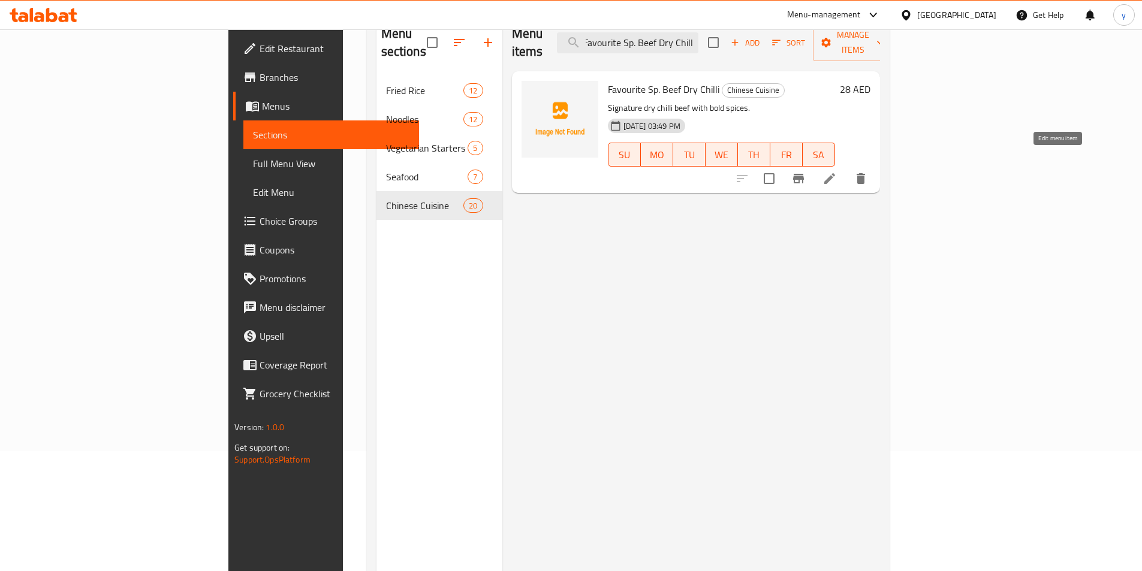
type input "Favourite Sp. Beef Dry Chilli"
click at [835, 173] on icon at bounding box center [830, 178] width 11 height 11
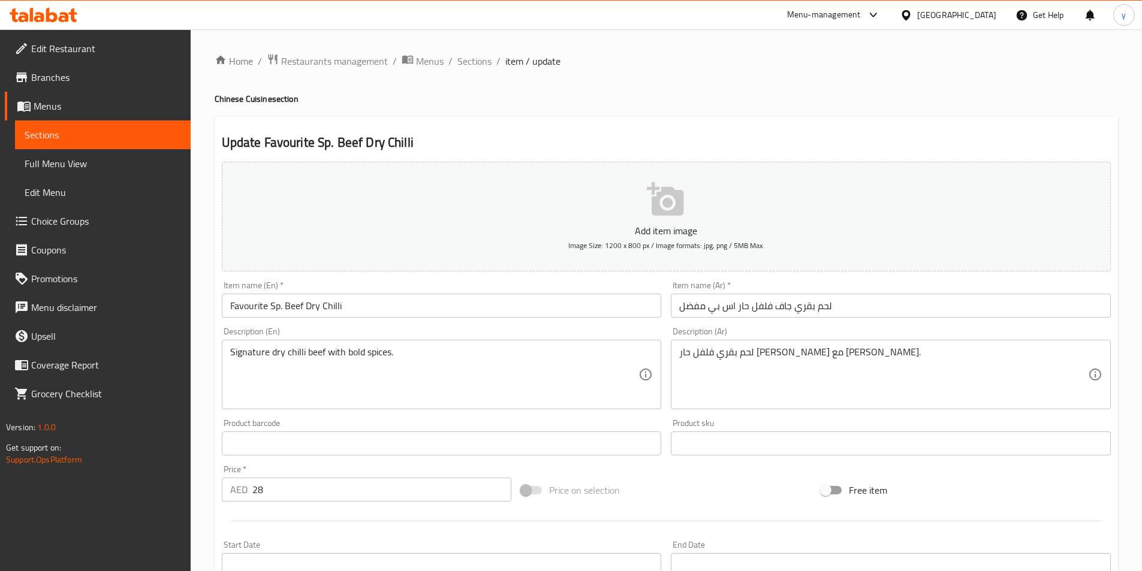
click at [711, 311] on input "لحم بقري جاف فلفل حار اس بي مفضل" at bounding box center [891, 306] width 440 height 24
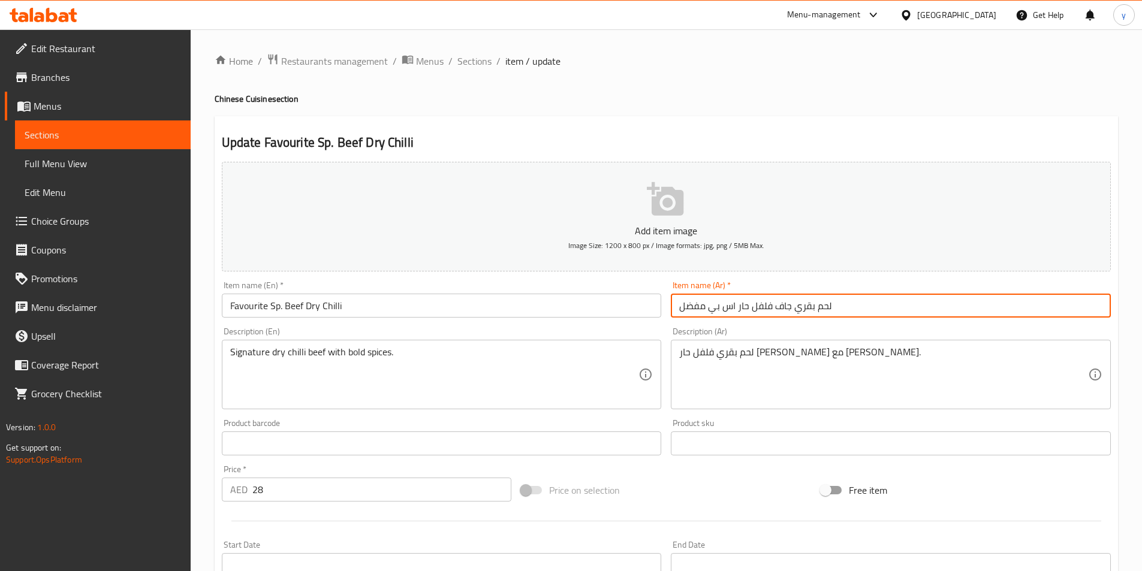
drag, startPoint x: 709, startPoint y: 308, endPoint x: 735, endPoint y: 311, distance: 25.4
click at [735, 311] on input "لحم بقري جاف فلفل حار اس بي مفضل" at bounding box center [891, 306] width 440 height 24
paste input "بيشيال"
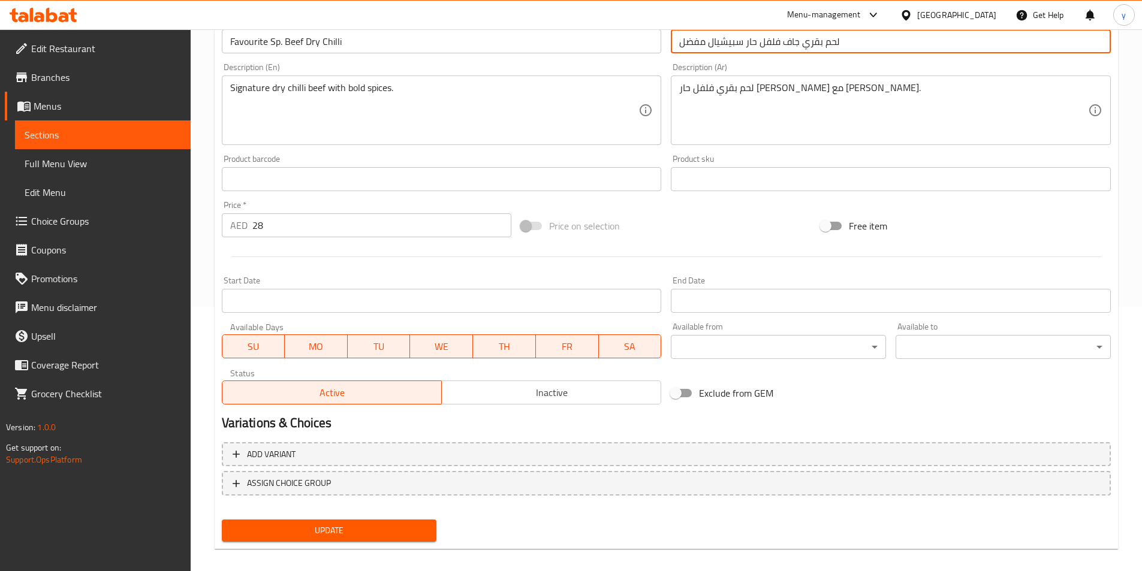
scroll to position [276, 0]
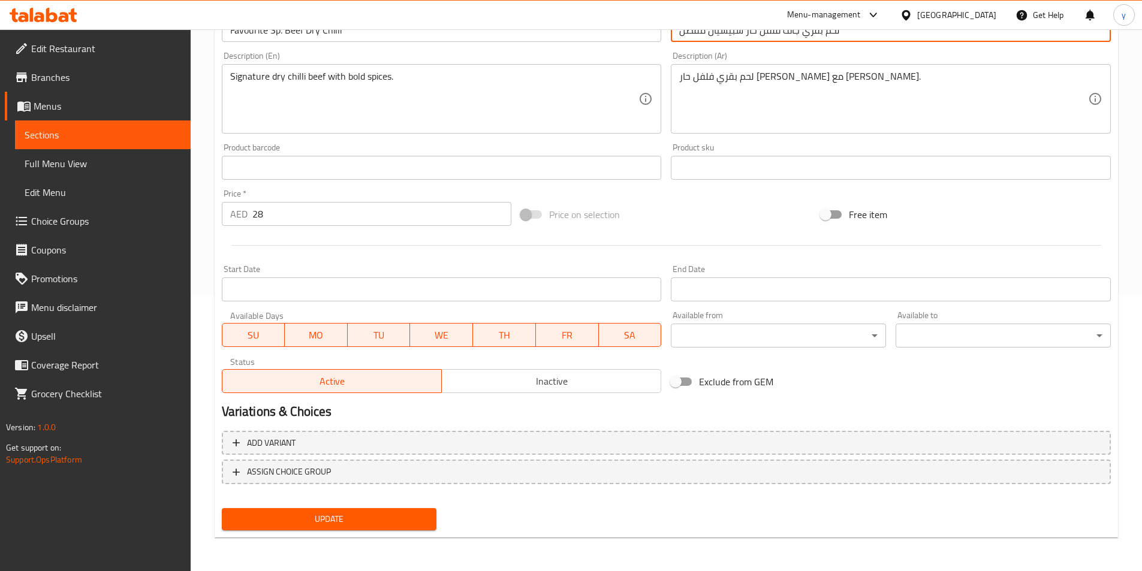
type input "لحم بقري جاف فلفل حار سبيشيال مفضل"
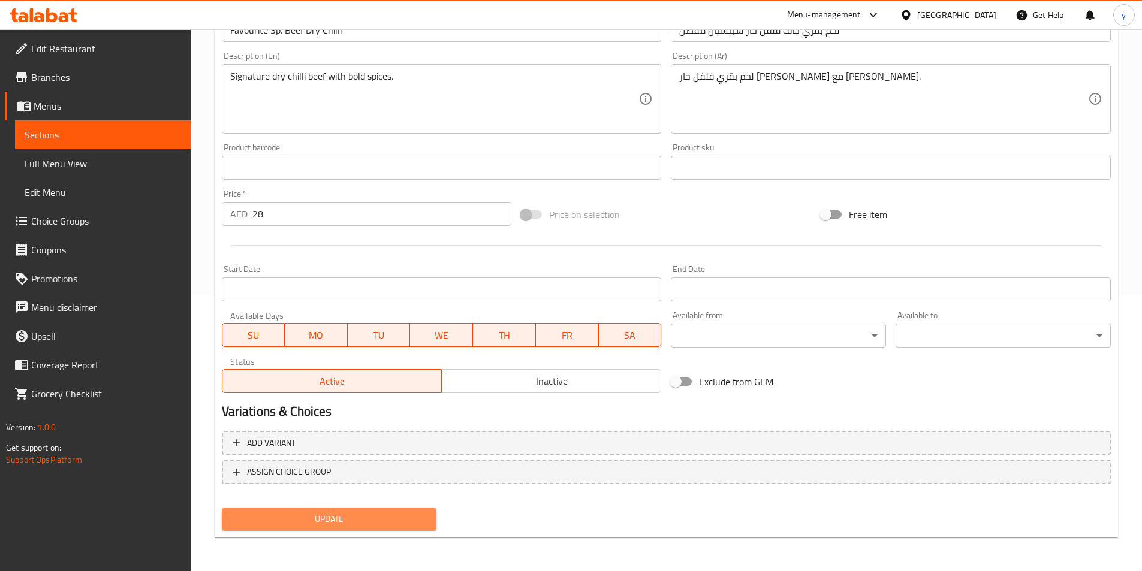
click at [390, 521] on span "Update" at bounding box center [329, 519] width 196 height 15
click at [390, 517] on span "Update" at bounding box center [329, 519] width 196 height 15
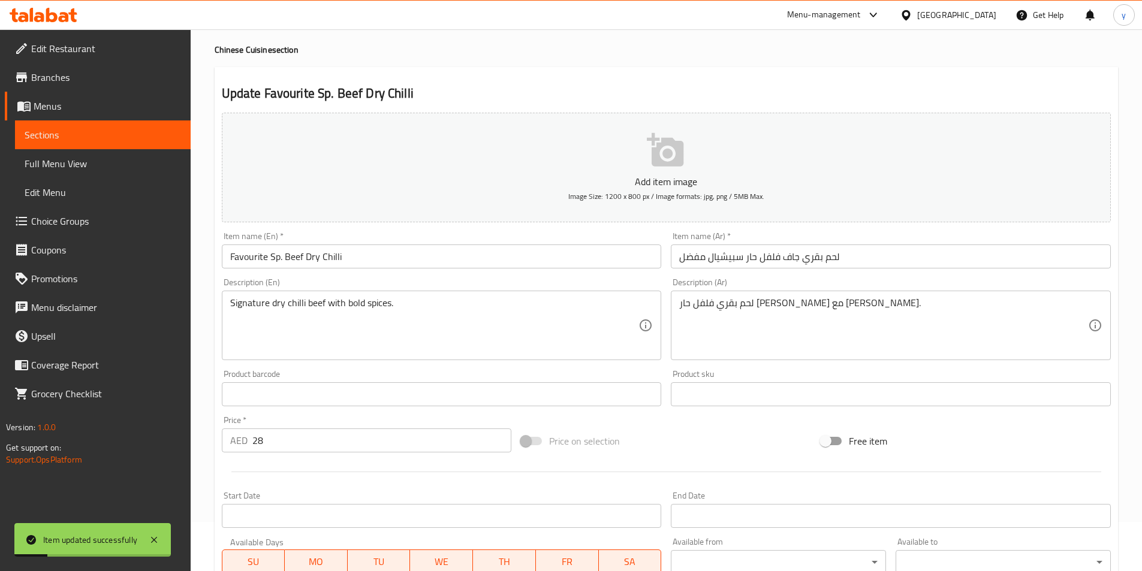
scroll to position [0, 0]
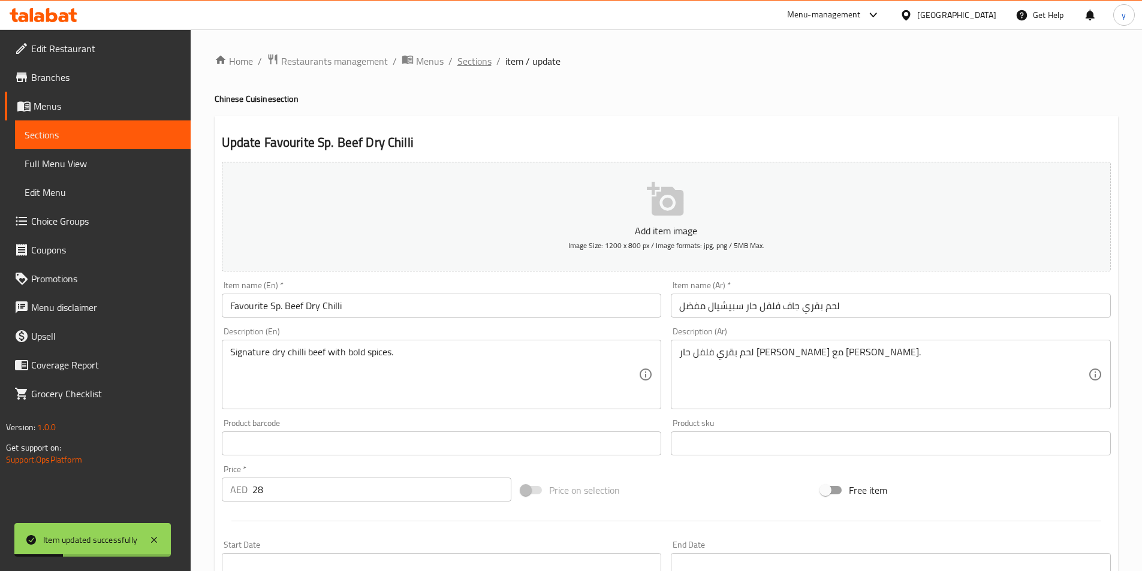
click at [478, 61] on span "Sections" at bounding box center [475, 61] width 34 height 14
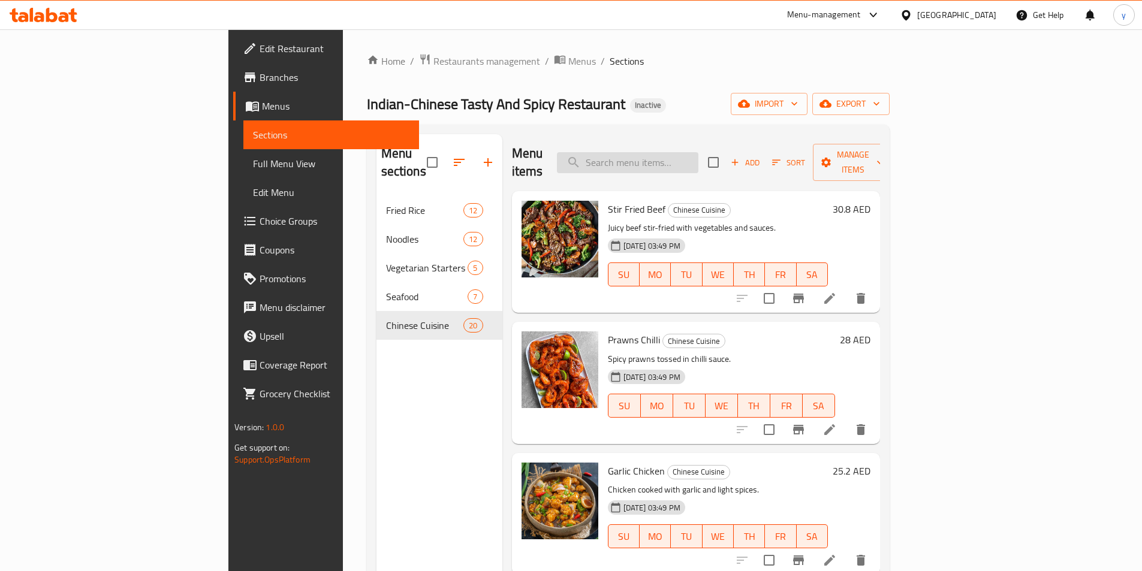
click at [699, 160] on input "search" at bounding box center [628, 162] width 142 height 21
paste input "Schezwan Veg Noodles"
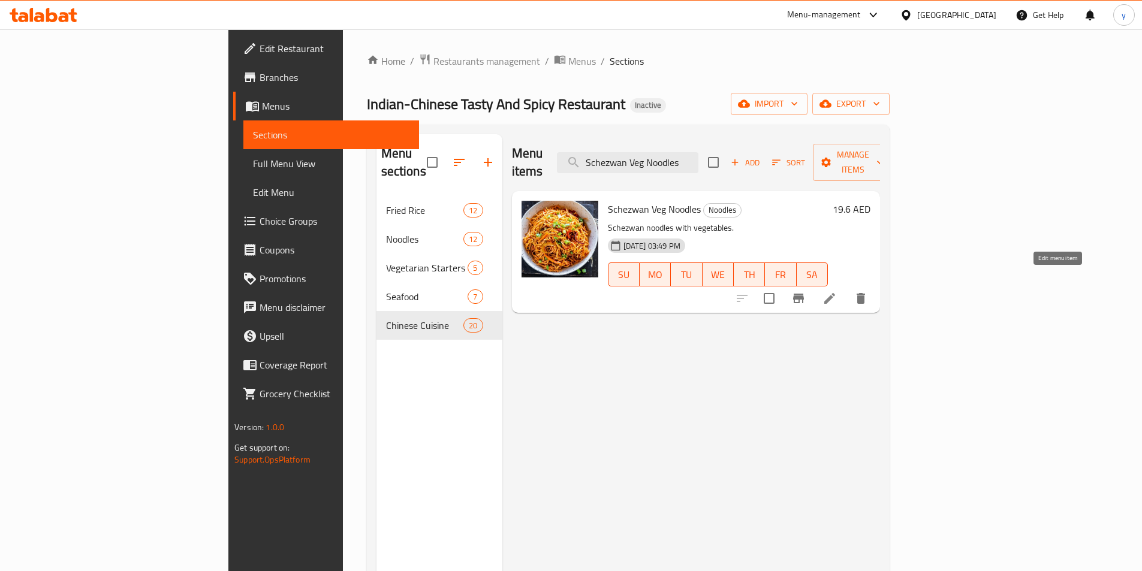
type input "Schezwan Veg Noodles"
click at [837, 291] on icon at bounding box center [830, 298] width 14 height 14
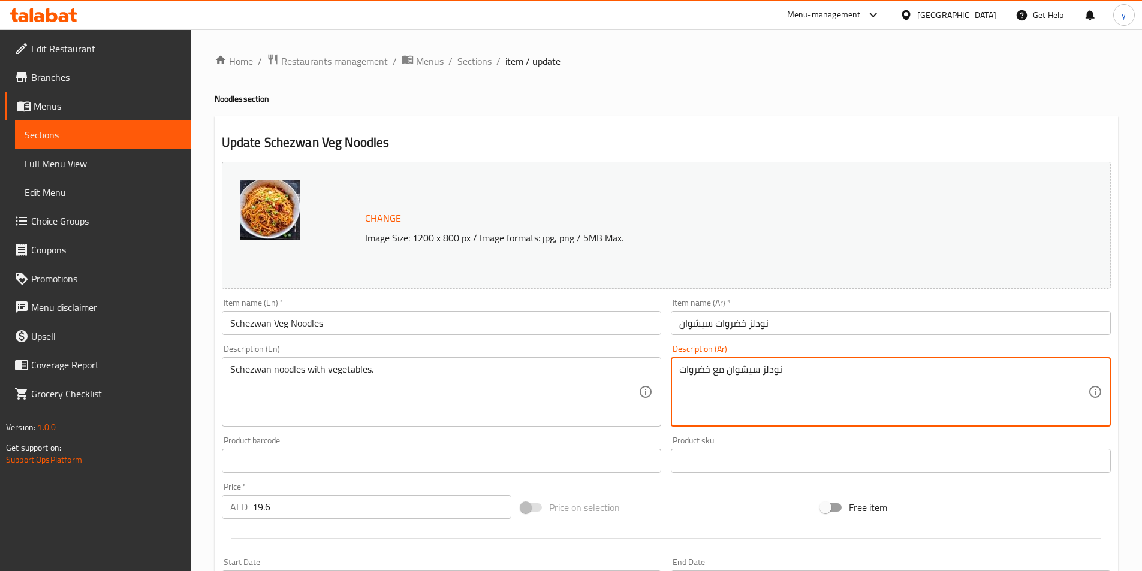
drag, startPoint x: 819, startPoint y: 372, endPoint x: 675, endPoint y: 380, distance: 144.2
click at [796, 371] on textarea "نودلز سيشوان مع خضروات" at bounding box center [883, 392] width 409 height 57
paste textarea "Spicy and tangy flavors of schezwan sauce blended perfectly with fresh vegetabl…"
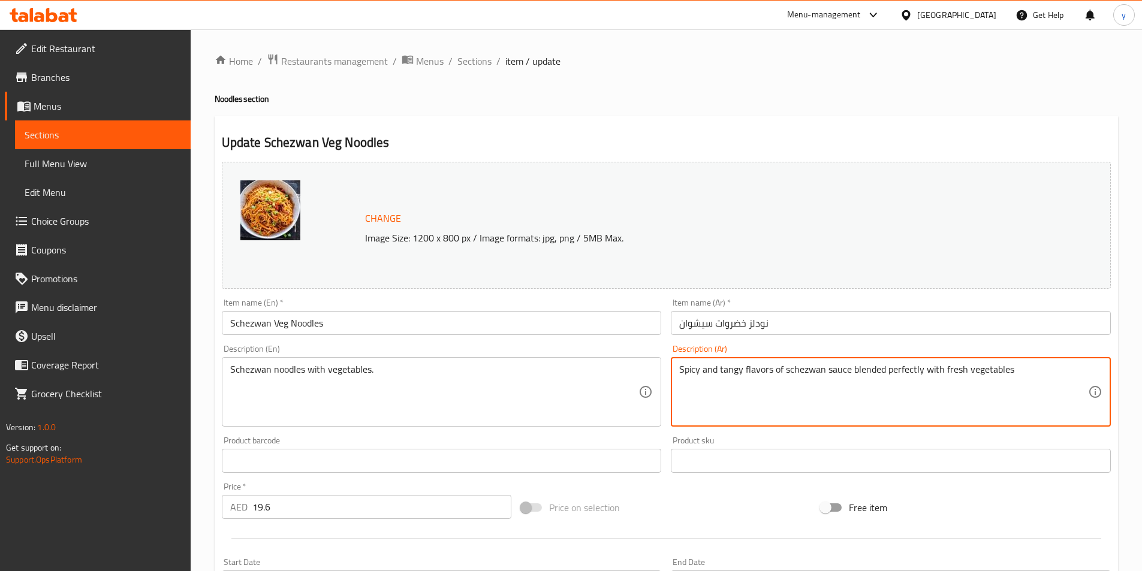
type textarea "Spicy and tangy flavors of schezwan sauce blended perfectly with fresh vegetabl…"
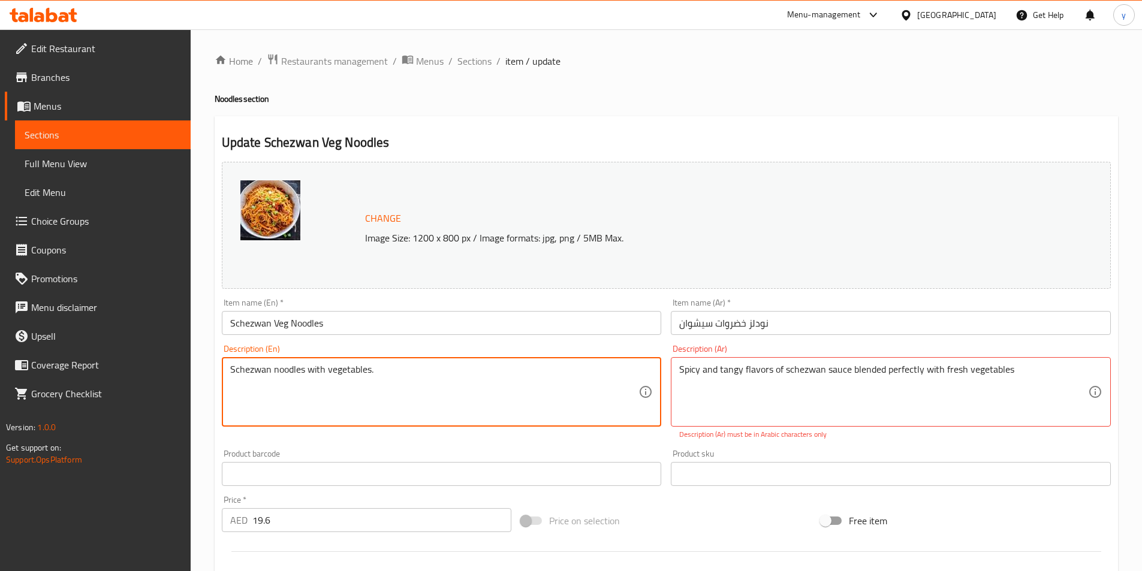
click at [586, 410] on textarea "Schezwan noodles with vegetables." at bounding box center [434, 392] width 409 height 57
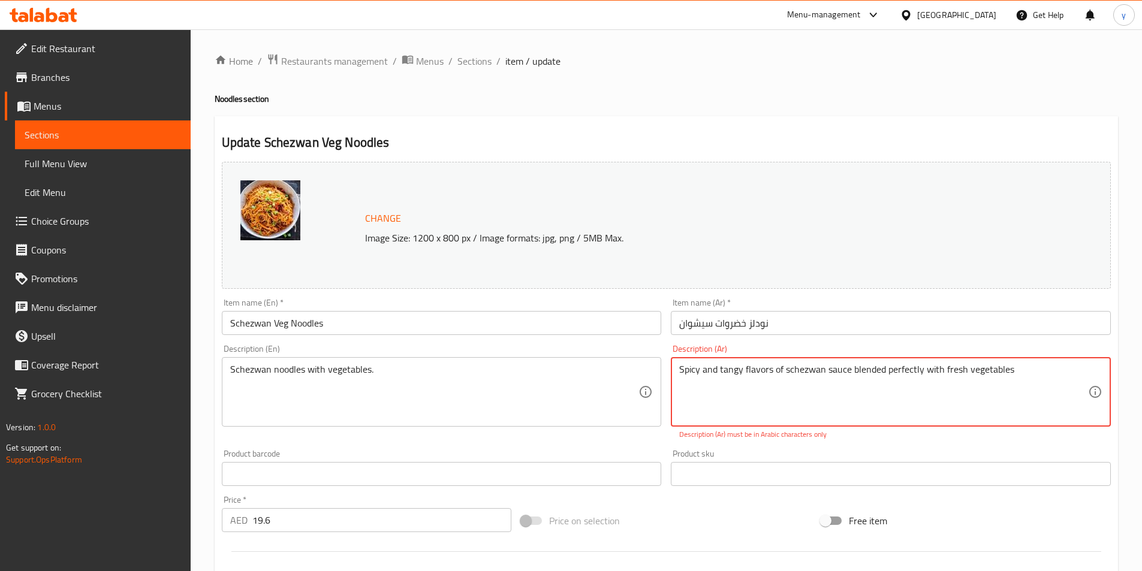
click at [760, 390] on textarea "Spicy and tangy flavors of schezwan sauce blended perfectly with fresh vegetabl…" at bounding box center [883, 392] width 409 height 57
click at [579, 402] on textarea "Schezwan noodles with vegetables." at bounding box center [434, 392] width 409 height 57
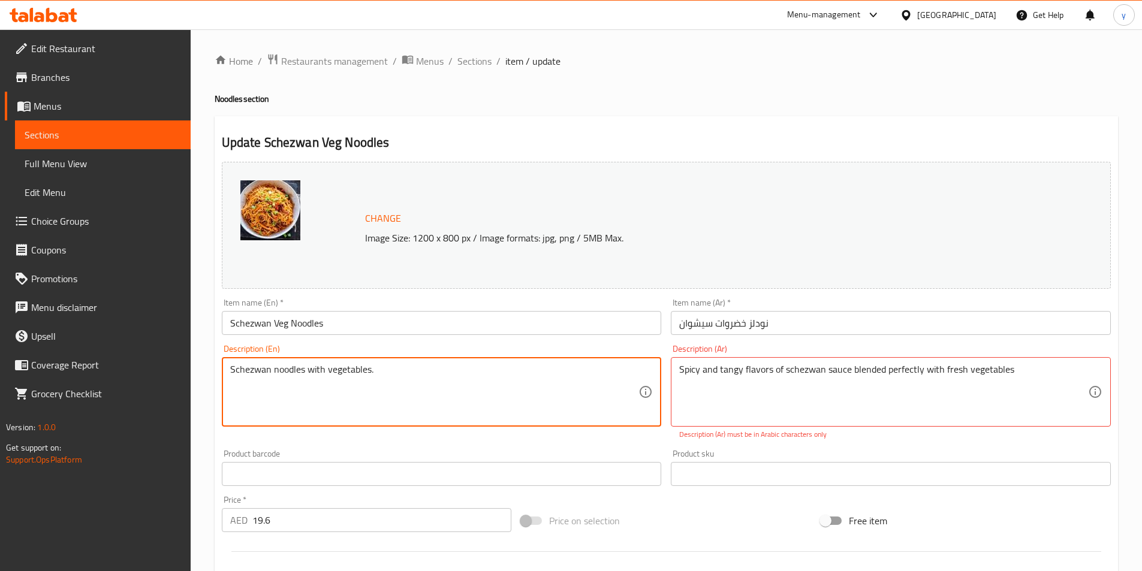
click at [579, 402] on textarea "Schezwan noodles with vegetables." at bounding box center [434, 392] width 409 height 57
paste textarea "picy and tangy flavors of schezwan sauce blended perfectly with fresh vegetables"
type textarea "Spicy and tangy flavors of schezwan sauce blended perfectly with fresh vegetabl…"
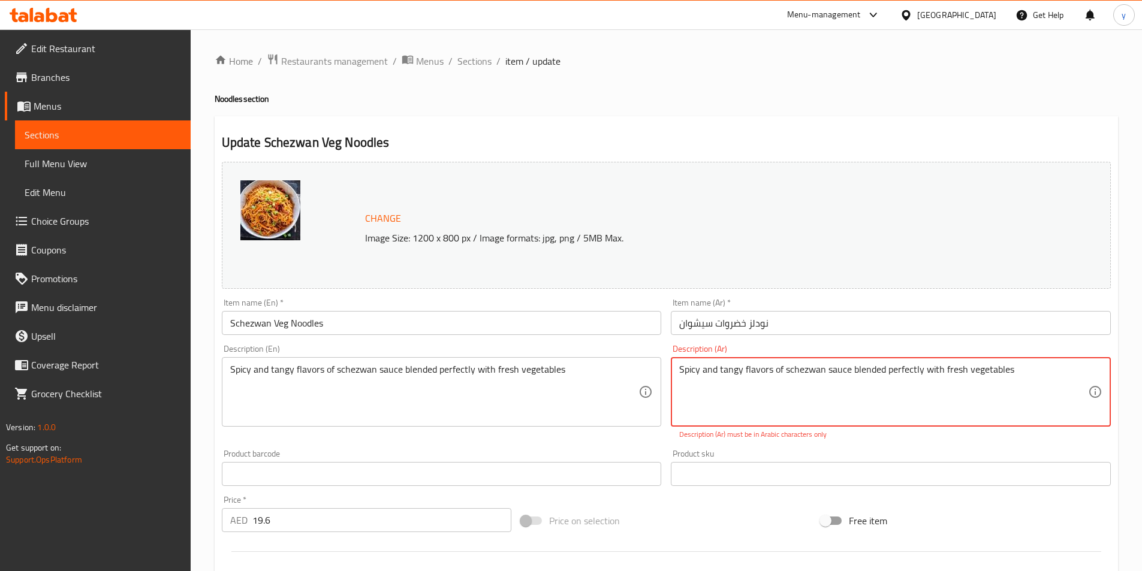
click at [814, 369] on textarea "Spicy and tangy flavors of schezwan sauce blended perfectly with fresh vegetabl…" at bounding box center [883, 392] width 409 height 57
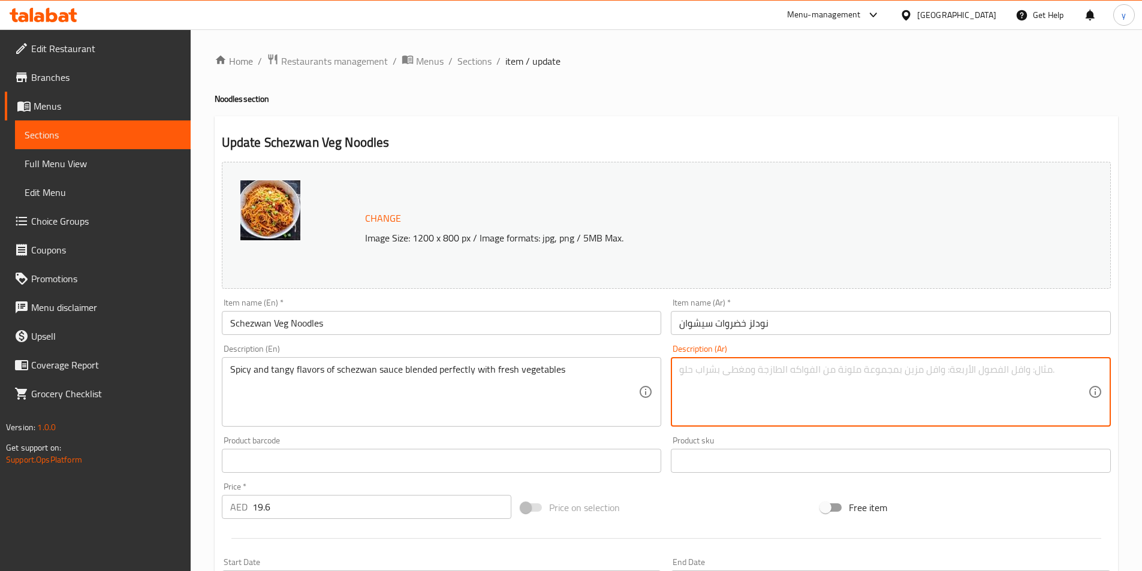
click at [762, 390] on textarea at bounding box center [883, 392] width 409 height 57
paste textarea "نكهات حارة ومنعشة من صلصة شيزوان ممزوجة بشكل مثالي مع الخضار الطازجة"
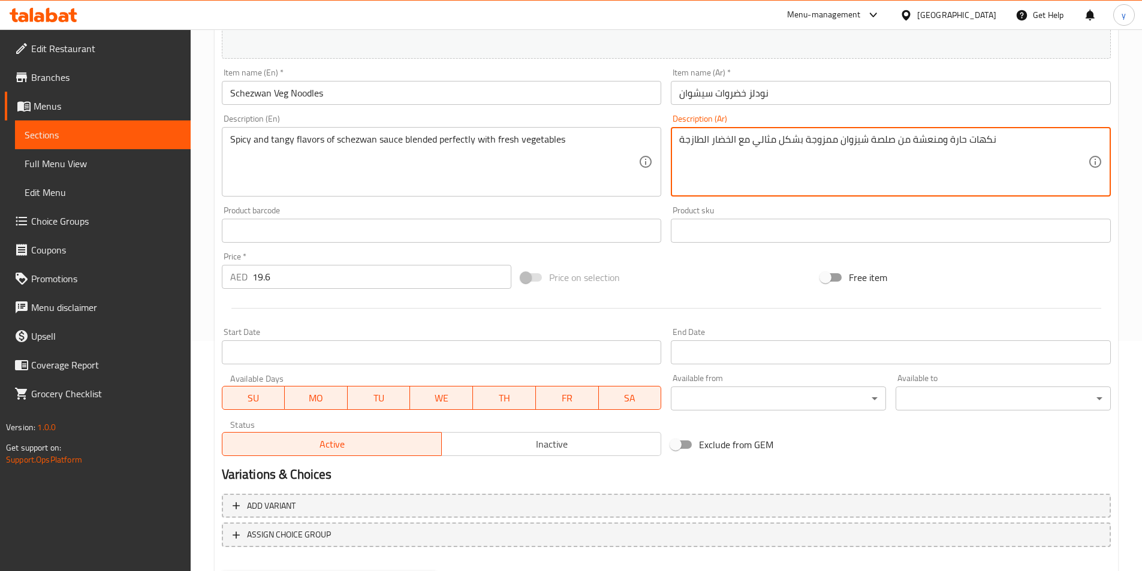
scroll to position [293, 0]
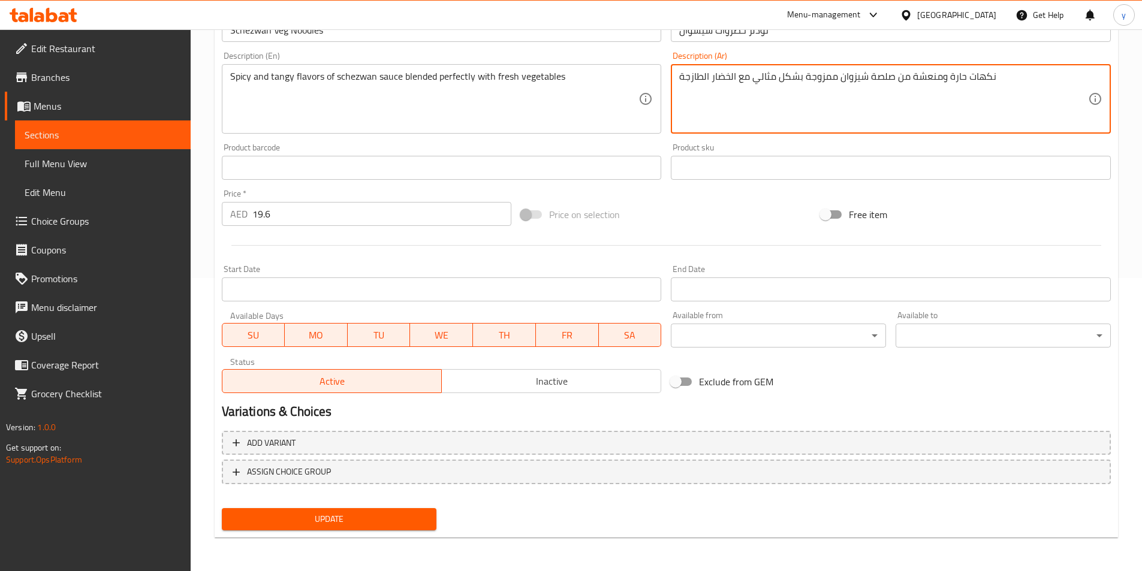
type textarea "نكهات حارة ومنعشة من صلصة شيزوان ممزوجة بشكل مثالي مع الخضار الطازجة"
click at [396, 515] on span "Update" at bounding box center [329, 519] width 196 height 15
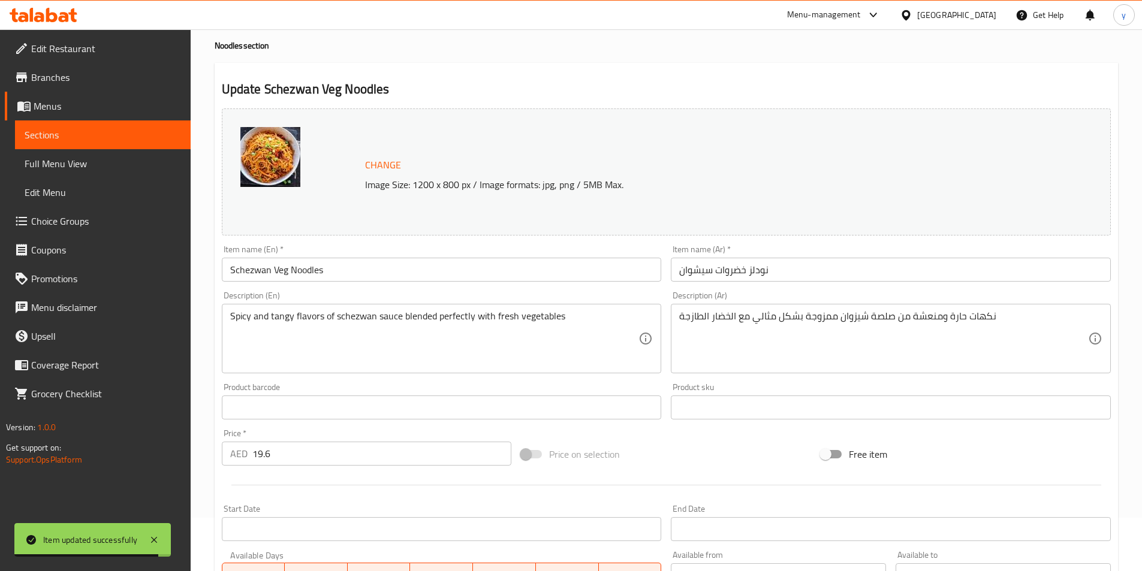
scroll to position [0, 0]
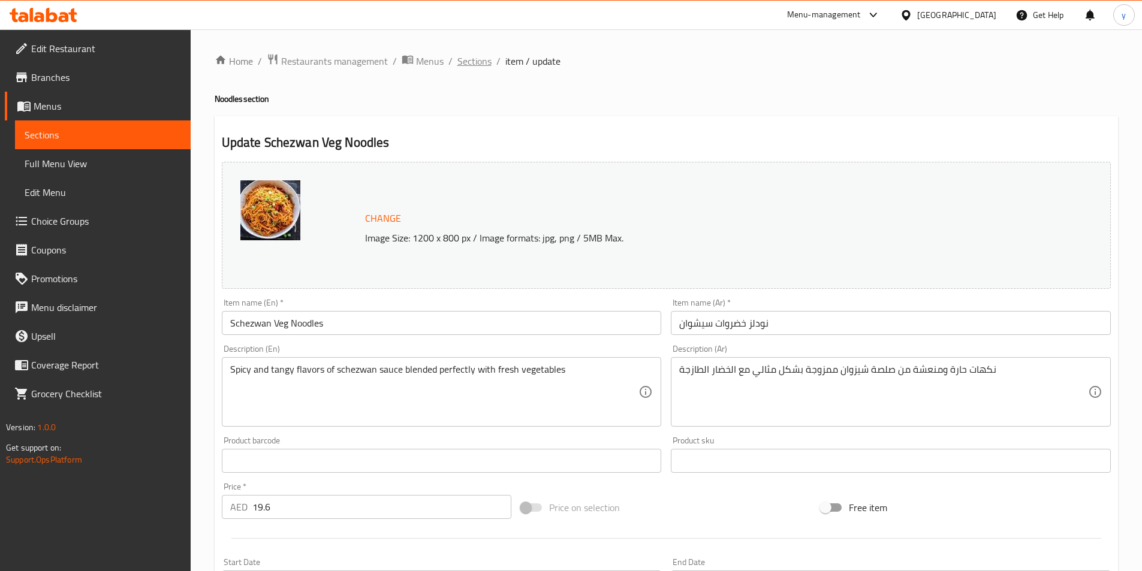
click at [477, 59] on span "Sections" at bounding box center [475, 61] width 34 height 14
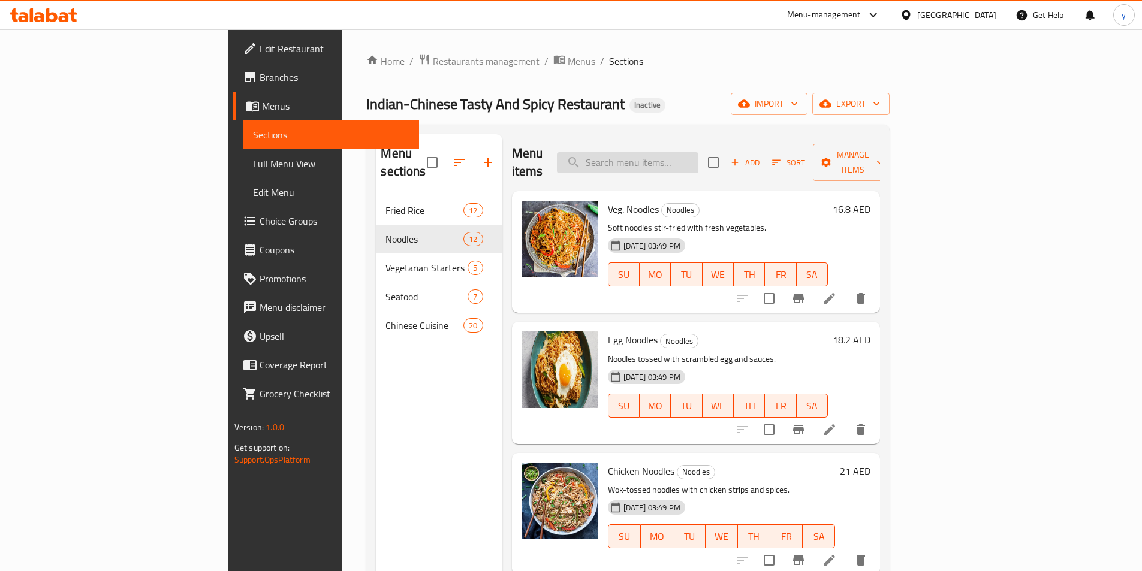
click at [699, 164] on input "search" at bounding box center [628, 162] width 142 height 21
paste input "Crispy Chilli Chicken"
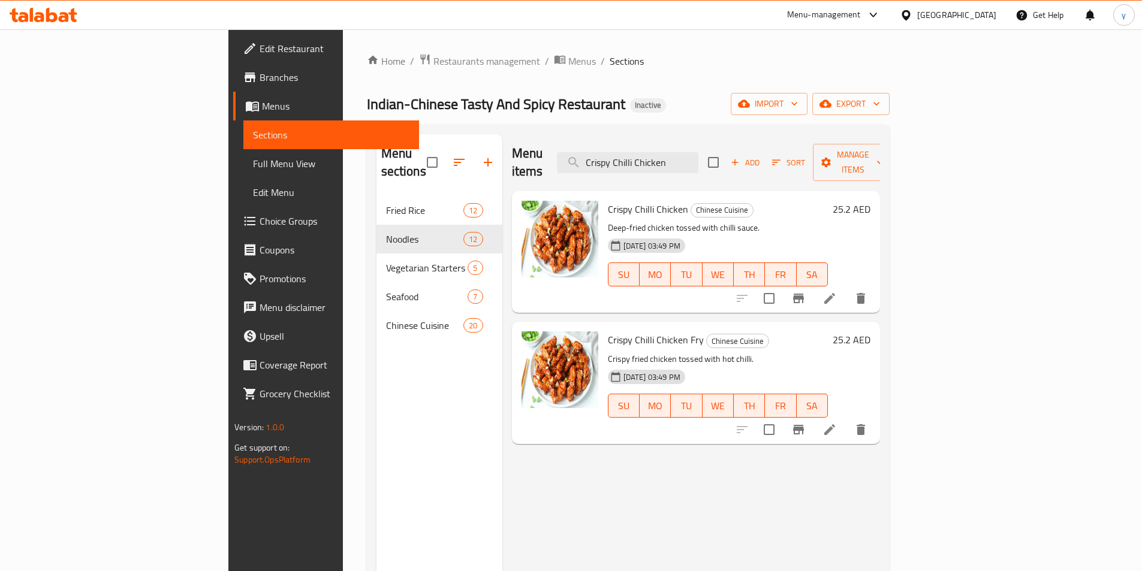
type input "Crispy Chilli Chicken"
click at [837, 291] on icon at bounding box center [830, 298] width 14 height 14
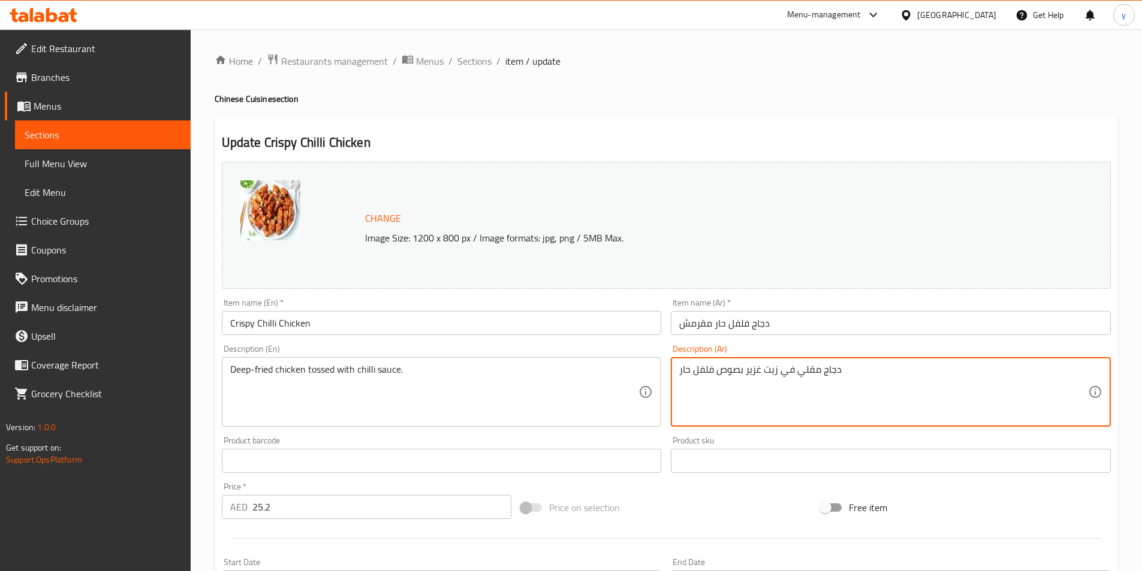
click at [793, 369] on textarea "دجاج مقلي في زيت غزير بصوص فلفل حار" at bounding box center [883, 392] width 409 height 57
paste textarea "مغمسة"
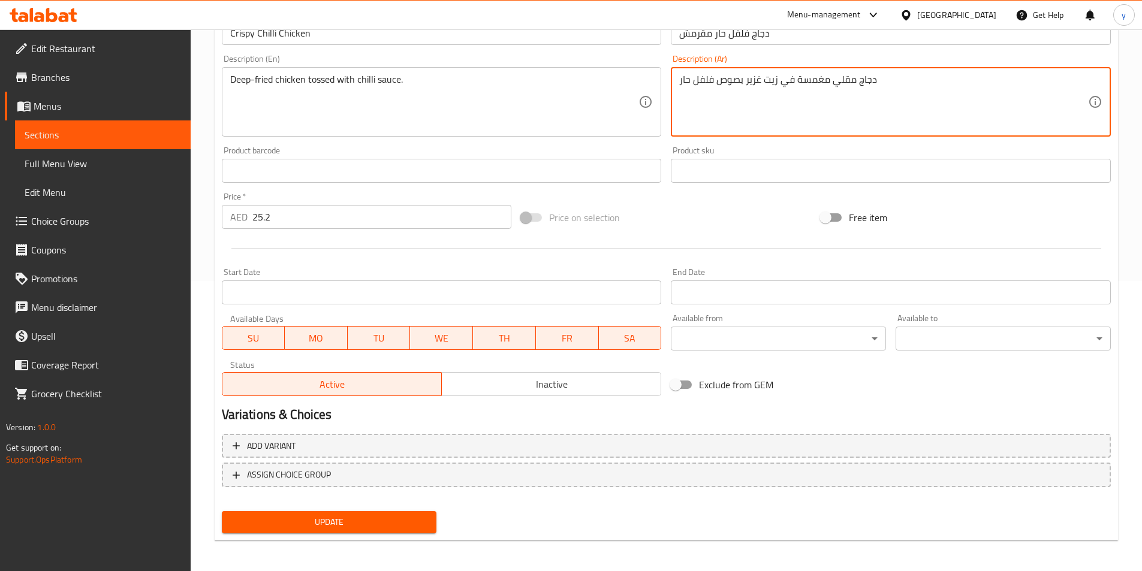
scroll to position [293, 0]
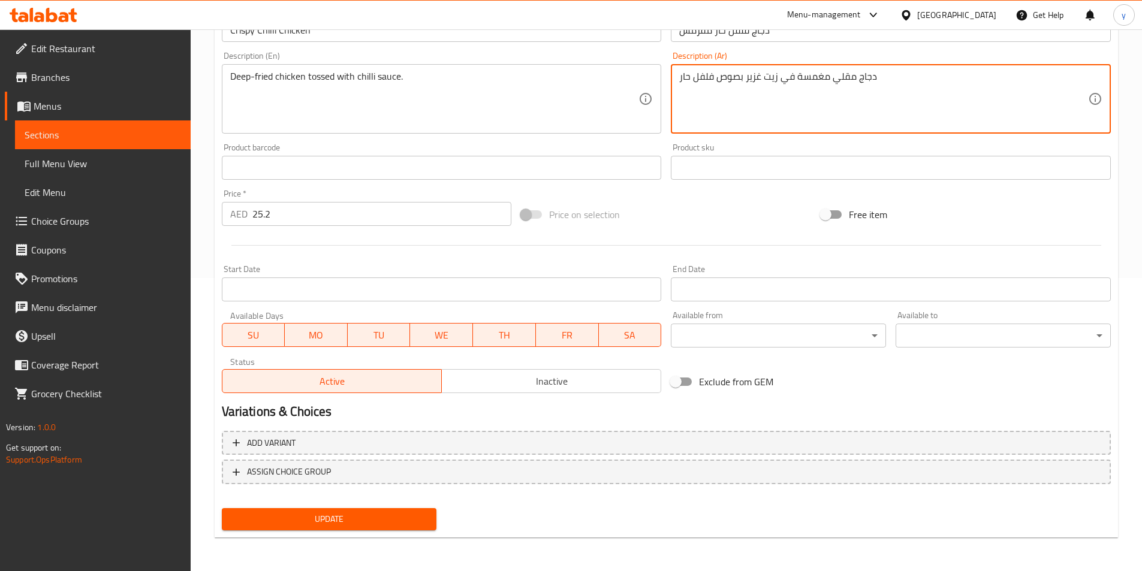
type textarea "دجاج مقلي مغمسة في زيت غزير بصوص فلفل حار"
click at [375, 522] on span "Update" at bounding box center [329, 519] width 196 height 15
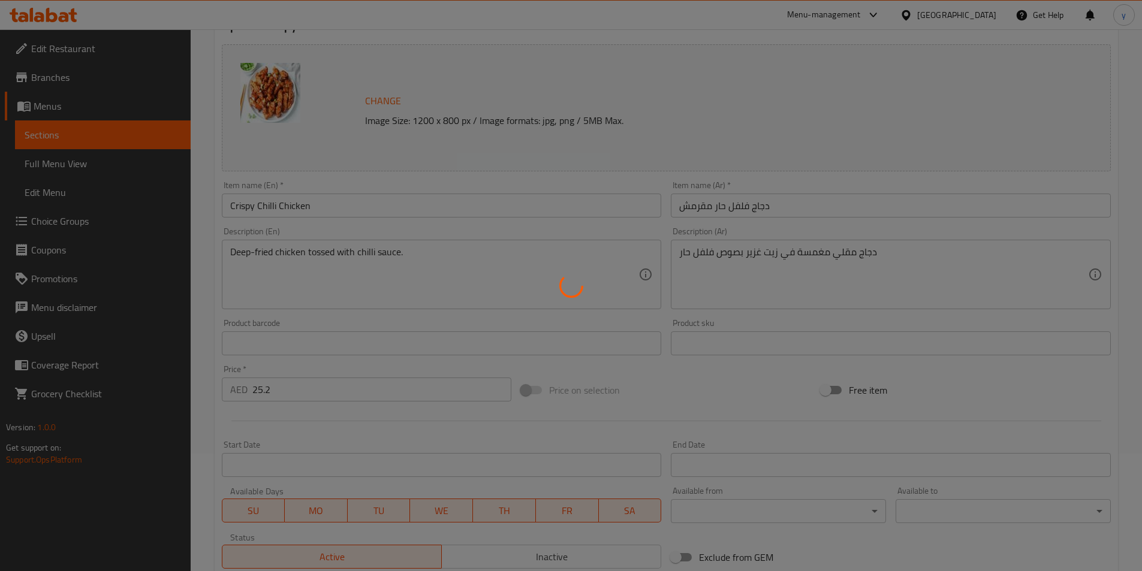
scroll to position [0, 0]
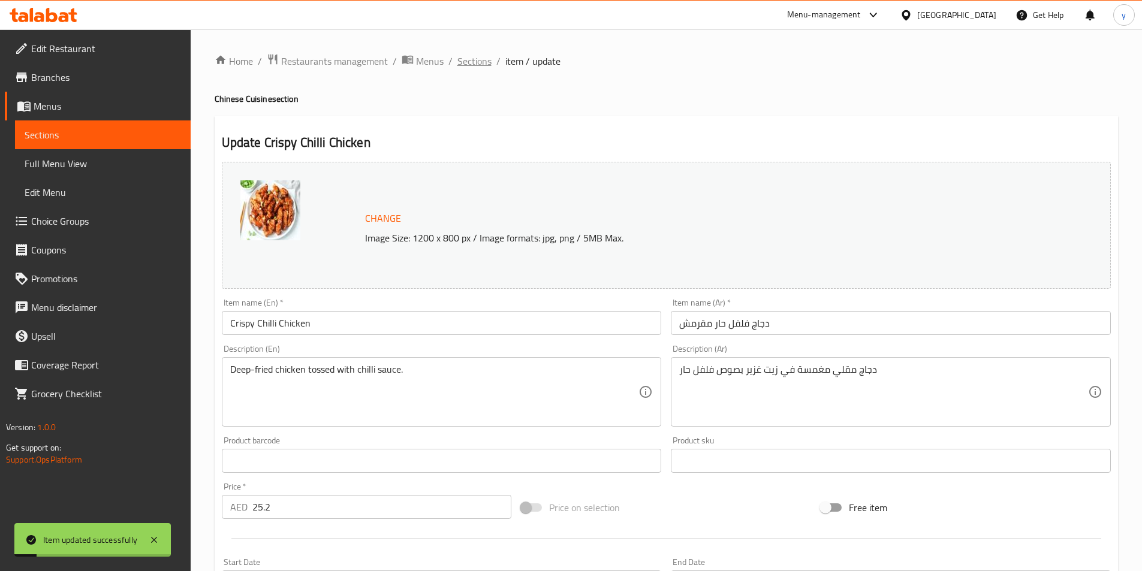
click at [481, 63] on span "Sections" at bounding box center [475, 61] width 34 height 14
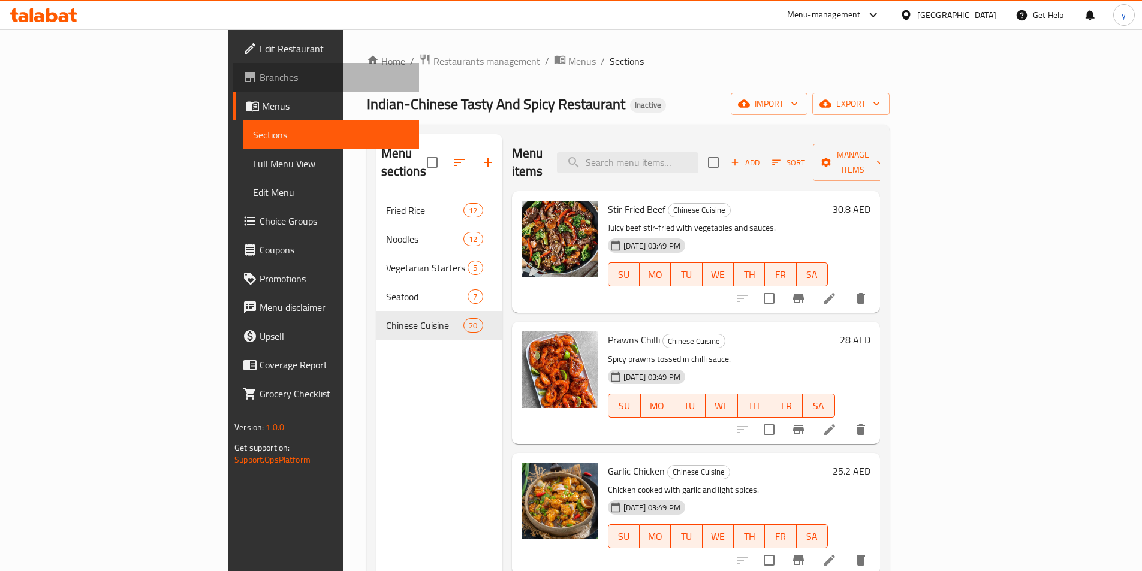
click at [260, 82] on span "Branches" at bounding box center [335, 77] width 150 height 14
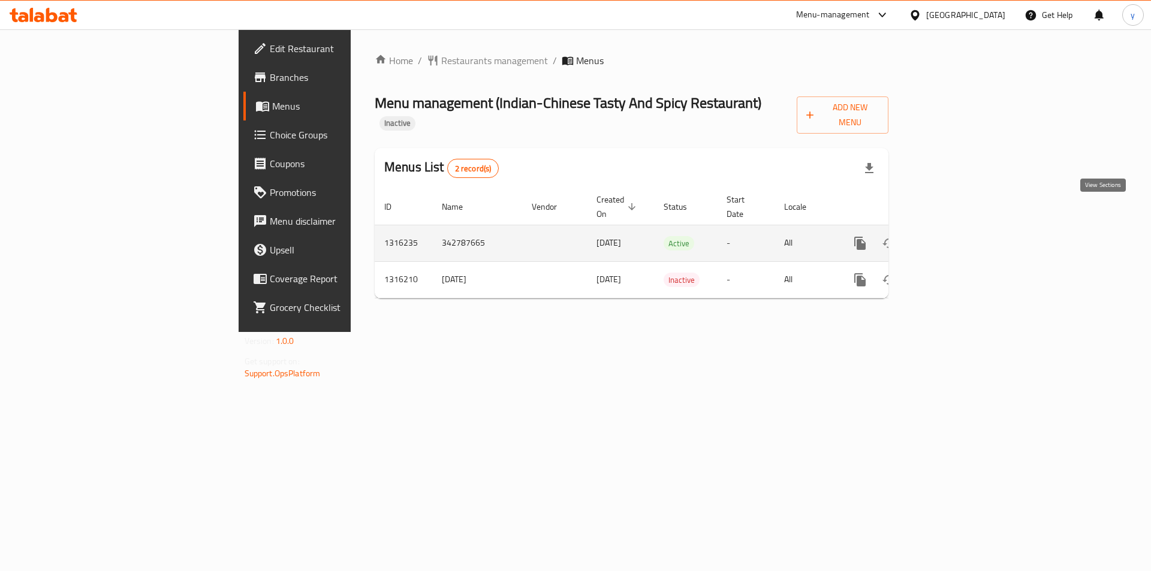
click at [961, 229] on link "enhanced table" at bounding box center [946, 243] width 29 height 29
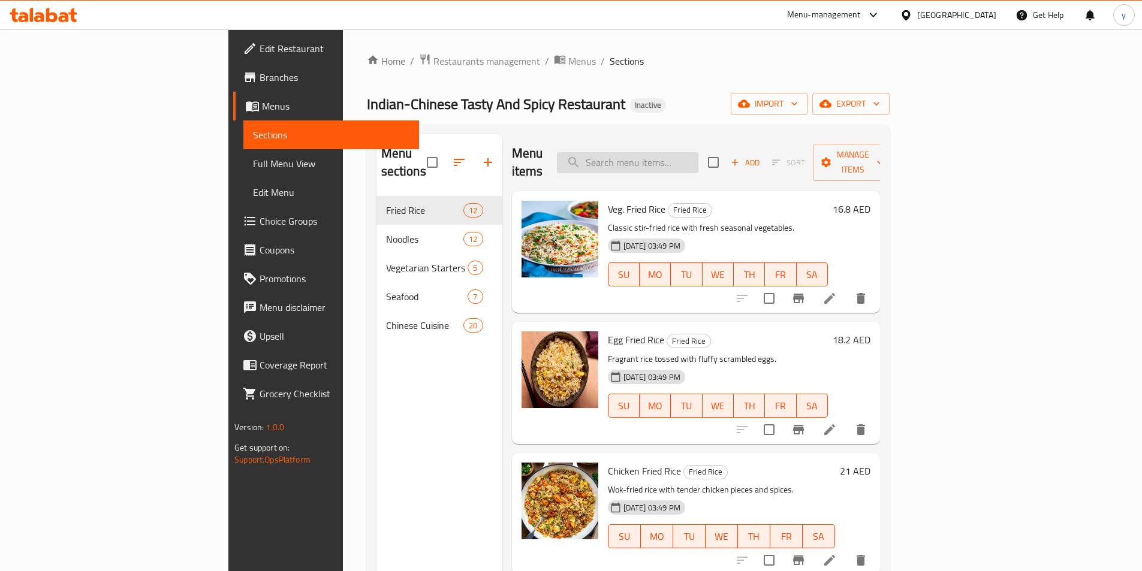
click at [691, 154] on input "search" at bounding box center [628, 162] width 142 height 21
click at [699, 159] on input "search" at bounding box center [628, 162] width 142 height 21
paste input "Prawns Noodles"
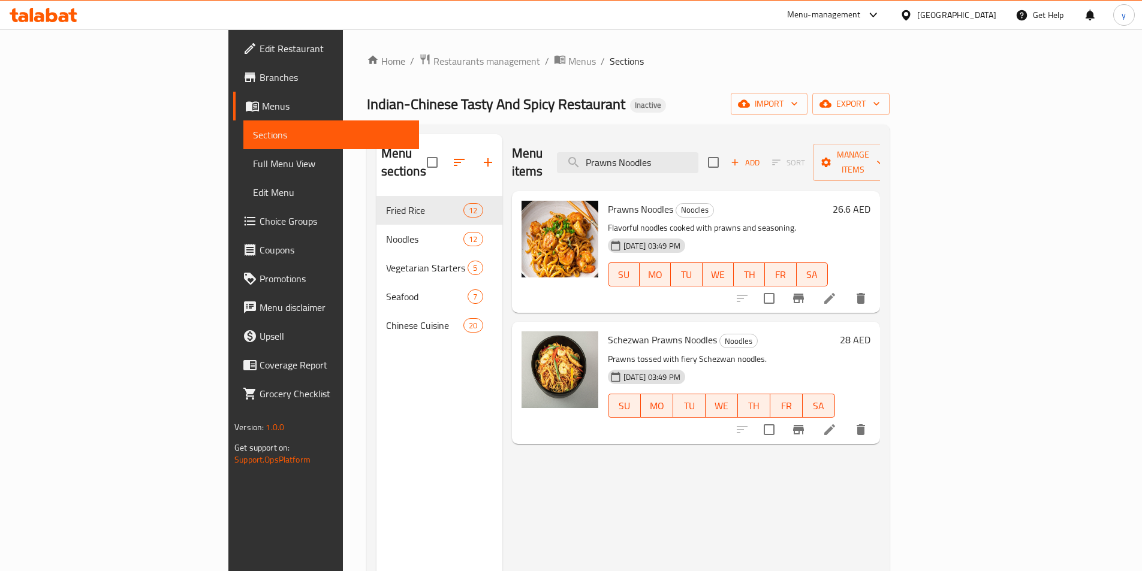
type input "Prawns Noodles"
click at [847, 288] on li at bounding box center [830, 299] width 34 height 22
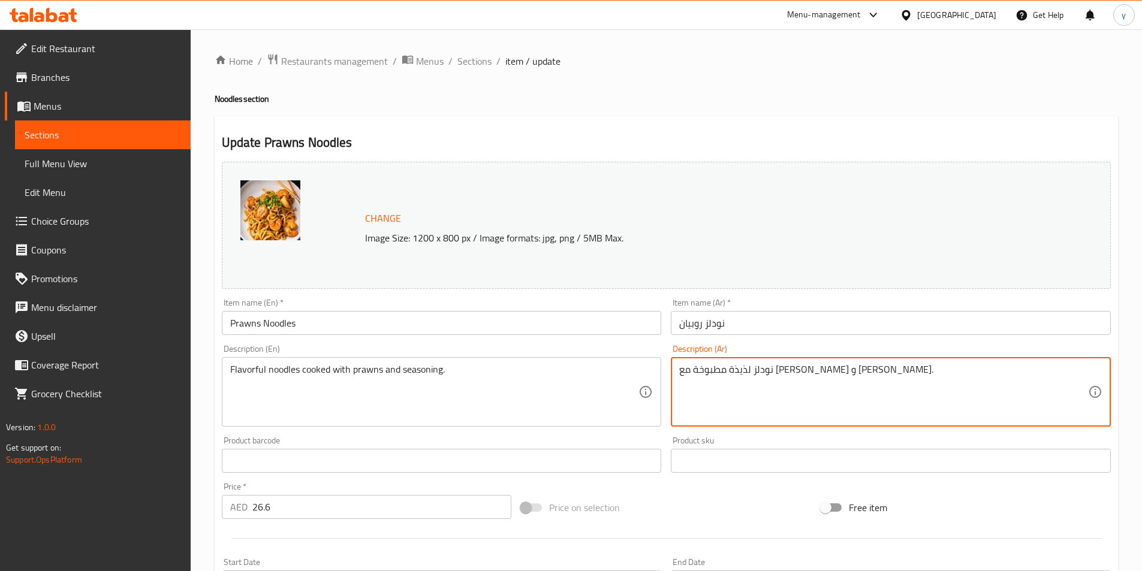
drag, startPoint x: 783, startPoint y: 371, endPoint x: 806, endPoint y: 381, distance: 25.0
type textarea "نودلز مطبوخة مع روبيان و توابل."
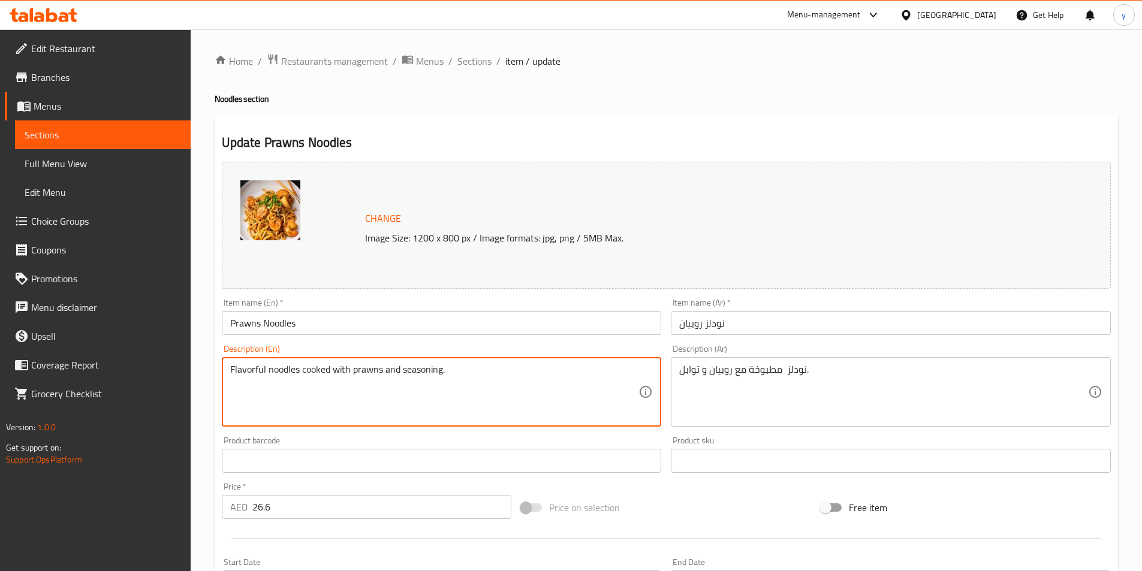
drag, startPoint x: 267, startPoint y: 371, endPoint x: 225, endPoint y: 375, distance: 42.1
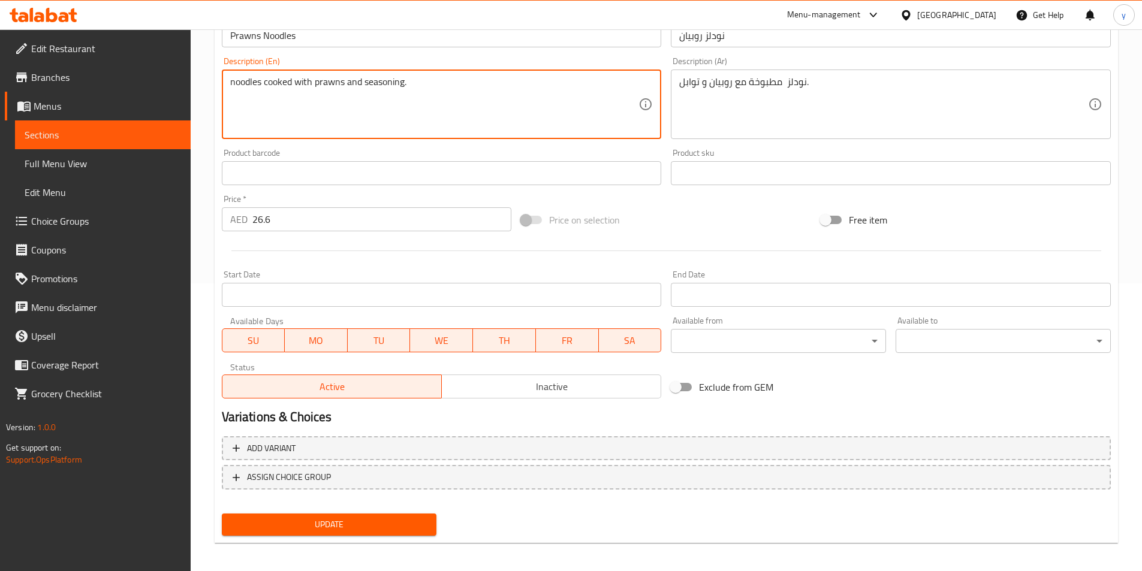
scroll to position [293, 0]
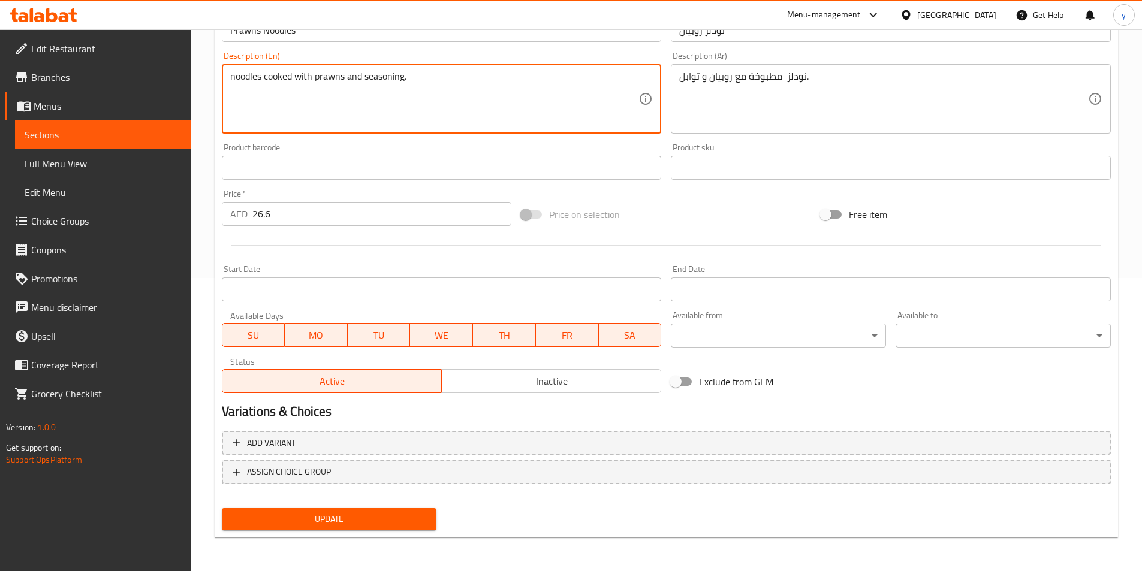
type textarea "noodles cooked with prawns and seasoning."
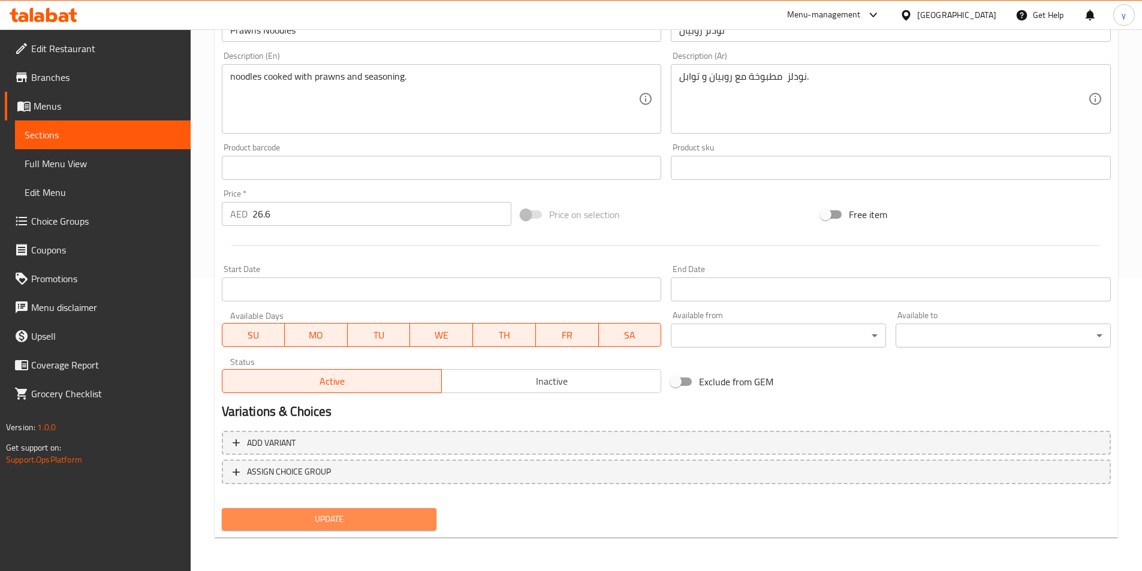
click at [303, 516] on span "Update" at bounding box center [329, 519] width 196 height 15
click at [393, 512] on span "Update" at bounding box center [329, 519] width 196 height 15
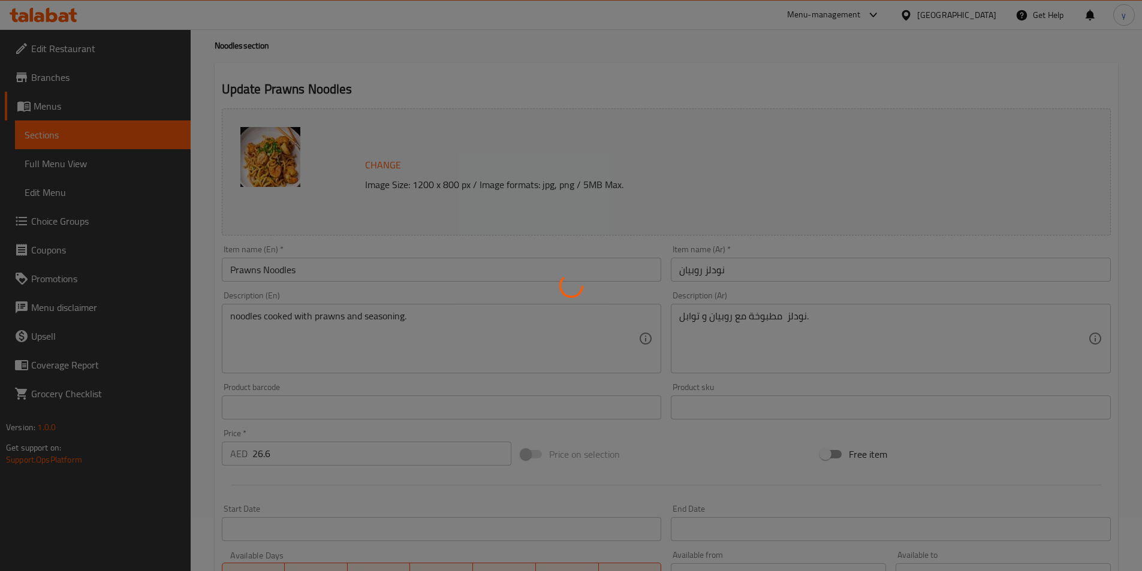
scroll to position [0, 0]
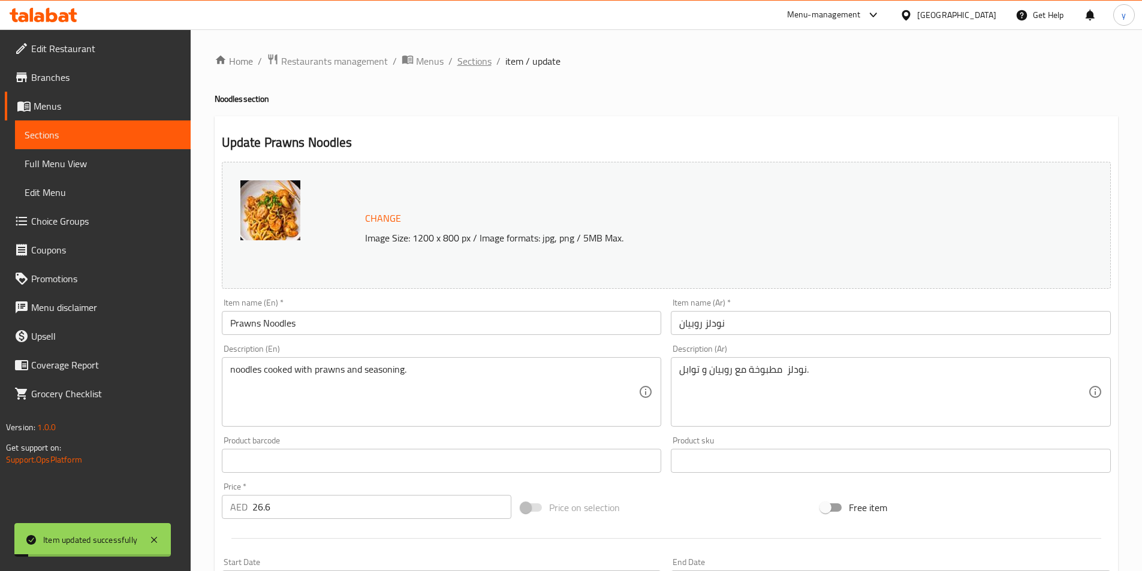
click at [474, 64] on span "Sections" at bounding box center [475, 61] width 34 height 14
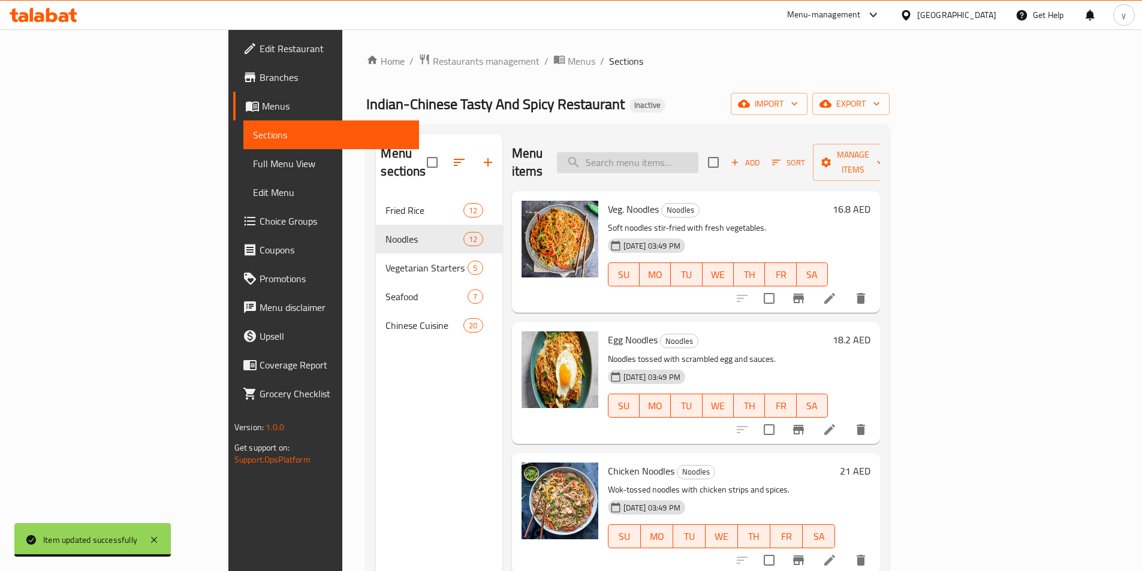
click at [675, 160] on input "search" at bounding box center [628, 162] width 142 height 21
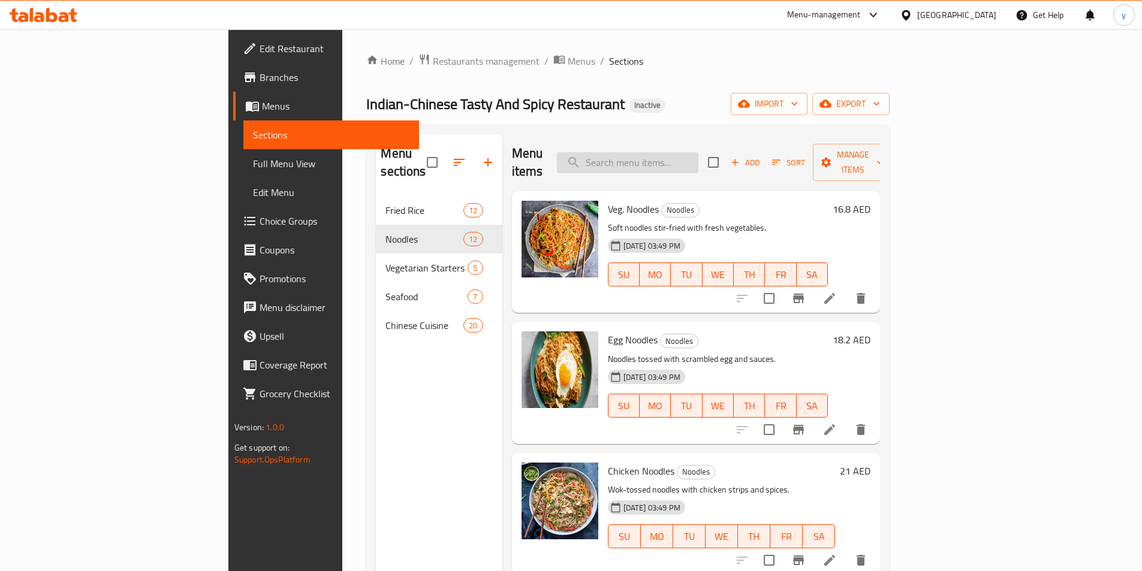
paste input "Favourite Sp. Beef Dry Chilli"
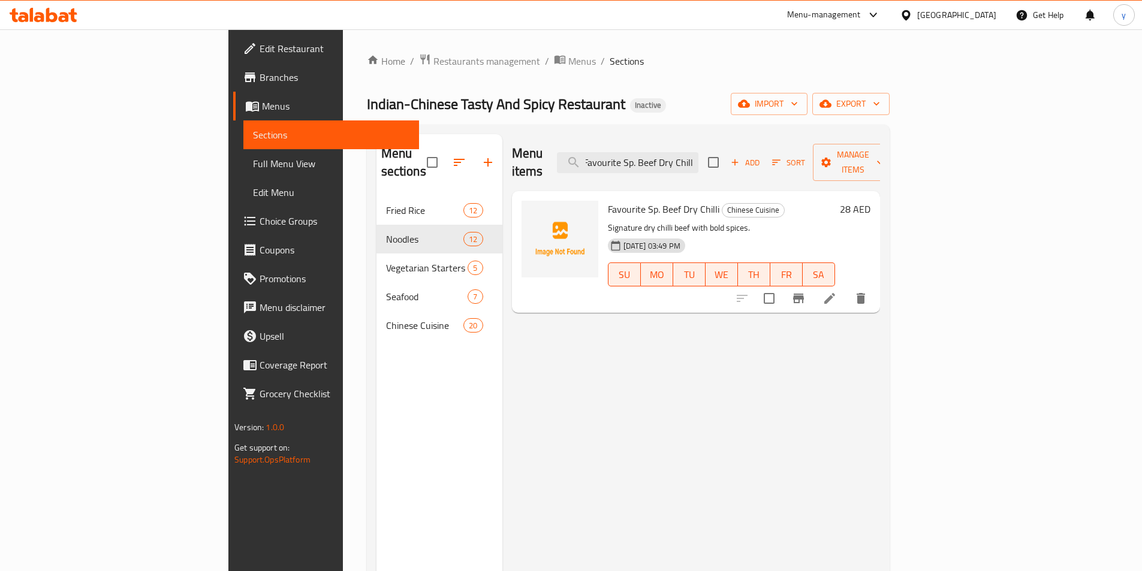
type input "Favourite Sp. Beef Dry Chilli"
click at [837, 291] on icon at bounding box center [830, 298] width 14 height 14
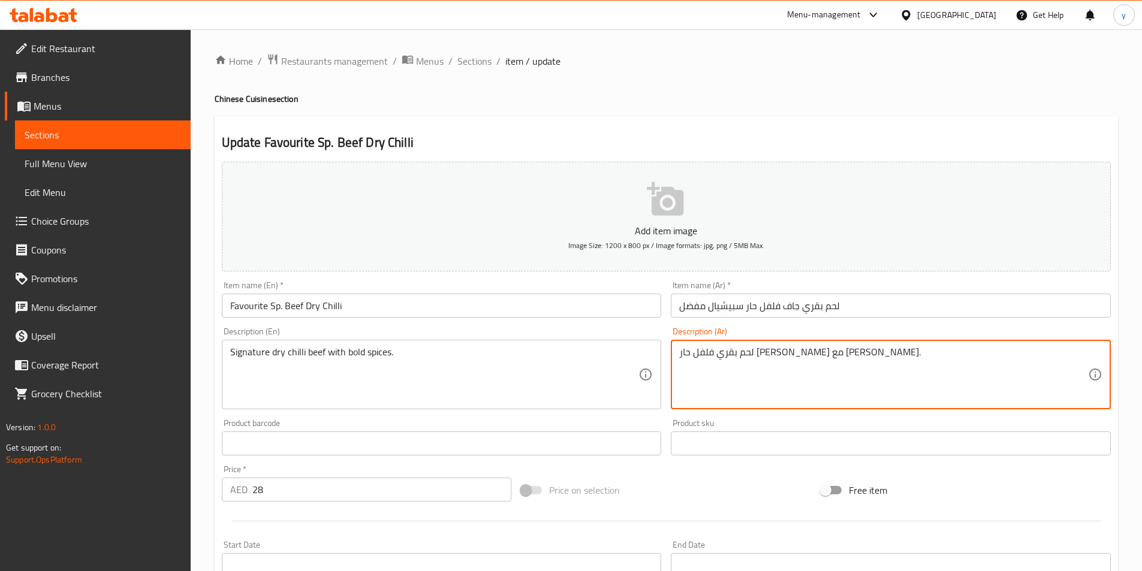
drag, startPoint x: 697, startPoint y: 352, endPoint x: 670, endPoint y: 359, distance: 27.9
type textarea "لحم بقري فلفل حار [PERSON_NAME] مع توابل."
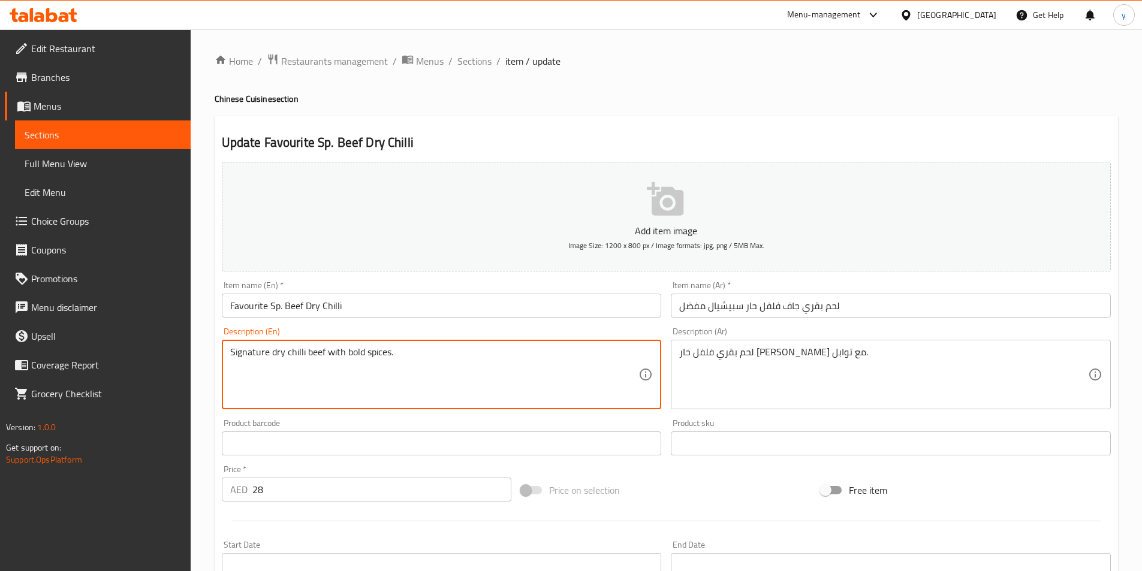
drag, startPoint x: 345, startPoint y: 354, endPoint x: 363, endPoint y: 357, distance: 18.2
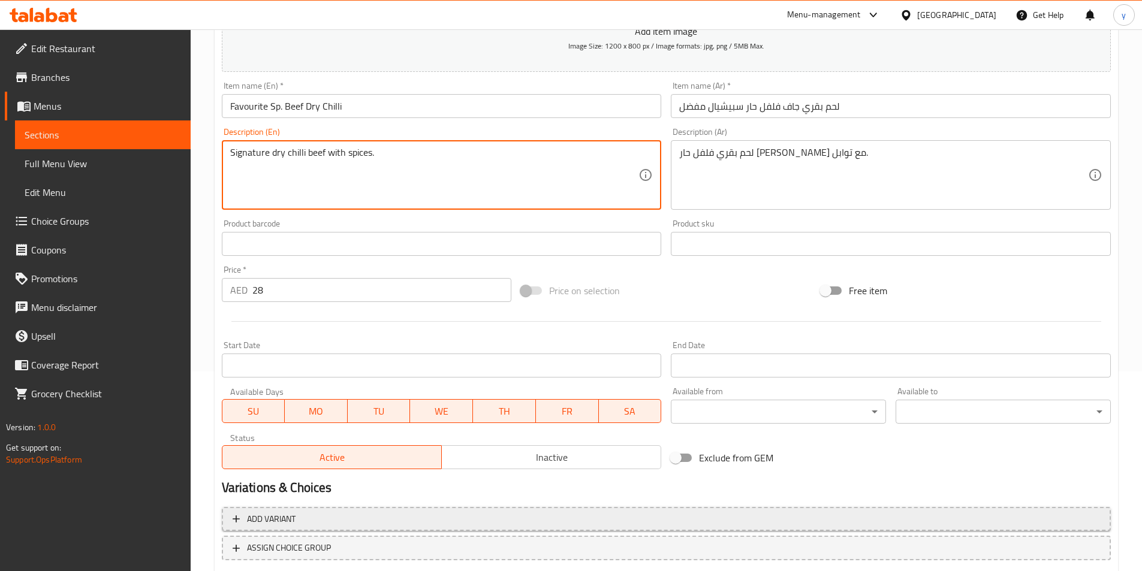
scroll to position [240, 0]
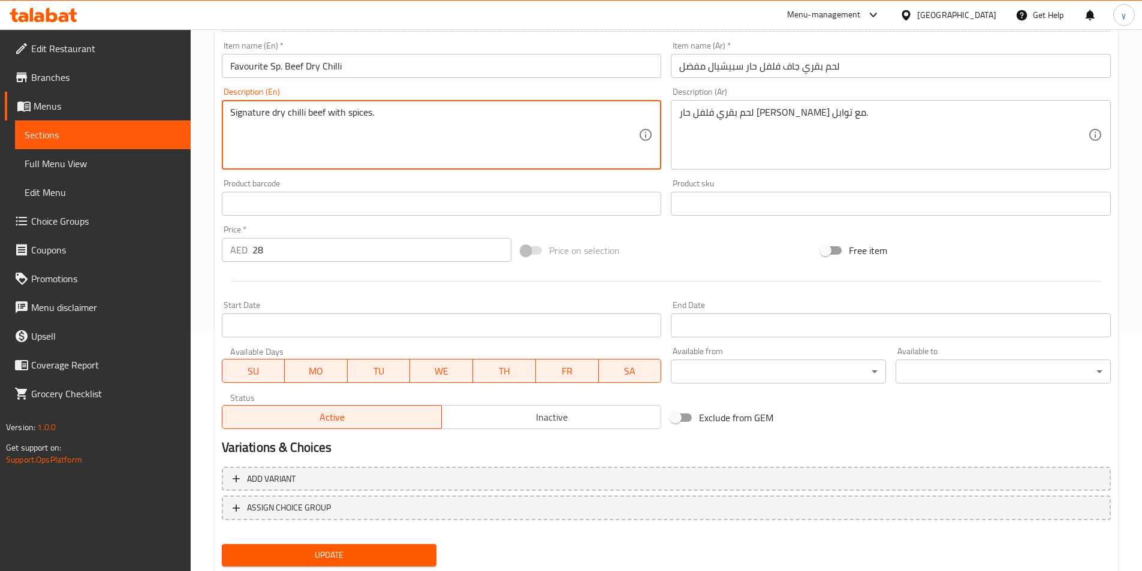
type textarea "Signature dry chilli beef with spices."
click at [324, 555] on span "Update" at bounding box center [329, 555] width 196 height 15
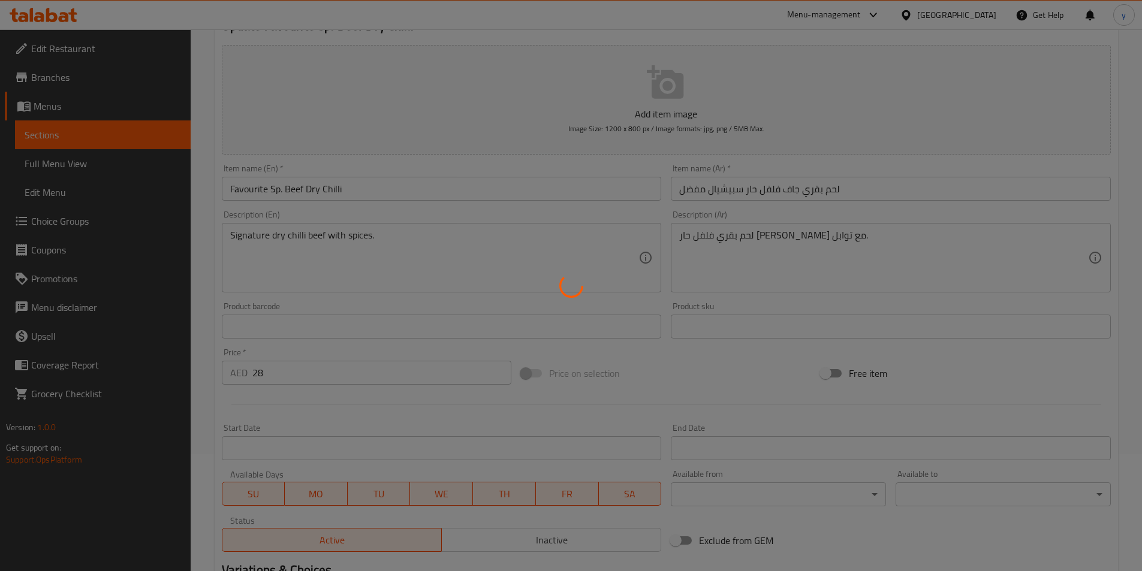
scroll to position [0, 0]
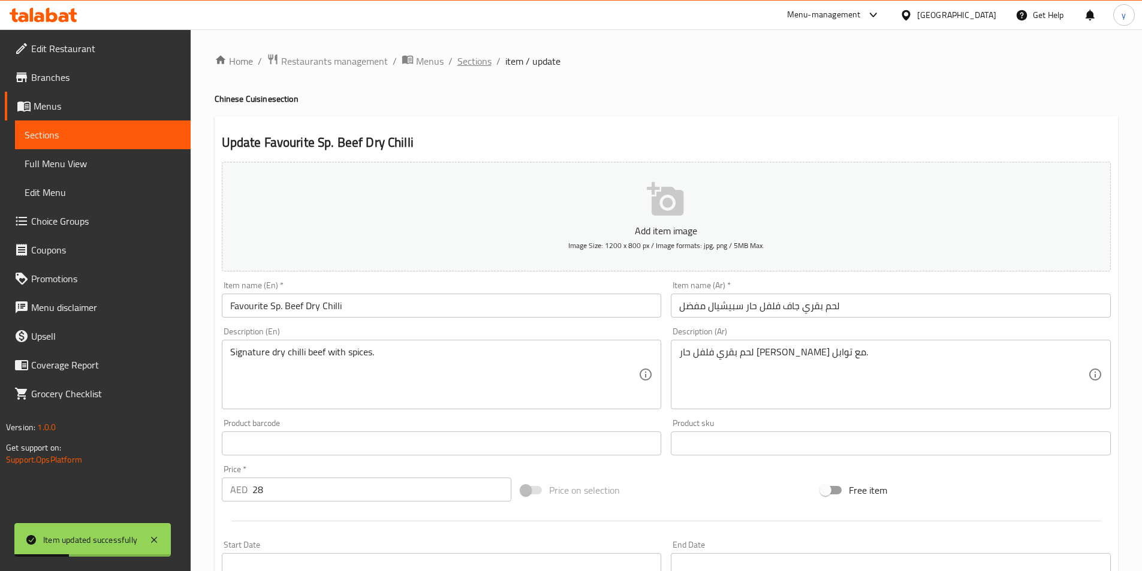
click at [483, 64] on span "Sections" at bounding box center [475, 61] width 34 height 14
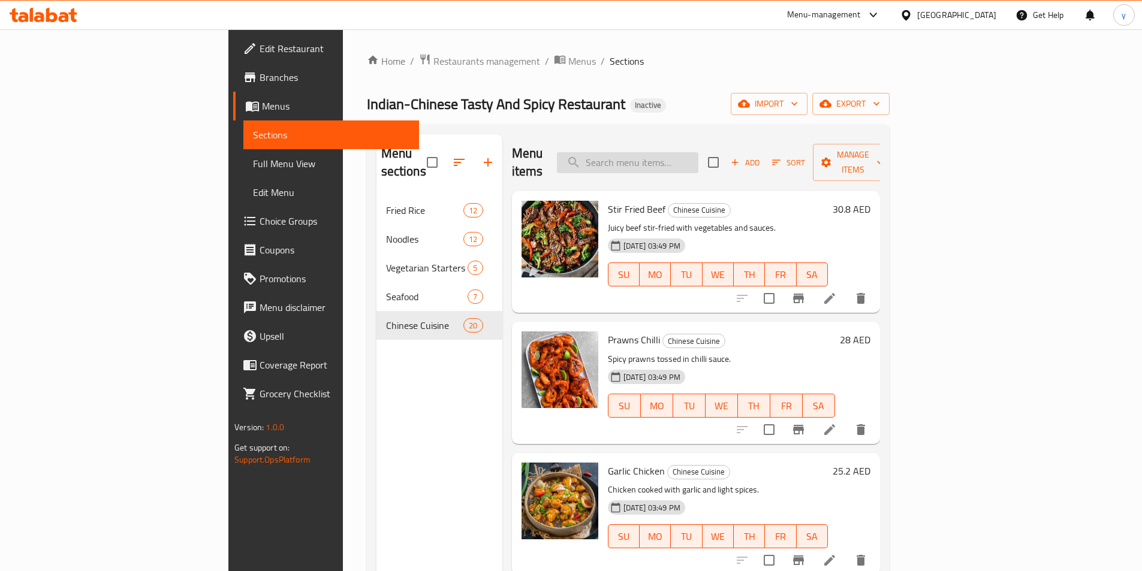
click at [699, 152] on input "search" at bounding box center [628, 162] width 142 height 21
paste input "Schezwan Mixed Fried Rice"
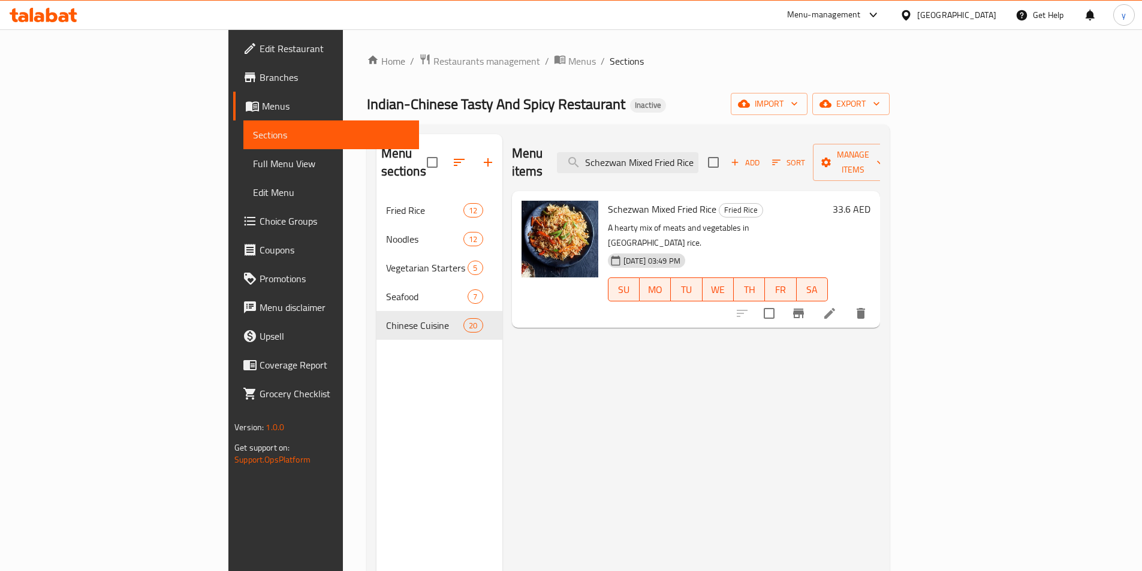
type input "Schezwan Mixed Fried Rice"
click at [837, 306] on icon at bounding box center [830, 313] width 14 height 14
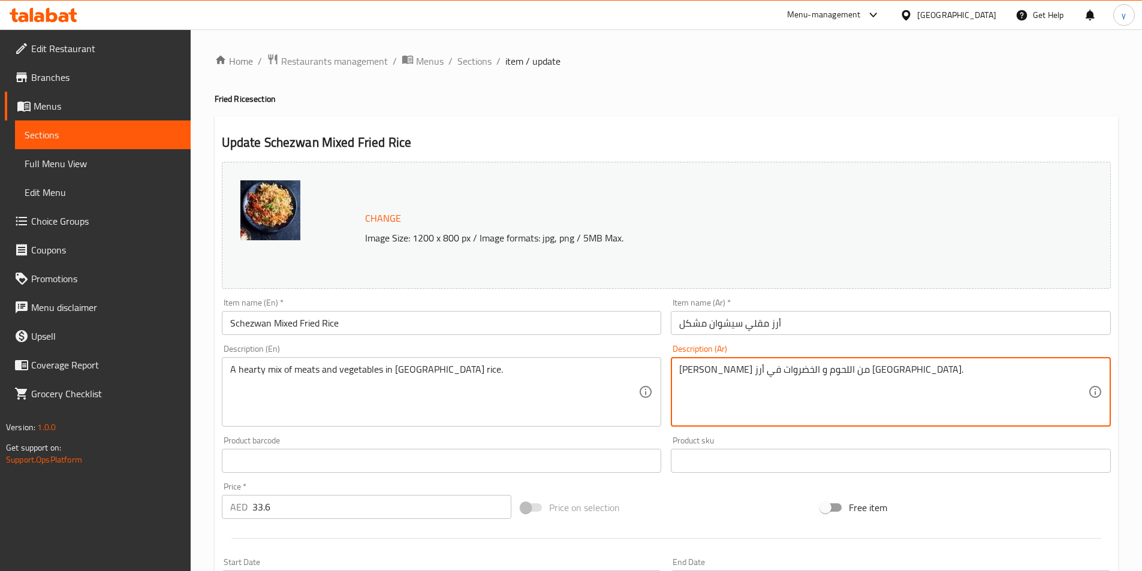
drag, startPoint x: 833, startPoint y: 375, endPoint x: 858, endPoint y: 381, distance: 25.5
type textarea "ميكس من اللحوم و الخضروات في أرز سيشوان."
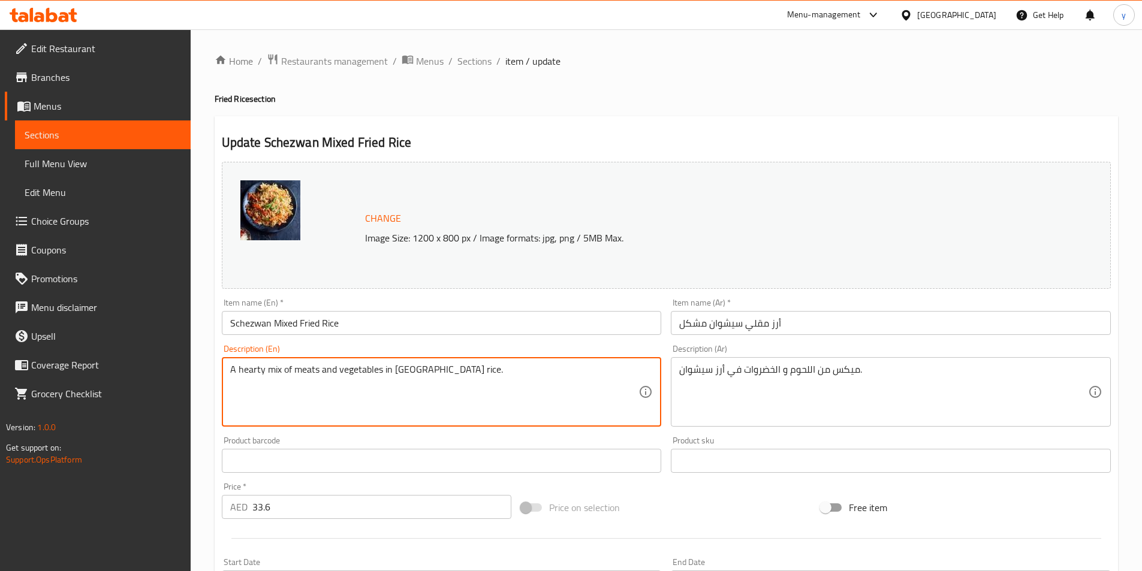
drag, startPoint x: 264, startPoint y: 369, endPoint x: 238, endPoint y: 377, distance: 27.7
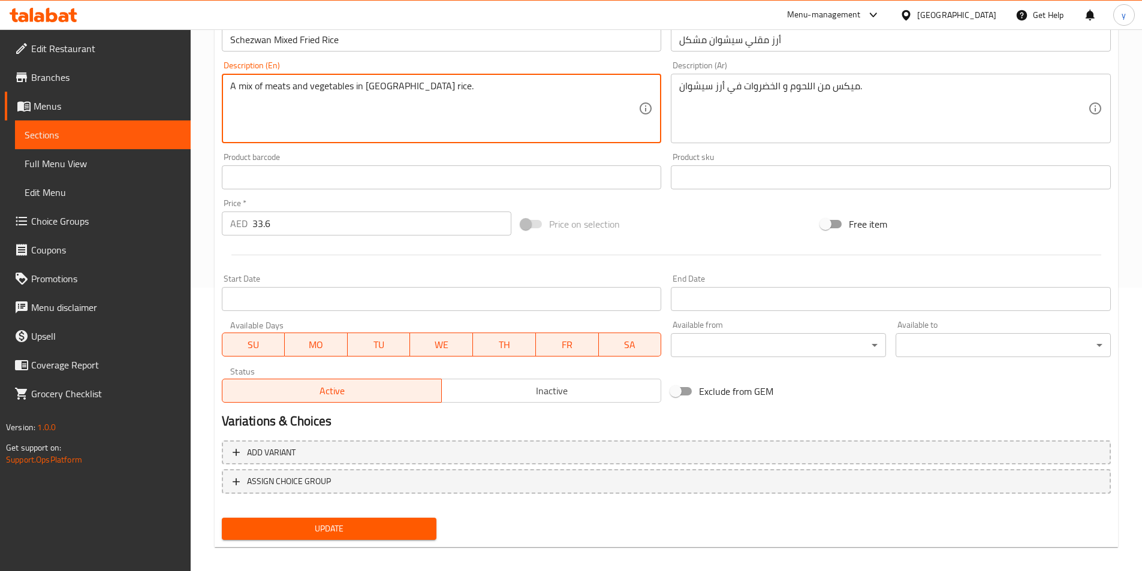
scroll to position [293, 0]
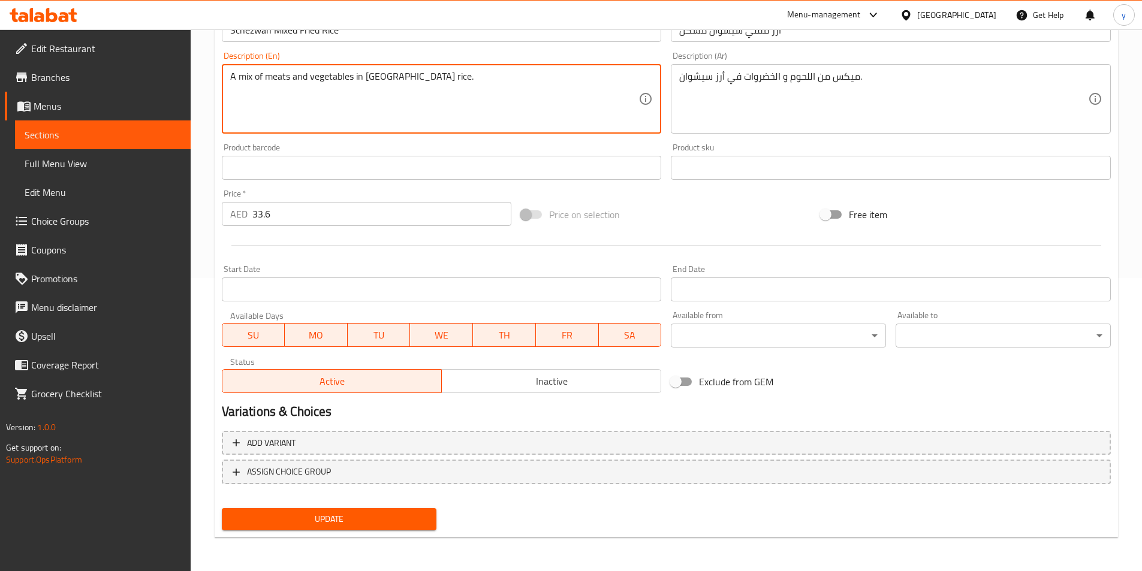
type textarea "A mix of meats and vegetables in [GEOGRAPHIC_DATA] rice."
click at [318, 521] on span "Update" at bounding box center [329, 519] width 196 height 15
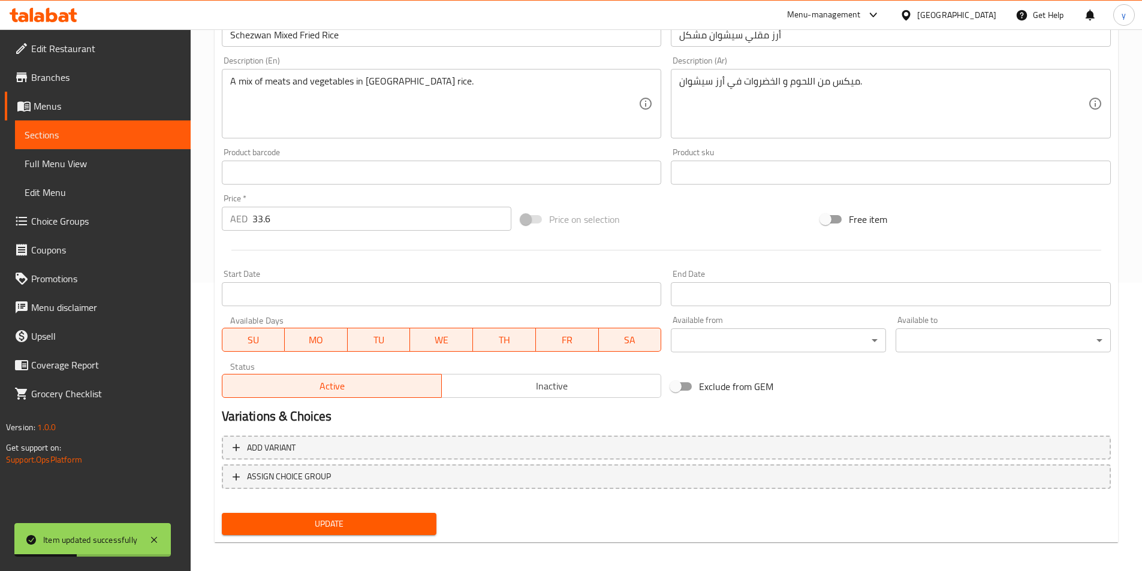
scroll to position [0, 0]
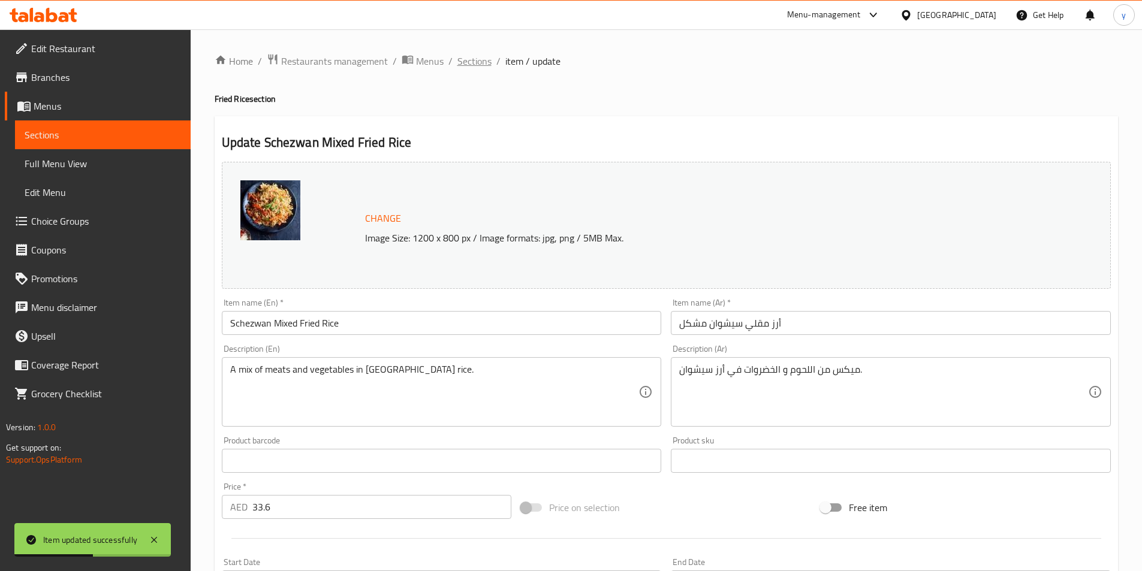
click at [469, 62] on span "Sections" at bounding box center [475, 61] width 34 height 14
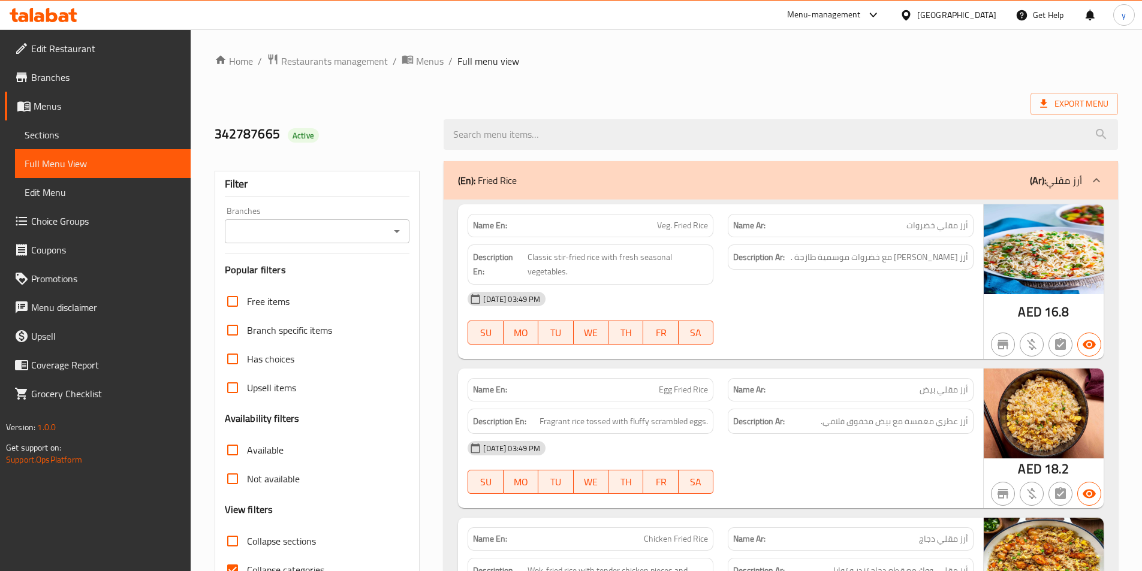
click at [764, 97] on div "Export Menu" at bounding box center [667, 104] width 904 height 22
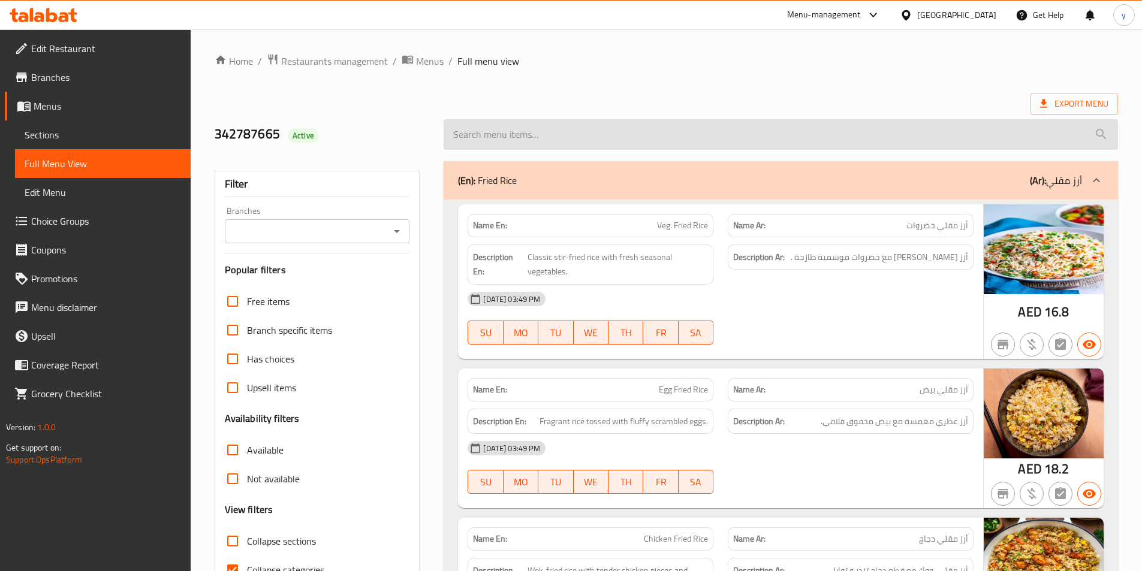
click at [675, 119] on input "search" at bounding box center [781, 134] width 675 height 31
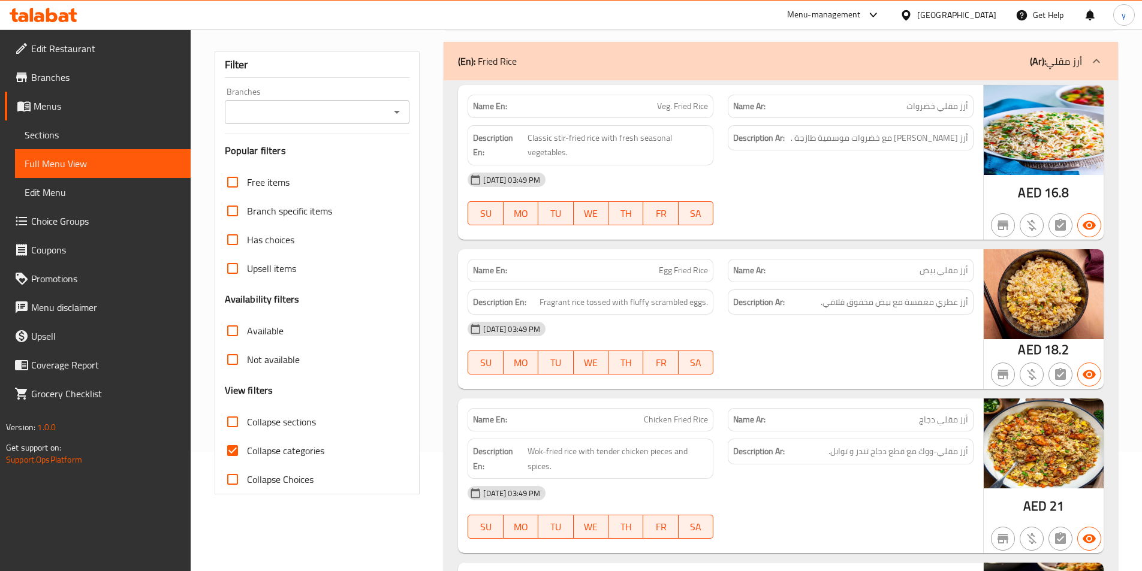
scroll to position [120, 0]
click at [288, 458] on span "Collapse categories" at bounding box center [285, 450] width 77 height 14
click at [247, 458] on input "Collapse categories" at bounding box center [232, 450] width 29 height 29
checkbox input "false"
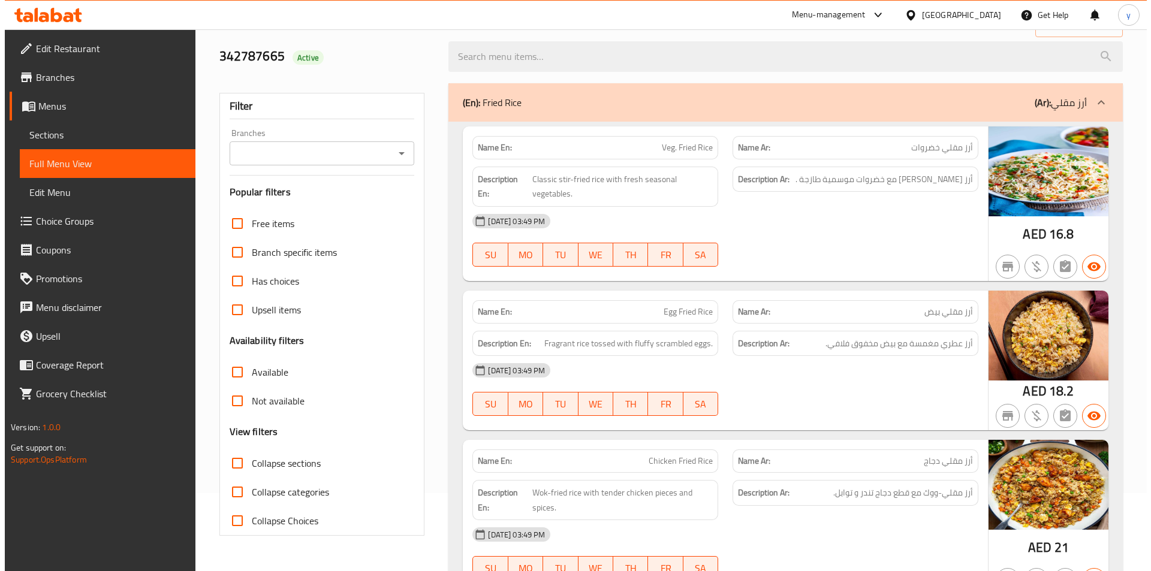
scroll to position [0, 0]
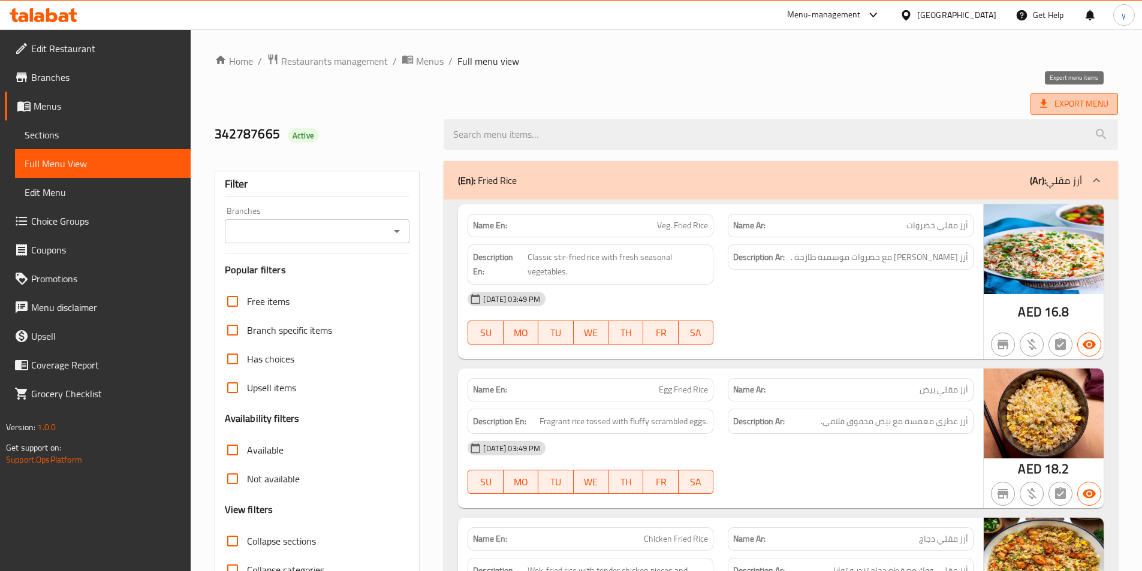
click at [1091, 105] on span "Export Menu" at bounding box center [1074, 104] width 68 height 15
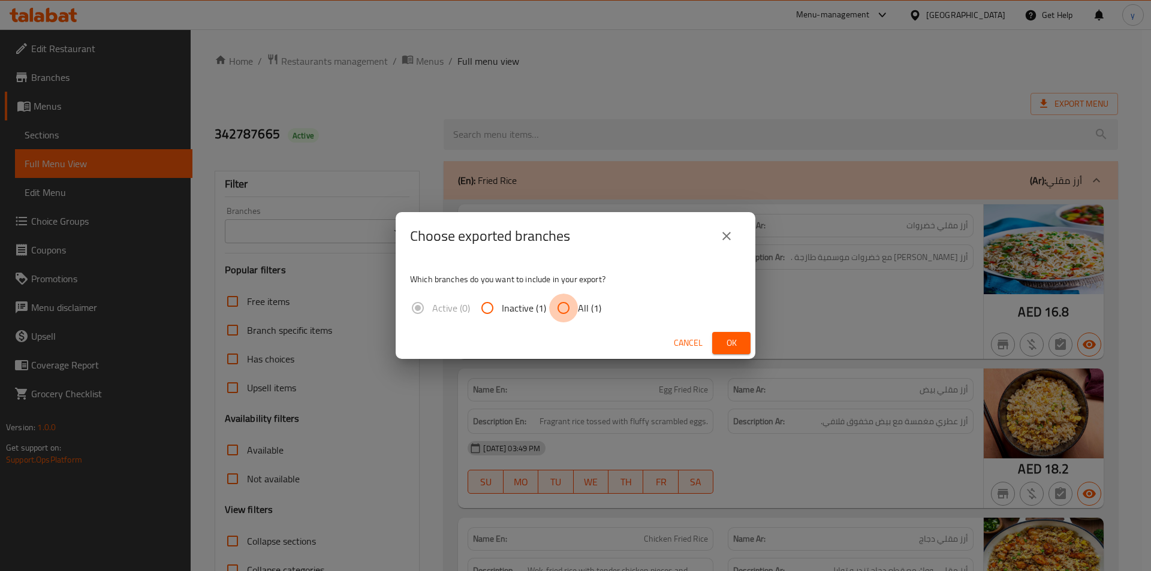
click at [561, 302] on input "All (1)" at bounding box center [563, 308] width 29 height 29
radio input "true"
click at [721, 341] on button "Ok" at bounding box center [731, 343] width 38 height 22
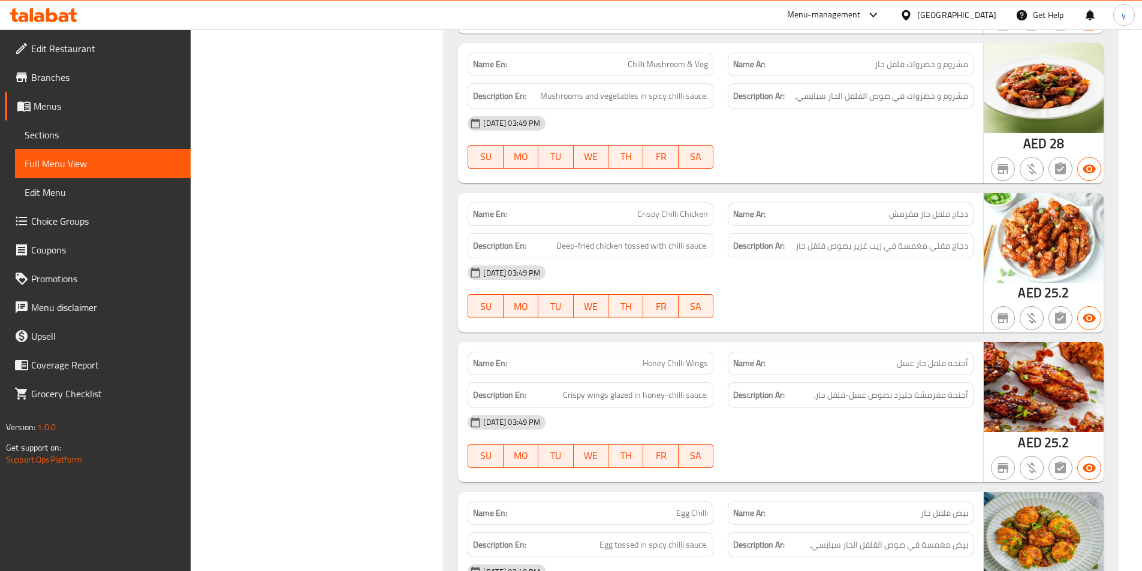
scroll to position [7613, 0]
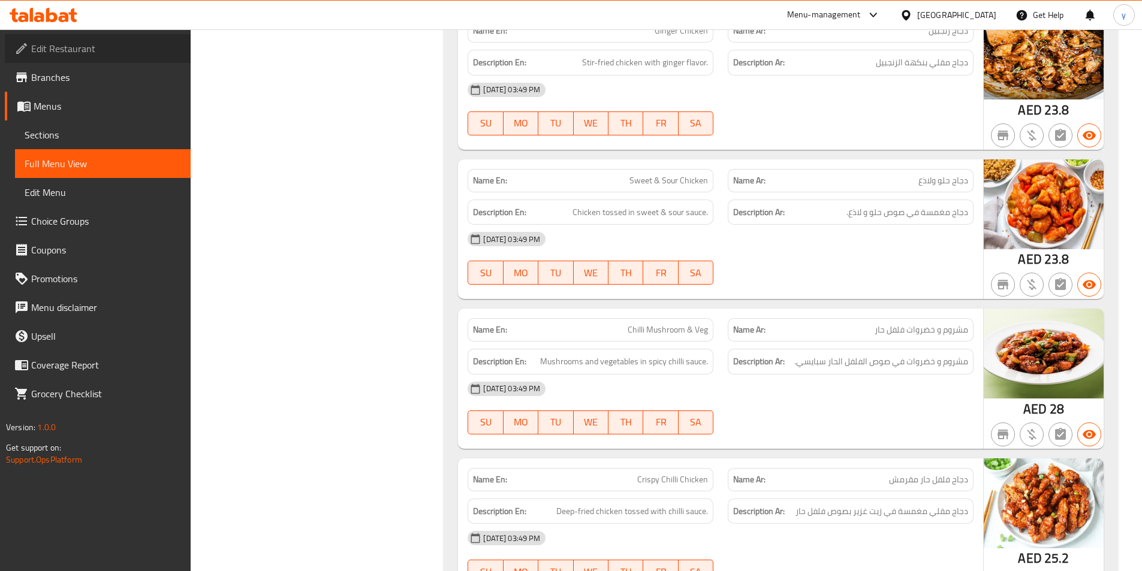
click at [70, 46] on span "Edit Restaurant" at bounding box center [106, 48] width 150 height 14
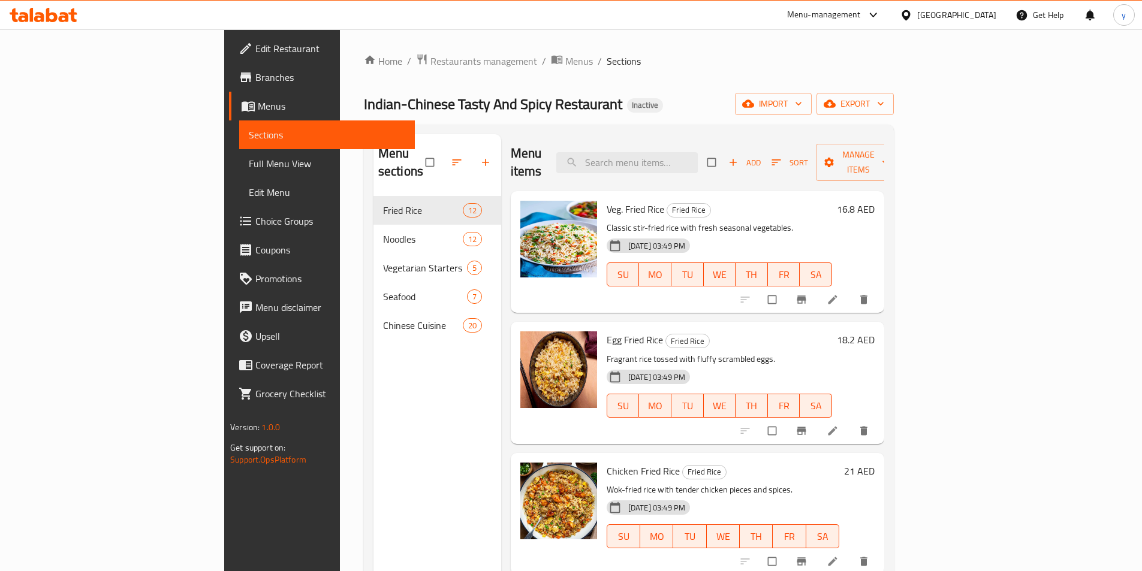
click at [249, 163] on span "Full Menu View" at bounding box center [327, 164] width 157 height 14
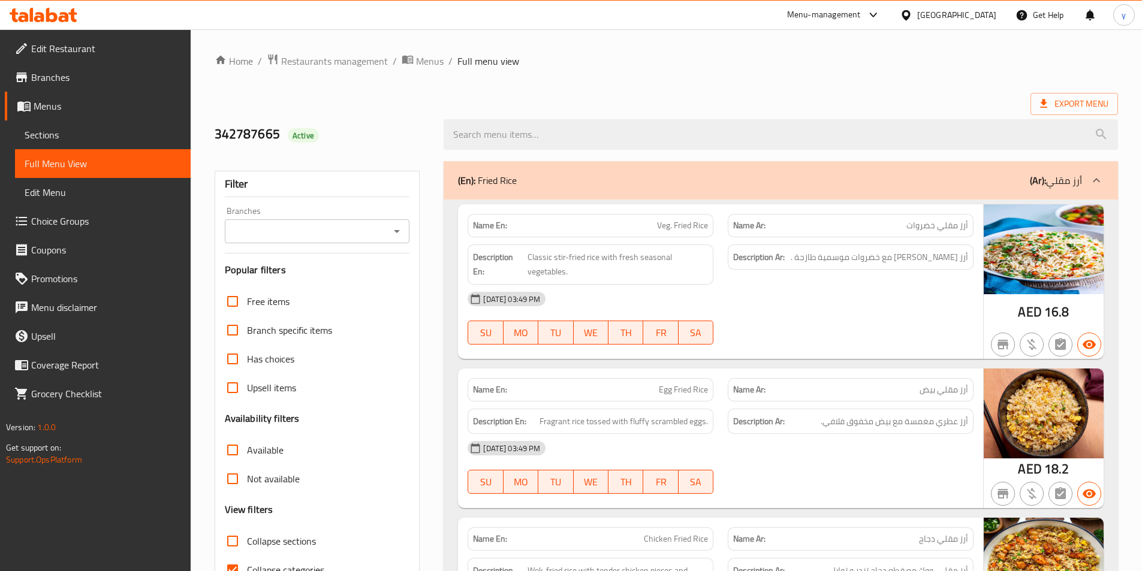
scroll to position [180, 0]
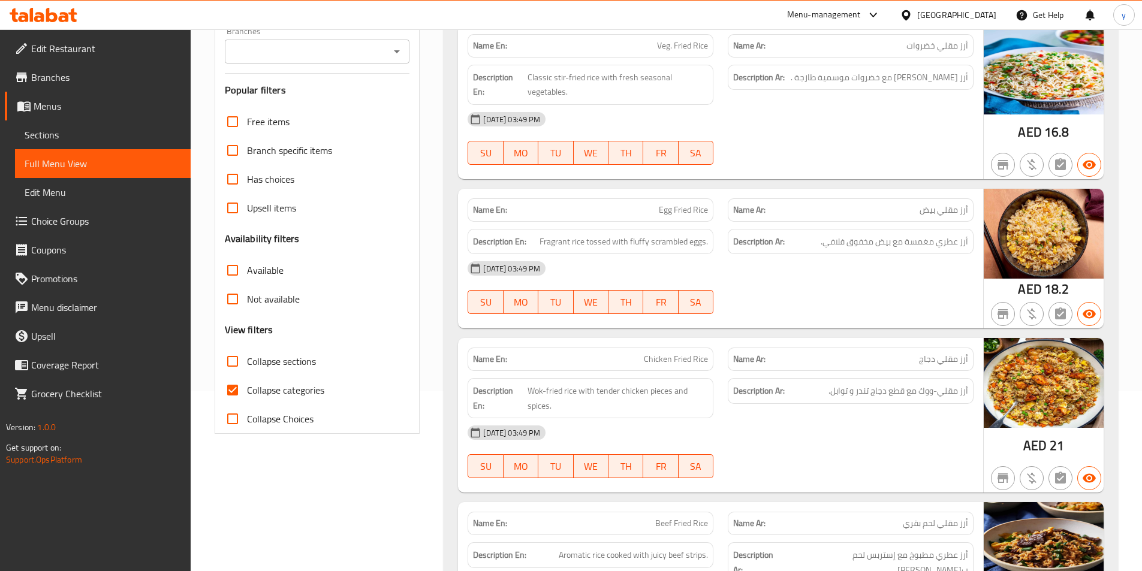
click at [256, 383] on span "Collapse categories" at bounding box center [285, 390] width 77 height 14
click at [247, 382] on input "Collapse categories" at bounding box center [232, 390] width 29 height 29
checkbox input "false"
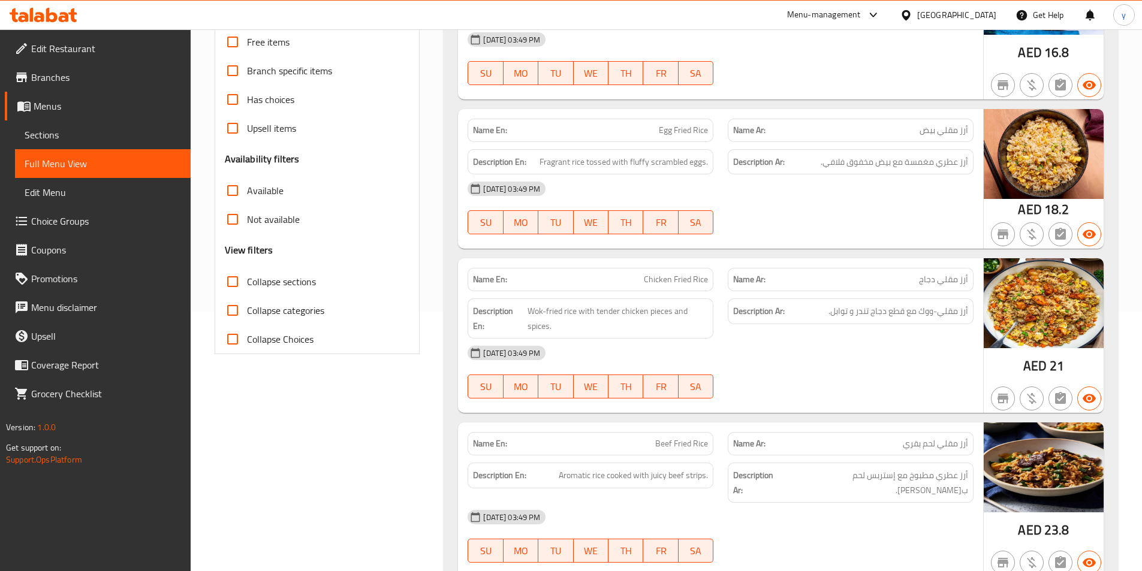
scroll to position [0, 0]
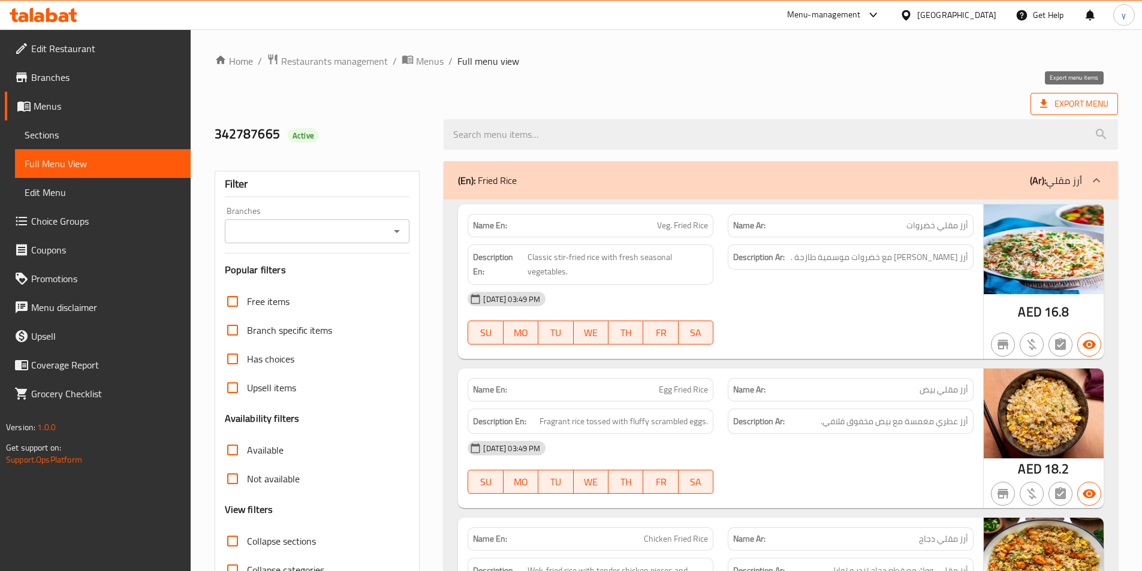
click at [1061, 100] on span "Export Menu" at bounding box center [1074, 104] width 68 height 15
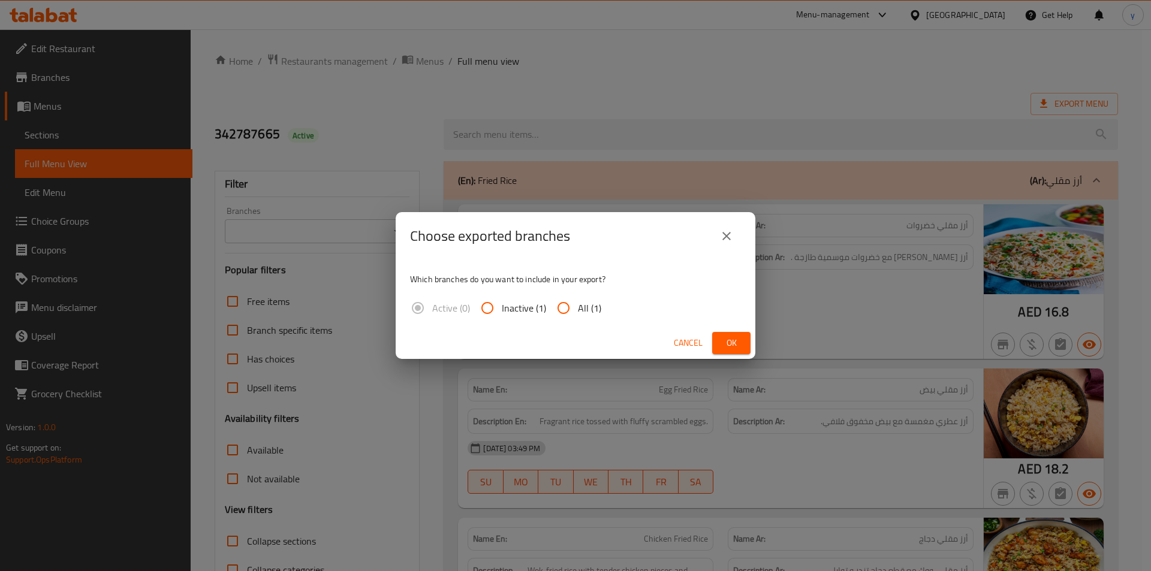
click at [582, 309] on span "All (1)" at bounding box center [589, 308] width 23 height 14
click at [578, 309] on input "All (1)" at bounding box center [563, 308] width 29 height 29
radio input "true"
click at [730, 339] on span "Ok" at bounding box center [731, 343] width 19 height 15
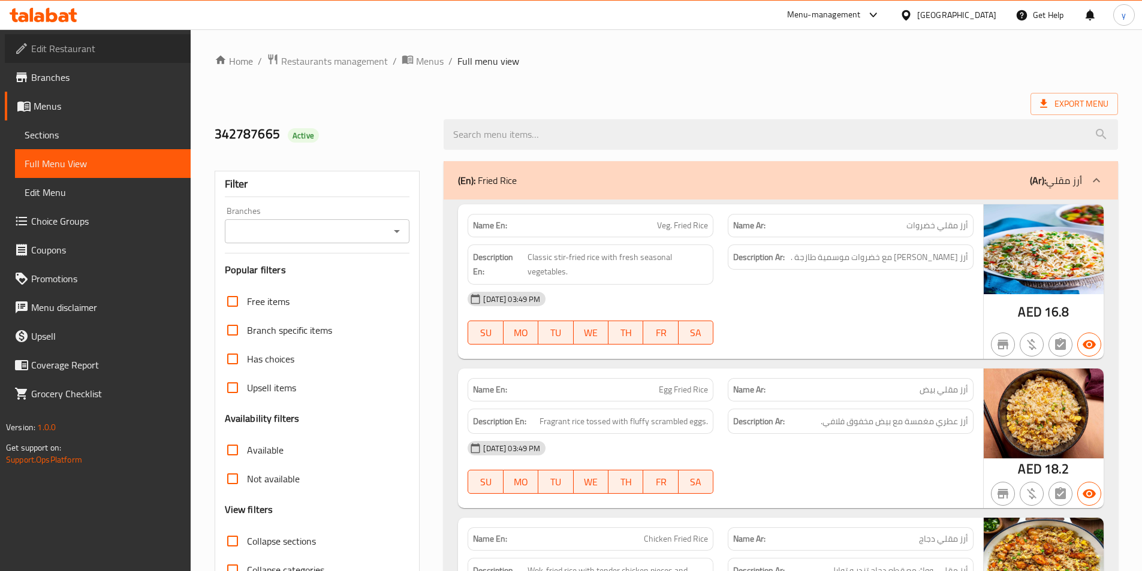
click at [64, 45] on span "Edit Restaurant" at bounding box center [106, 48] width 150 height 14
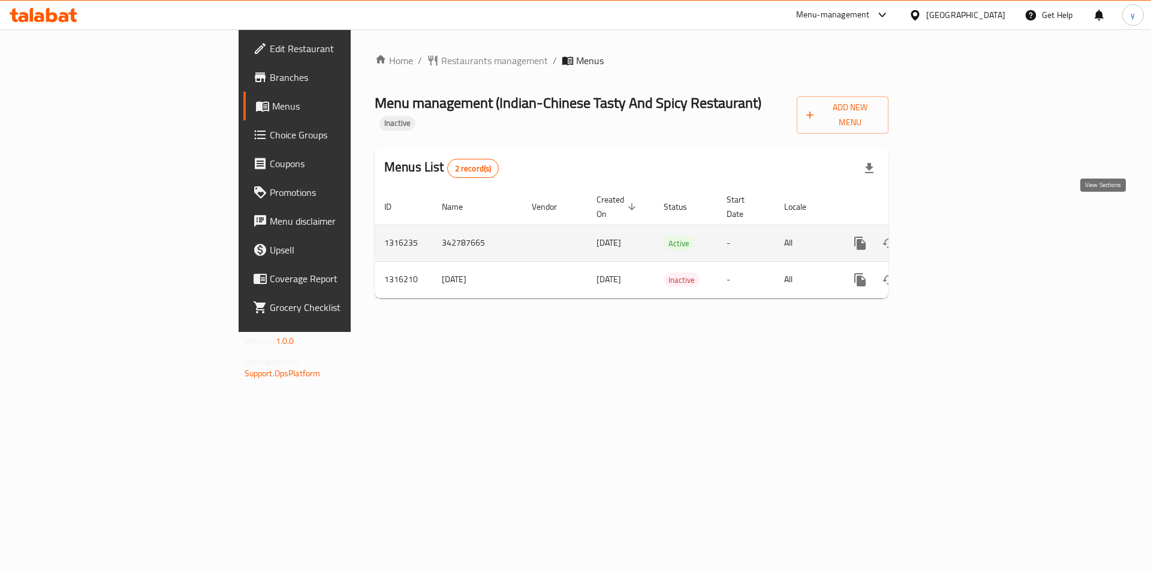
click at [952, 238] on icon "enhanced table" at bounding box center [946, 243] width 11 height 11
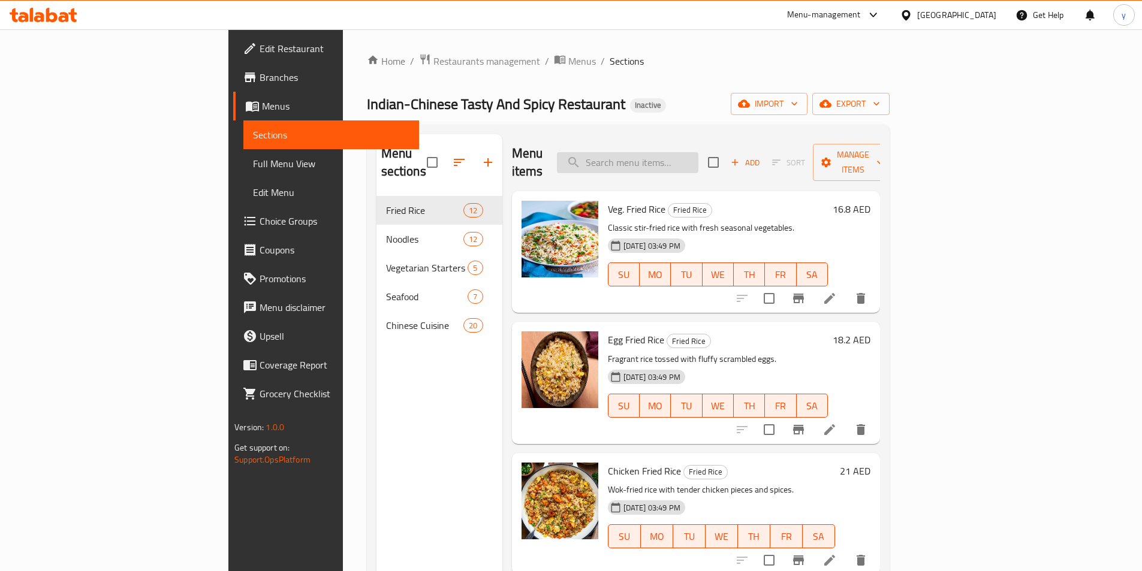
click at [699, 164] on input "search" at bounding box center [628, 162] width 142 height 21
paste input "Schezwan Veg Noodles"
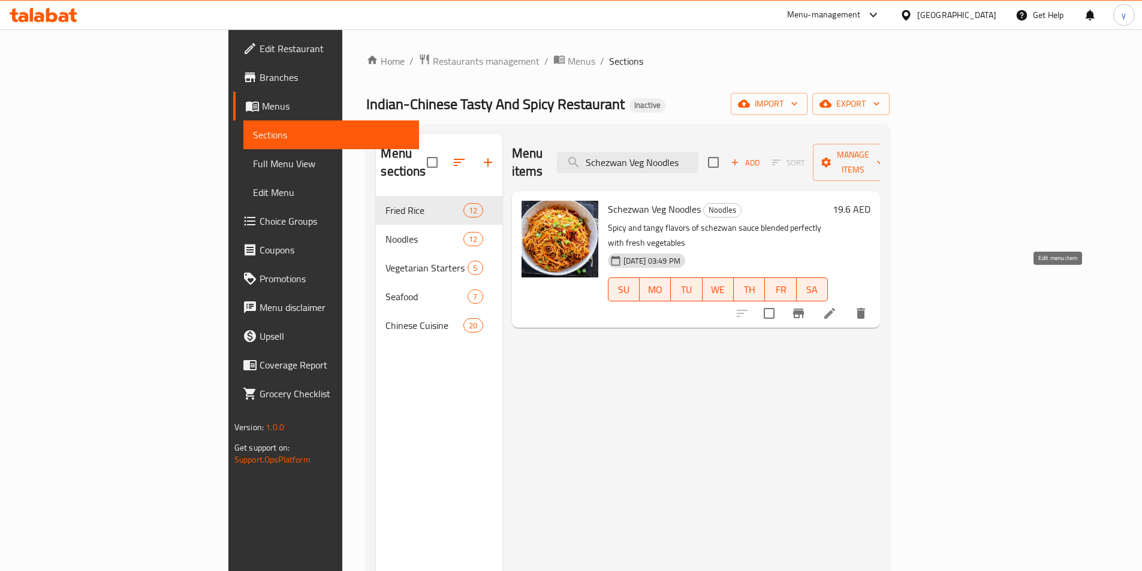
type input "Schezwan Veg Noodles"
click at [835, 308] on icon at bounding box center [830, 313] width 11 height 11
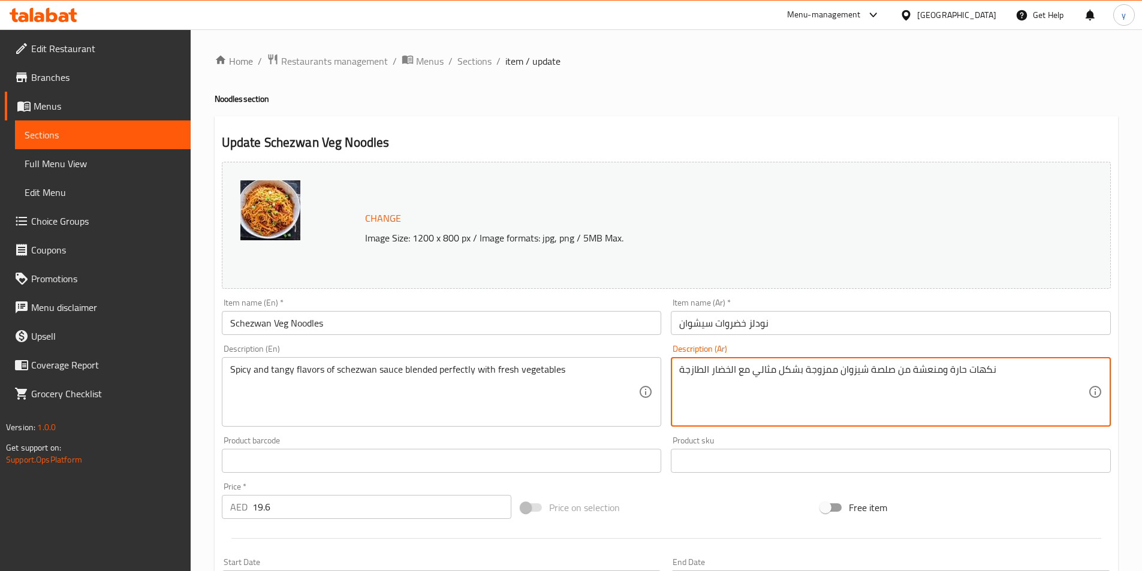
click at [964, 383] on textarea "نكهات حارة ومنعشة من صلصة شيزوان ممزوجة بشكل مثالي مع الخضار الطازجة" at bounding box center [883, 392] width 409 height 57
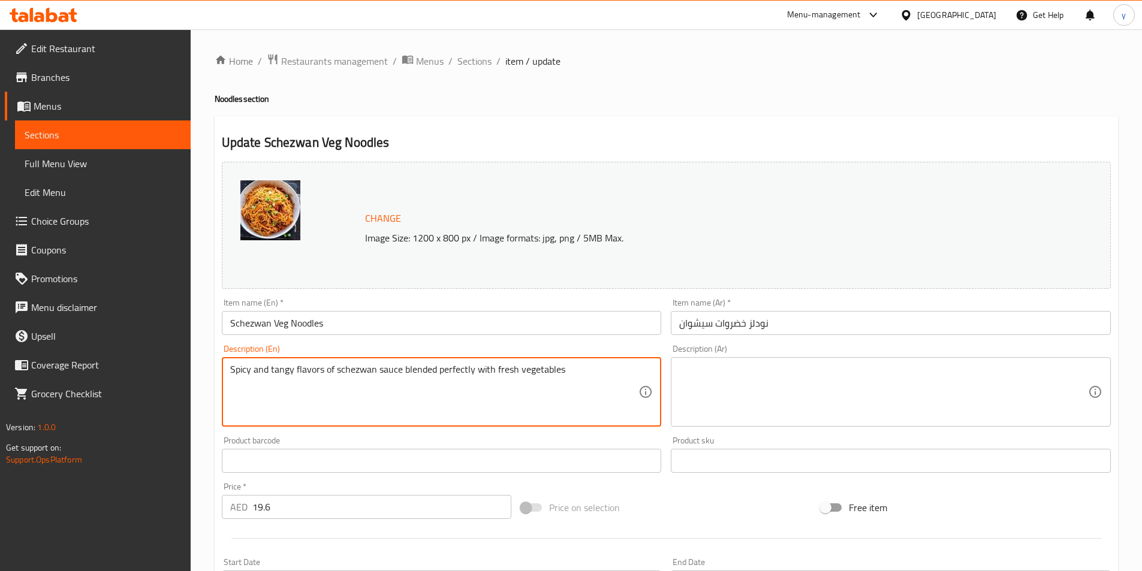
click at [592, 380] on textarea "Spicy and tangy flavors of schezwan sauce blended perfectly with fresh vegetabl…" at bounding box center [434, 392] width 409 height 57
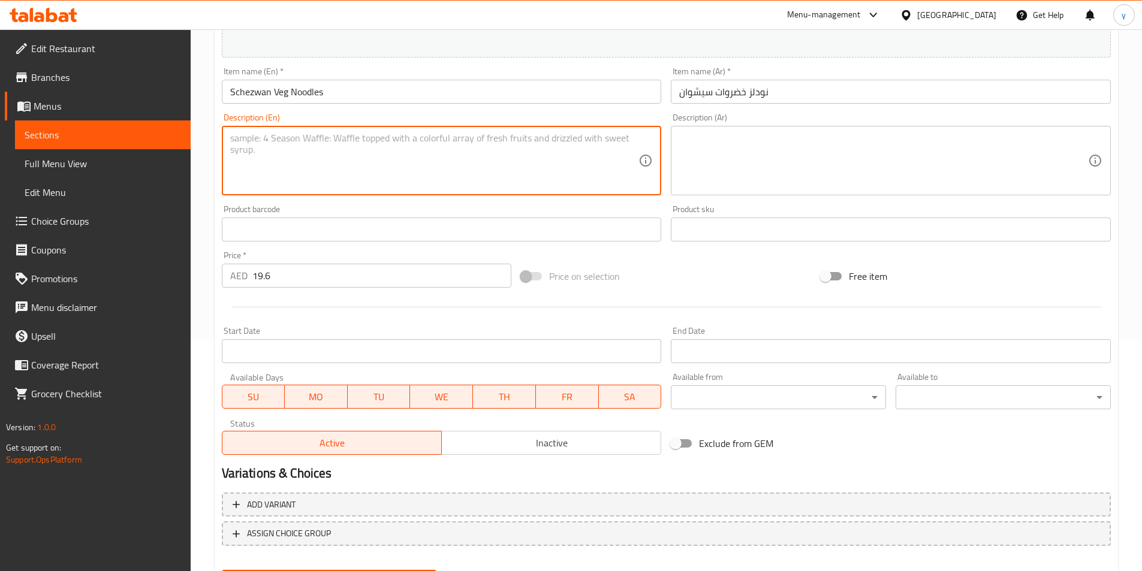
scroll to position [293, 0]
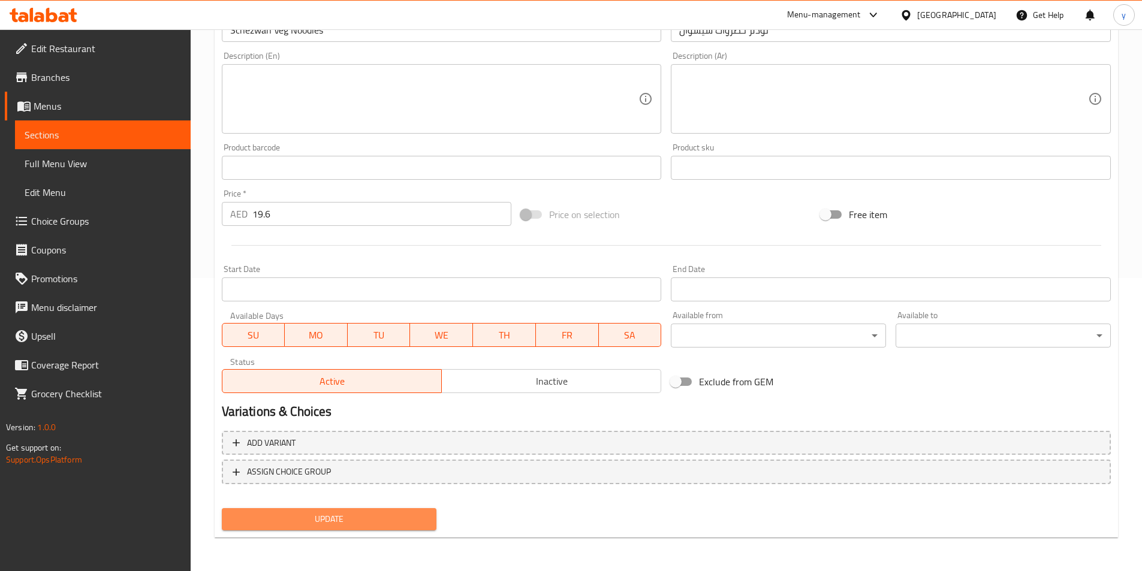
click at [361, 519] on span "Update" at bounding box center [329, 519] width 196 height 15
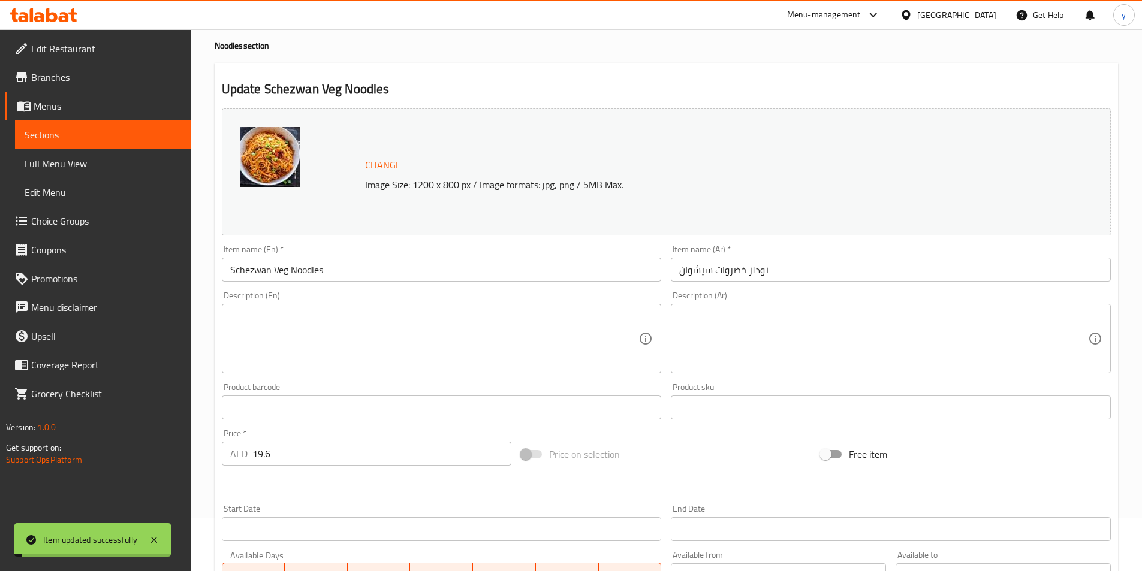
scroll to position [0, 0]
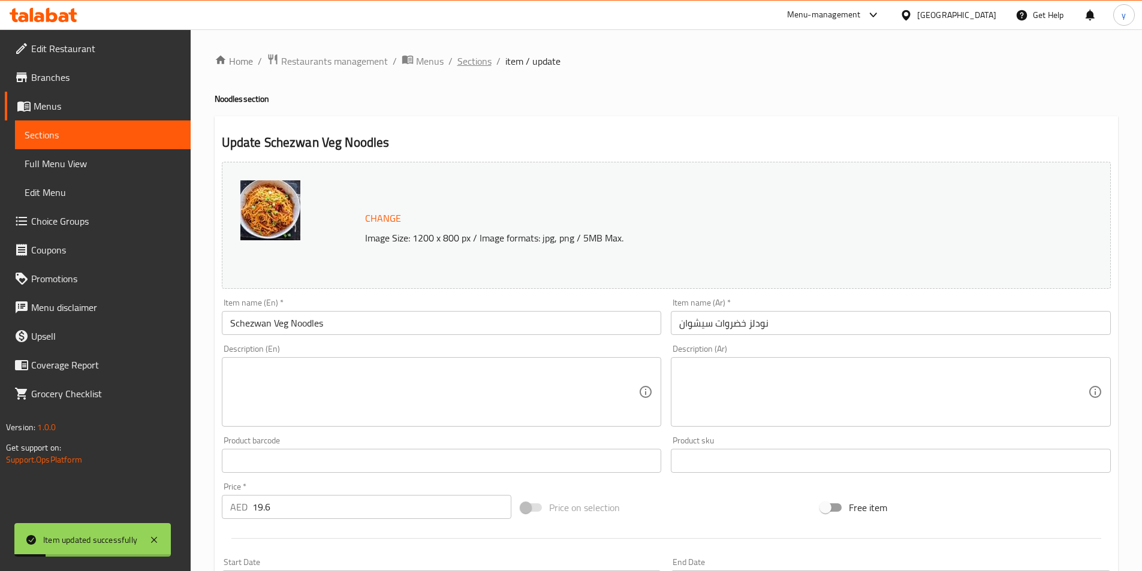
click at [479, 63] on span "Sections" at bounding box center [475, 61] width 34 height 14
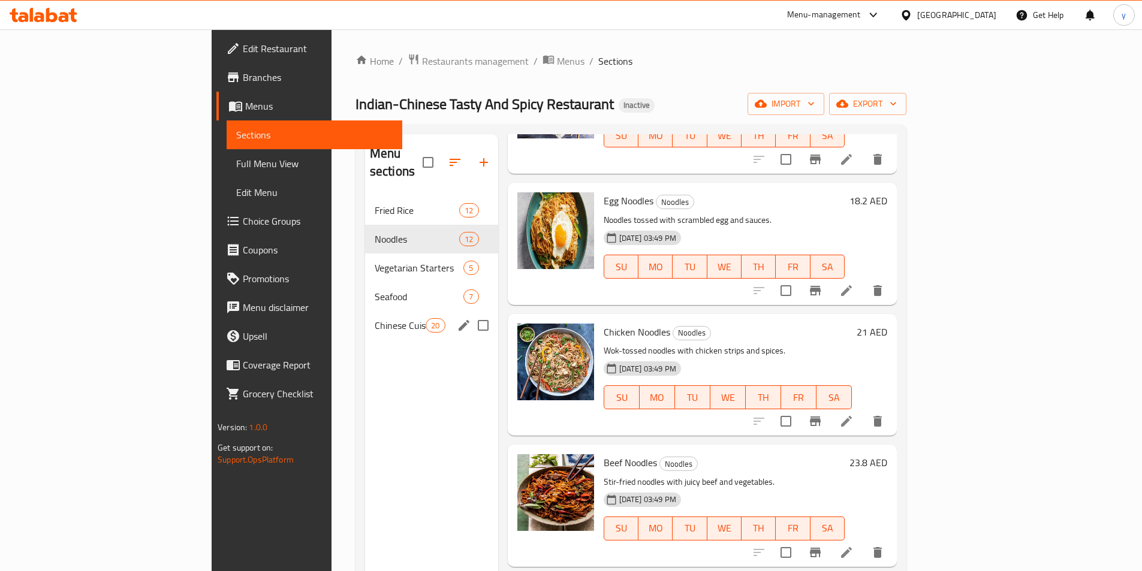
scroll to position [113, 0]
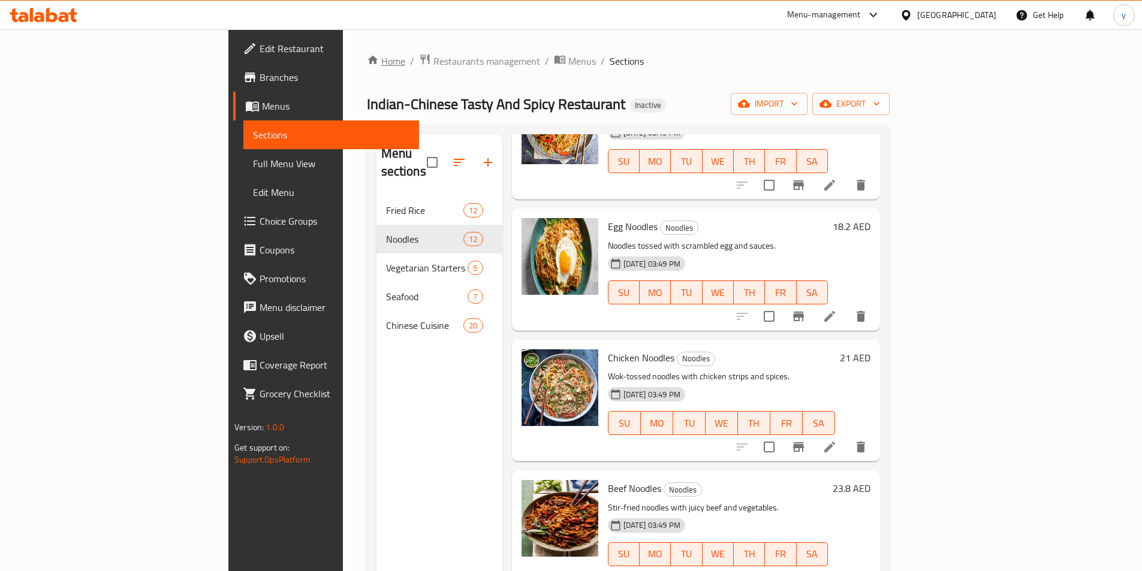
click at [367, 67] on link "Home" at bounding box center [386, 61] width 38 height 14
